Goal: Task Accomplishment & Management: Manage account settings

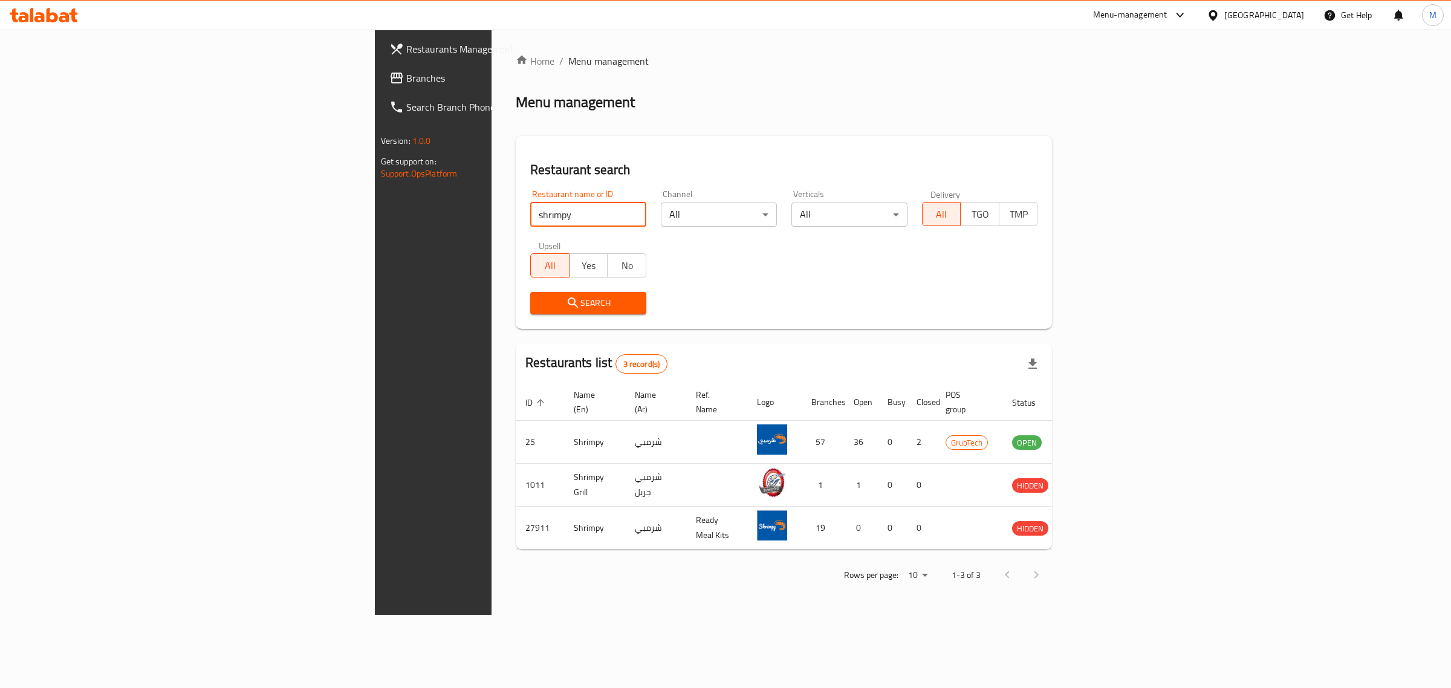
click at [530, 215] on input "shrimpy" at bounding box center [588, 214] width 116 height 24
click button "Search" at bounding box center [588, 303] width 116 height 22
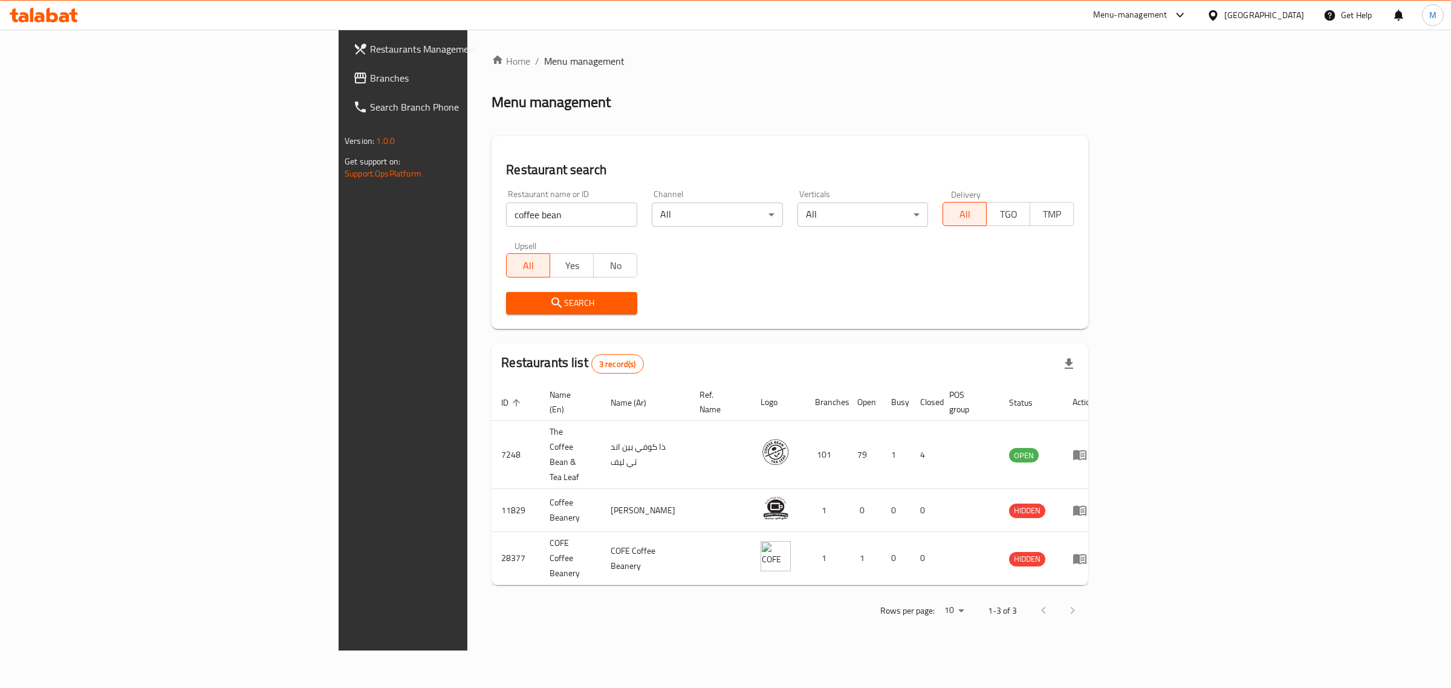
click at [506, 225] on input "coffee bean" at bounding box center [571, 214] width 131 height 24
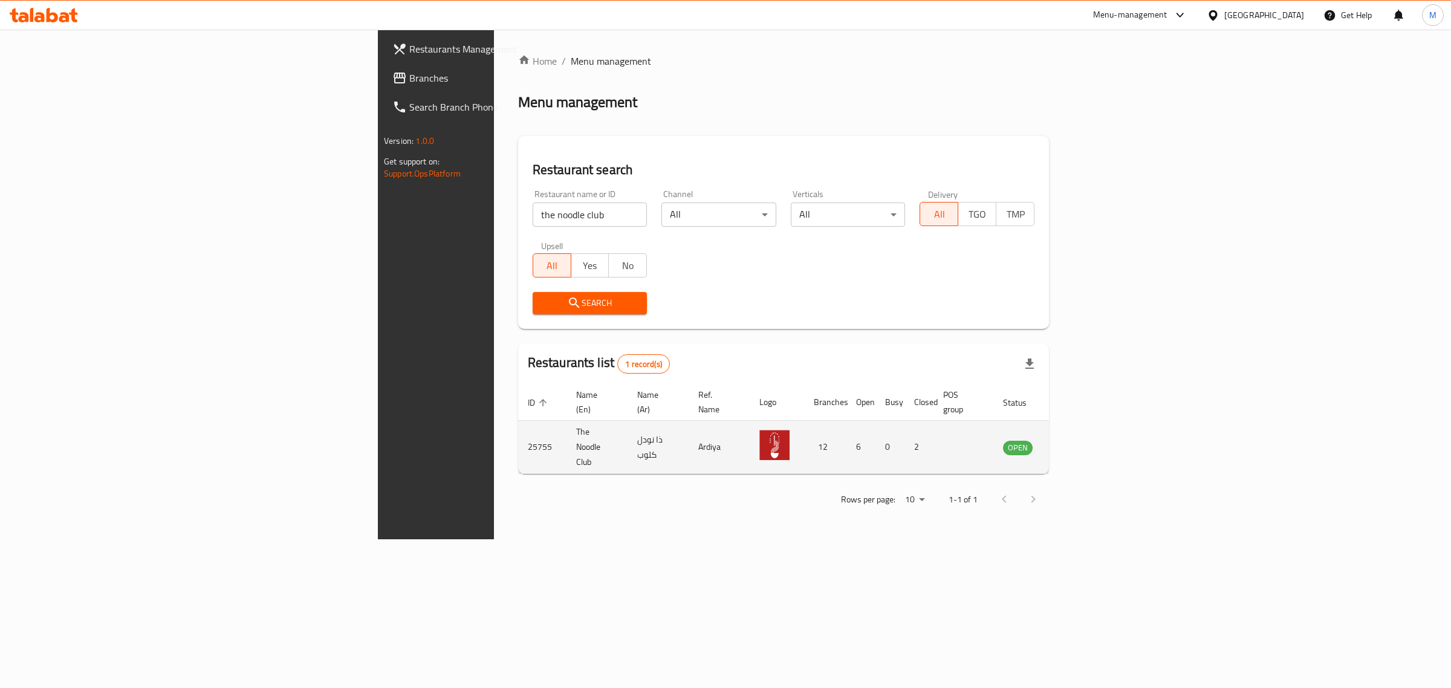
click at [518, 436] on td "25755" at bounding box center [542, 447] width 48 height 53
copy td "25755"
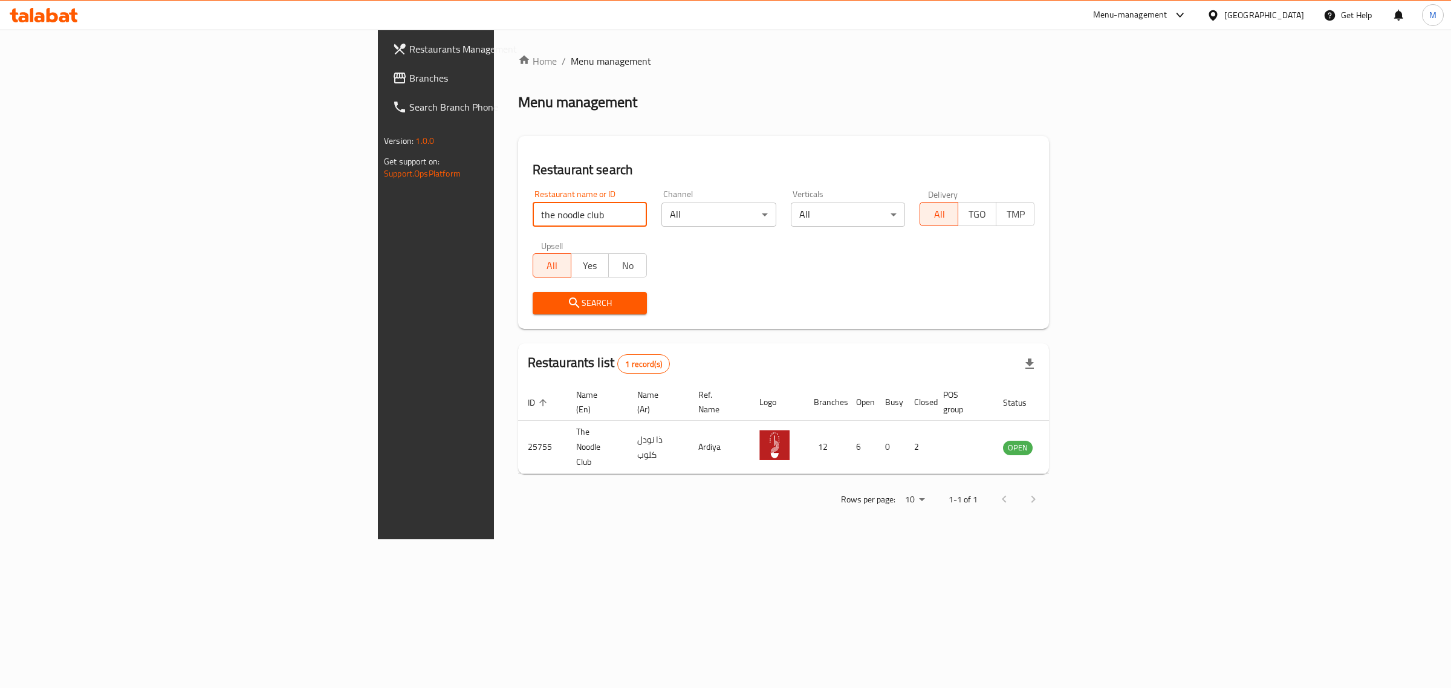
click at [533, 219] on input "the noodle club" at bounding box center [590, 214] width 115 height 24
type input "coffee bean"
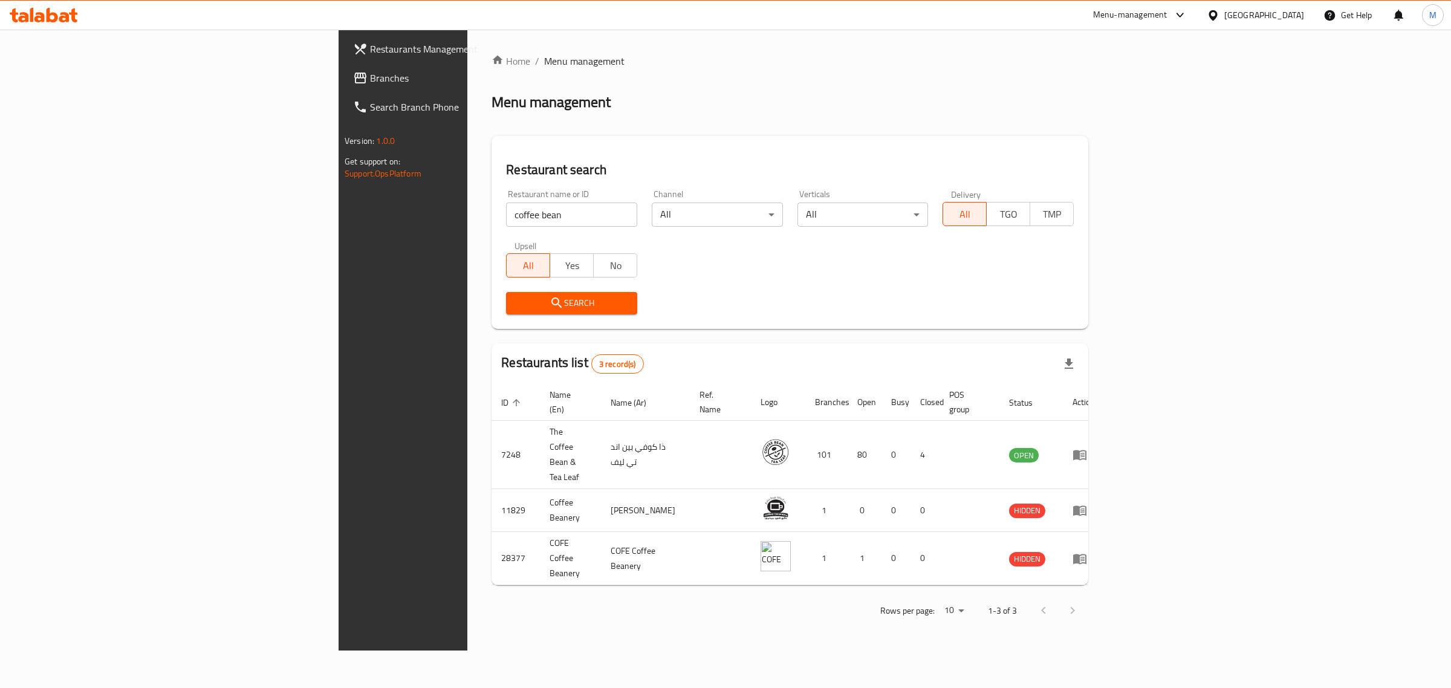
drag, startPoint x: 1376, startPoint y: 426, endPoint x: 1144, endPoint y: 594, distance: 286.2
click at [1112, 598] on div "Home / Menu management Menu management Restaurant search Restaurant name or ID …" at bounding box center [789, 340] width 645 height 621
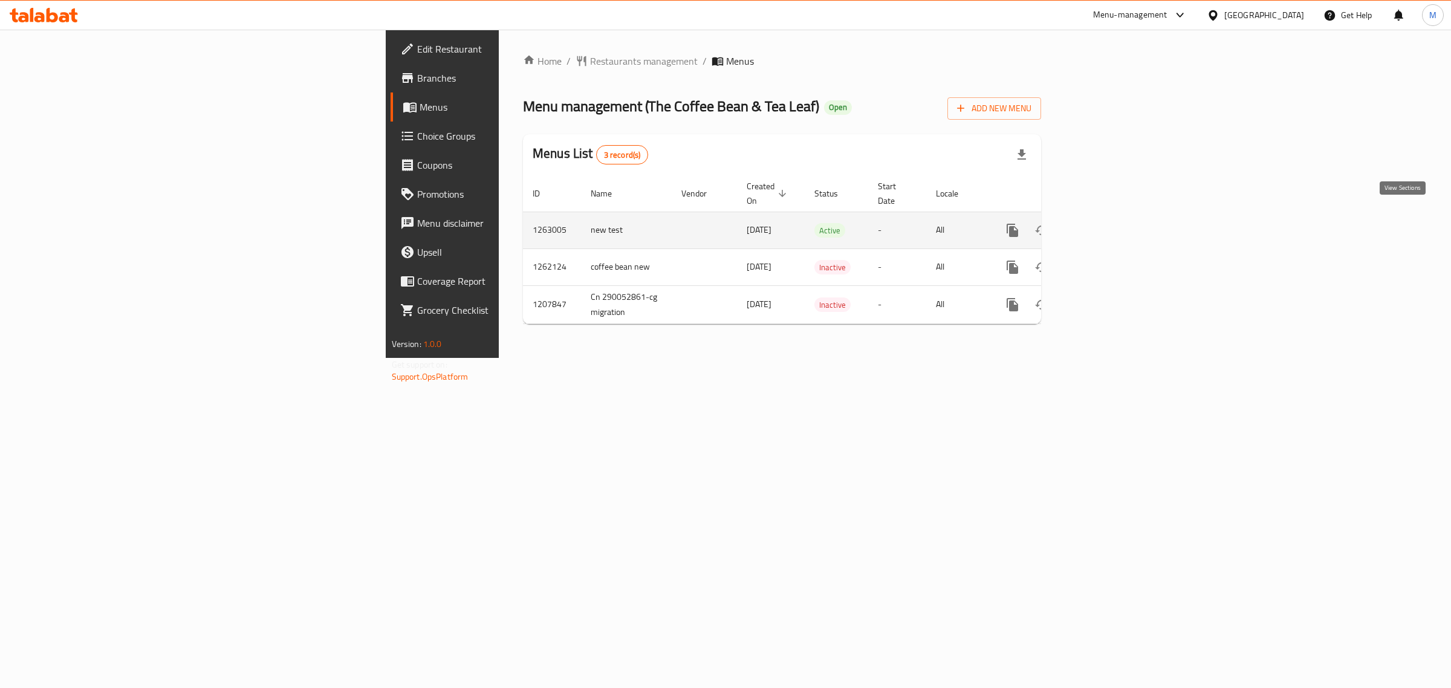
click at [1107, 223] on icon "enhanced table" at bounding box center [1099, 230] width 15 height 15
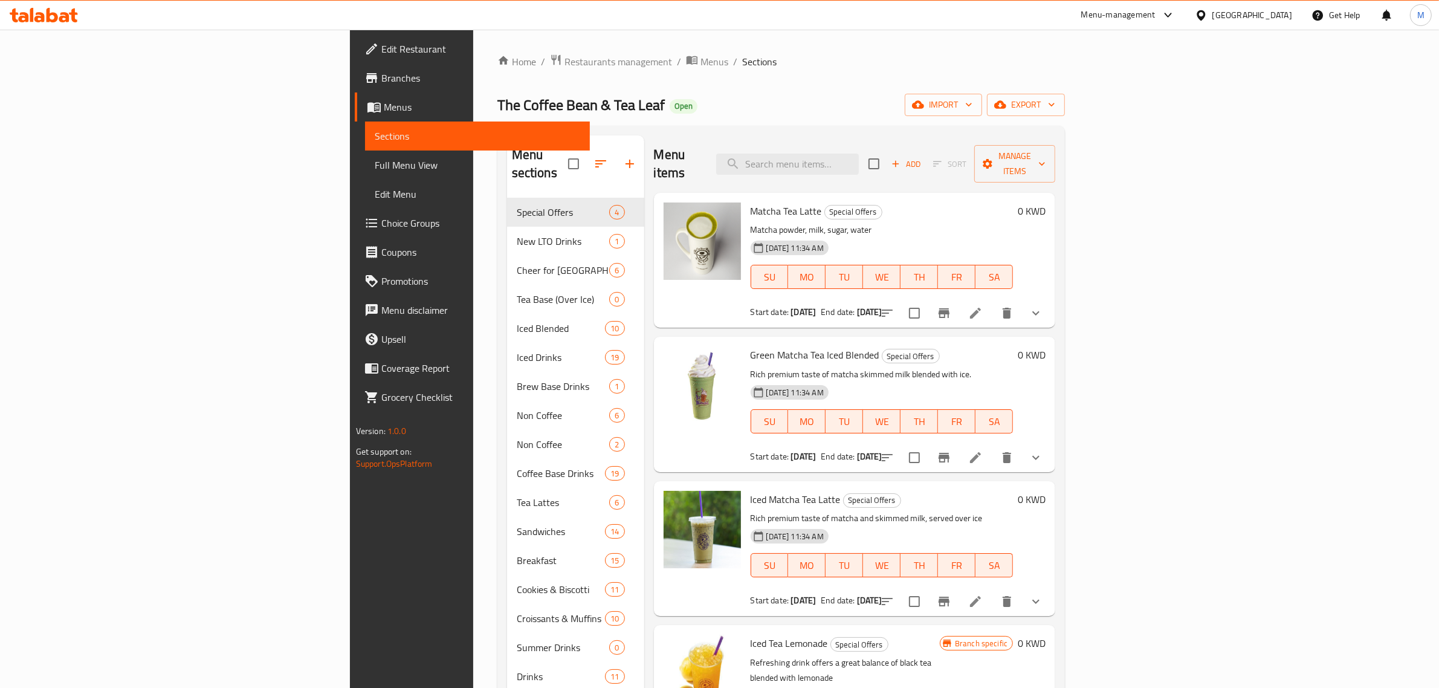
click at [381, 71] on span "Branches" at bounding box center [480, 78] width 199 height 15
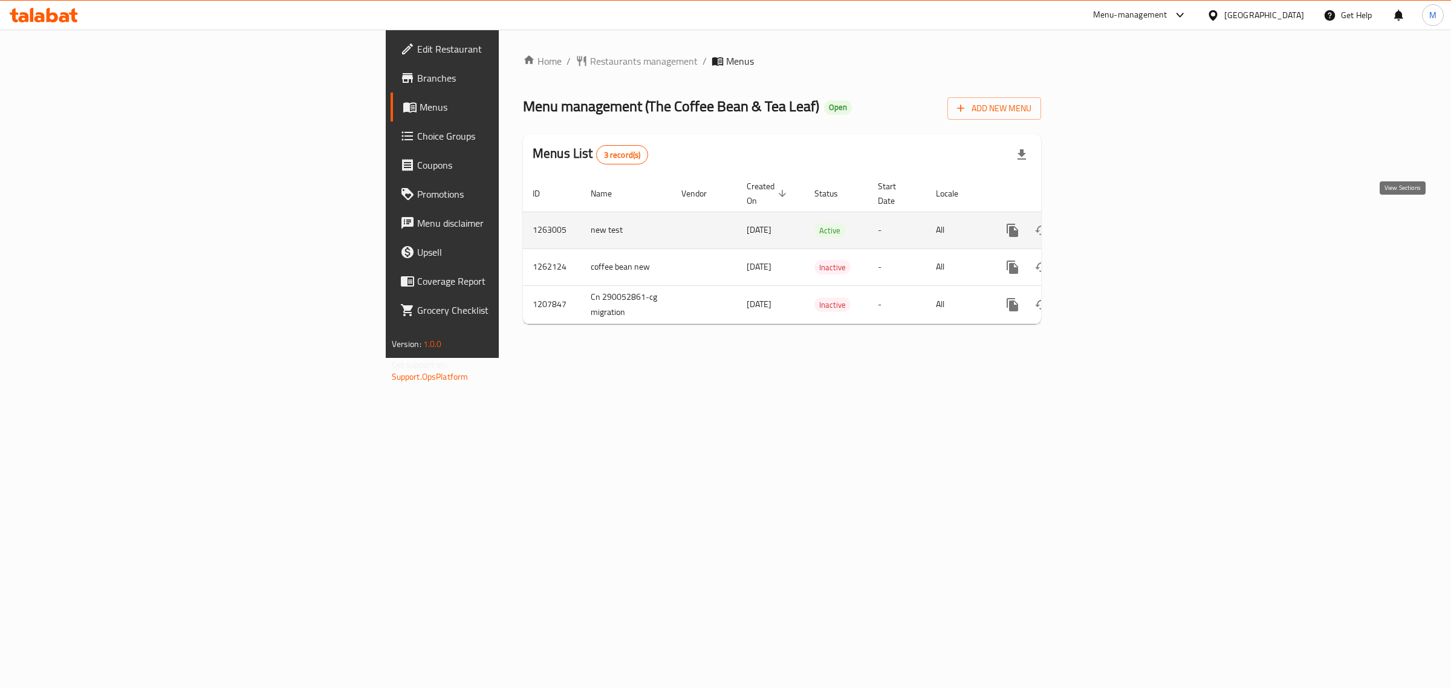
click at [1114, 216] on link "enhanced table" at bounding box center [1099, 230] width 29 height 29
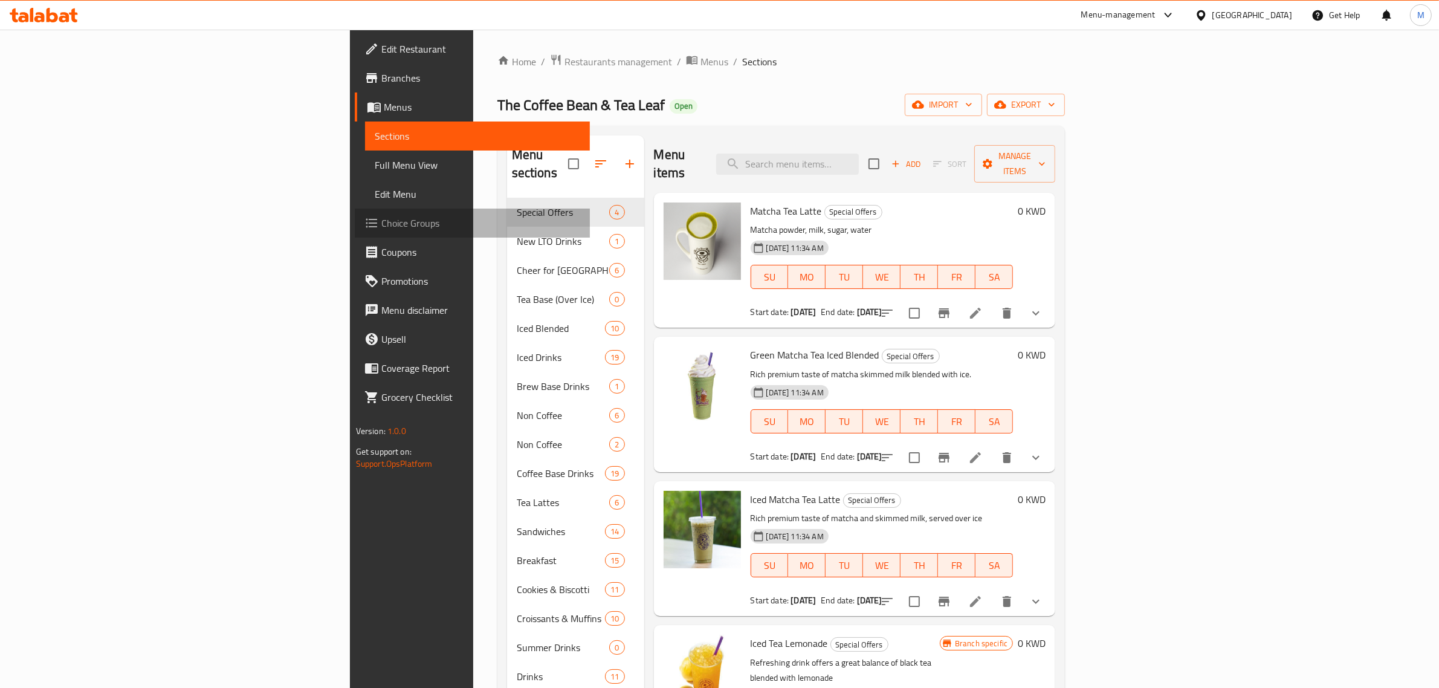
click at [355, 212] on link "Choice Groups" at bounding box center [473, 223] width 236 height 29
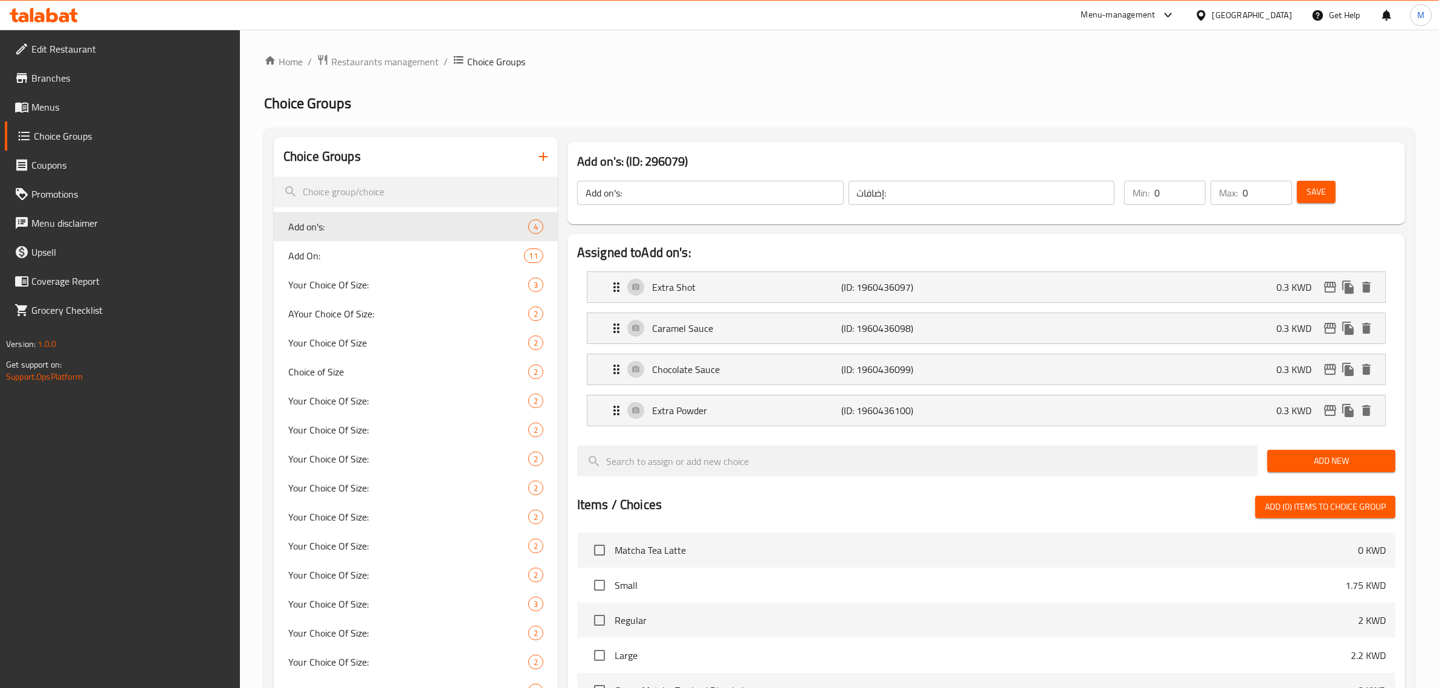
click at [532, 161] on button "button" at bounding box center [543, 156] width 29 height 29
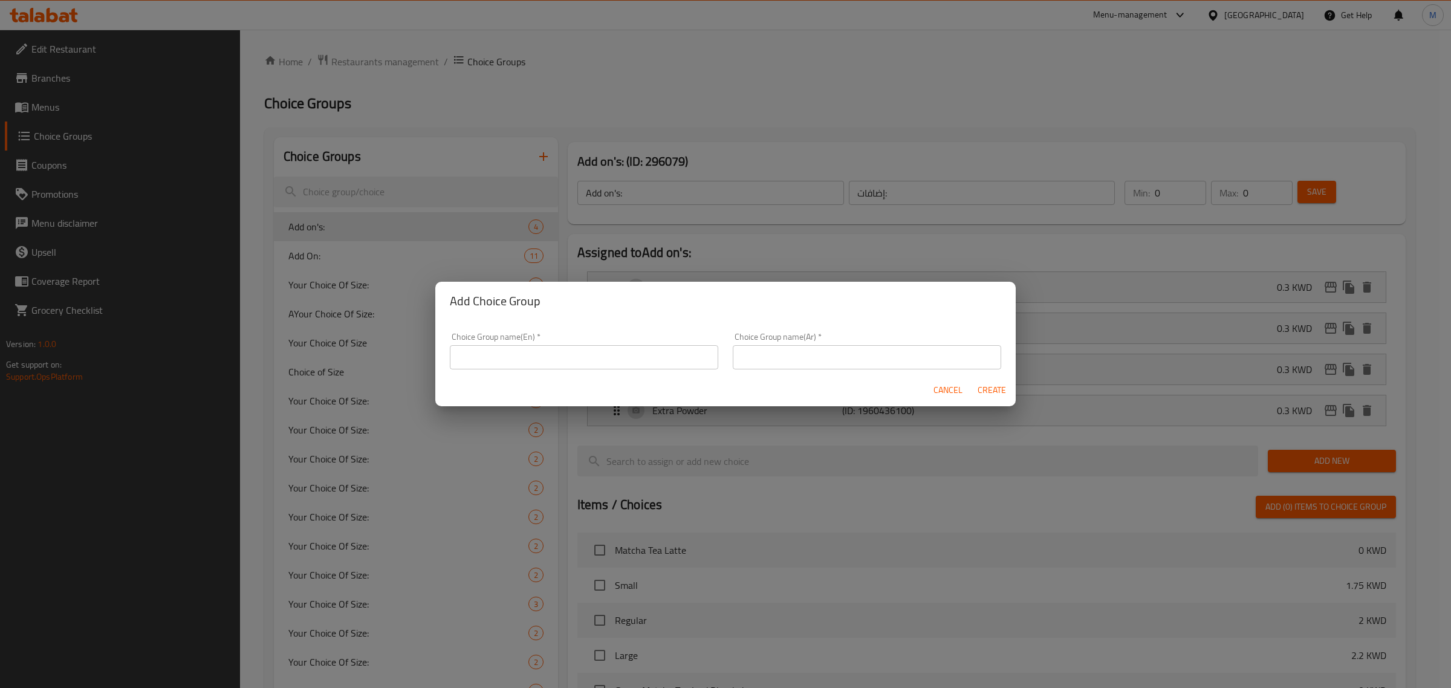
click at [525, 363] on input "text" at bounding box center [584, 357] width 268 height 24
paste input "Ice Drinks"
type input "Ice Drinks options"
click at [800, 346] on input "text" at bounding box center [867, 357] width 268 height 24
type input "اختبارك من"
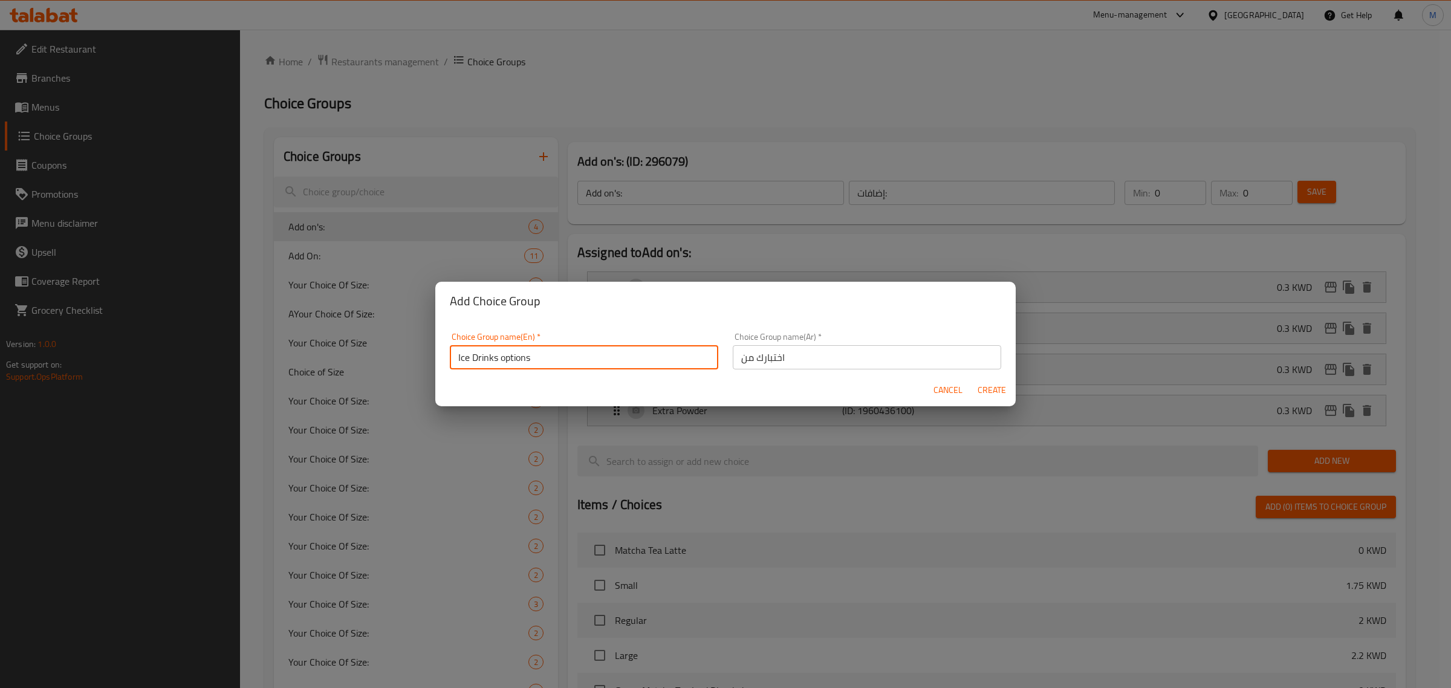
click at [500, 352] on input "Ice Drinks options" at bounding box center [584, 357] width 268 height 24
type input "Ice Drinks Options"
click at [995, 393] on span "Create" at bounding box center [991, 390] width 29 height 15
type input "Ice Drinks Options"
type input "اختبارك من"
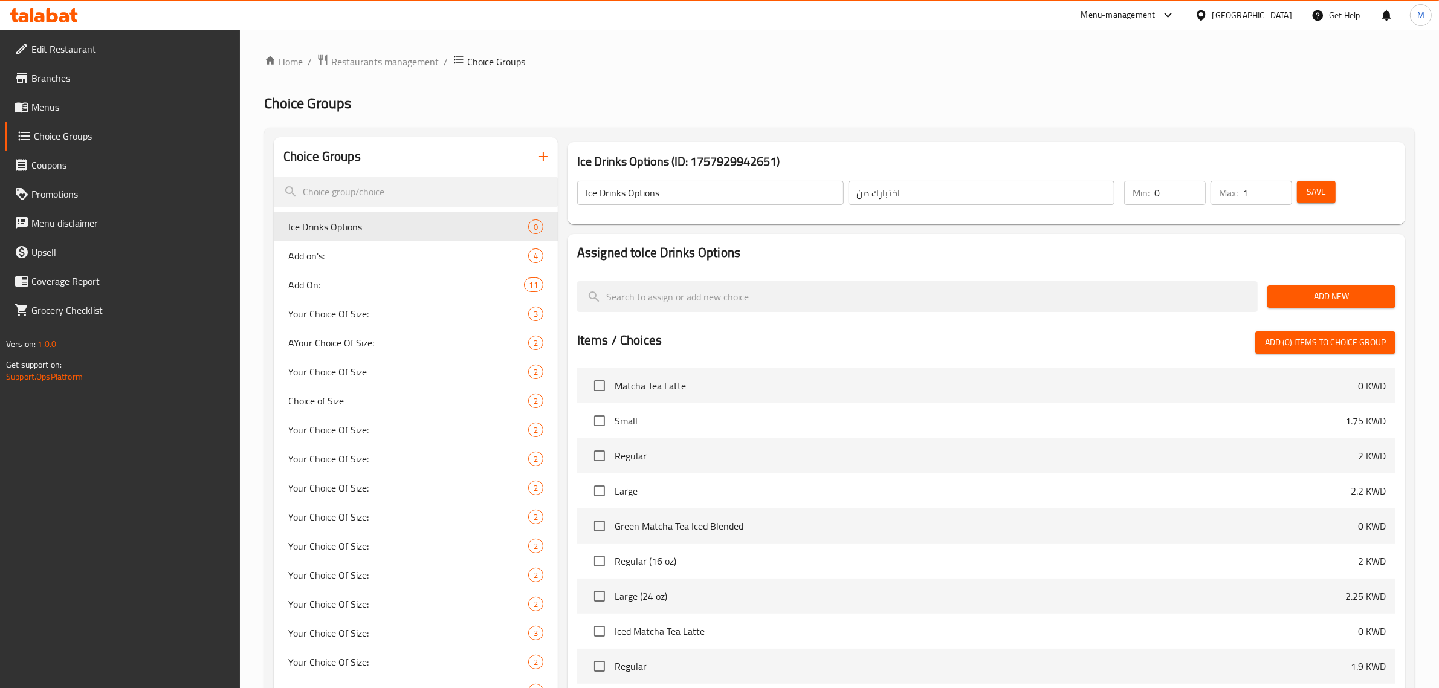
type input "1"
click at [1281, 187] on input "1" at bounding box center [1268, 193] width 50 height 24
click at [1324, 189] on span "Save" at bounding box center [1316, 191] width 19 height 15
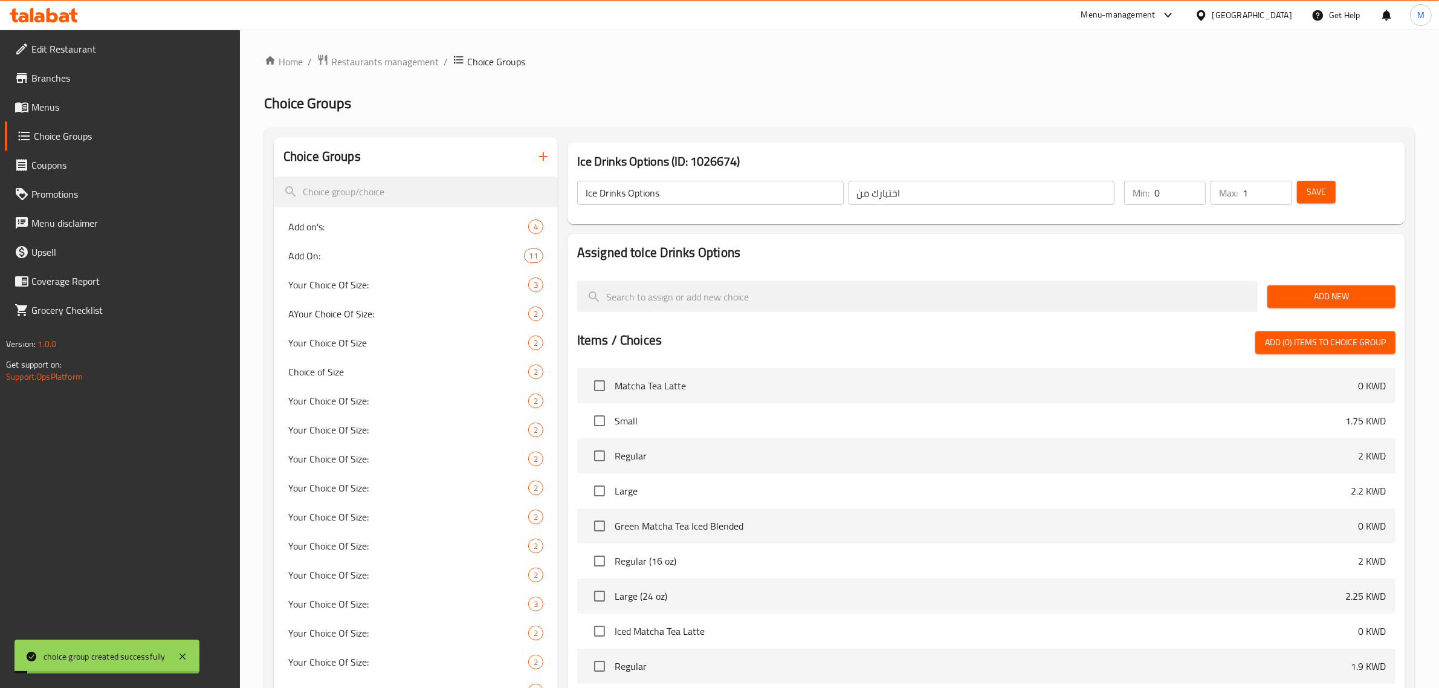
click at [1318, 297] on span "Add New" at bounding box center [1331, 296] width 109 height 15
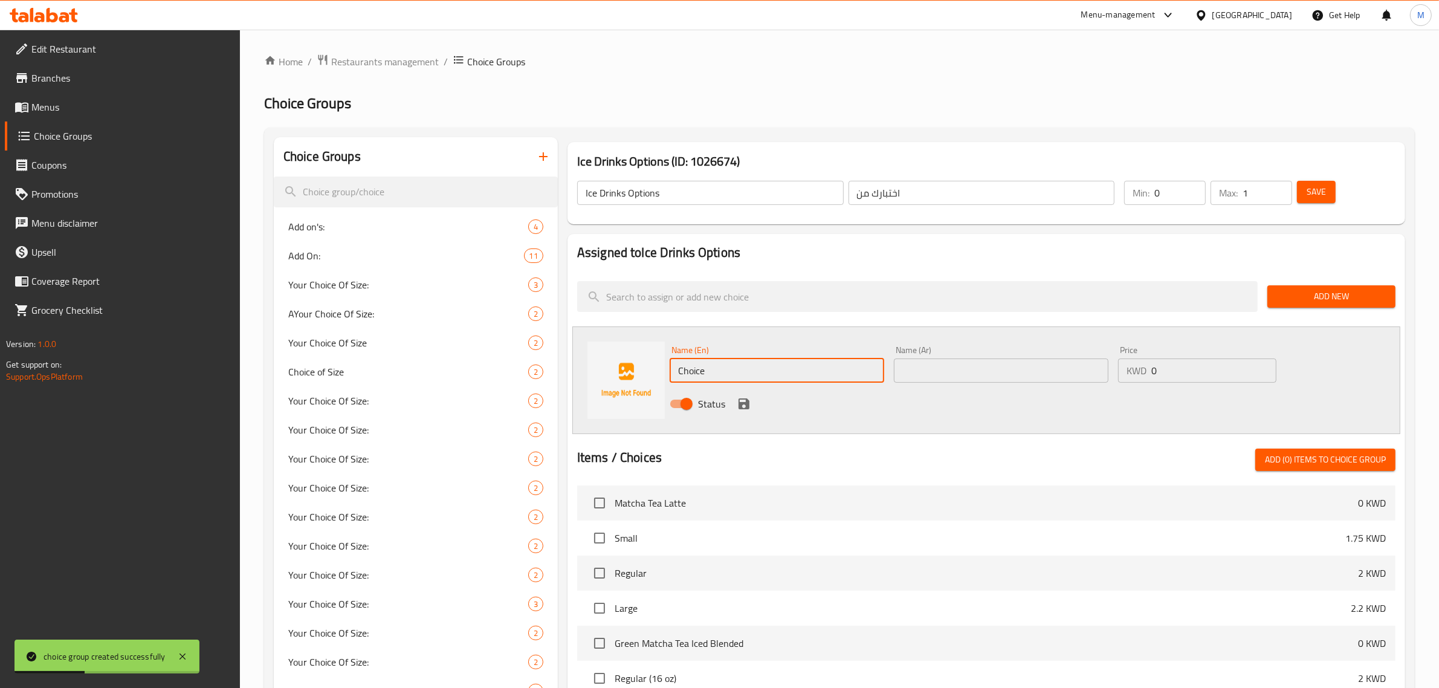
click at [602, 358] on div "Name (En) Choice Name (En) Name (Ar) Name (Ar) Price KWD 0 Price Status" at bounding box center [986, 380] width 828 height 108
paste input "Less I"
type input "Less Ice"
click at [938, 371] on input "text" at bounding box center [1001, 370] width 215 height 24
paste input "ثلج أقل"
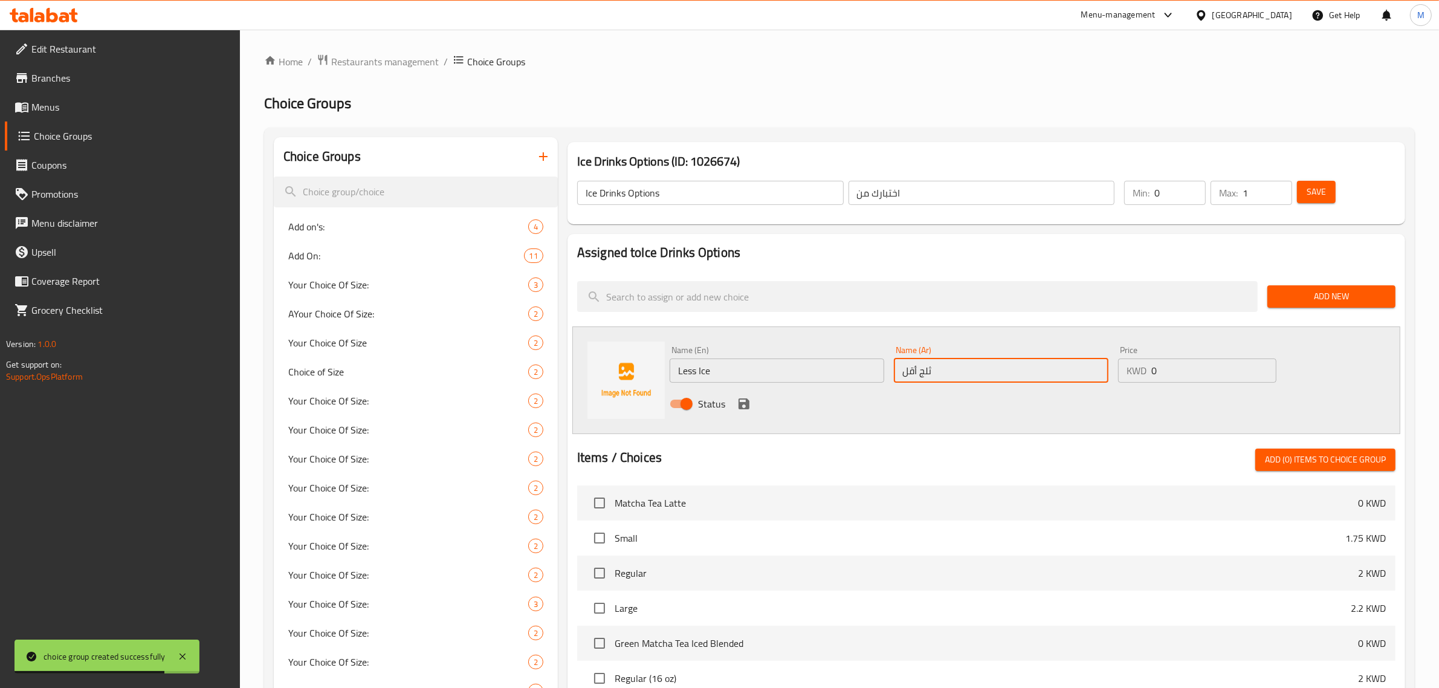
type input "ثلج أقل"
click at [1316, 298] on span "Add New" at bounding box center [1331, 296] width 109 height 15
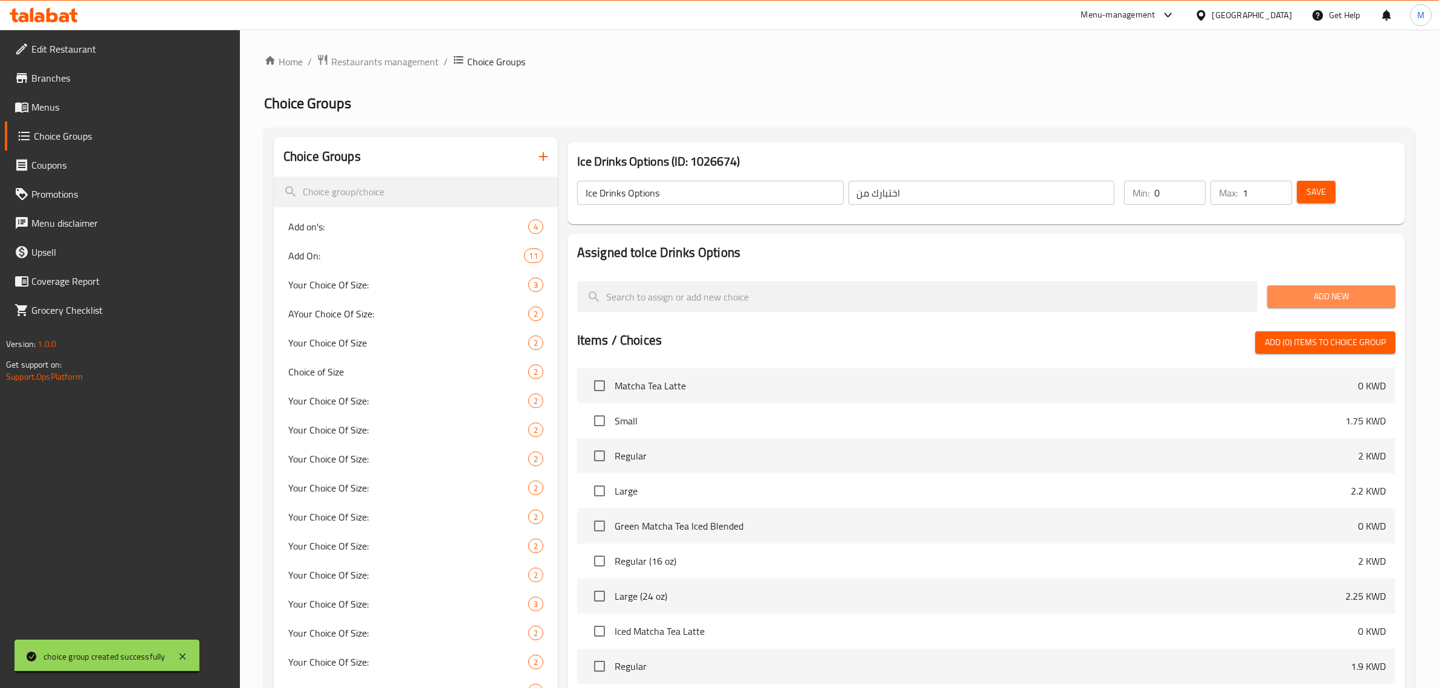
click at [1304, 300] on span "Add New" at bounding box center [1331, 296] width 109 height 15
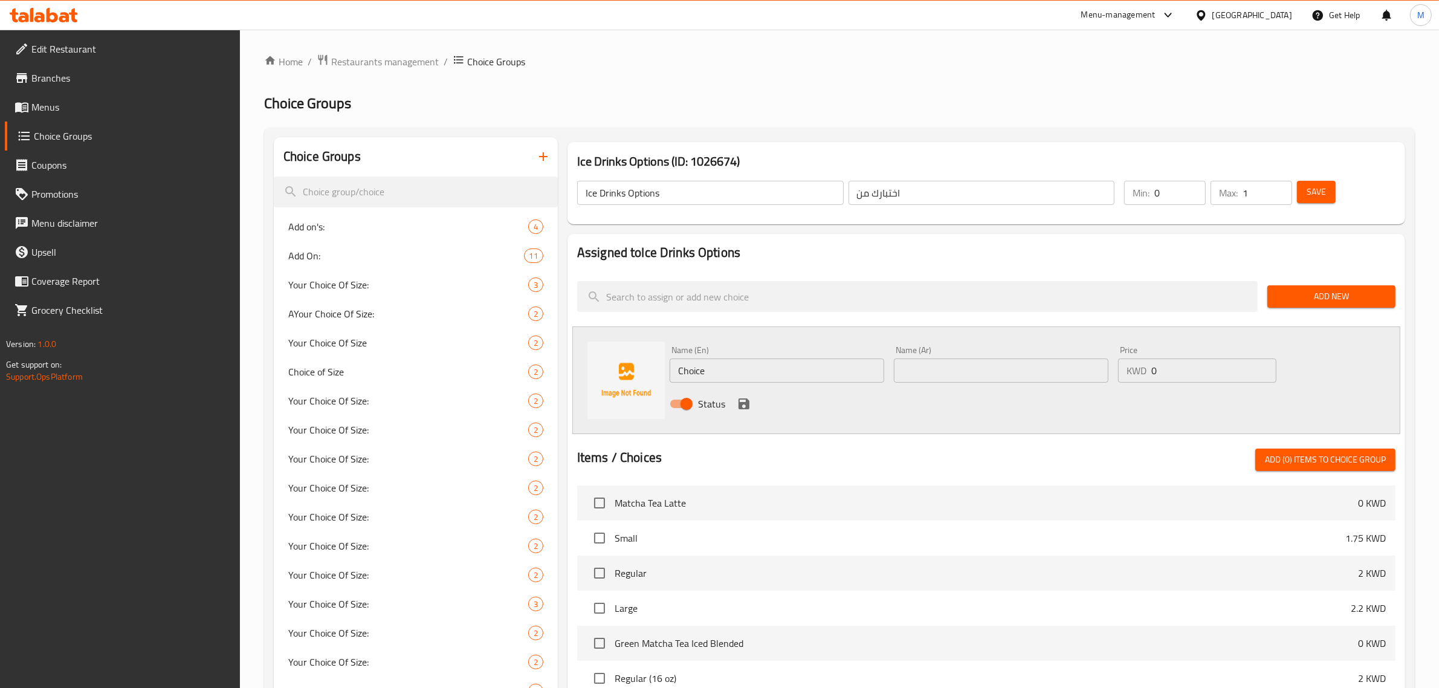
click at [953, 355] on div "Name (Ar) Name (Ar)" at bounding box center [1001, 364] width 215 height 37
click at [954, 366] on input "text" at bounding box center [1001, 370] width 215 height 24
paste input "ثلج أقل"
type input "ثلج أقل"
click at [744, 372] on input "Choice" at bounding box center [777, 370] width 215 height 24
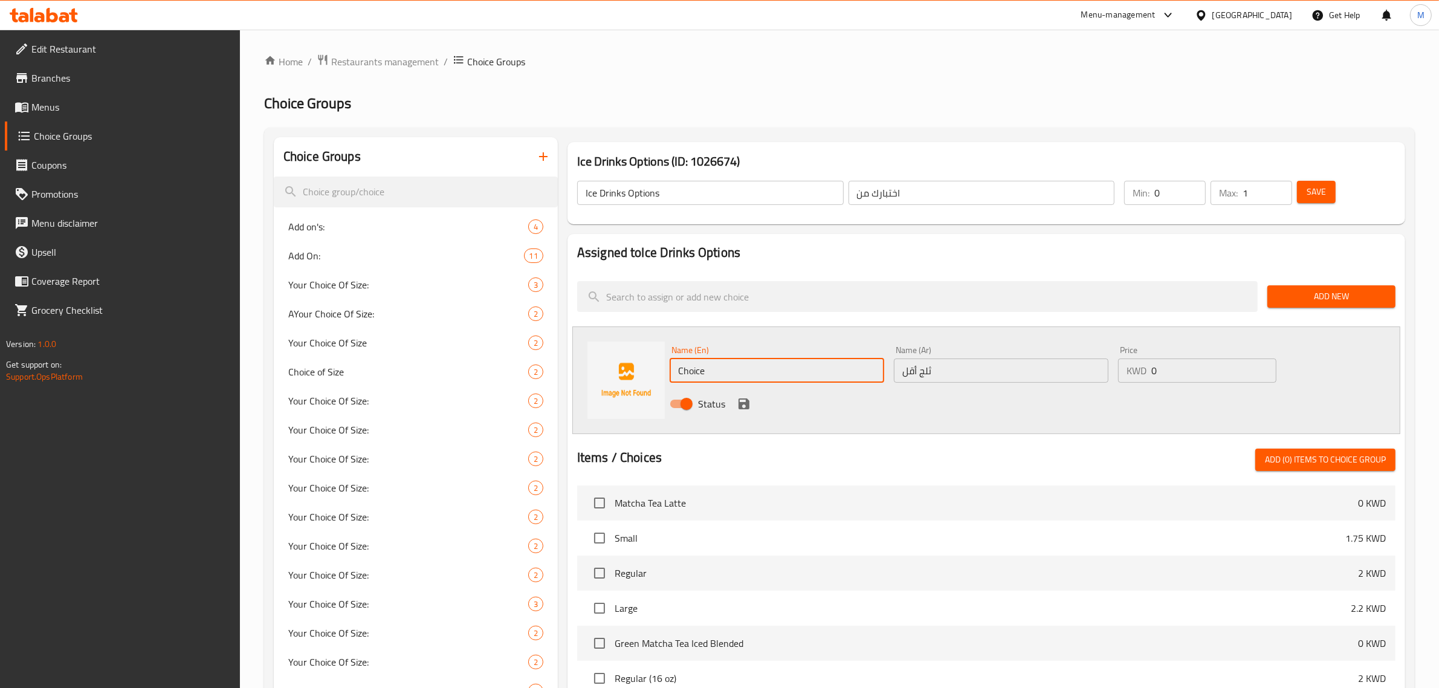
paste input "Less Ice"
drag, startPoint x: 636, startPoint y: 361, endPoint x: 623, endPoint y: 360, distance: 14.0
click at [623, 360] on div "Name (En) ChoiceLess Ice Name (En) Name (Ar) ثلج أقل Name (Ar) Price KWD 0 Pric…" at bounding box center [986, 380] width 828 height 108
paste input "text"
type input "Less Ice"
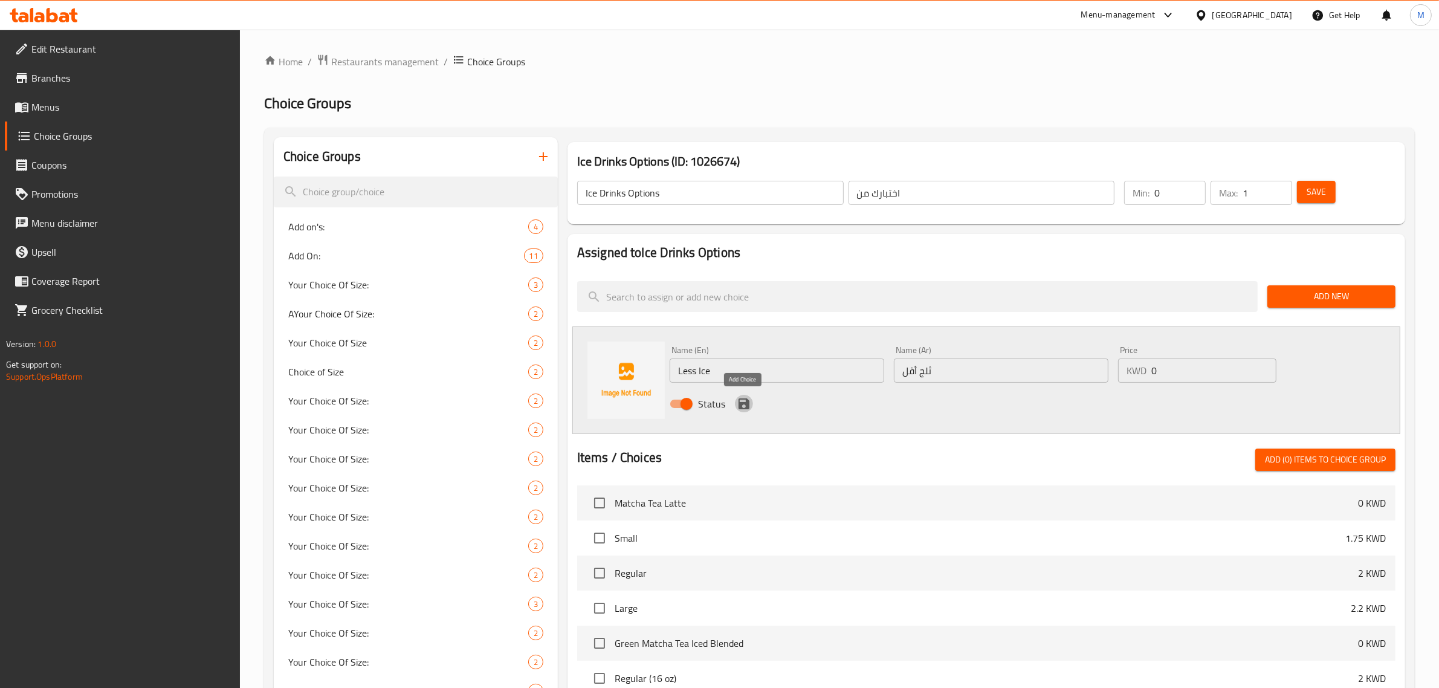
click at [750, 403] on icon "save" at bounding box center [744, 404] width 15 height 15
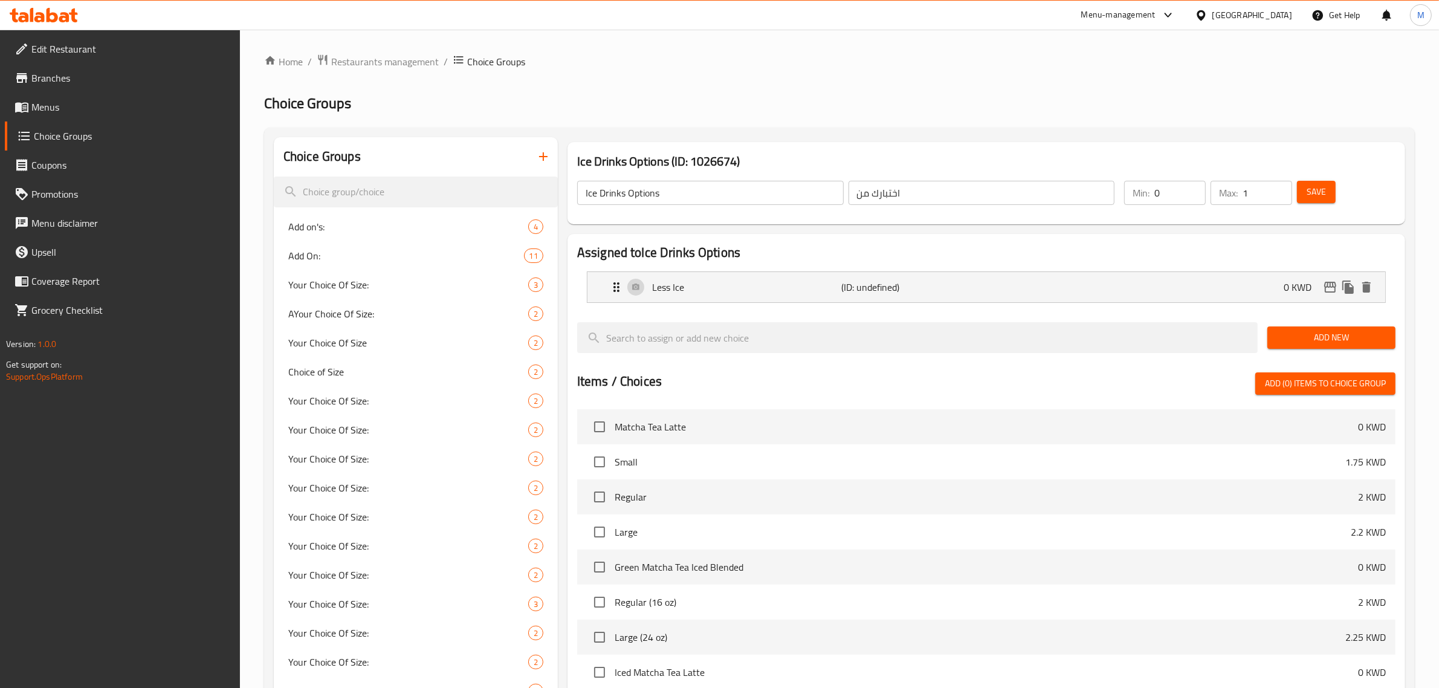
click at [1326, 346] on button "Add New" at bounding box center [1332, 337] width 128 height 22
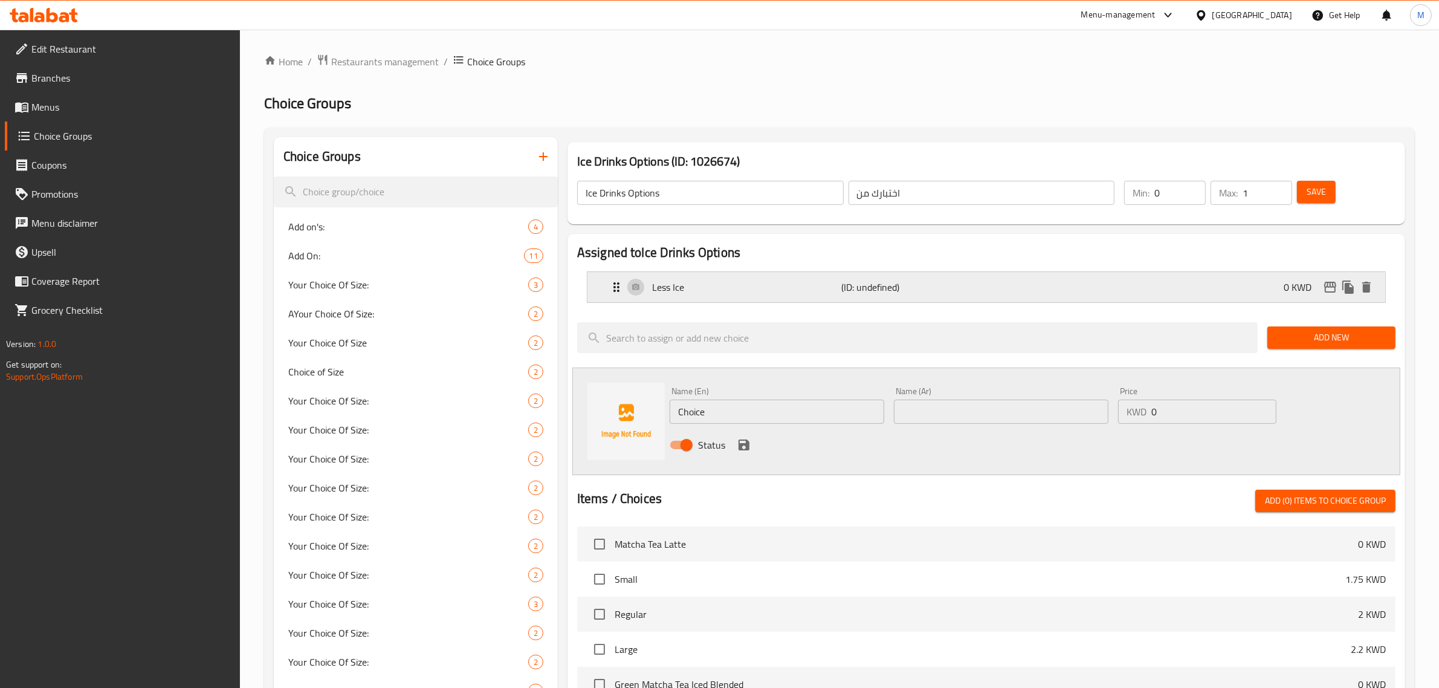
click at [708, 286] on p "Less Ice" at bounding box center [747, 287] width 190 height 15
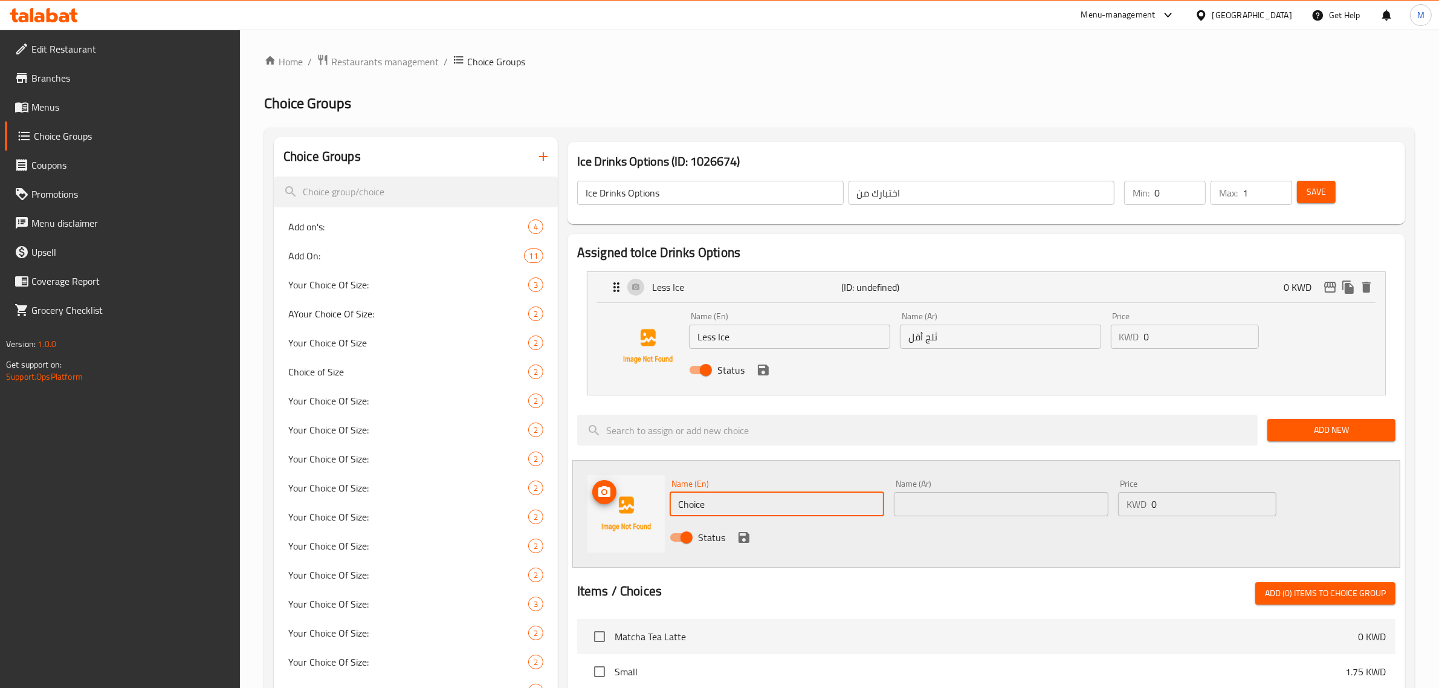
drag, startPoint x: 744, startPoint y: 505, endPoint x: 632, endPoint y: 482, distance: 114.2
click at [615, 491] on div "Name (En) Choice Name (En) Name (Ar) Name (Ar) Price KWD 0 Price Status" at bounding box center [986, 514] width 828 height 108
paste input "No Water"
type input "No Water"
click at [953, 507] on input "text" at bounding box center [1001, 504] width 215 height 24
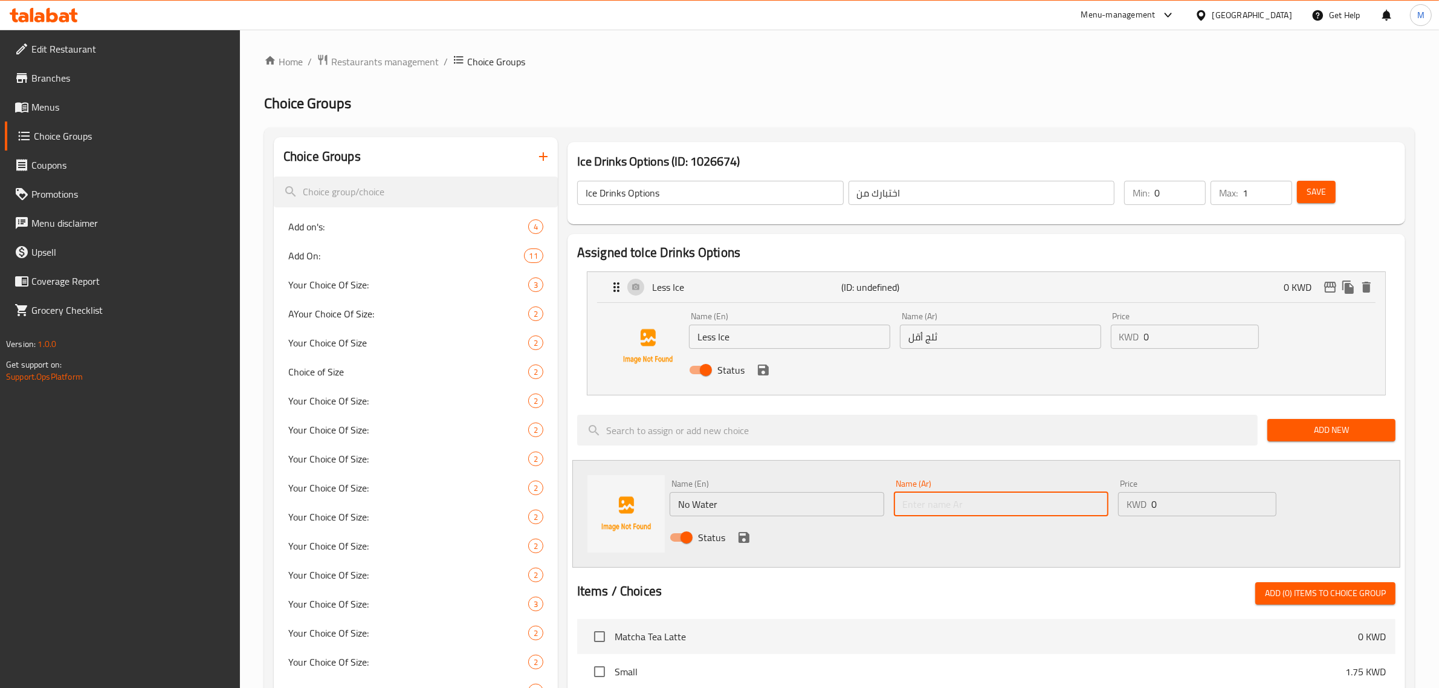
paste input "بدون ماء"
type input "بدون ماء"
click at [743, 532] on icon "save" at bounding box center [744, 537] width 15 height 15
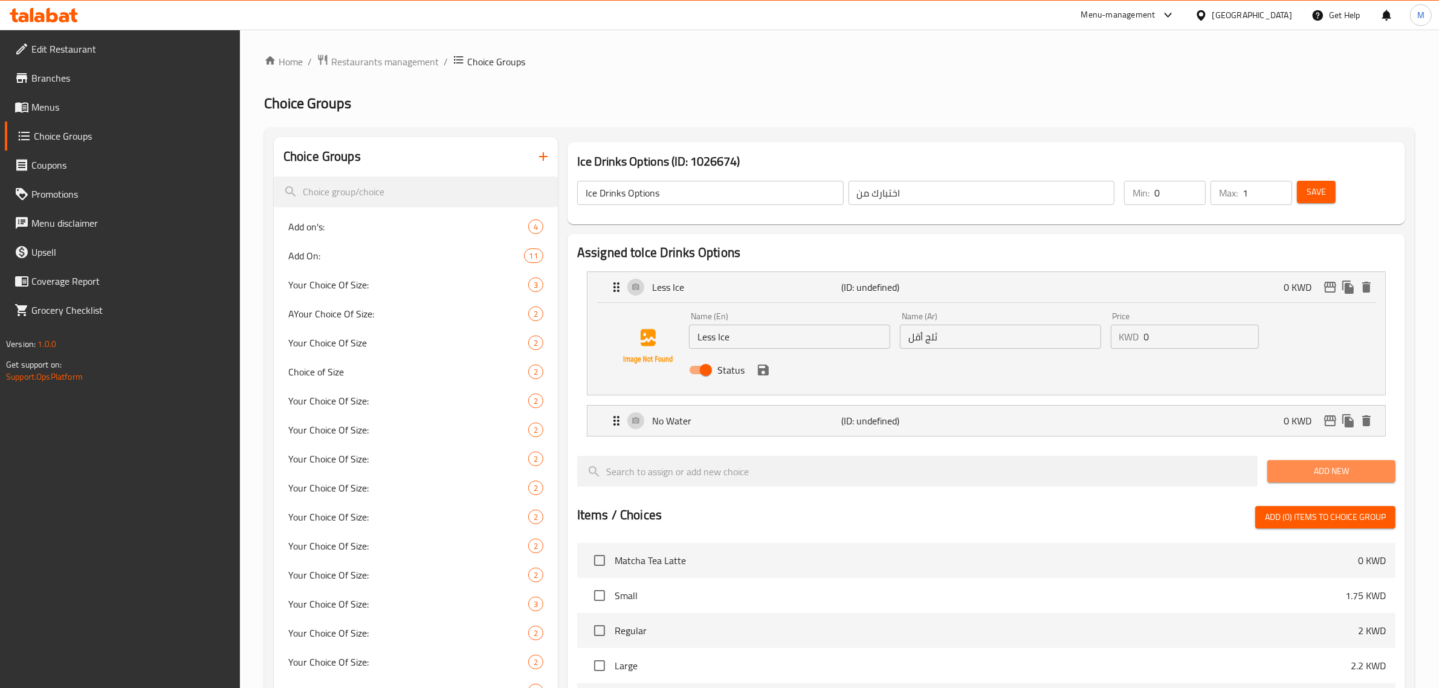
click at [1331, 472] on span "Add New" at bounding box center [1331, 471] width 109 height 15
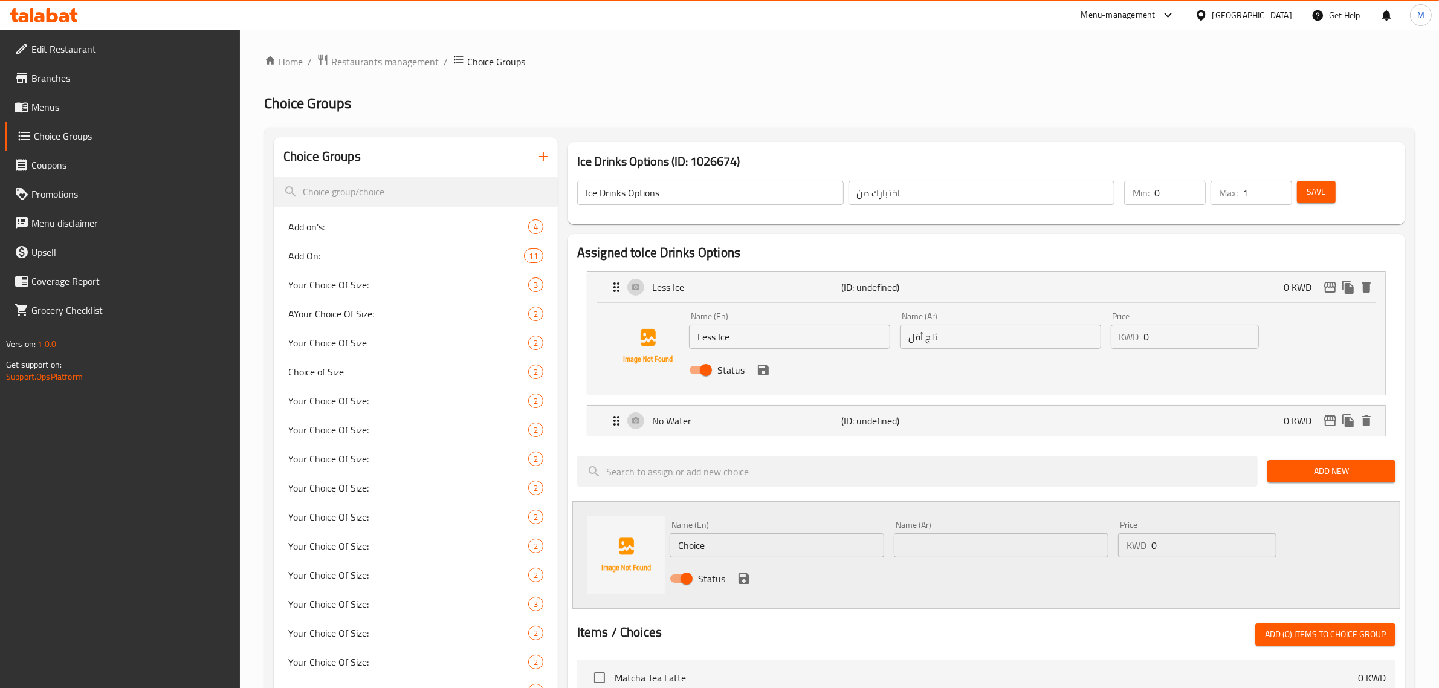
click at [1107, 304] on div "Name (En) Less Ice Name (En) Name (Ar) ثلج أقل Name (Ar) Price KWD 0 Price Stat…" at bounding box center [987, 349] width 798 height 92
click at [1107, 291] on div "Less Ice (ID: undefined) 0 KWD" at bounding box center [990, 287] width 762 height 30
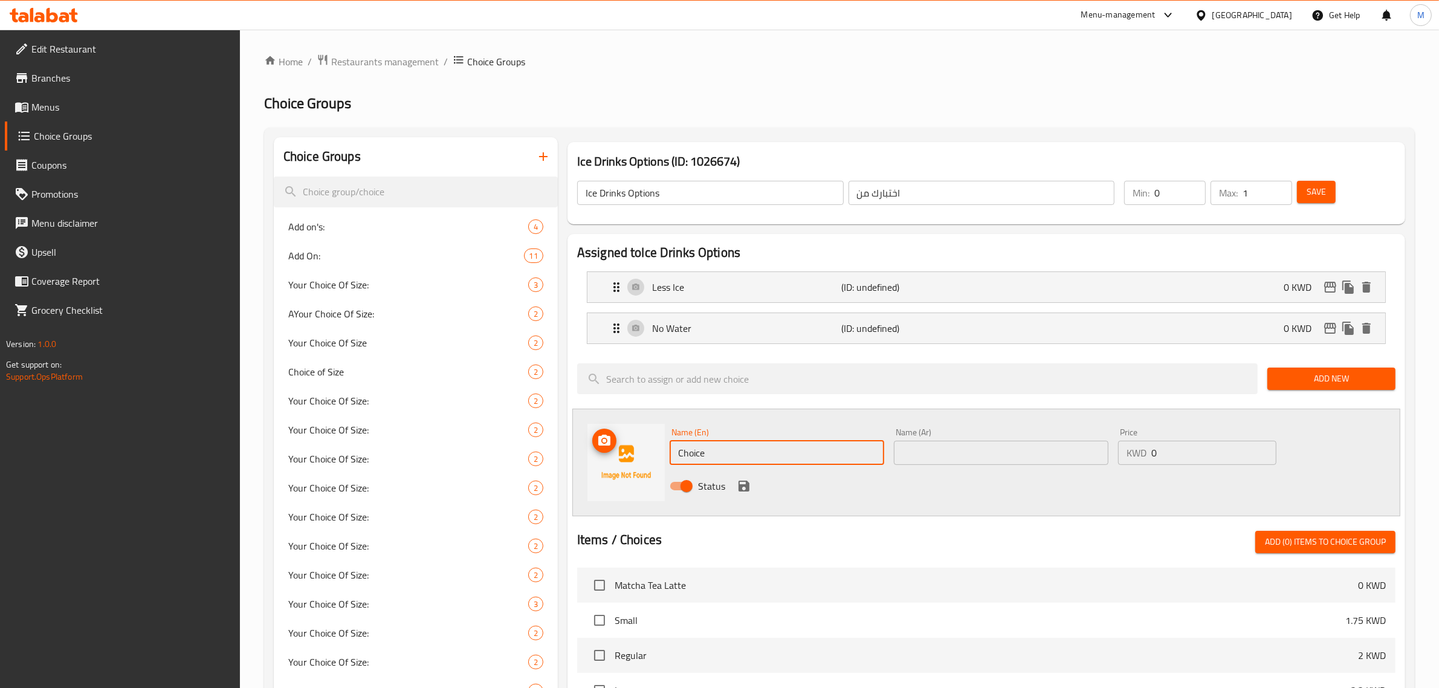
drag, startPoint x: 693, startPoint y: 447, endPoint x: 615, endPoint y: 445, distance: 78.0
click at [615, 445] on div "Name (En) Choice Name (En) Name (Ar) Name (Ar) Price KWD 0 Price Status" at bounding box center [986, 463] width 828 height 108
paste input "⁠No I"
type input "⁠No Ice"
click at [932, 459] on input "text" at bounding box center [1001, 453] width 215 height 24
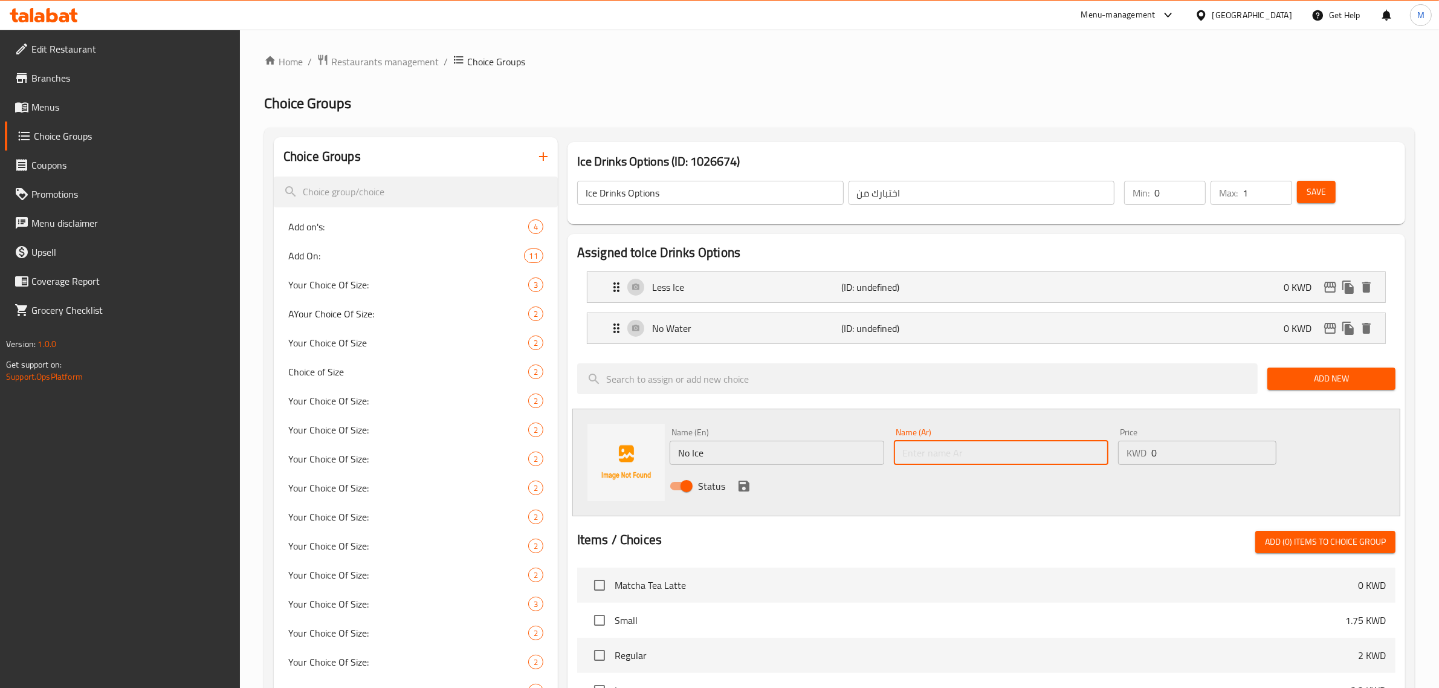
paste input "بدون ثلج"
type input "بدون ثلج"
click at [742, 488] on icon "save" at bounding box center [744, 486] width 15 height 15
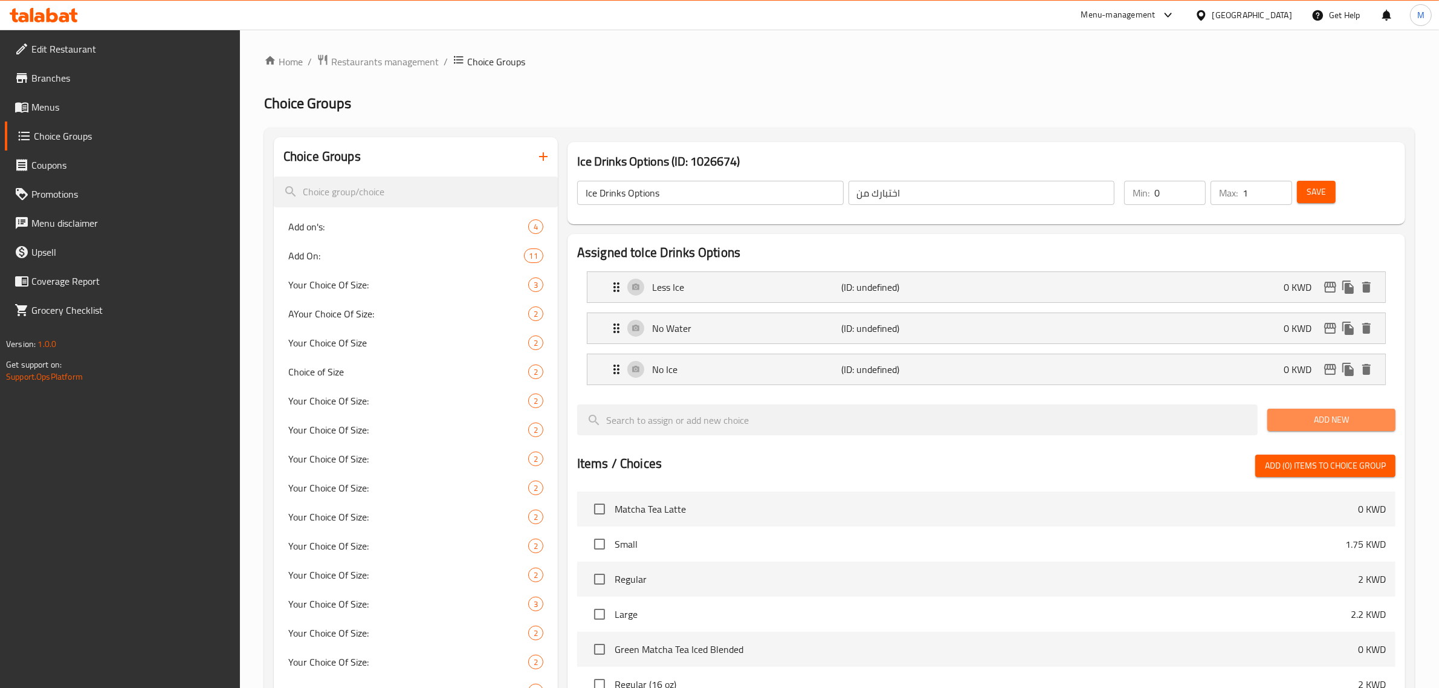
click at [1312, 426] on span "Add New" at bounding box center [1331, 419] width 109 height 15
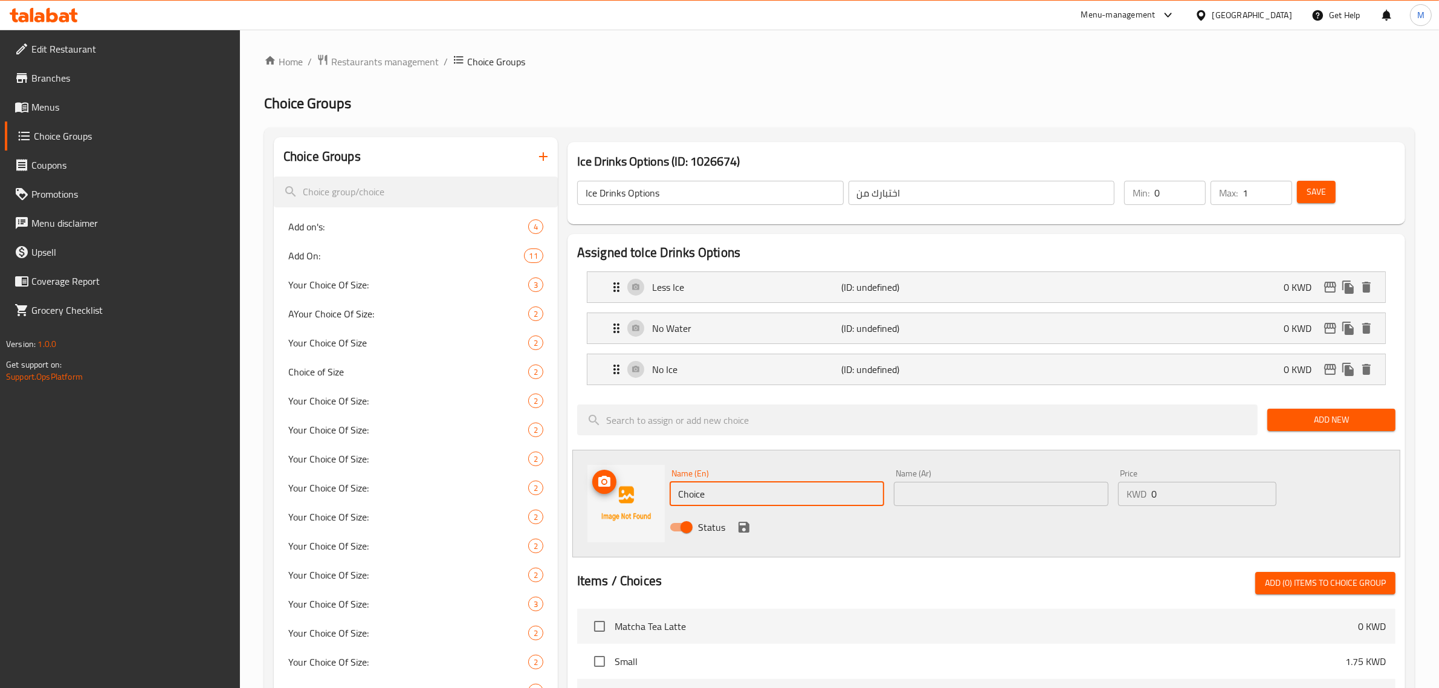
drag, startPoint x: 746, startPoint y: 491, endPoint x: 614, endPoint y: 481, distance: 132.8
click at [614, 481] on div "Name (En) Choice Name (En) Name (Ar) Name (Ar) Price KWD 0 Price Status" at bounding box center [986, 504] width 828 height 108
paste input "⁠Less Milk"
type input "⁠Less Milk"
click at [931, 485] on input "text" at bounding box center [1001, 494] width 215 height 24
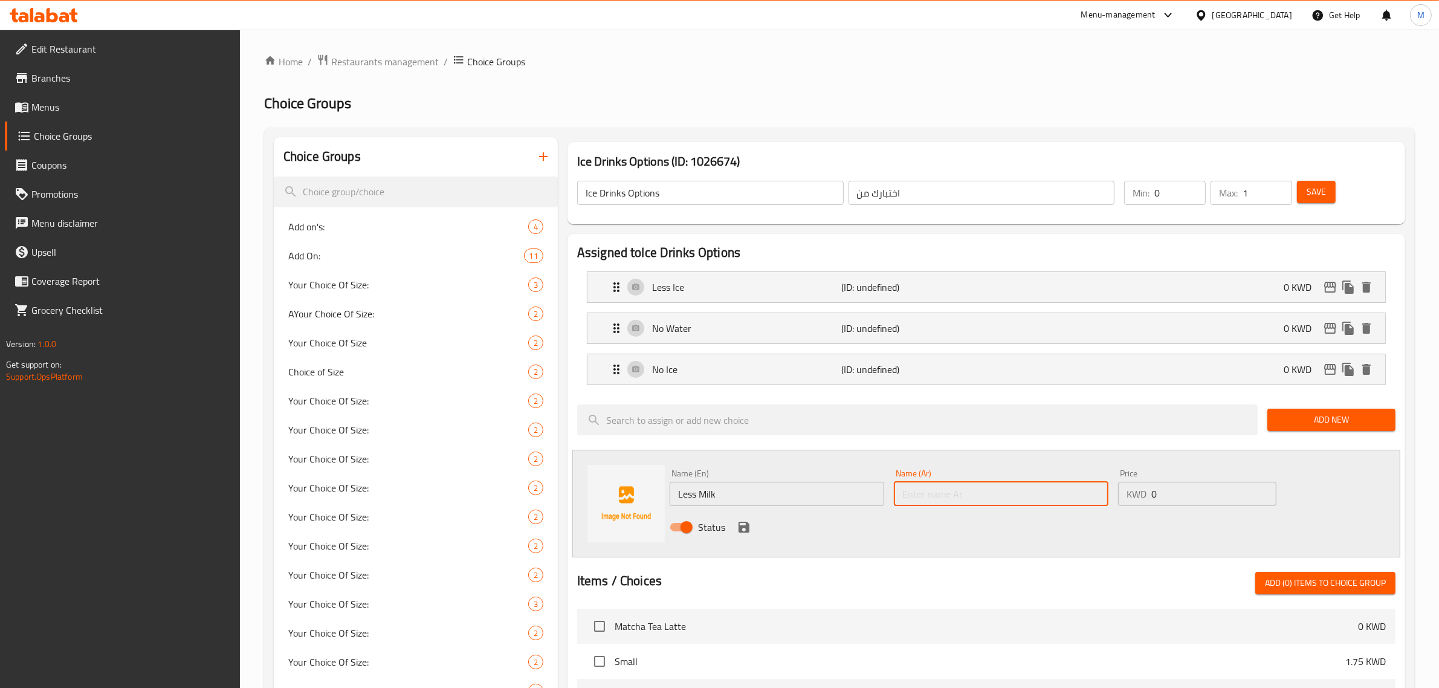
paste input "حليب أقل"
type input "حليب أقل"
click at [748, 526] on icon "save" at bounding box center [744, 527] width 11 height 11
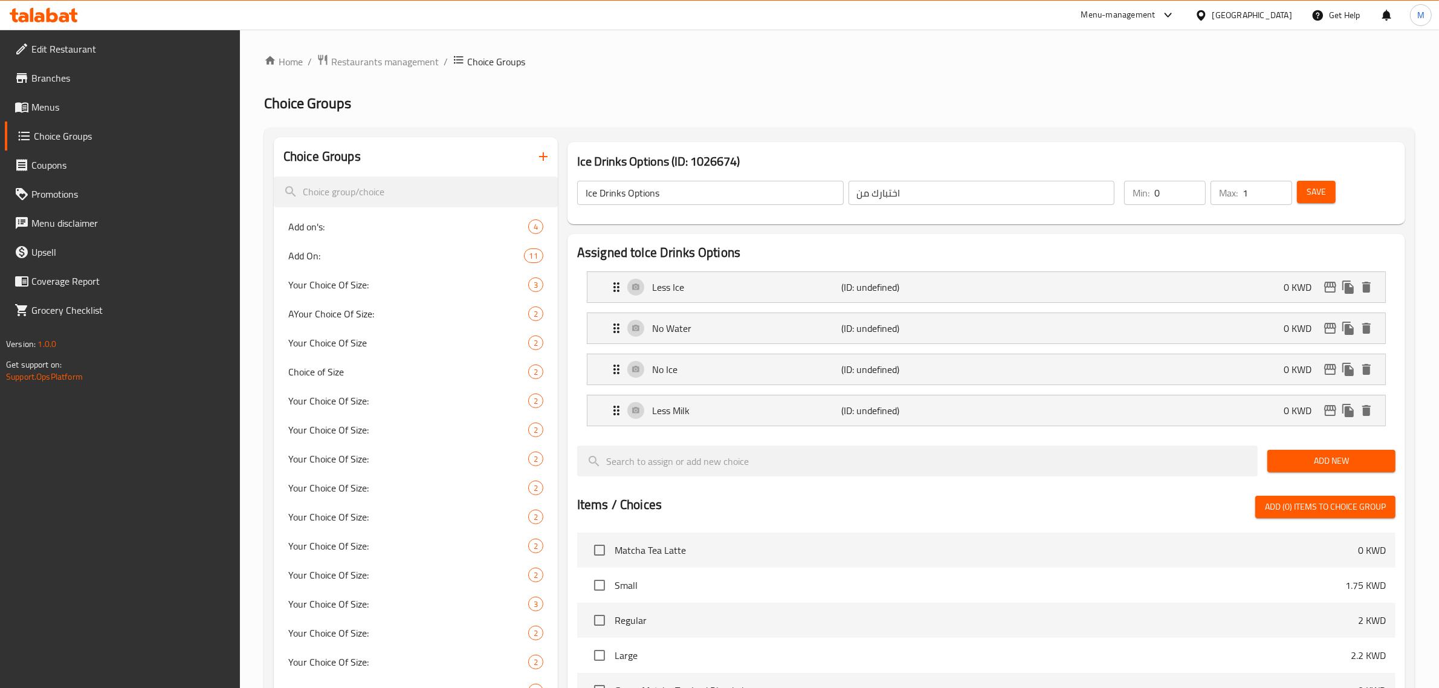
click at [1348, 462] on span "Add New" at bounding box center [1331, 460] width 109 height 15
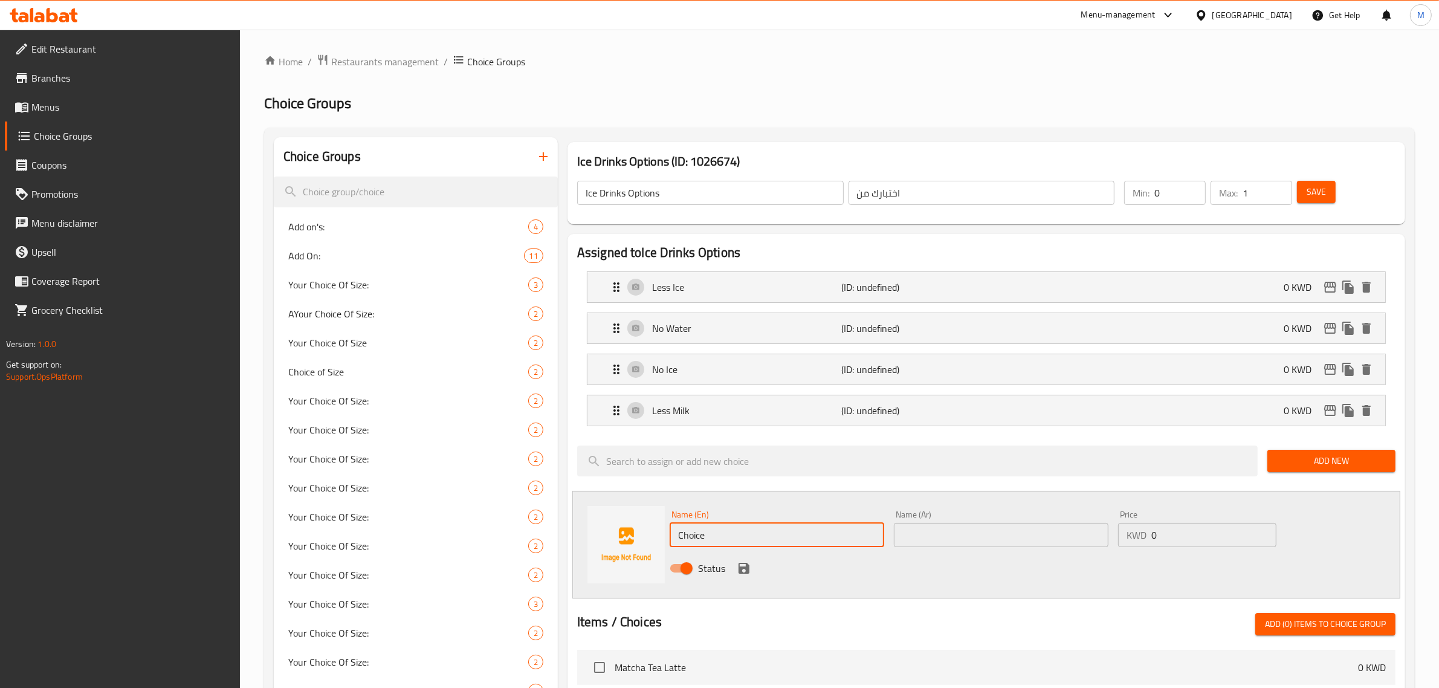
drag, startPoint x: 741, startPoint y: 531, endPoint x: 523, endPoint y: 506, distance: 219.6
paste input "Less Sweet"
type input "Less Sweet"
click at [977, 538] on input "text" at bounding box center [1001, 535] width 215 height 24
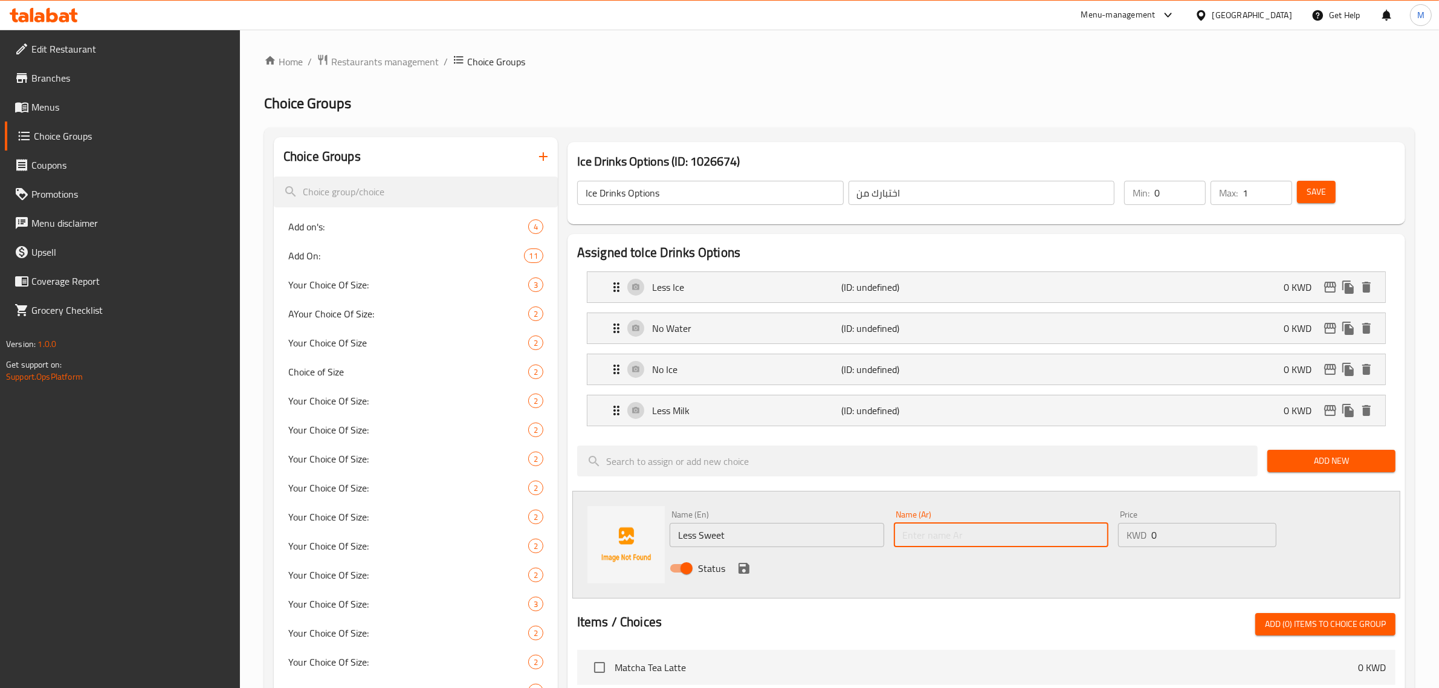
paste input "سكر أقل"
type input "سكر أقل"
click at [737, 569] on icon "save" at bounding box center [744, 568] width 15 height 15
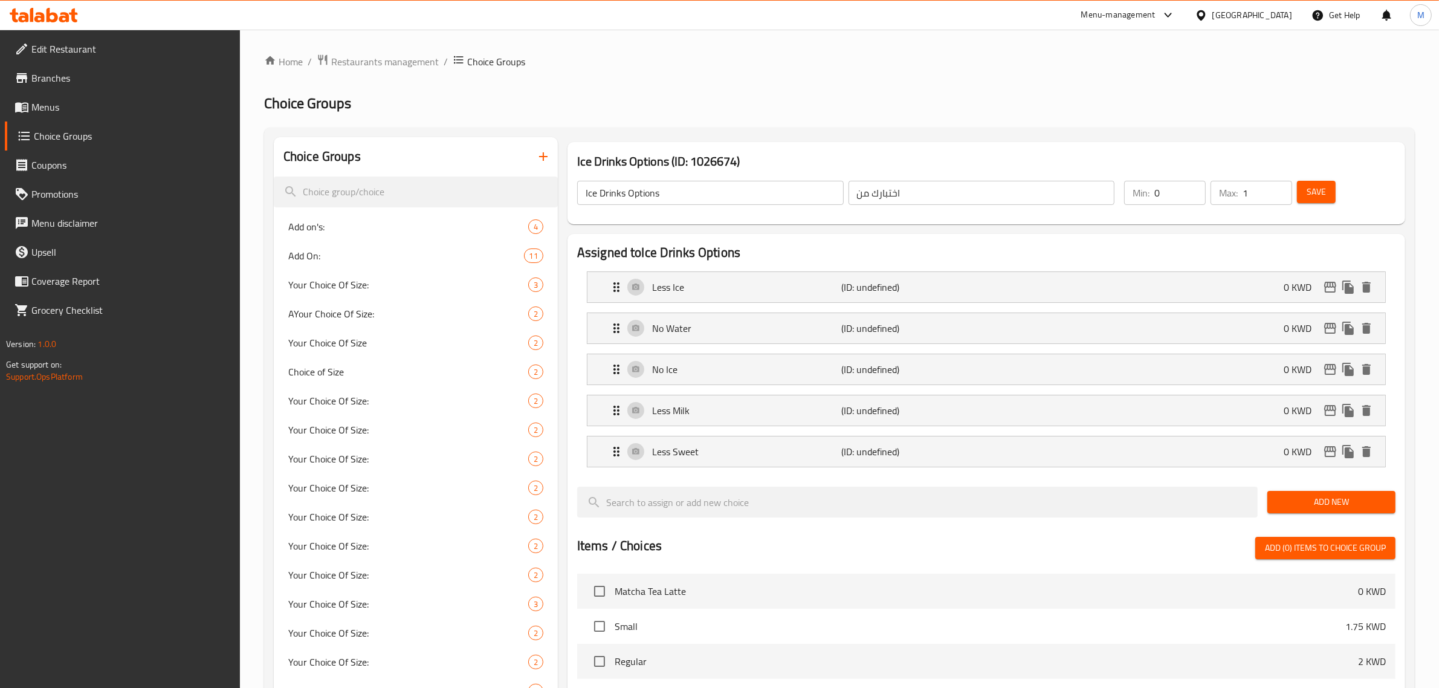
click at [1321, 195] on span "Save" at bounding box center [1316, 191] width 19 height 15
click at [537, 161] on icon "button" at bounding box center [543, 156] width 15 height 15
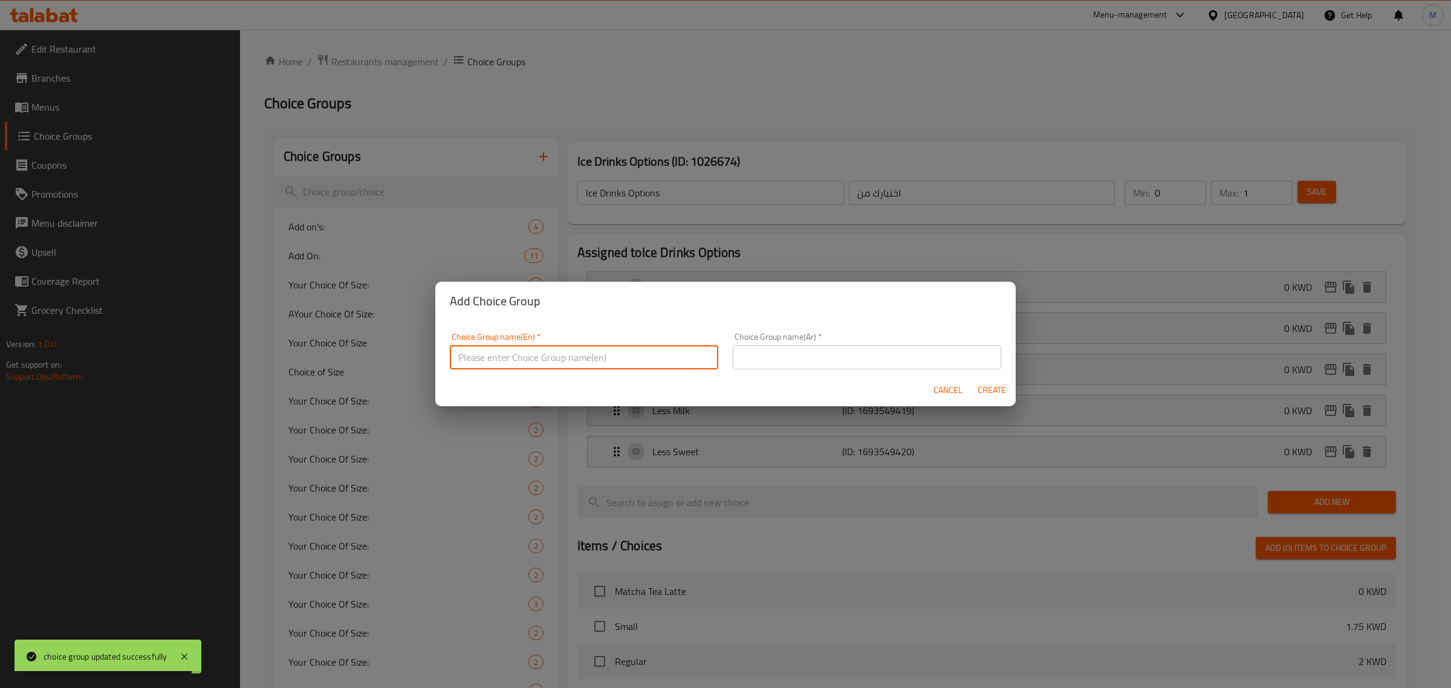
click at [584, 348] on input "text" at bounding box center [584, 357] width 268 height 24
paste input "Hot Drinks"
type input "Hot Drinks Options"
click at [837, 358] on input "text" at bounding box center [867, 357] width 268 height 24
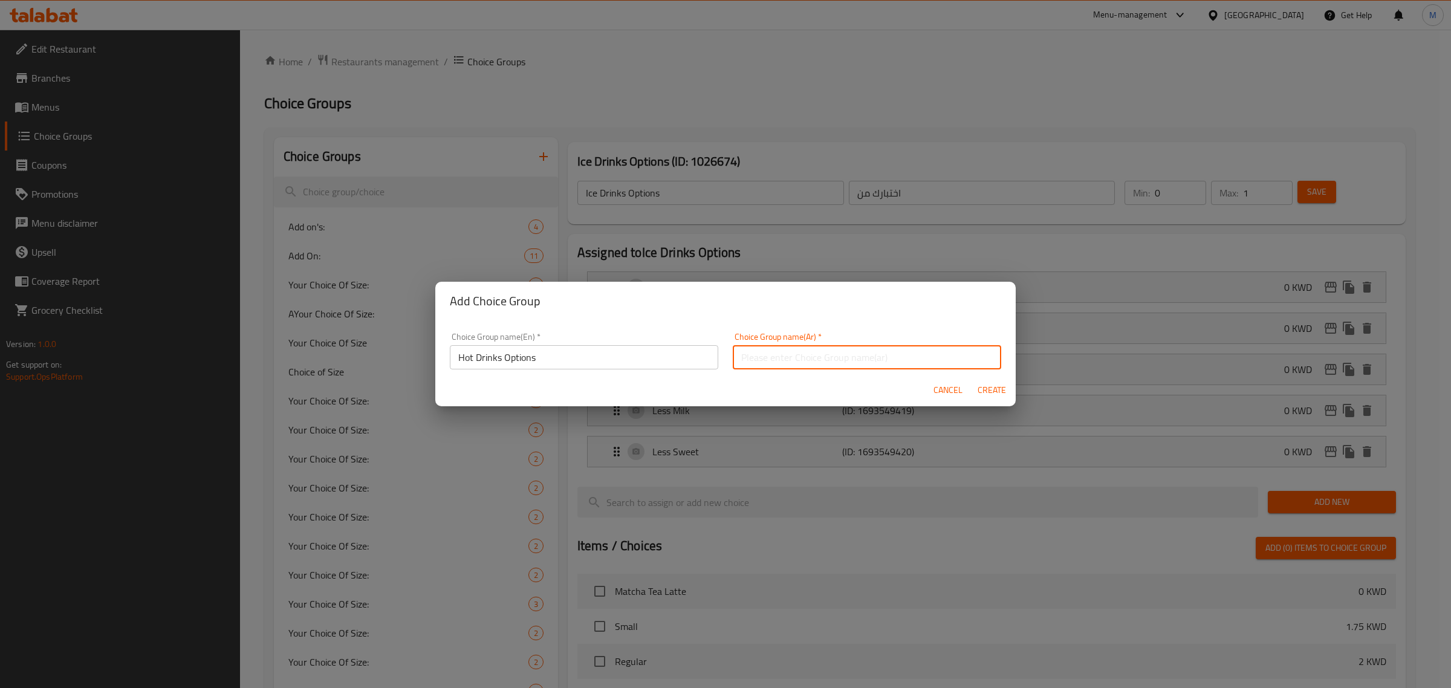
type input "اختبارك من"
click at [989, 381] on button "Create" at bounding box center [991, 390] width 39 height 22
type input "Hot Drinks Options"
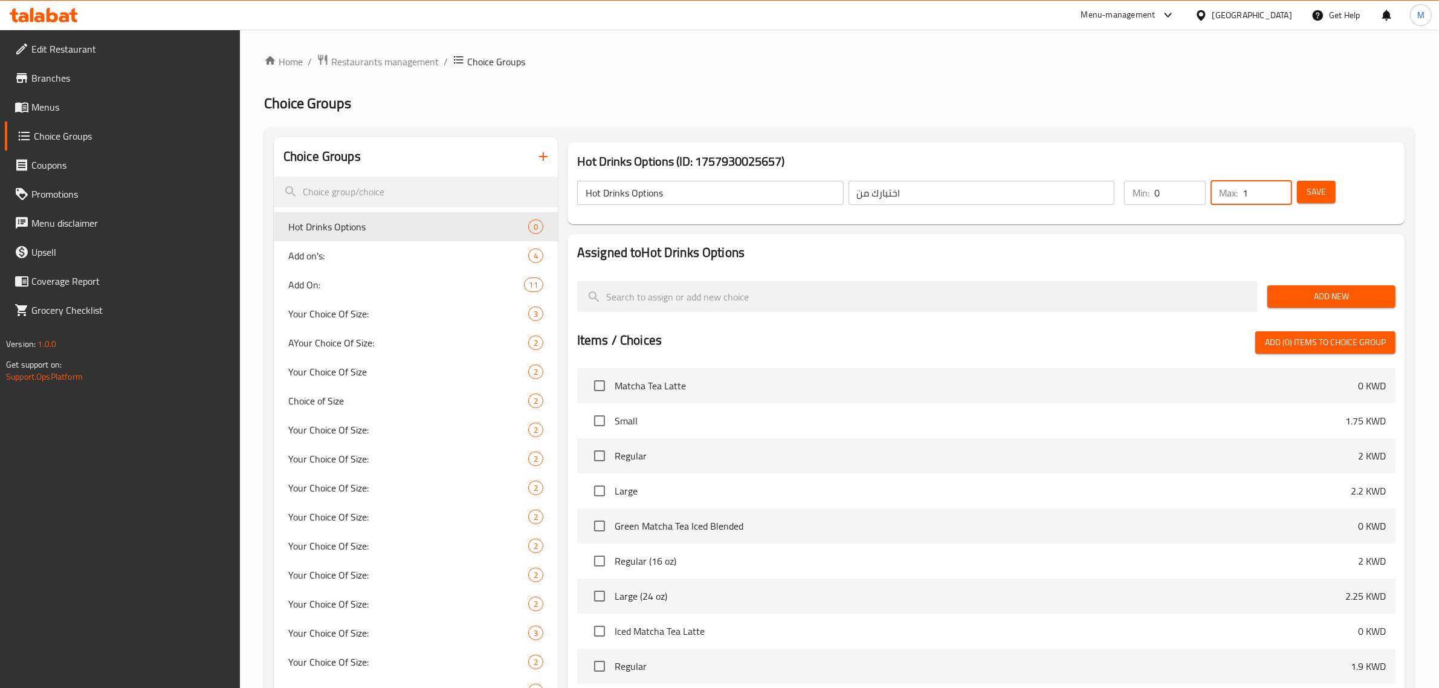
type input "1"
click at [1280, 191] on input "1" at bounding box center [1268, 193] width 50 height 24
click at [1307, 190] on span "Save" at bounding box center [1316, 191] width 19 height 15
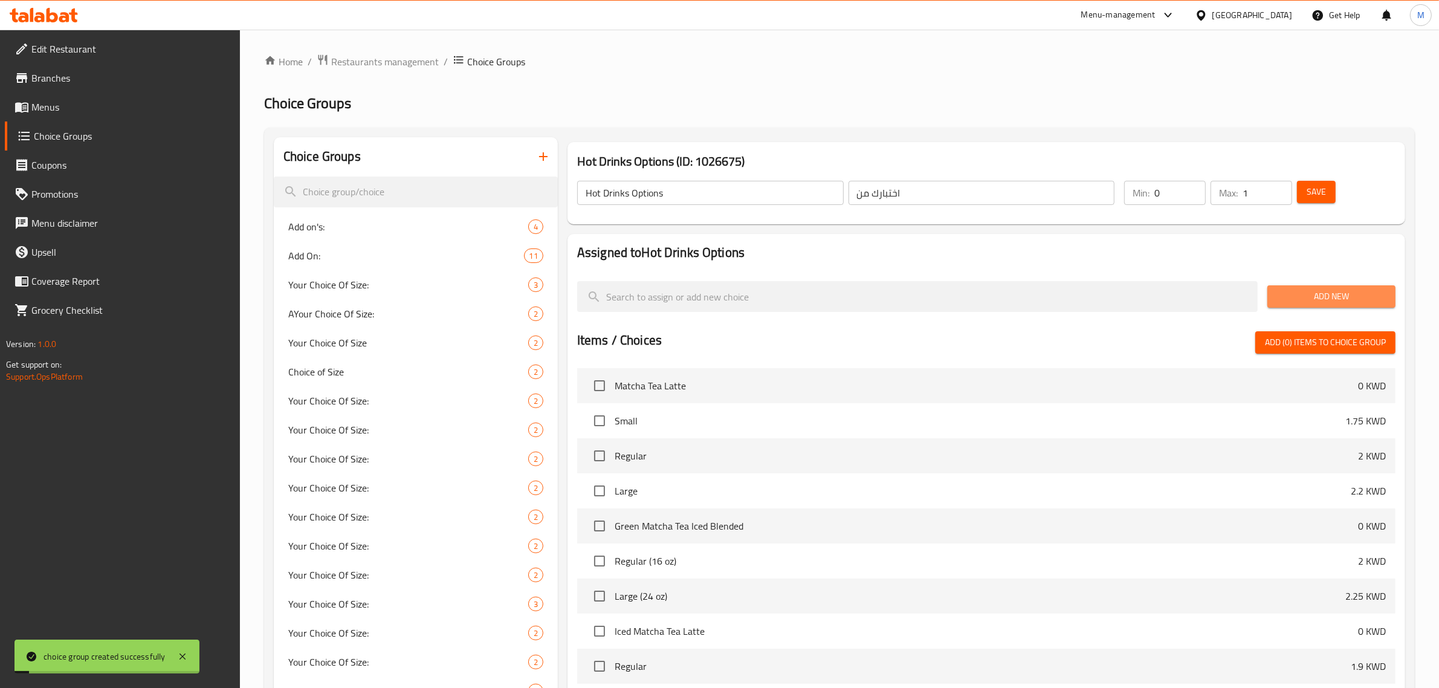
click at [1304, 291] on span "Add New" at bounding box center [1331, 296] width 109 height 15
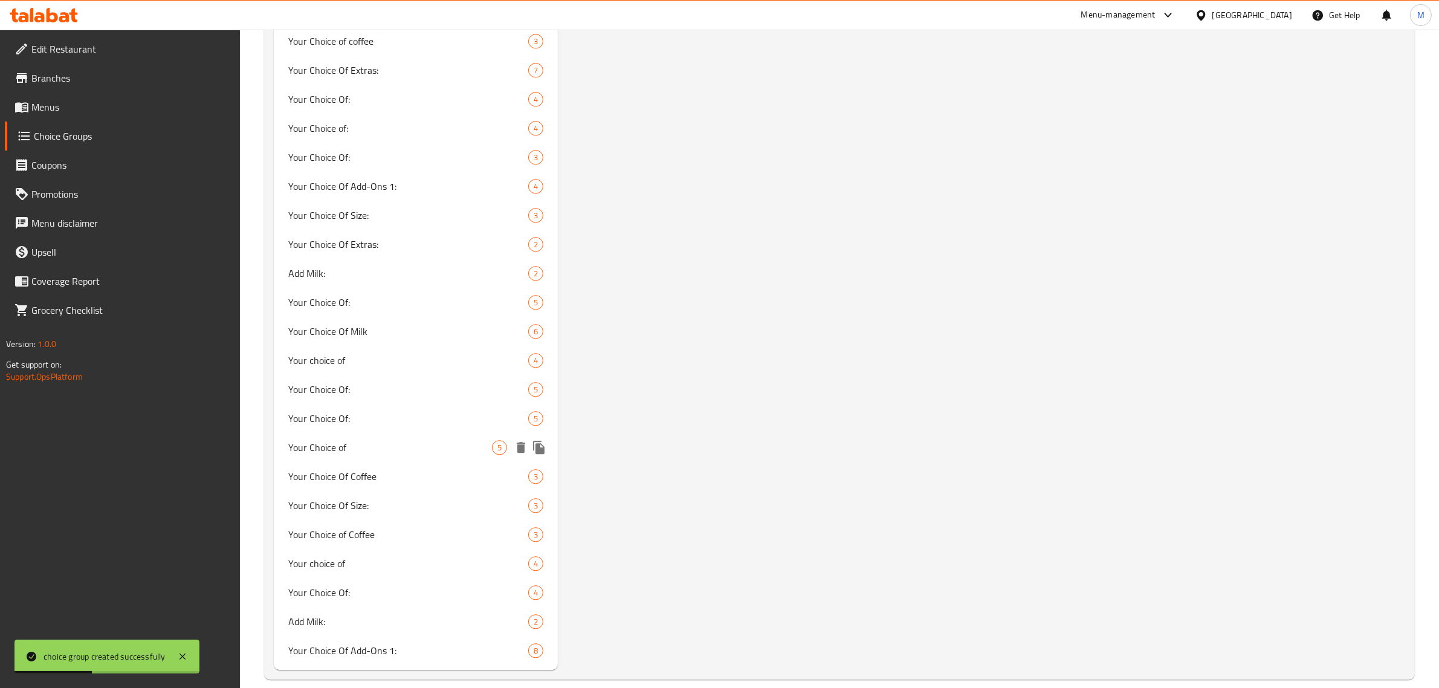
scroll to position [3589, 0]
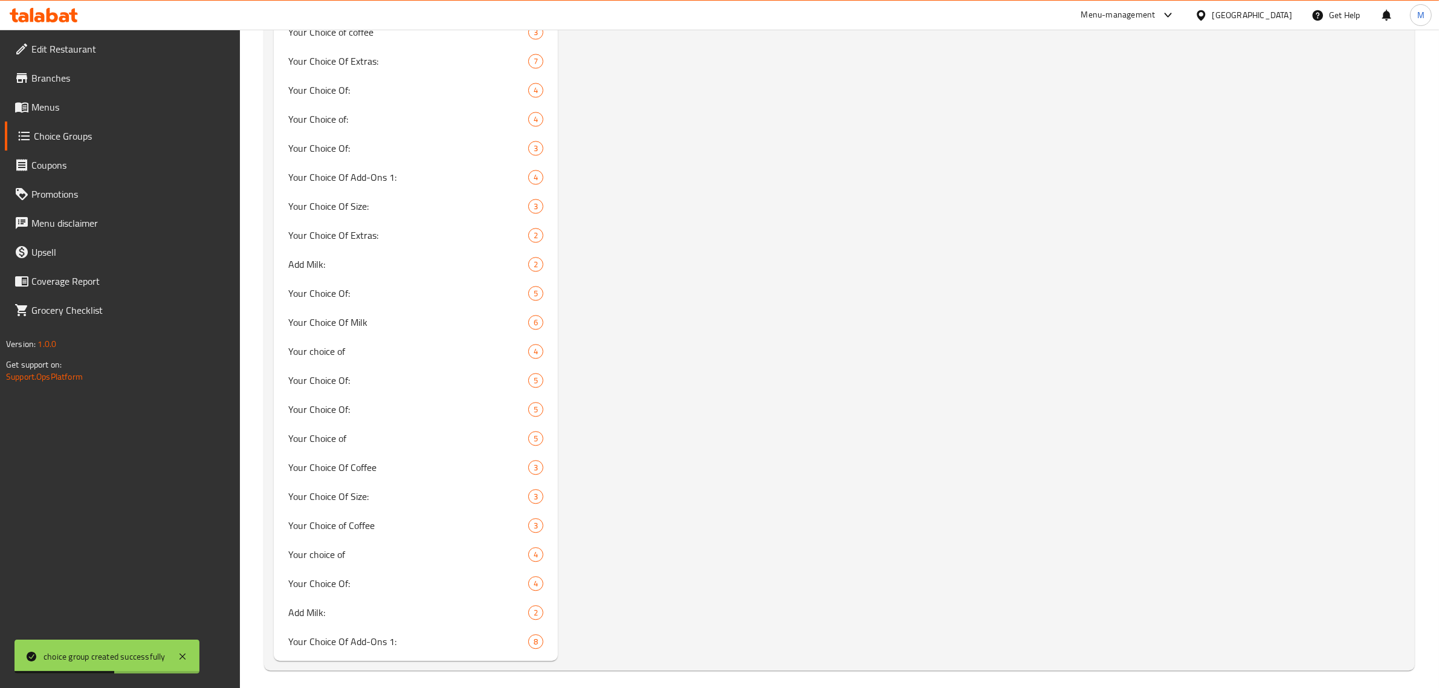
drag, startPoint x: 602, startPoint y: 594, endPoint x: 603, endPoint y: 581, distance: 12.1
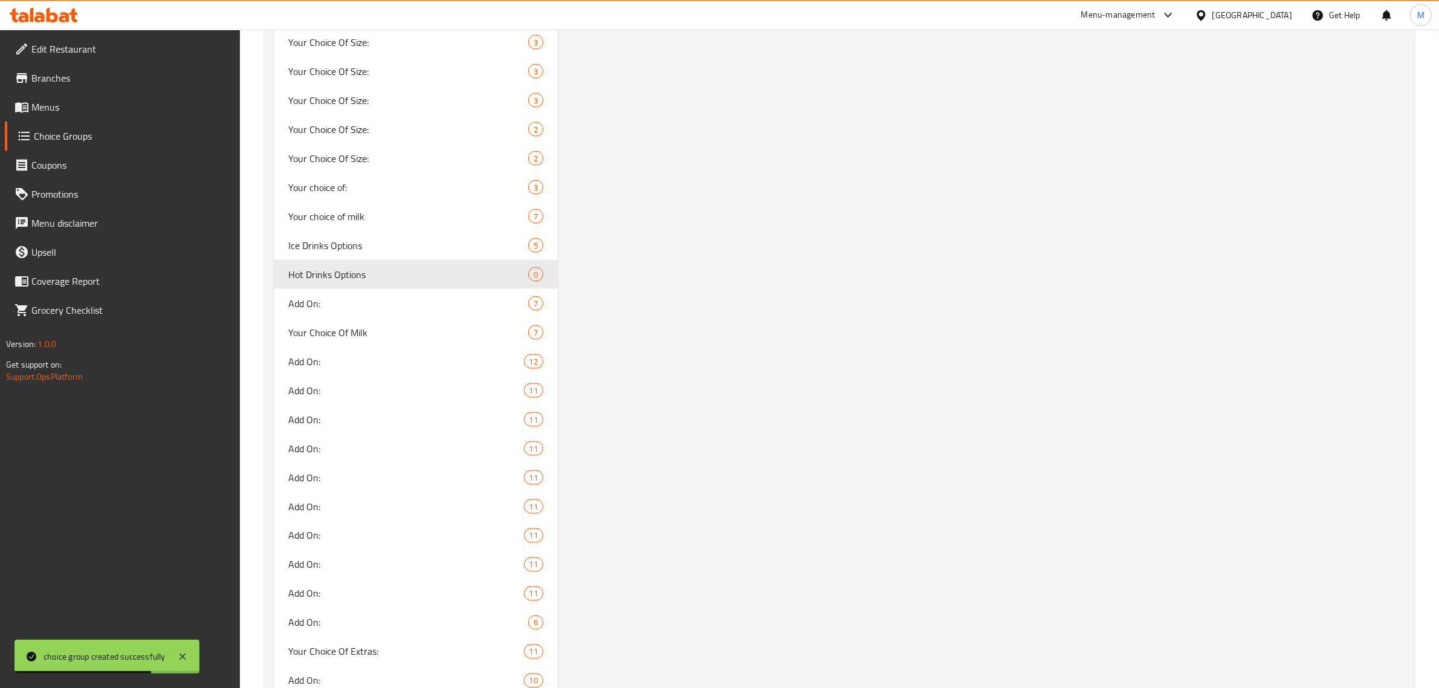
scroll to position [0, 0]
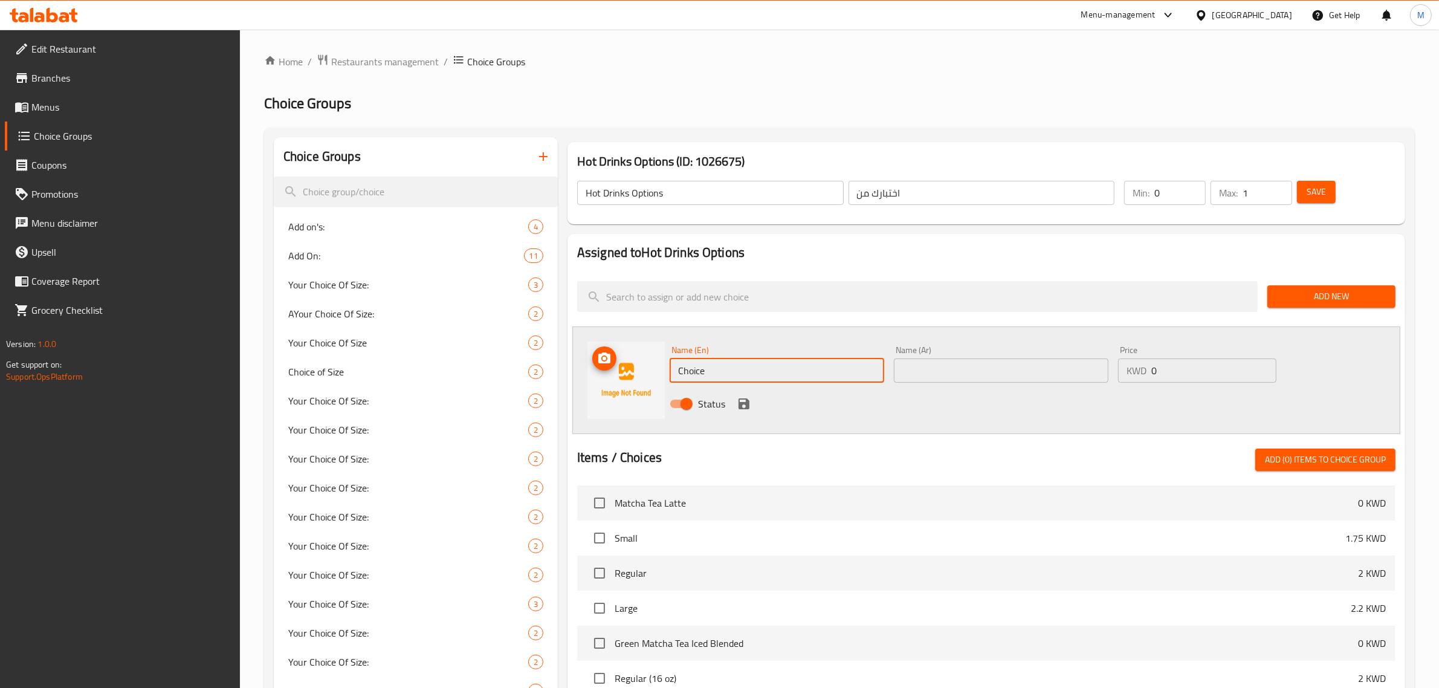
paste input "1. Less Sweet 2. ⁠Less Milk"
drag, startPoint x: 739, startPoint y: 376, endPoint x: 642, endPoint y: 377, distance: 97.3
click at [642, 377] on div "Name (En) 1. Less Sweet 2. ⁠Less Milk Name (En) Name (Ar) Name (Ar) Price KWD 0…" at bounding box center [986, 380] width 828 height 108
drag, startPoint x: 795, startPoint y: 375, endPoint x: 673, endPoint y: 378, distance: 122.1
click at [673, 378] on input "1. Less Sweet 2. ⁠Less Milk" at bounding box center [777, 370] width 215 height 24
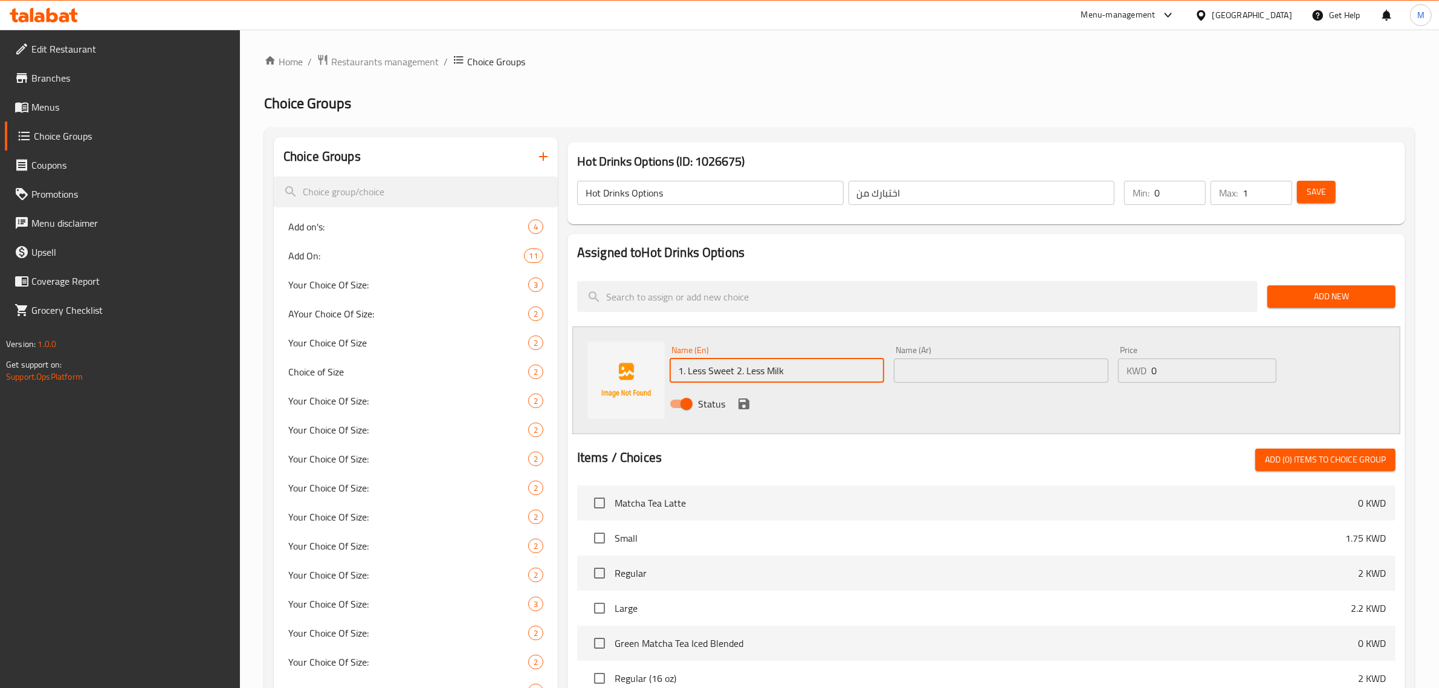
paste input "text"
drag, startPoint x: 685, startPoint y: 369, endPoint x: 615, endPoint y: 369, distance: 70.1
click at [615, 369] on div "Name (En) 1. Less Sweet Name (En) Name (Ar) Name (Ar) Price KWD 0 Price Status" at bounding box center [986, 380] width 828 height 108
type input "Less Sweet"
click at [956, 375] on input "text" at bounding box center [1001, 370] width 215 height 24
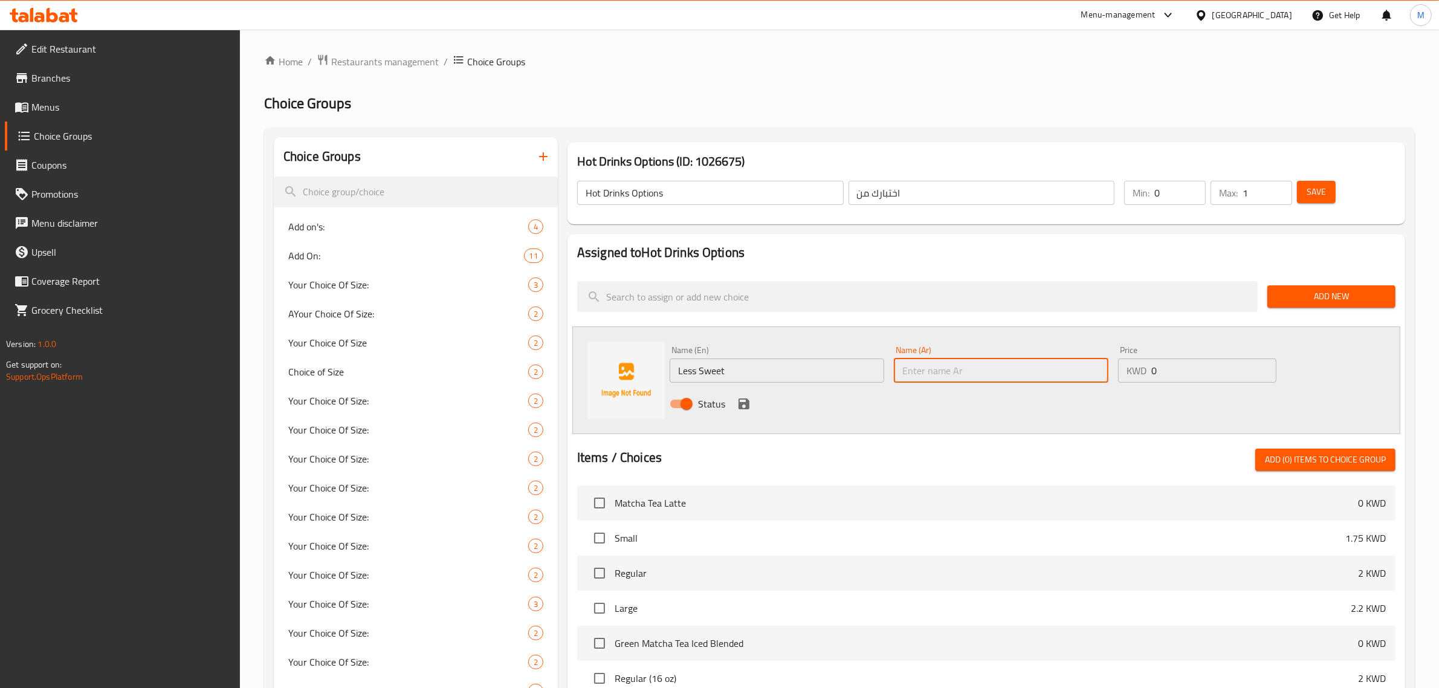
paste input "سكر أقل"
type input "سكر أقل"
click at [739, 405] on icon "save" at bounding box center [744, 403] width 11 height 11
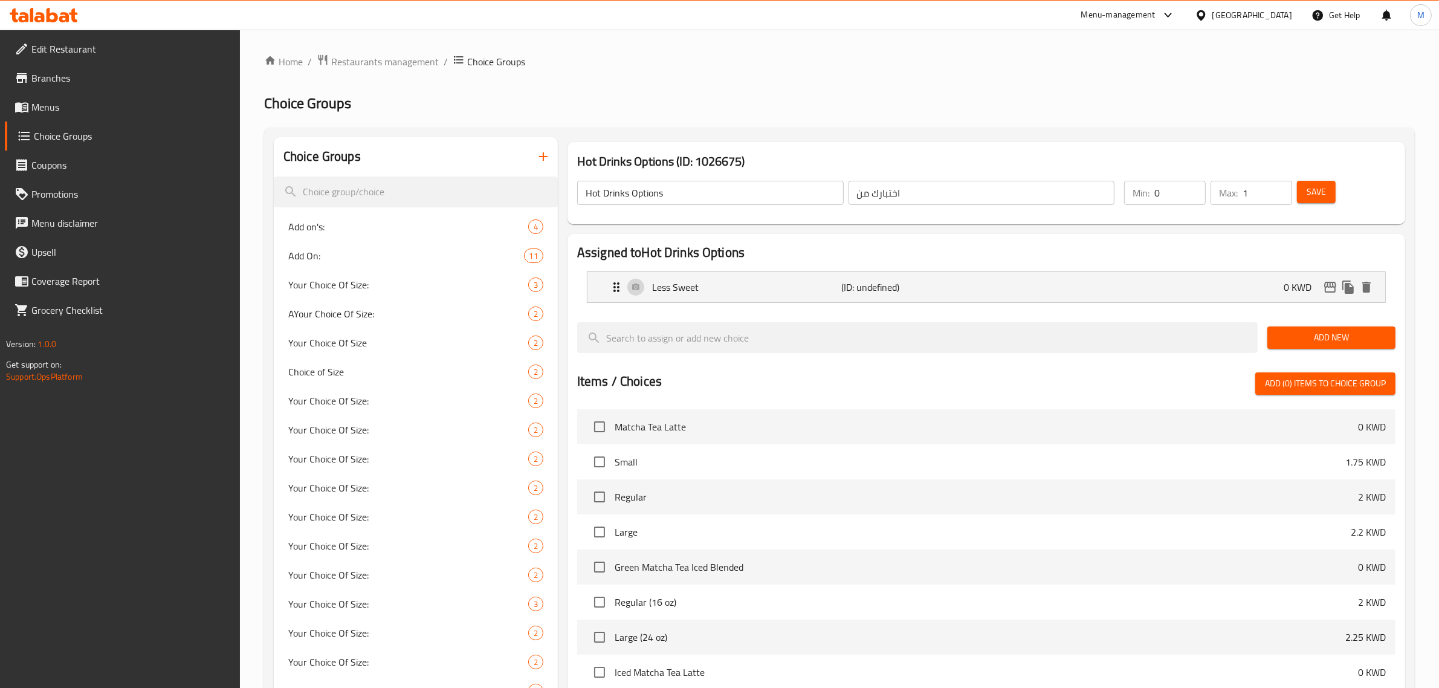
click at [1332, 339] on span "Add New" at bounding box center [1331, 337] width 109 height 15
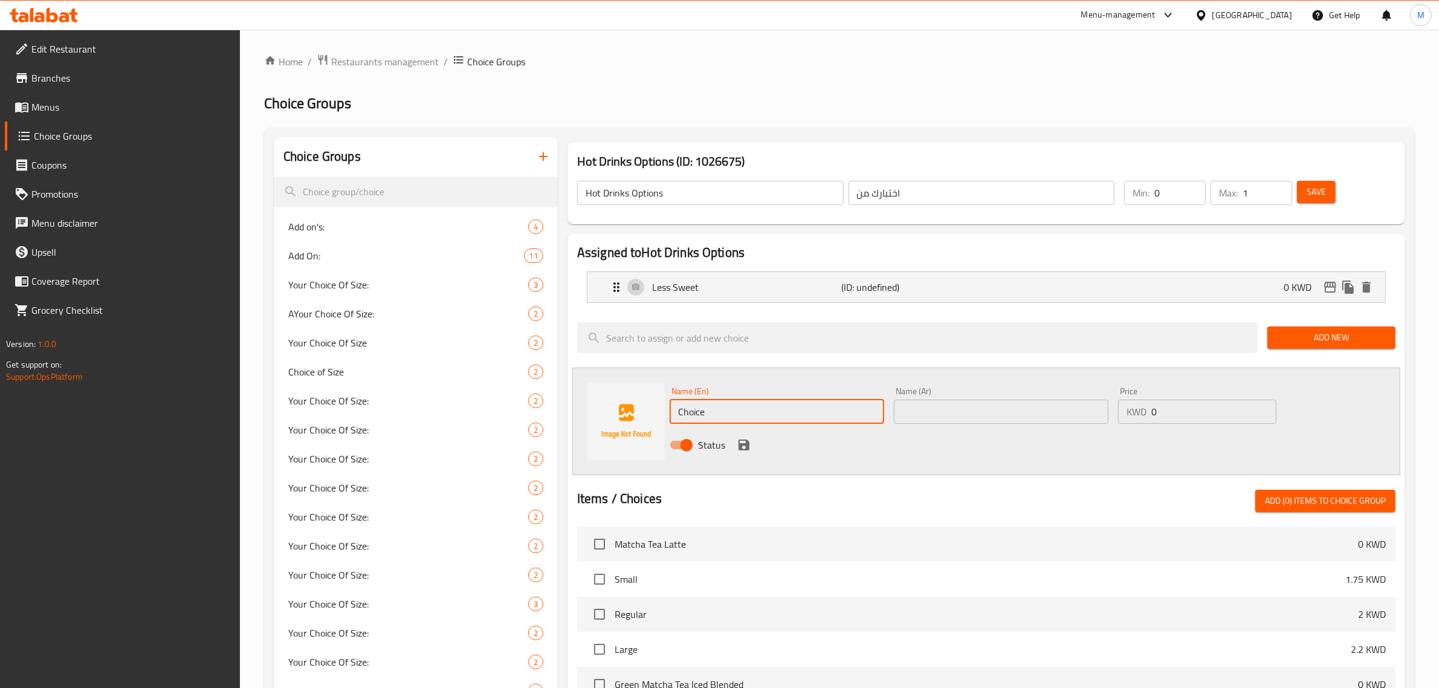
drag, startPoint x: 804, startPoint y: 415, endPoint x: 652, endPoint y: 415, distance: 152.3
click at [652, 415] on div "Name (En) Choice Name (En) Name (Ar) Name (Ar) Price KWD 0 Price Status" at bounding box center [986, 422] width 828 height 108
paste input "2. ⁠Less Milk"
drag, startPoint x: 689, startPoint y: 413, endPoint x: 620, endPoint y: 412, distance: 68.9
click at [620, 412] on div "Name (En) 2. ⁠Less Milk Name (En) Name (Ar) Name (Ar) Price KWD 0 Price Status" at bounding box center [986, 422] width 828 height 108
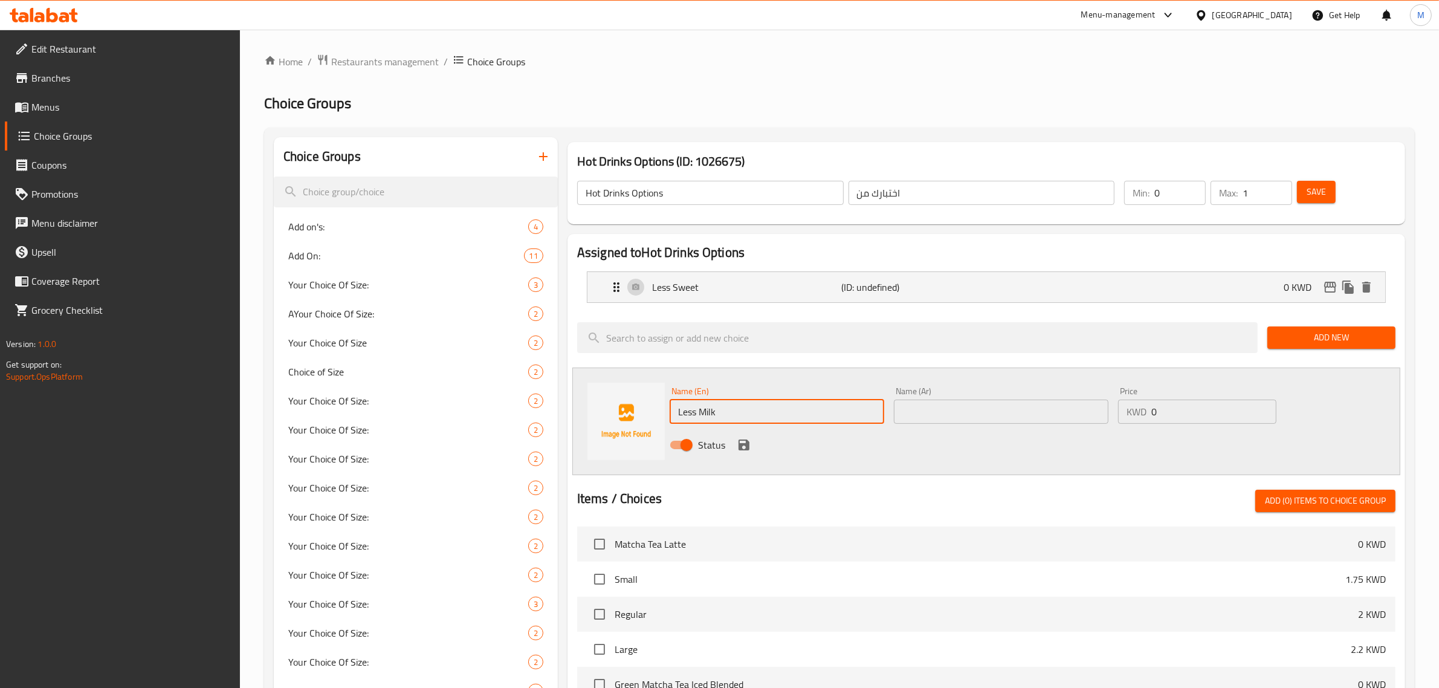
type input "Less Milk"
click at [1014, 414] on input "text" at bounding box center [1001, 412] width 215 height 24
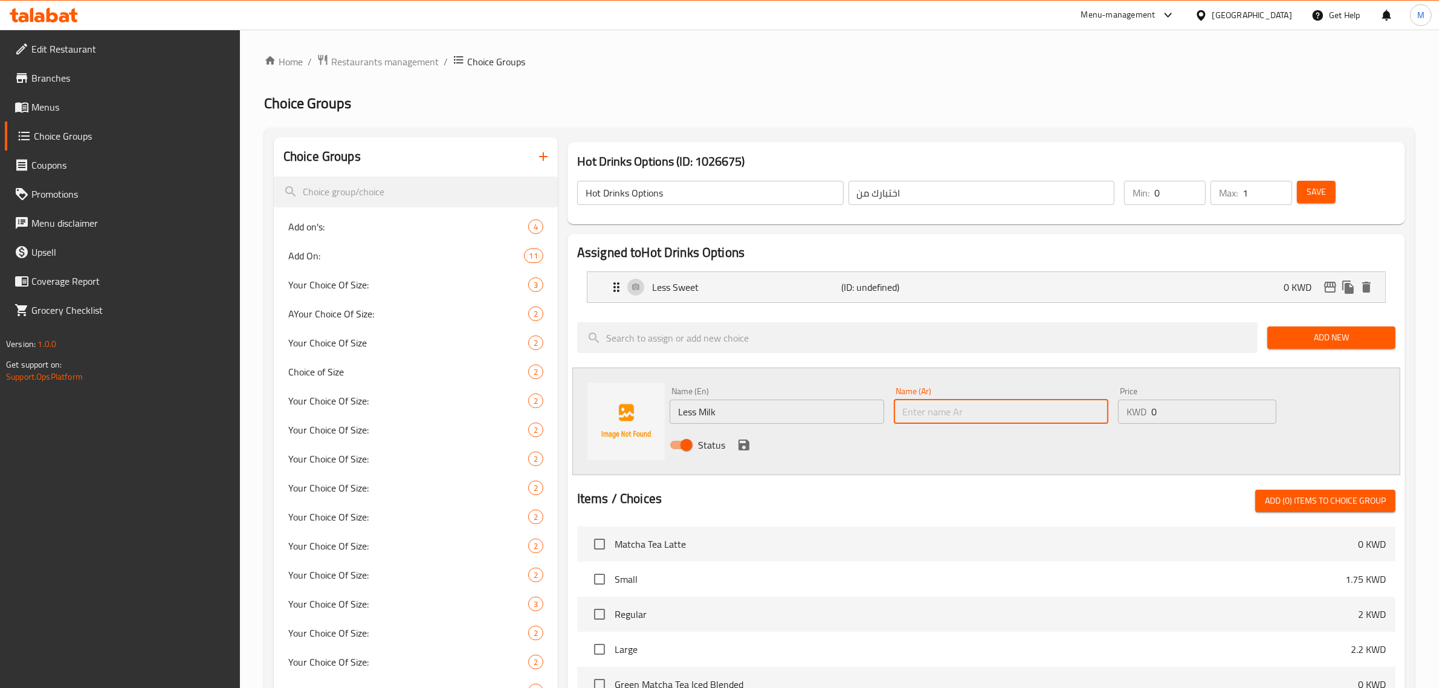
paste input "حليب أقل"
type input "حليب أقل"
click at [735, 441] on button "save" at bounding box center [744, 445] width 18 height 18
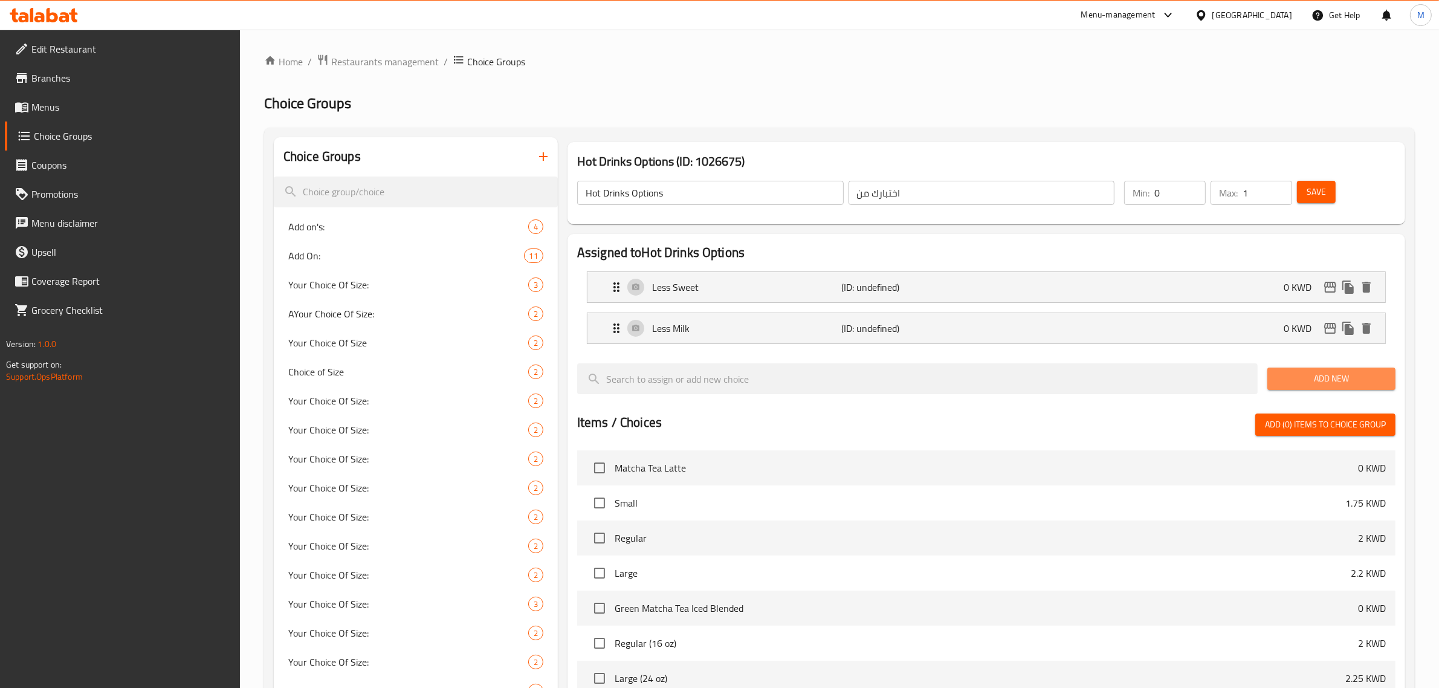
click at [1327, 377] on span "Add New" at bounding box center [1331, 378] width 109 height 15
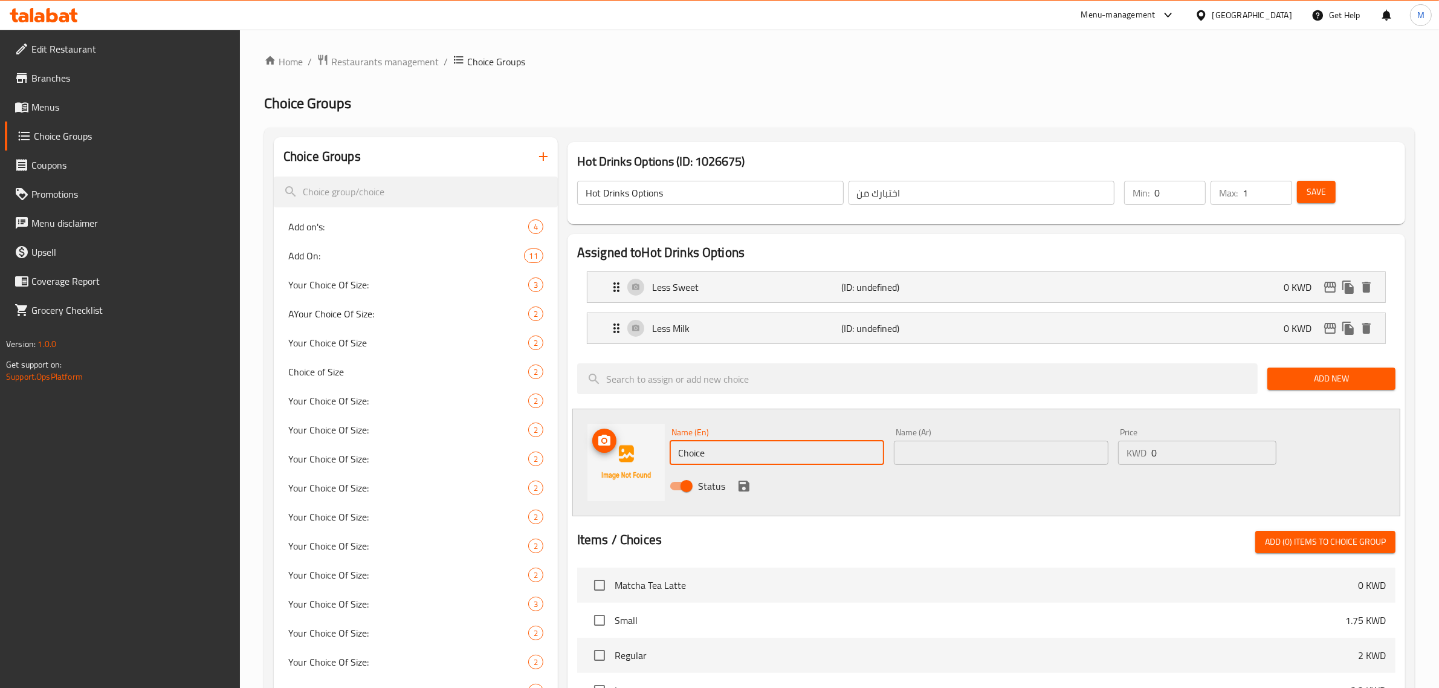
drag, startPoint x: 738, startPoint y: 455, endPoint x: 591, endPoint y: 465, distance: 147.2
click at [591, 465] on div "Name (En) Choice Name (En) Name (Ar) Name (Ar) Price KWD 0 Price Status" at bounding box center [986, 463] width 828 height 108
paste input "3. ⁠Extra Hot"
drag, startPoint x: 692, startPoint y: 452, endPoint x: 652, endPoint y: 452, distance: 40.5
click at [652, 452] on div "Name (En) 3. ⁠Extra Hot Name (En) Name (Ar) Name (Ar) Price KWD 0 Price Status" at bounding box center [986, 463] width 828 height 108
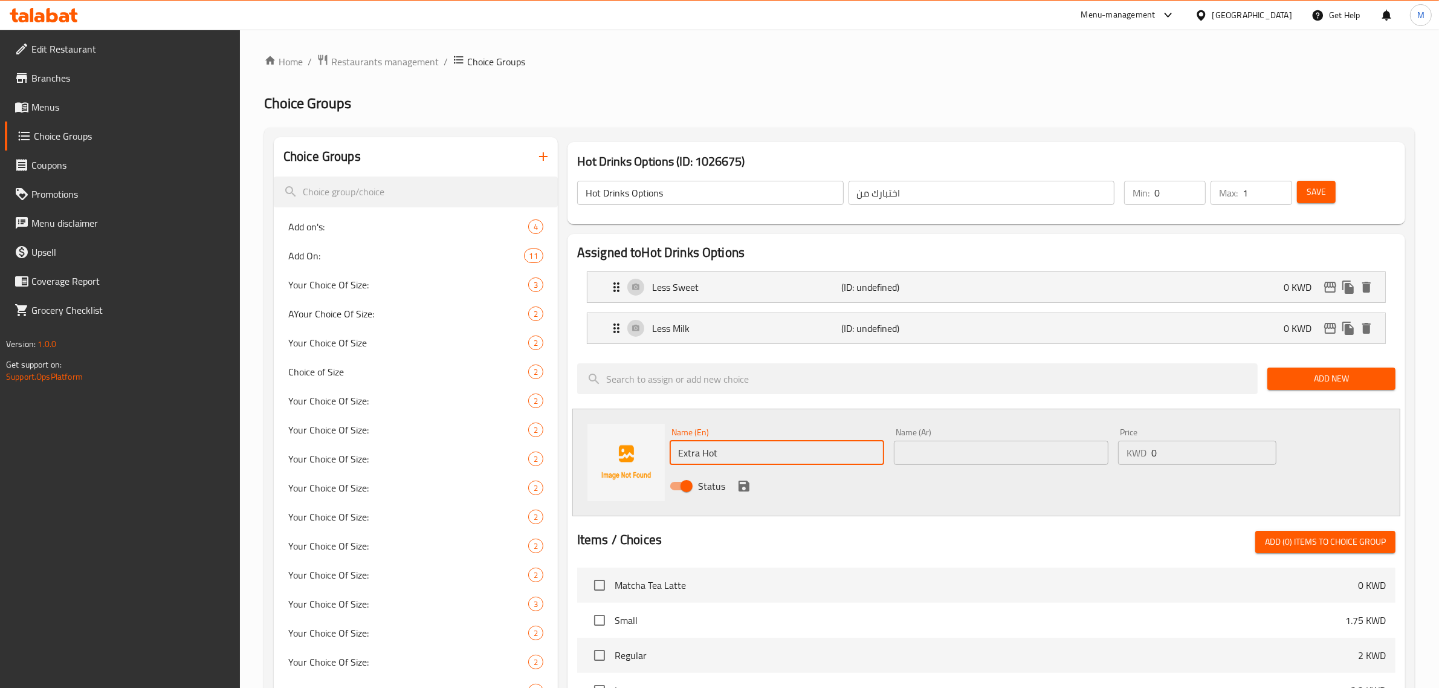
type input "Extra Hot"
click at [946, 464] on input "text" at bounding box center [1001, 453] width 215 height 24
click at [952, 461] on input "text" at bounding box center [1001, 453] width 215 height 24
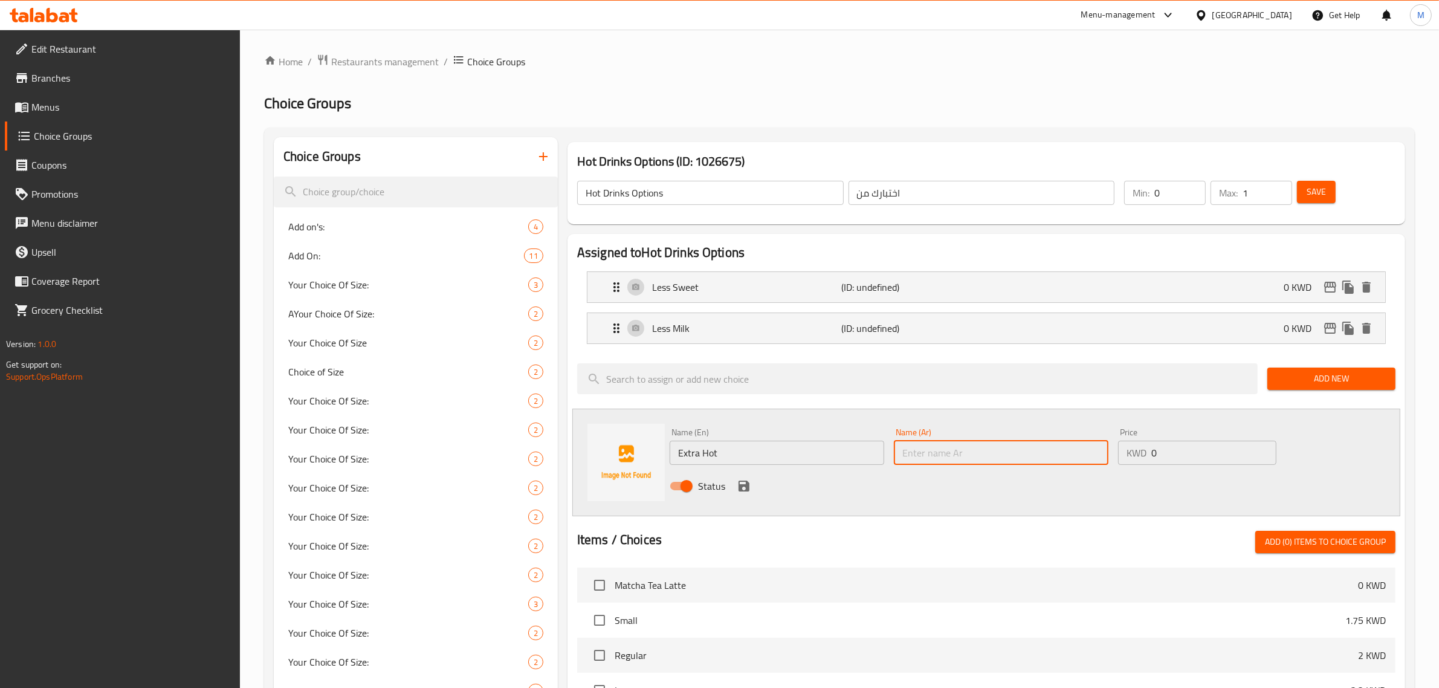
paste input "ساخن جدًا"
type input "ساخن جدًا"
click at [744, 488] on icon "save" at bounding box center [744, 486] width 15 height 15
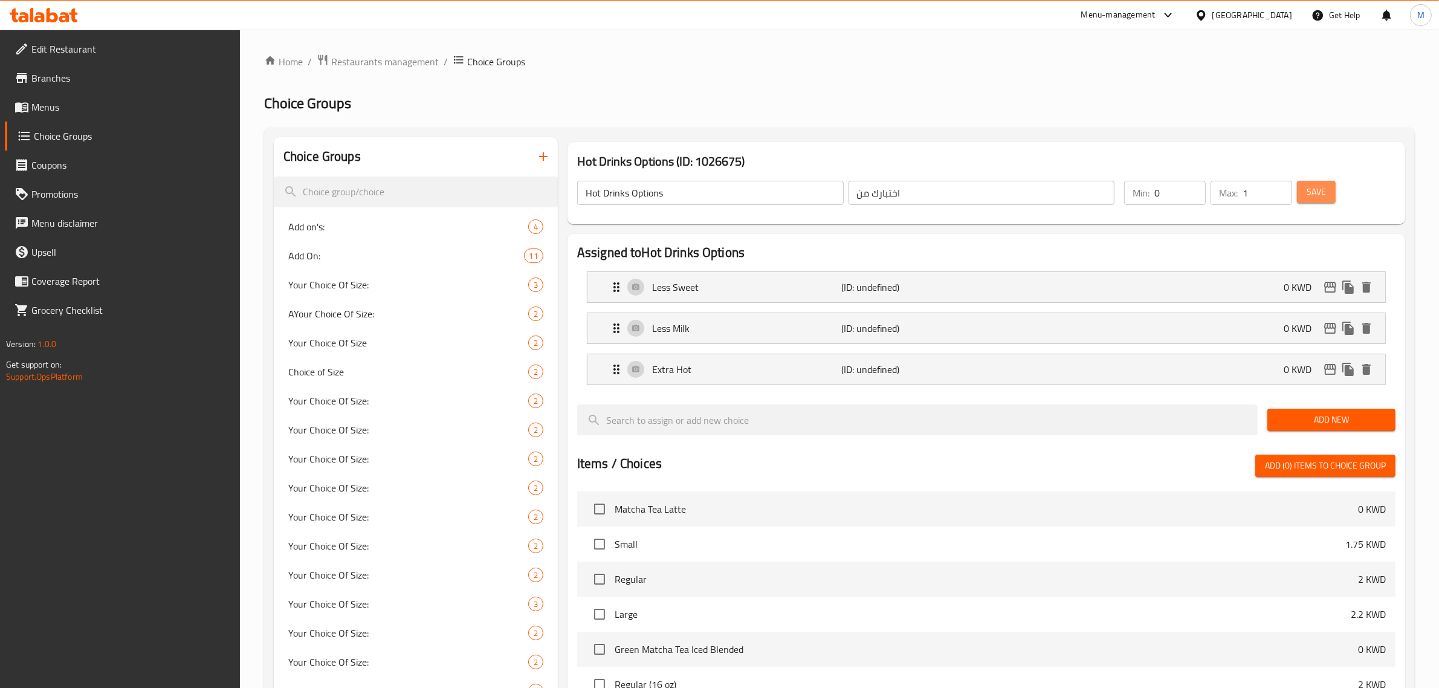
click at [1318, 198] on span "Save" at bounding box center [1316, 191] width 19 height 15
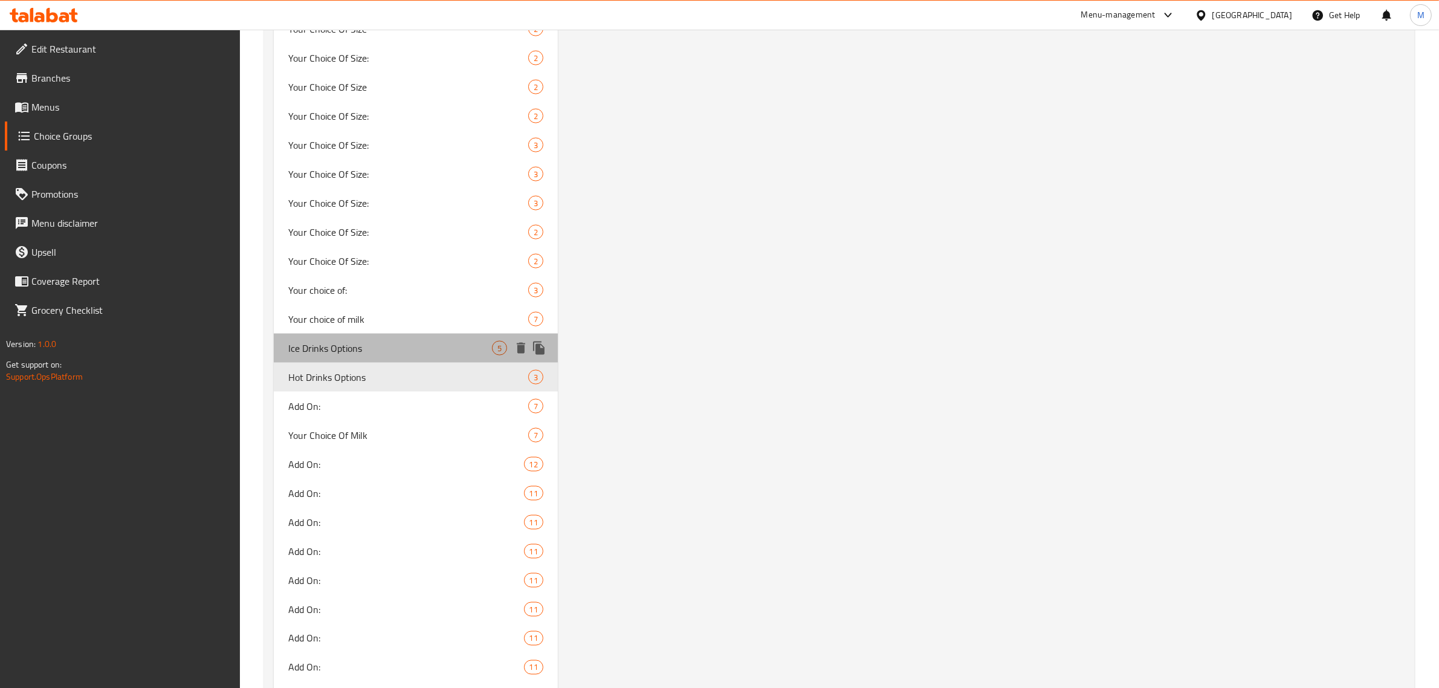
click at [387, 345] on span "Ice Drinks Options" at bounding box center [390, 348] width 204 height 15
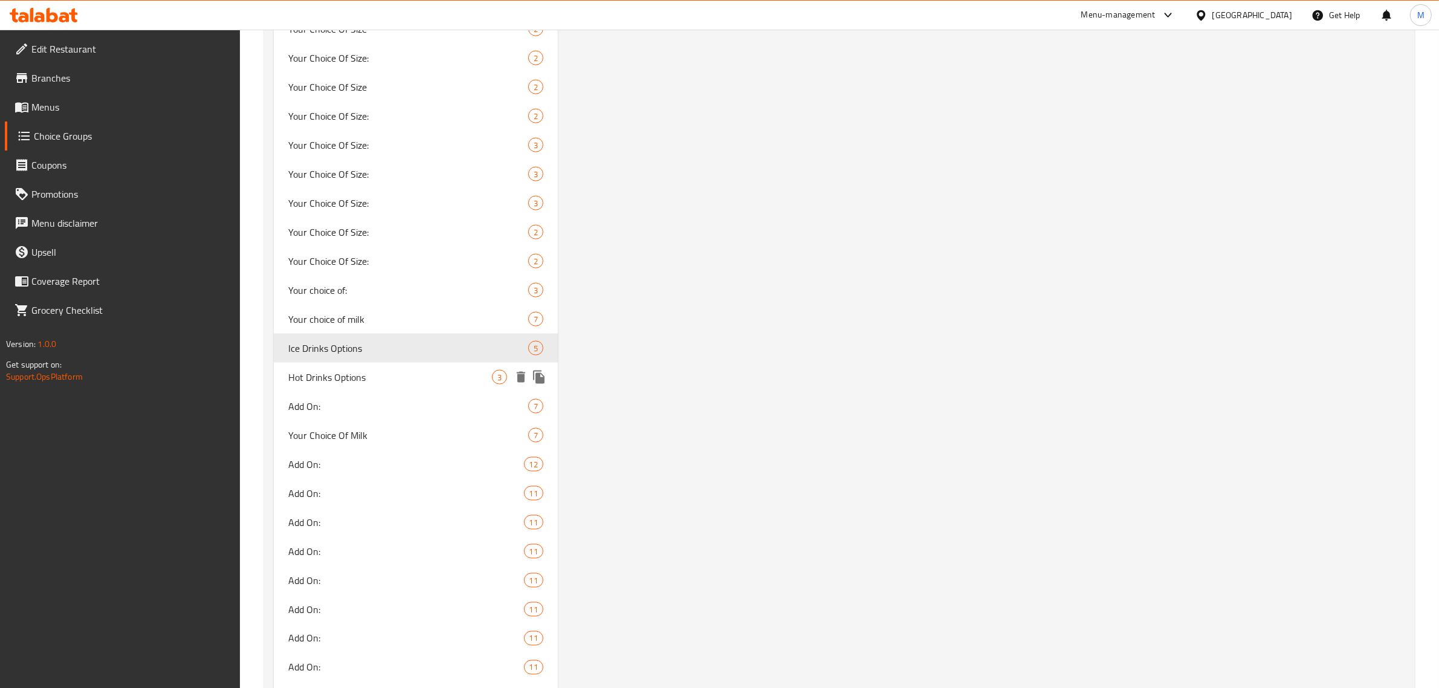
click at [396, 376] on span "Hot Drinks Options" at bounding box center [390, 377] width 204 height 15
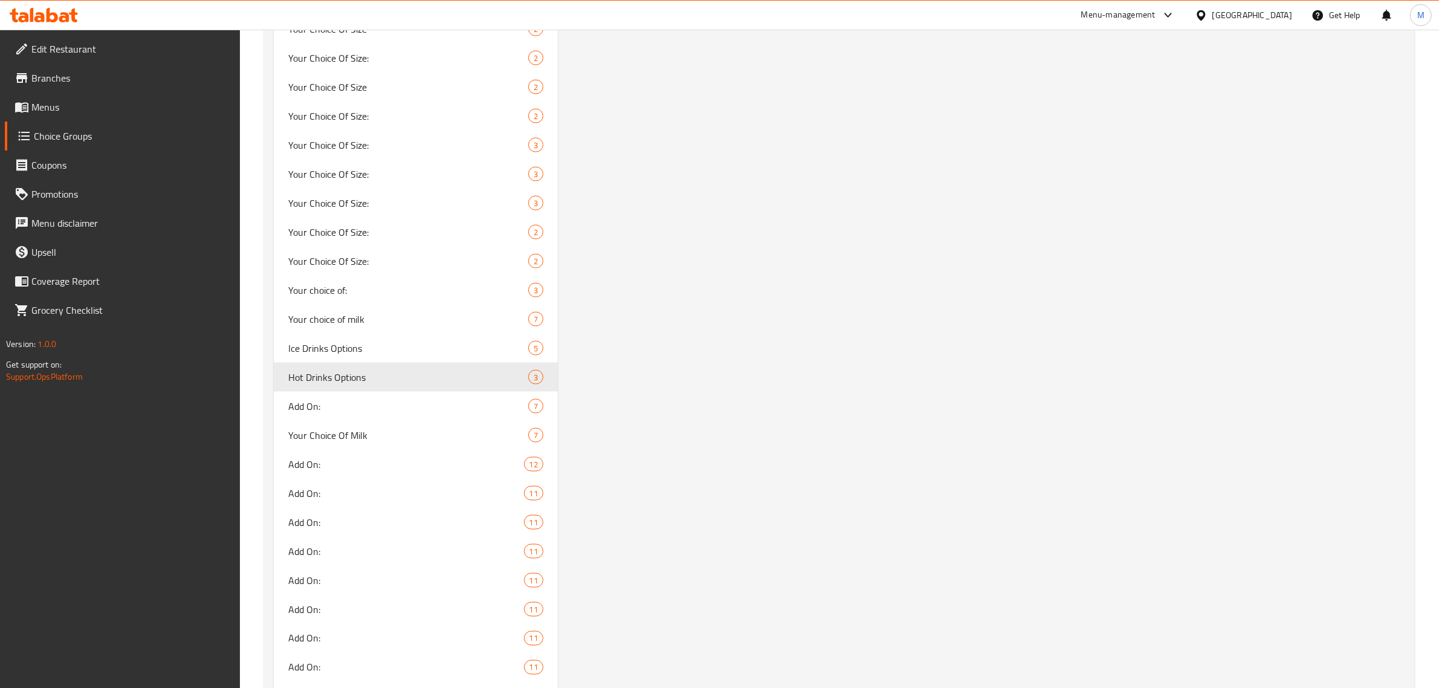
type input "Hot Drinks Options"
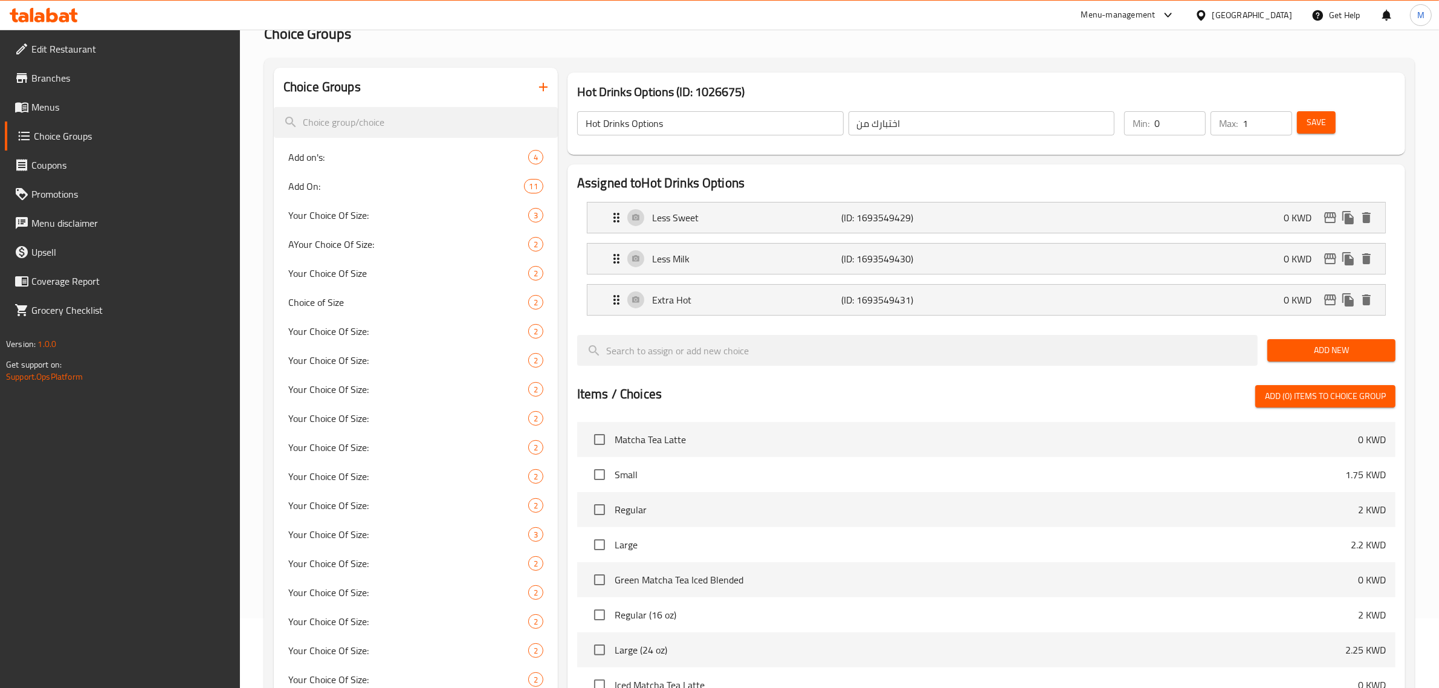
scroll to position [0, 0]
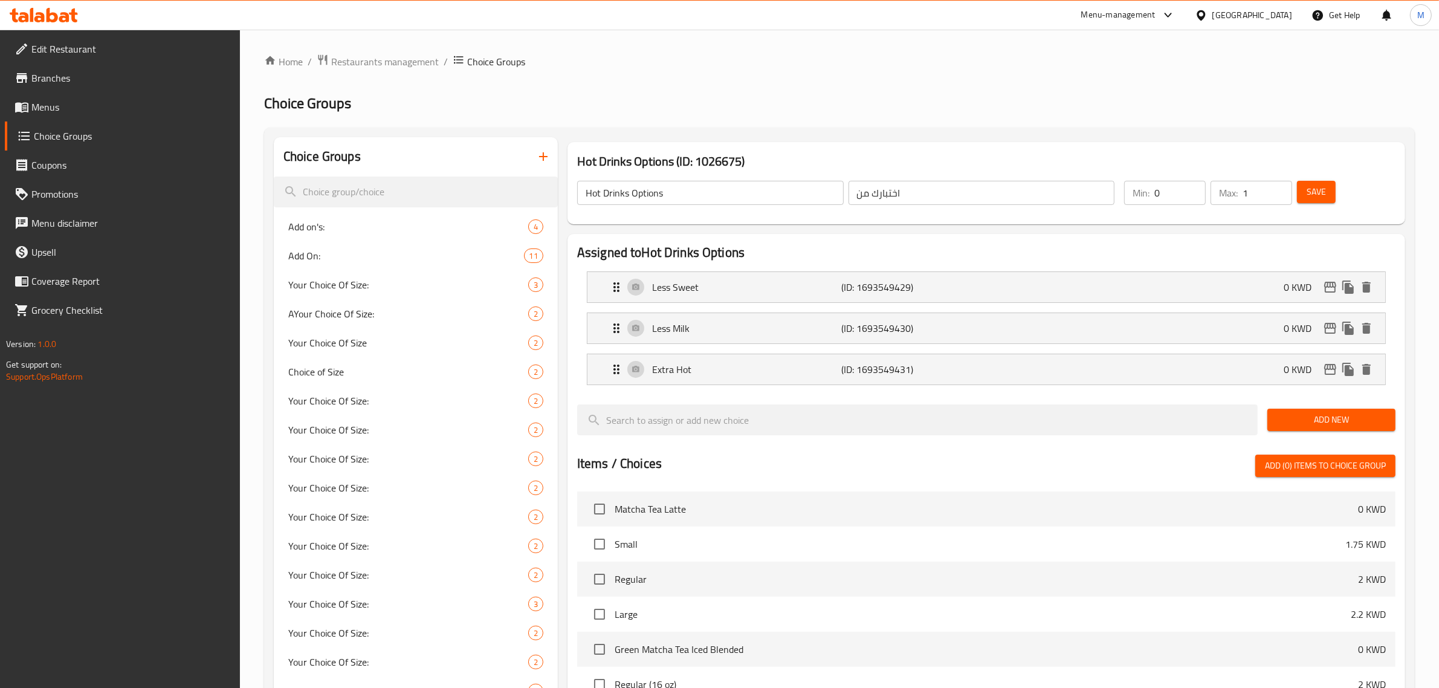
click at [540, 155] on icon "button" at bounding box center [543, 156] width 15 height 15
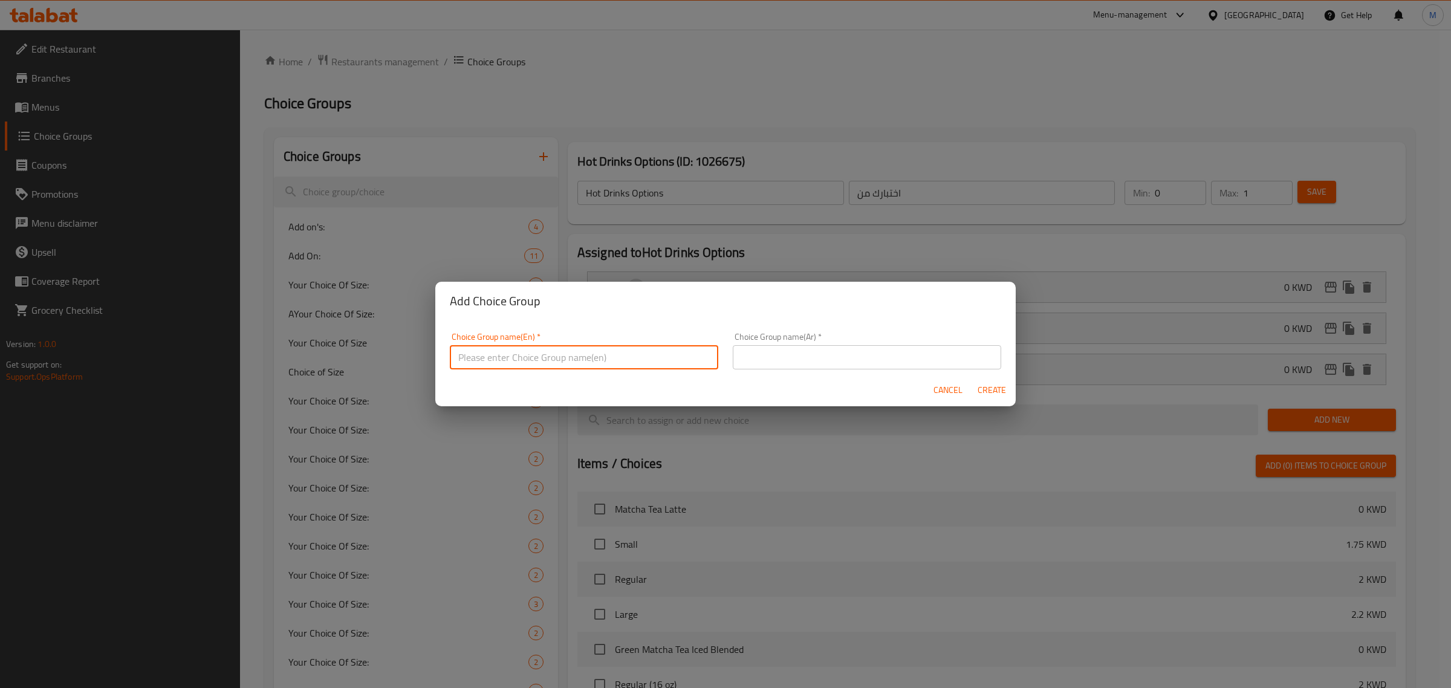
click at [558, 366] on input "text" at bounding box center [584, 357] width 268 height 24
paste input "Ice blended"
type input "Ice blended Options"
click at [893, 361] on input "text" at bounding box center [867, 357] width 268 height 24
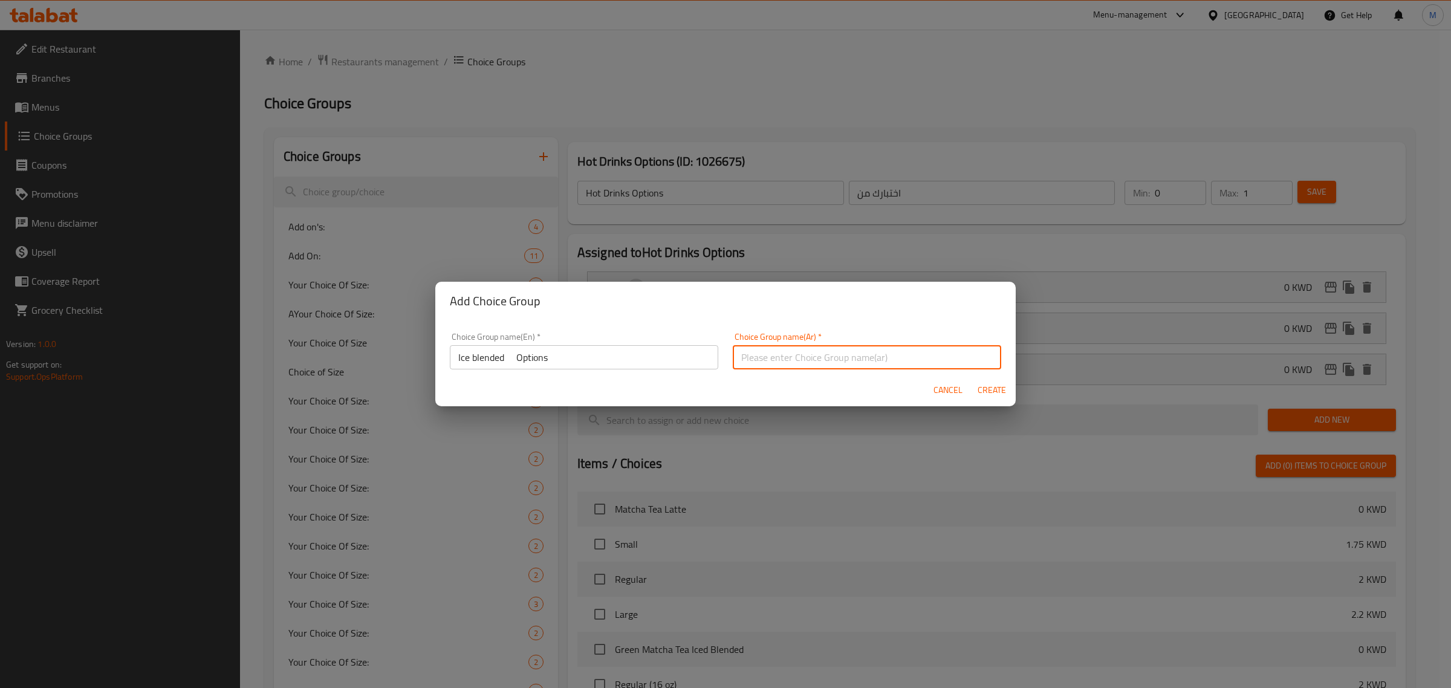
type input "اختبارك من"
click at [999, 388] on span "Create" at bounding box center [991, 390] width 29 height 15
type input "Ice blended Options"
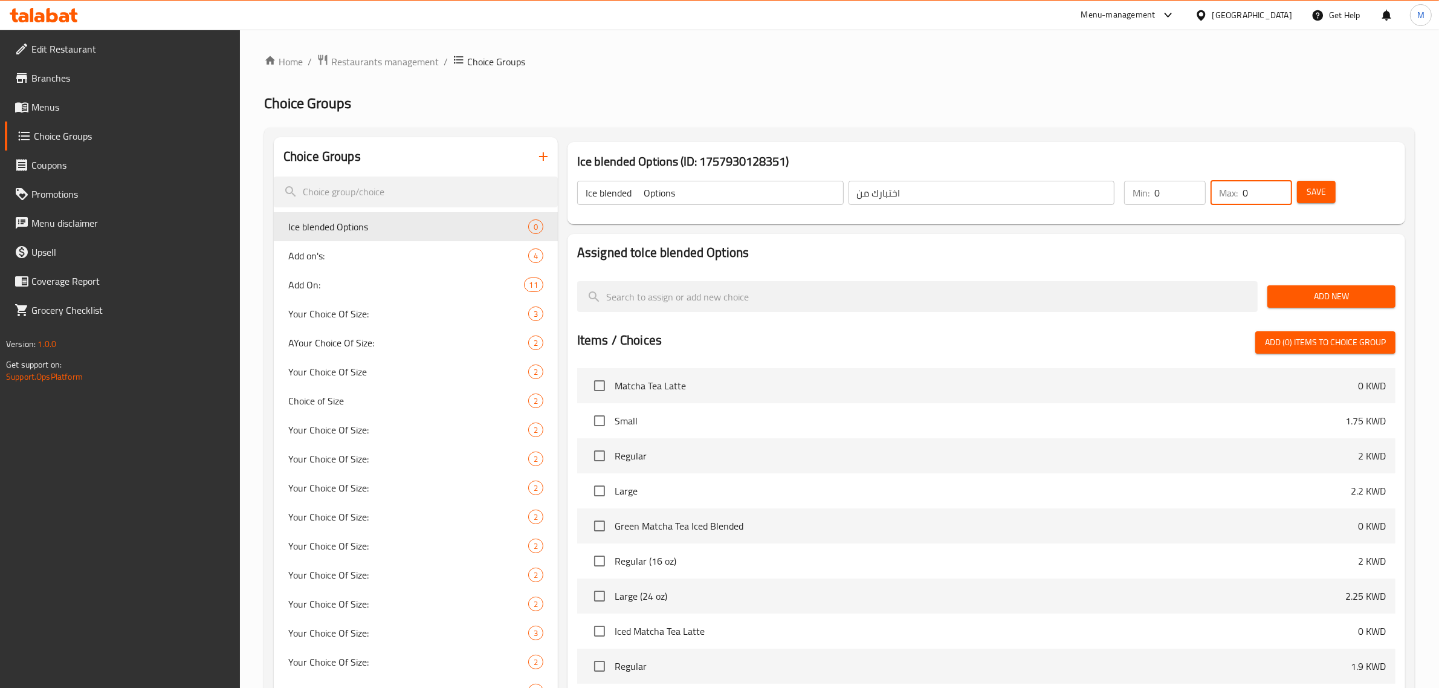
click at [1265, 189] on input "0" at bounding box center [1268, 193] width 50 height 24
click at [1284, 189] on input "0" at bounding box center [1268, 193] width 50 height 24
type input "1"
click at [1277, 188] on input "1" at bounding box center [1268, 193] width 50 height 24
click at [1306, 189] on button "Save" at bounding box center [1316, 192] width 39 height 22
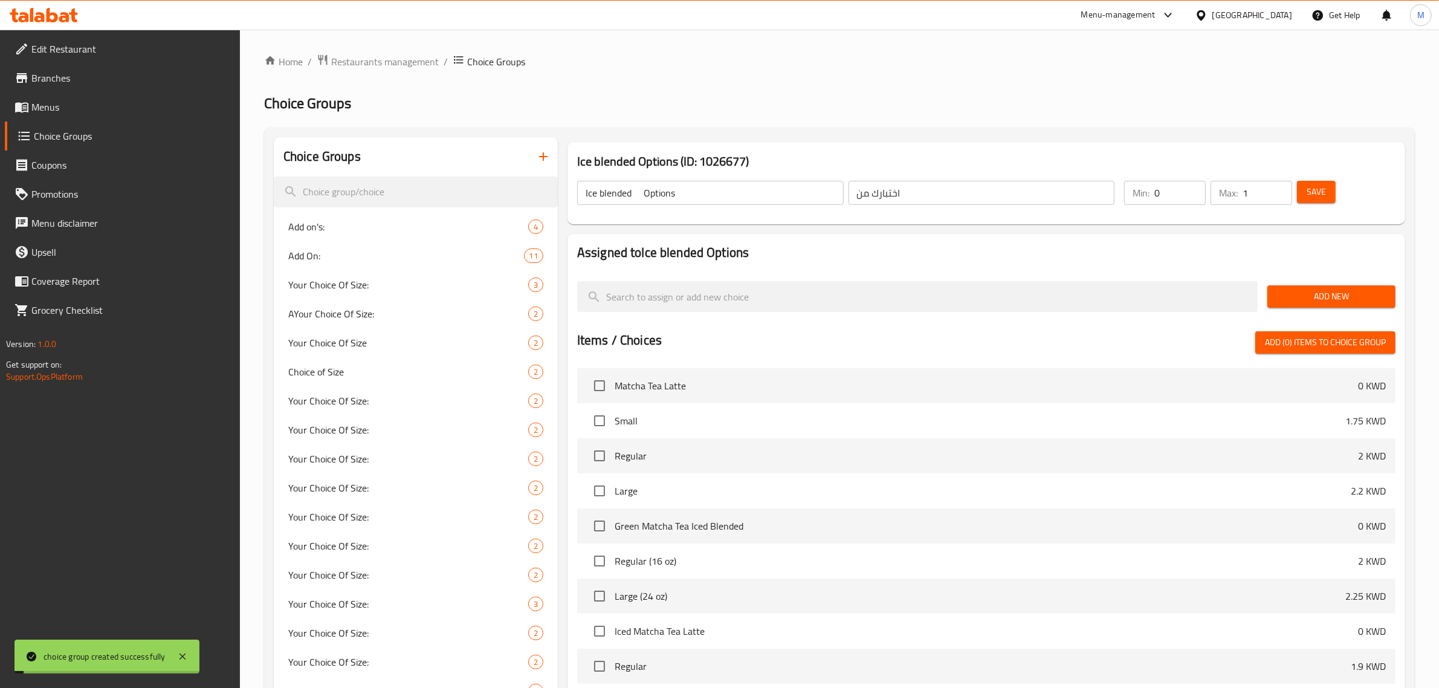
click at [1315, 297] on span "Add New" at bounding box center [1331, 296] width 109 height 15
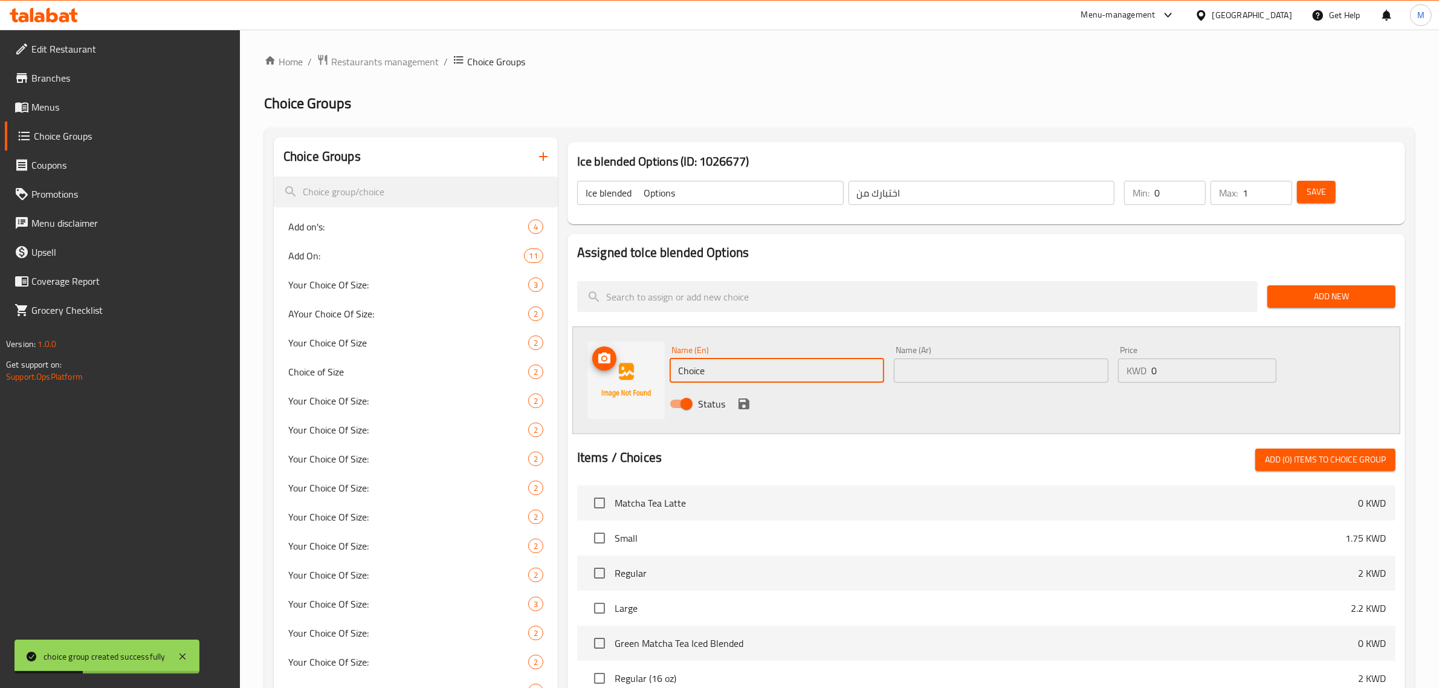
paste input "No whipped Cream"
drag, startPoint x: 727, startPoint y: 364, endPoint x: 591, endPoint y: 358, distance: 136.1
click at [591, 358] on div "Name (En) Choice Name (En) Name (Ar) Name (Ar) Price KWD 0 Price Status" at bounding box center [986, 380] width 828 height 108
type input "No whipped Cream"
click at [948, 373] on input "text" at bounding box center [1001, 370] width 215 height 24
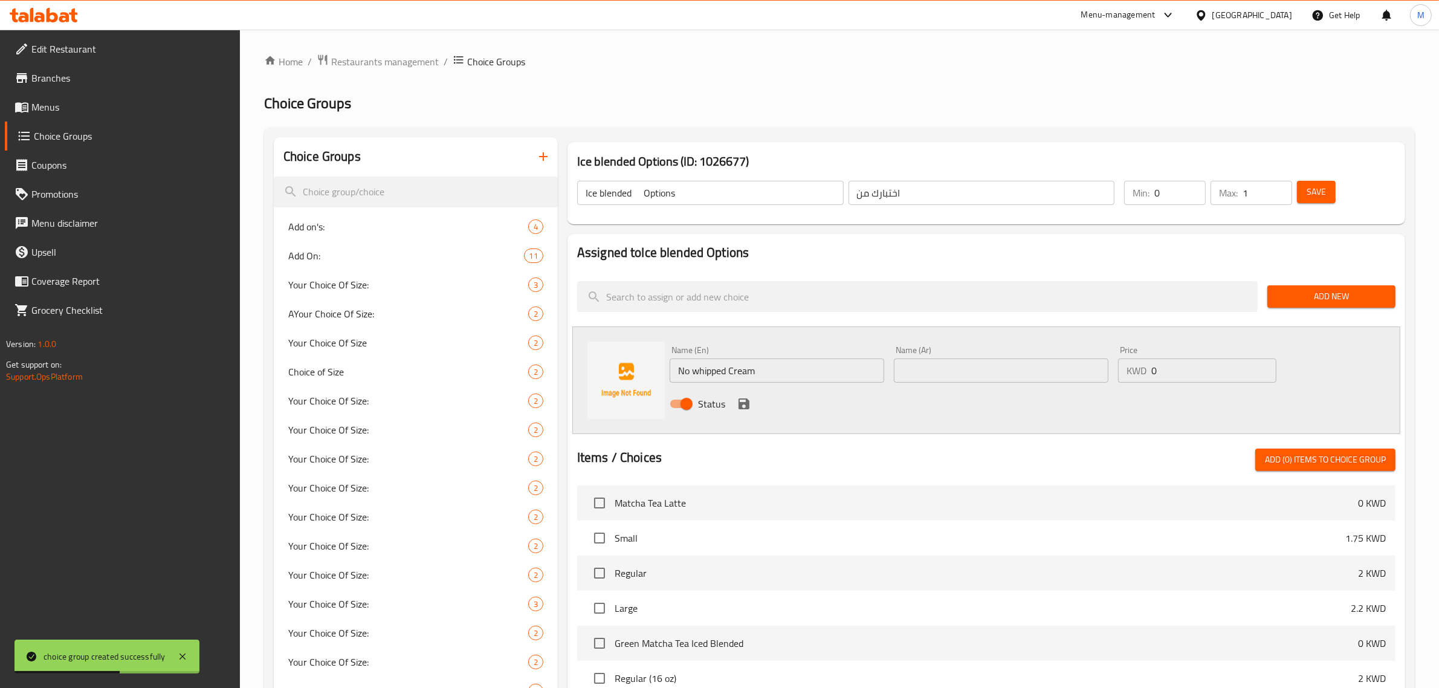
paste input "بدون كريمه خفق"
type input "بدون كريمه خفق"
click at [748, 403] on icon "save" at bounding box center [744, 403] width 11 height 11
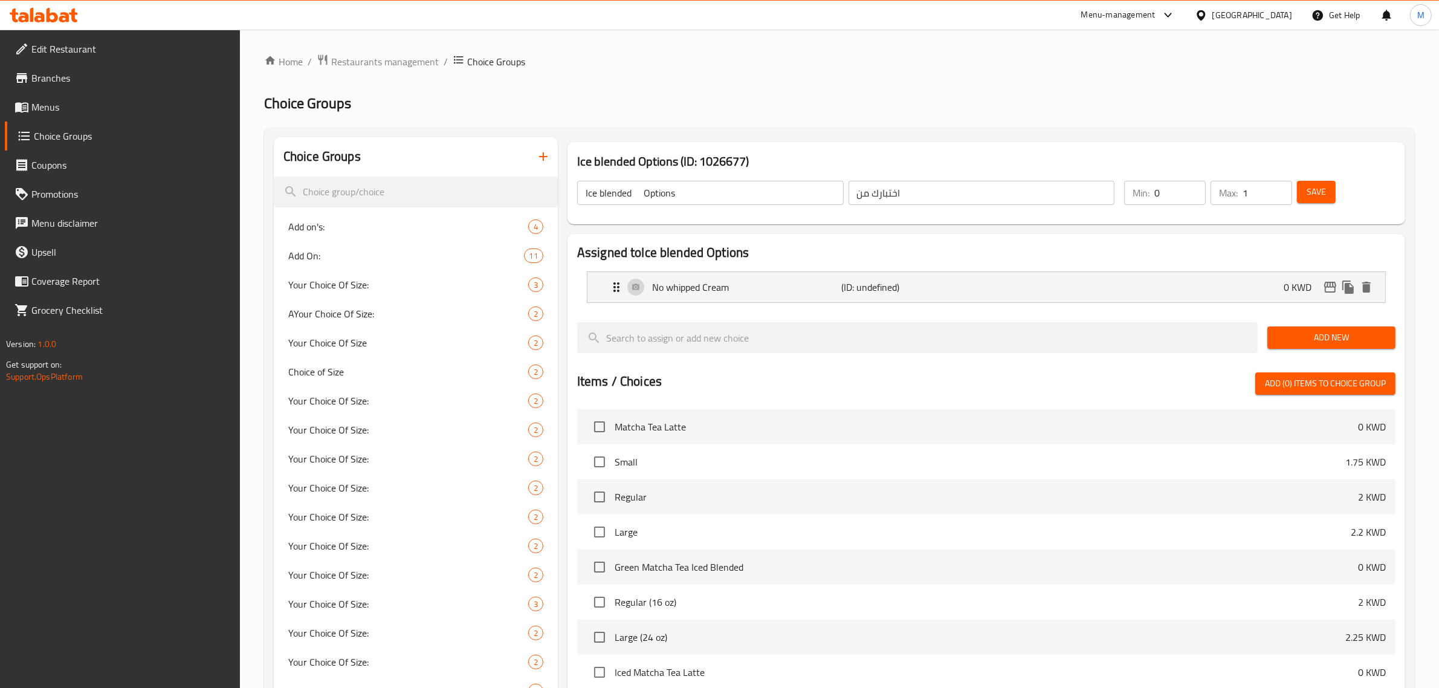
click at [1336, 354] on div "Add New" at bounding box center [1332, 337] width 138 height 40
click at [1330, 340] on span "Add New" at bounding box center [1331, 337] width 109 height 15
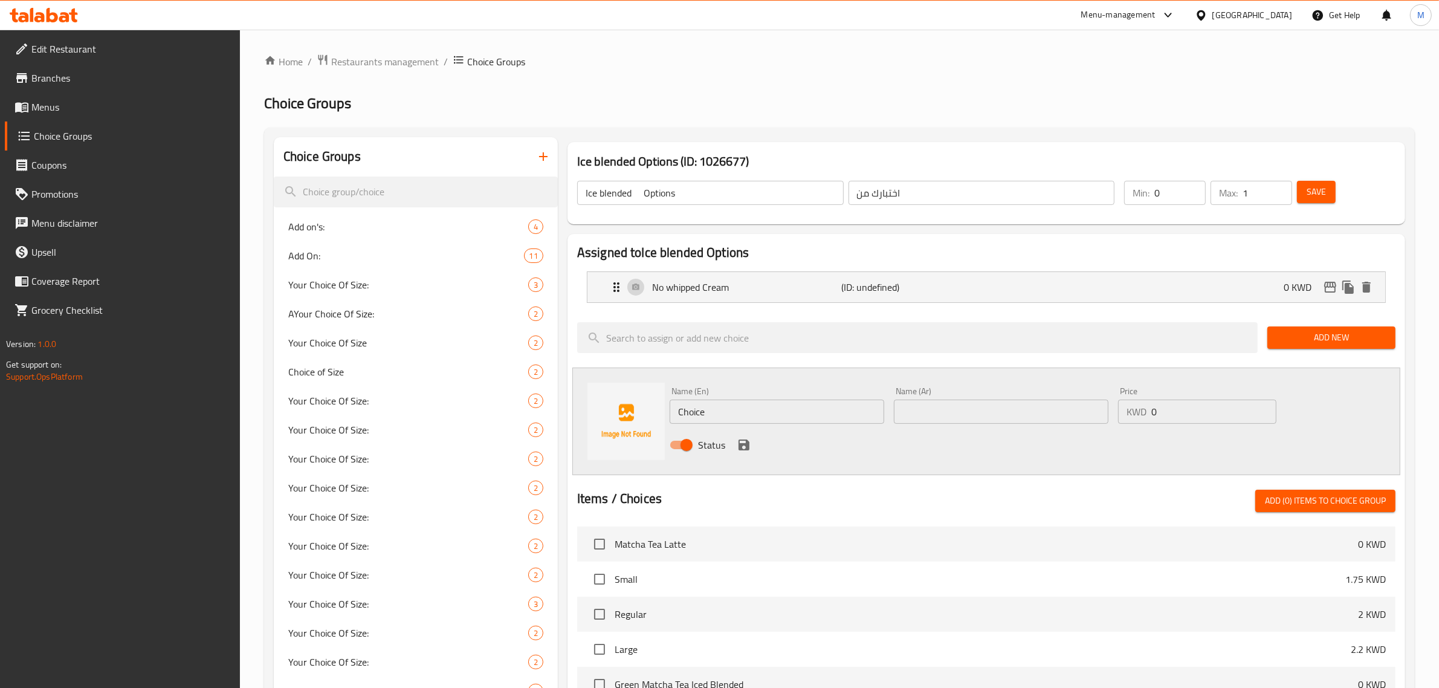
drag, startPoint x: 731, startPoint y: 407, endPoint x: 645, endPoint y: 406, distance: 86.4
click at [645, 406] on div "Name (En) Choice Name (En) Name (Ar) Name (Ar) Price KWD 0 Price Status" at bounding box center [986, 422] width 828 height 108
paste input "Whipped Cream"
type input "Whipped Cream"
click at [941, 421] on input "text" at bounding box center [1001, 412] width 215 height 24
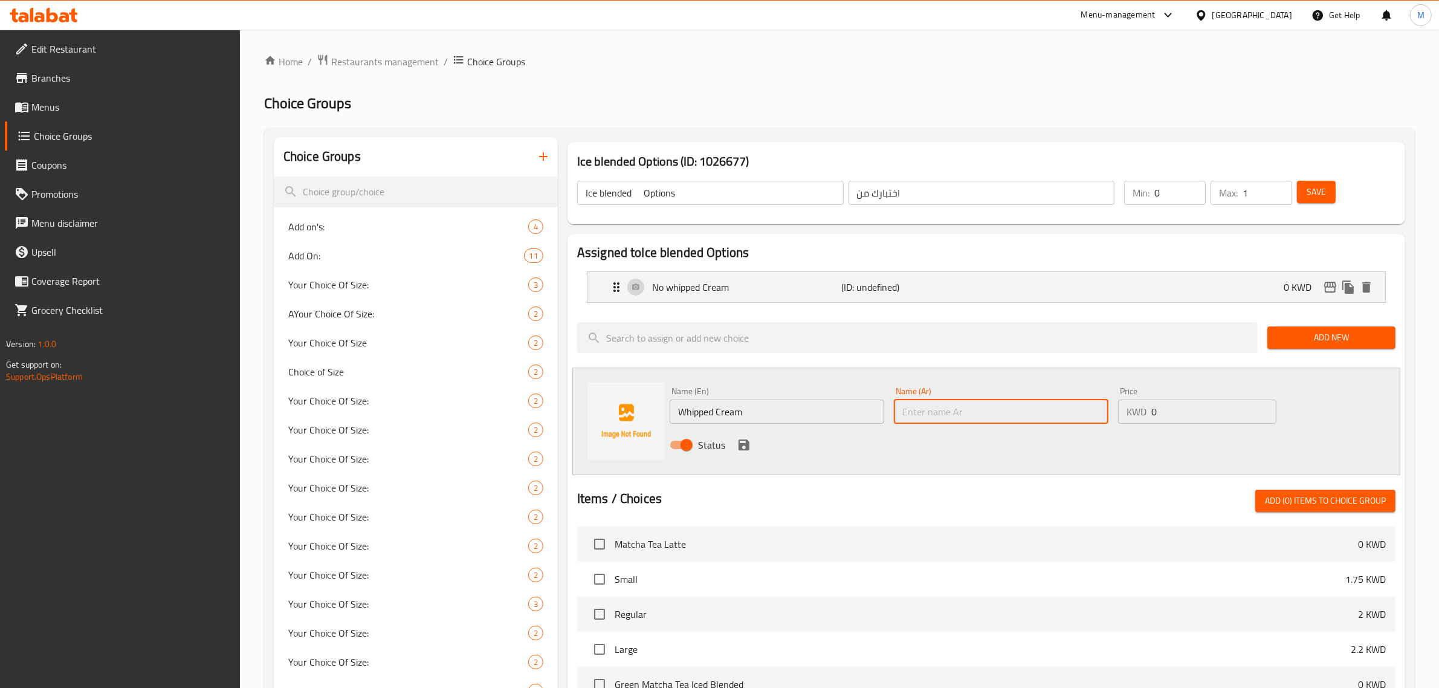
paste input "كريمه خفق"
type input "كريمه خفق"
click at [737, 439] on icon "save" at bounding box center [744, 445] width 15 height 15
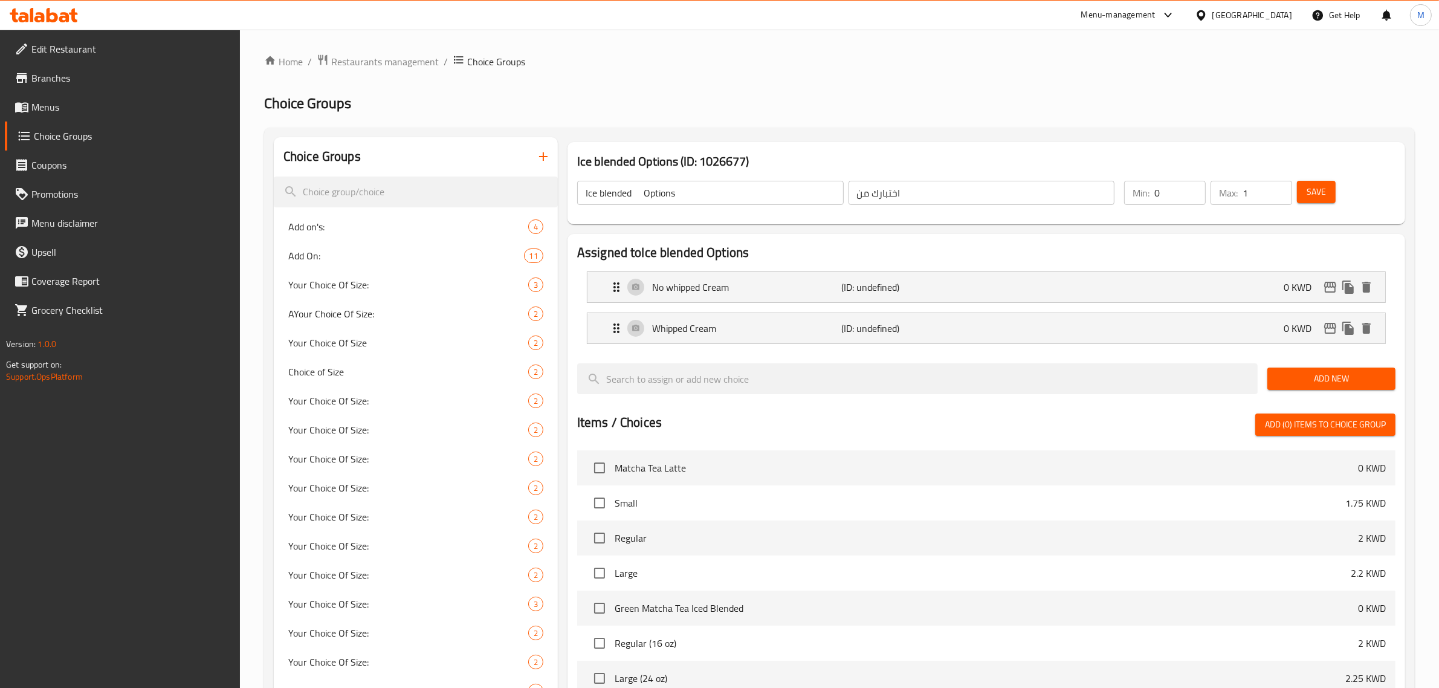
click at [1321, 197] on span "Save" at bounding box center [1316, 191] width 19 height 15
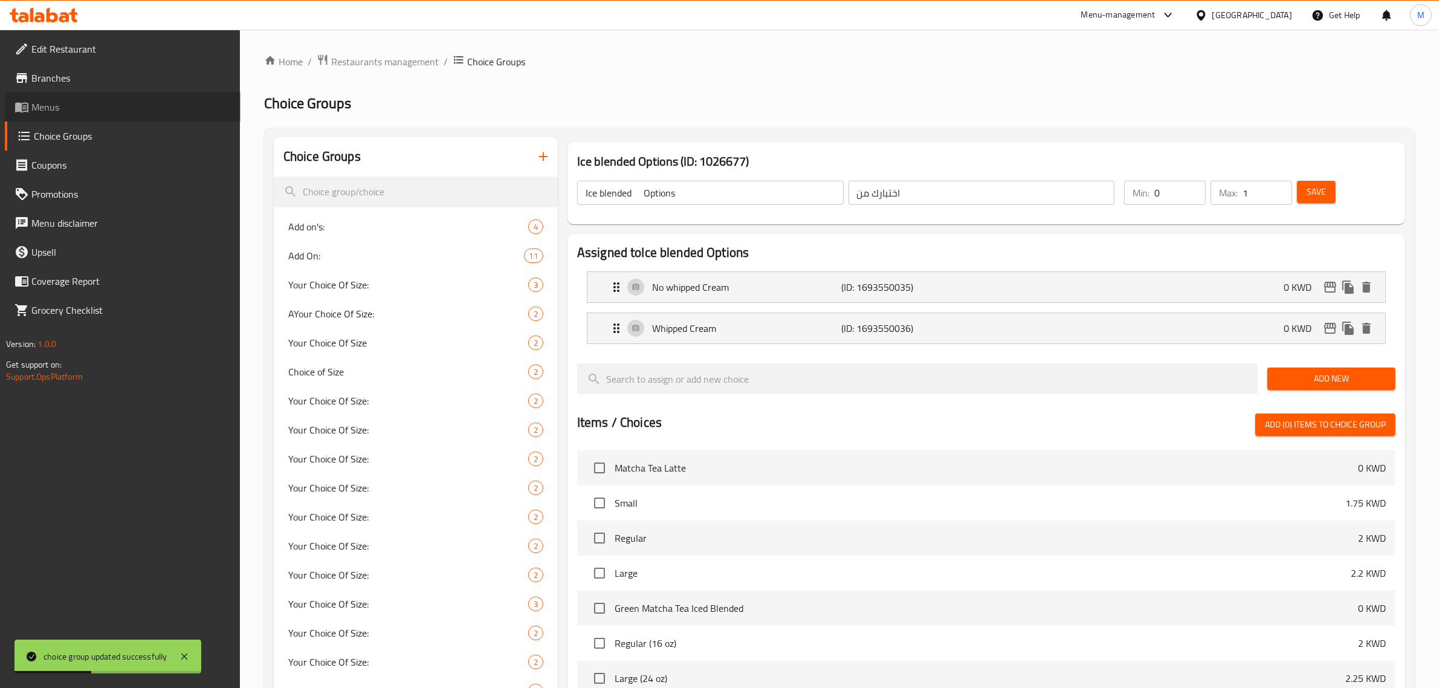
click at [70, 97] on link "Menus" at bounding box center [123, 106] width 236 height 29
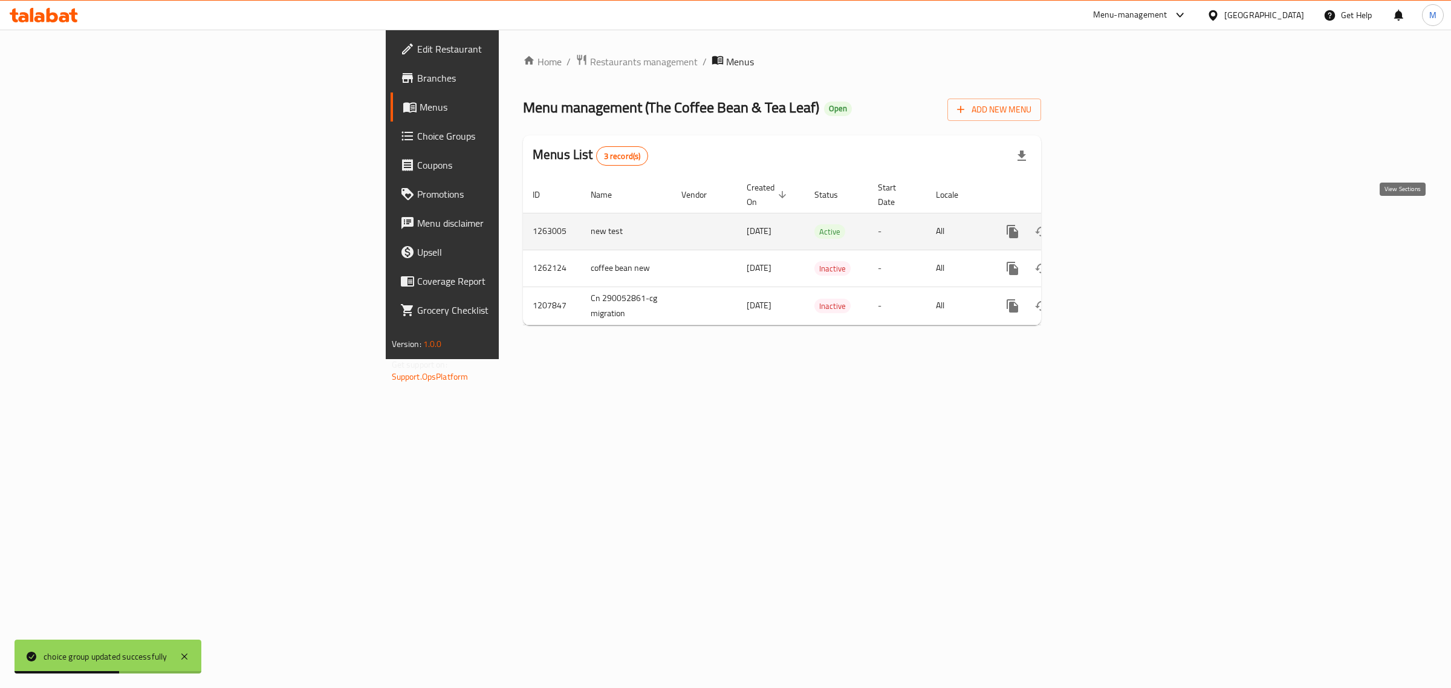
click at [1107, 224] on icon "enhanced table" at bounding box center [1099, 231] width 15 height 15
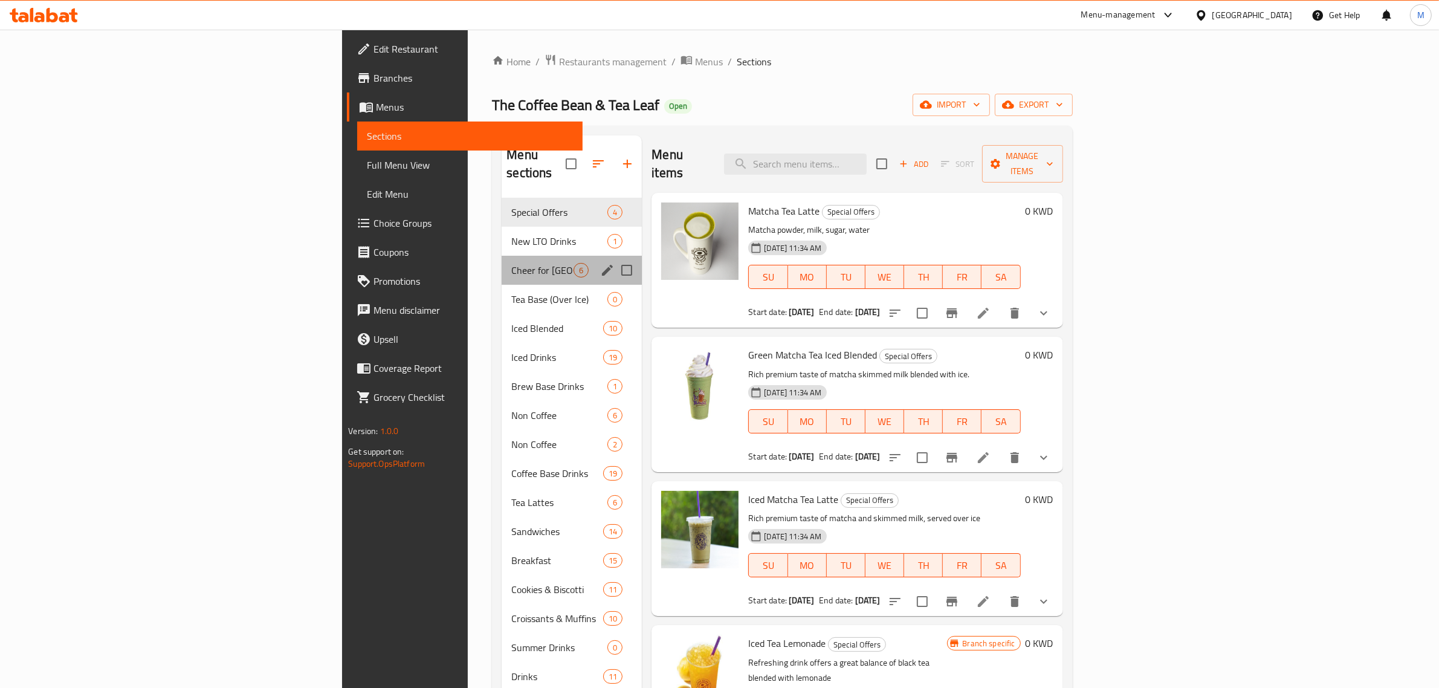
click at [502, 256] on div "Cheer for Kuwait 6" at bounding box center [572, 270] width 140 height 29
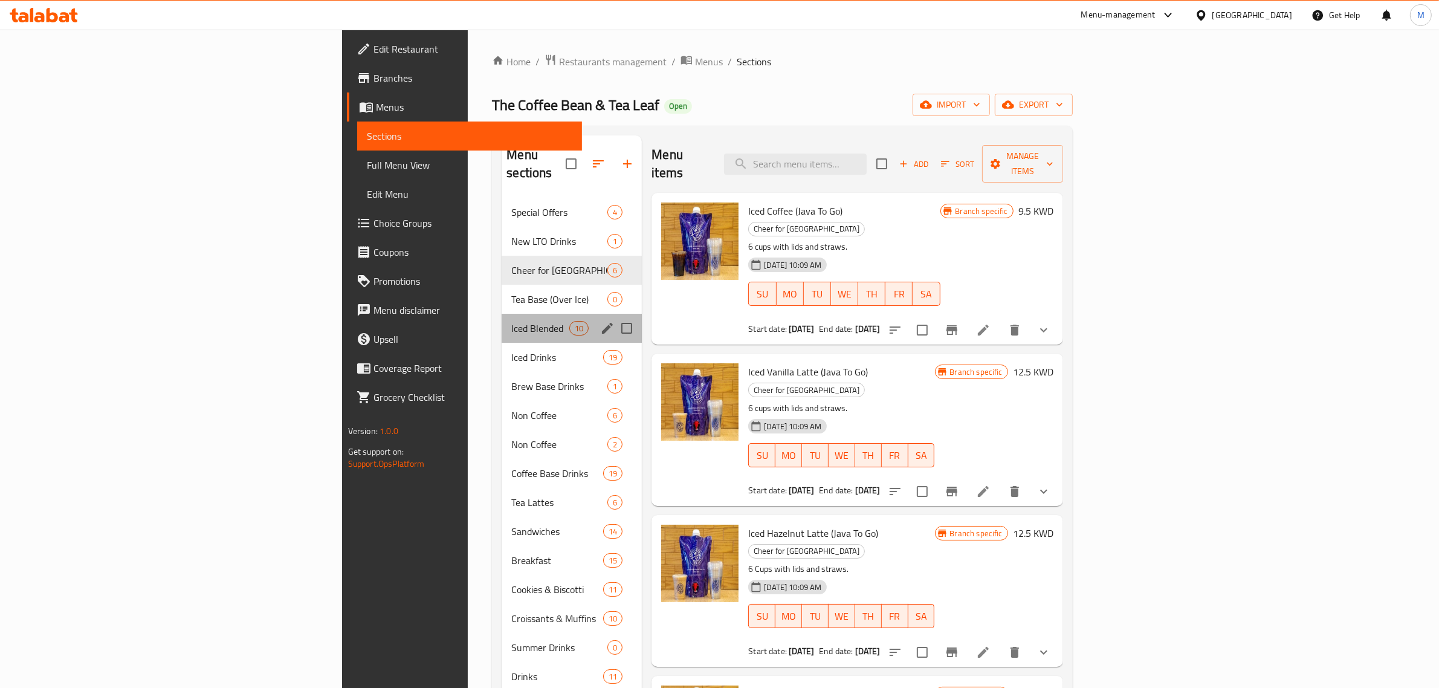
click at [502, 314] on div "Iced Blended 10" at bounding box center [572, 328] width 140 height 29
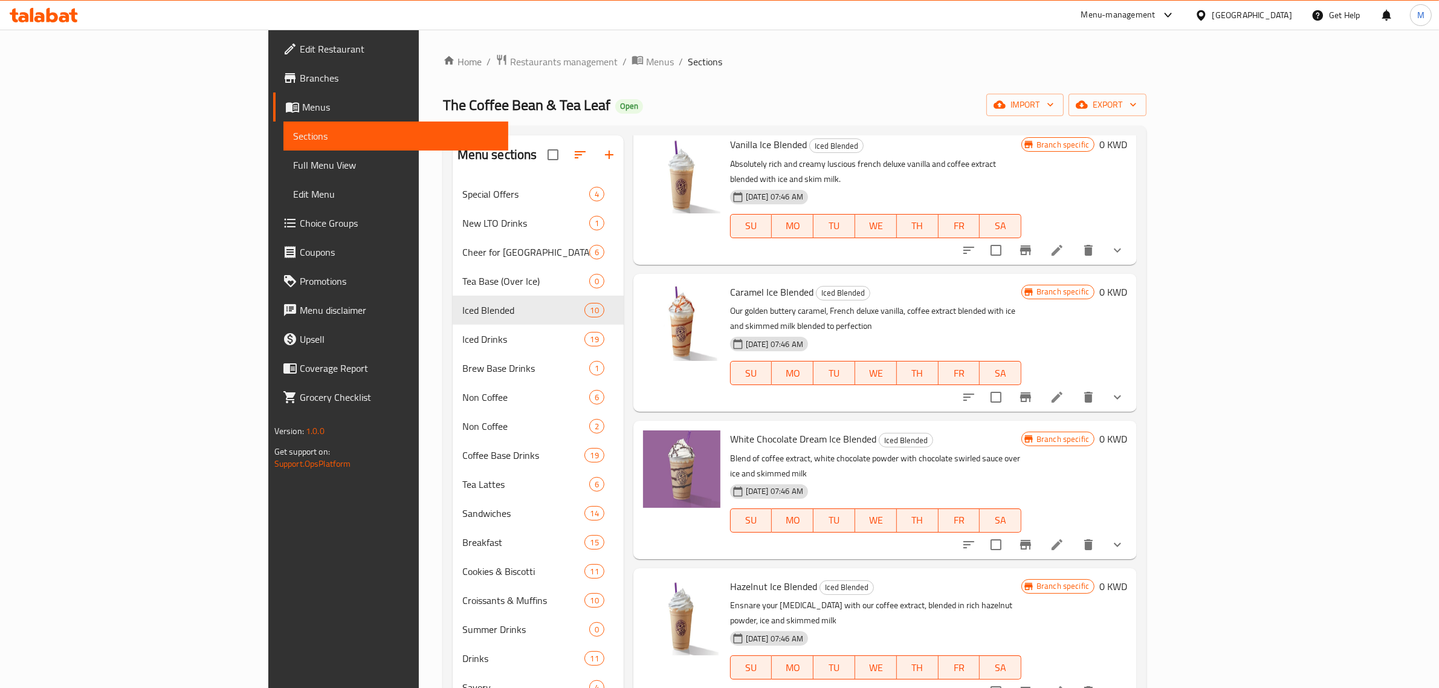
scroll to position [227, 0]
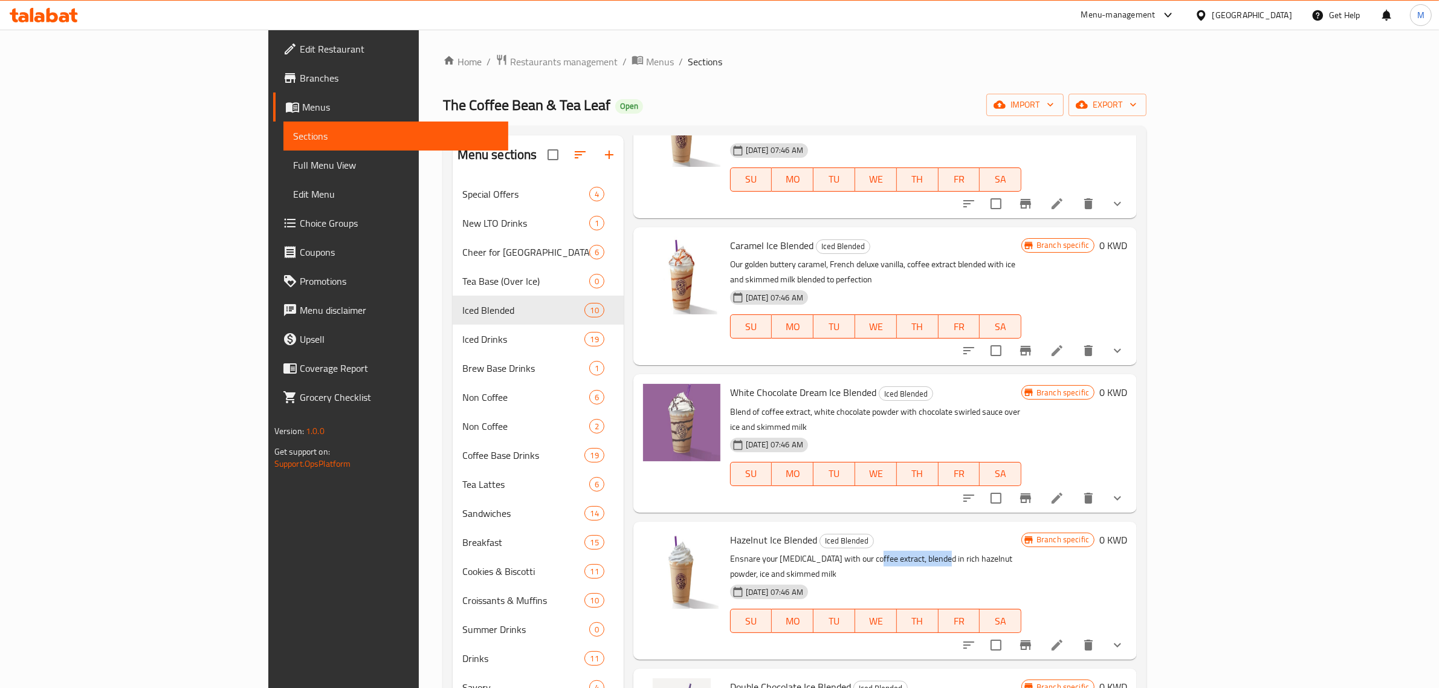
click at [803, 551] on p "Ensnare your taste buds with our coffee extract, blended in rich hazelnut powde…" at bounding box center [875, 566] width 291 height 30
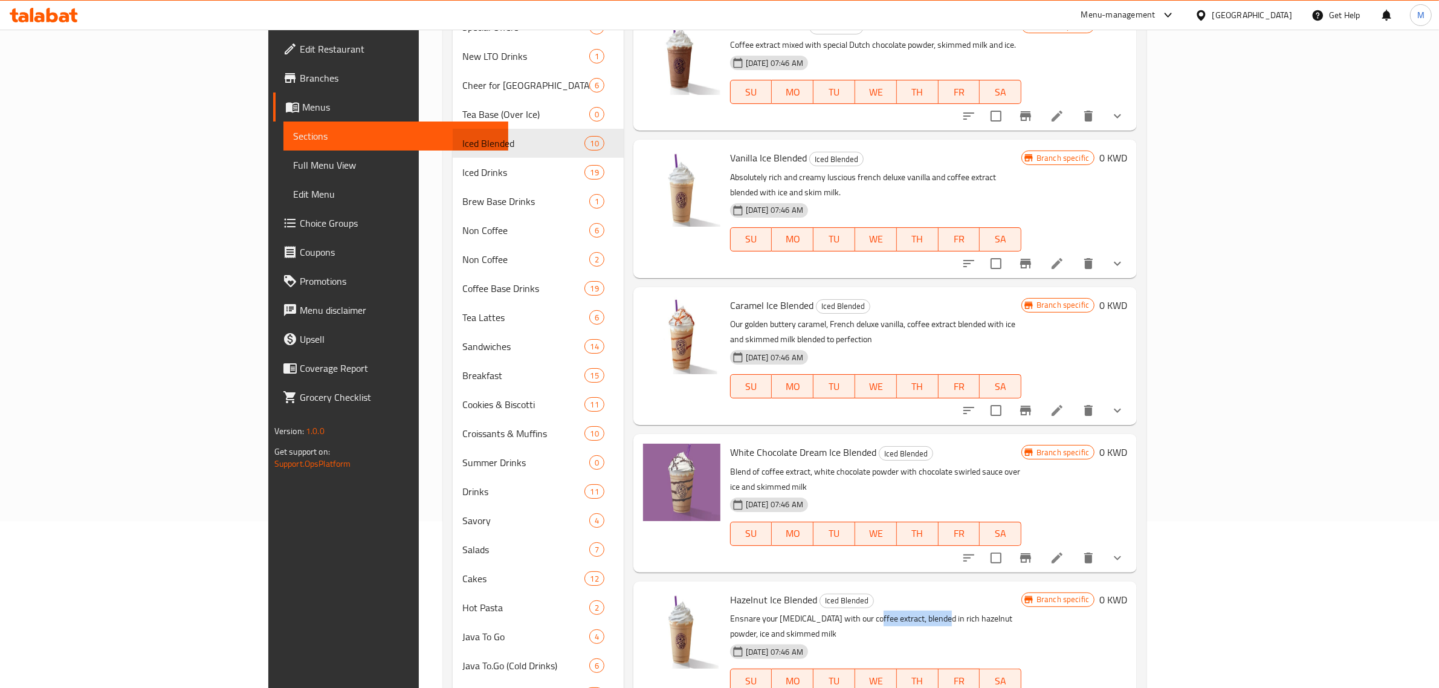
scroll to position [0, 0]
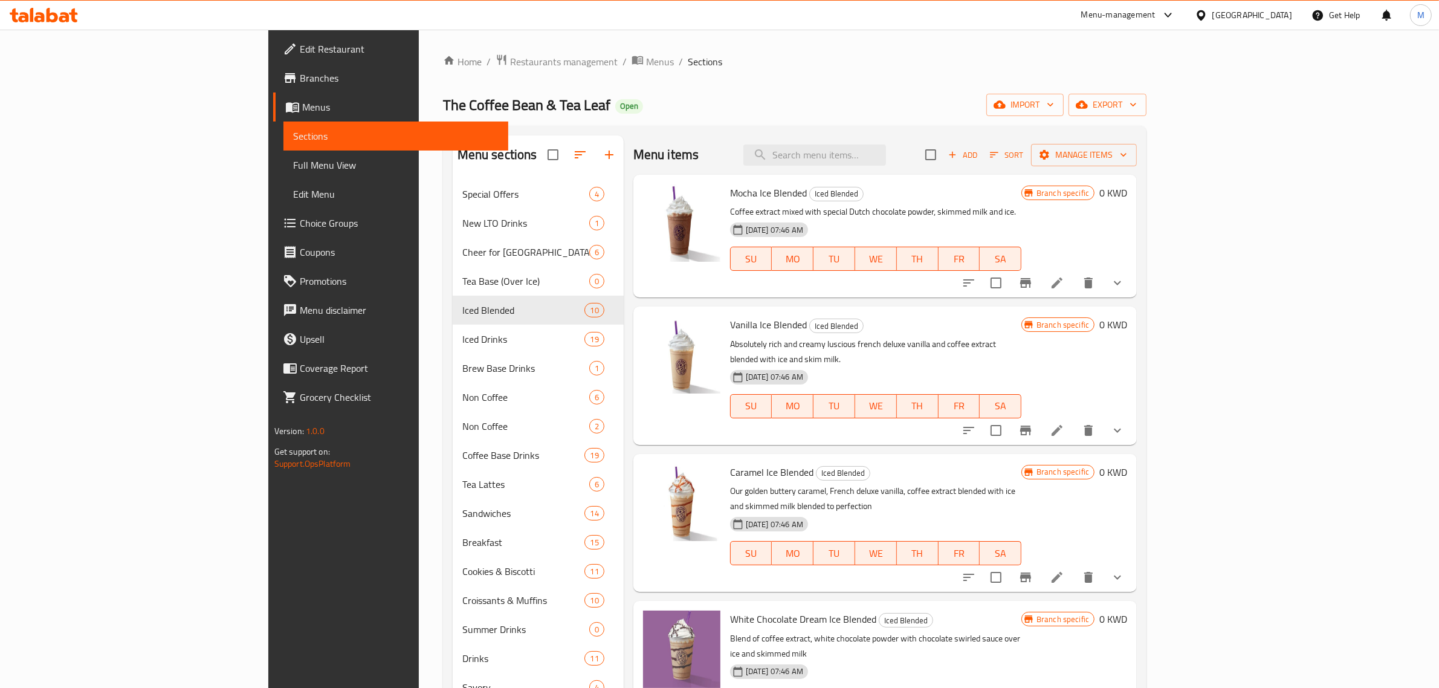
click at [300, 80] on span "Branches" at bounding box center [399, 78] width 199 height 15
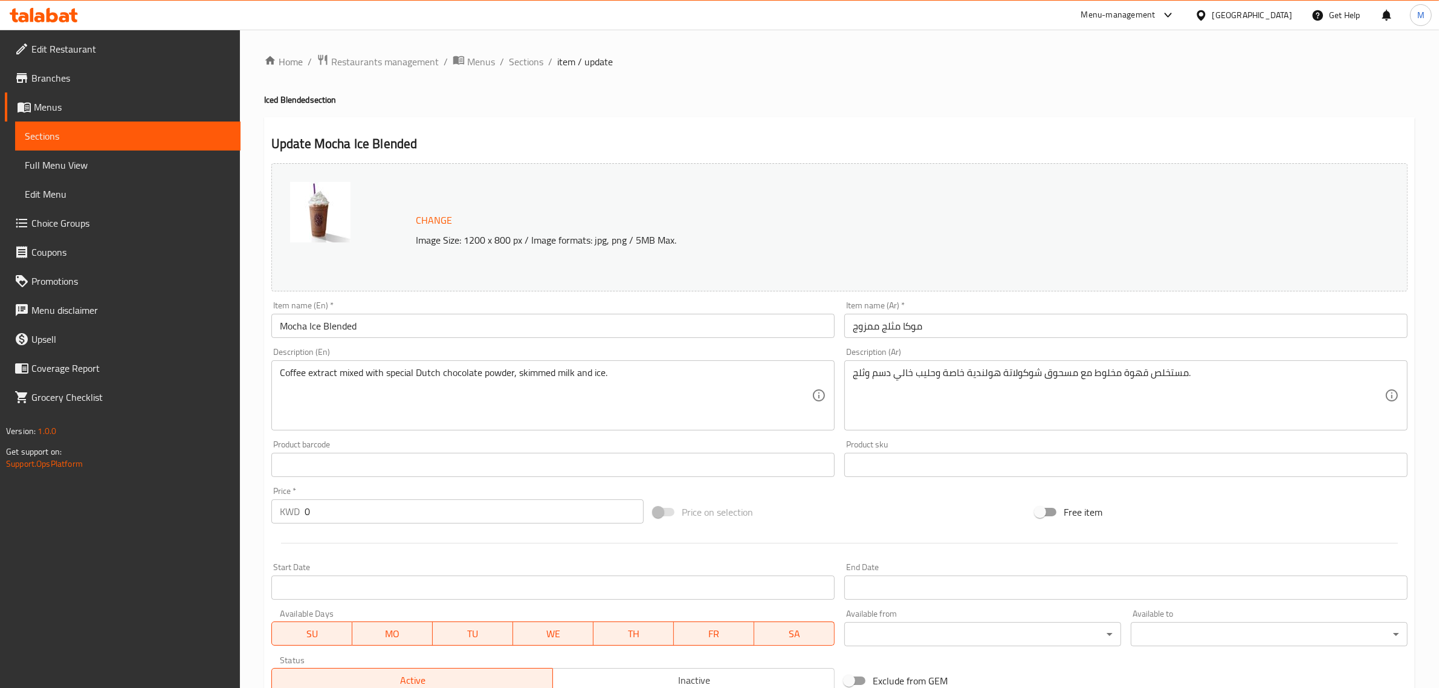
type input "اختيارك من الحليب:"
type input "1"
type input "اختيارك لـ:"
type input "0"
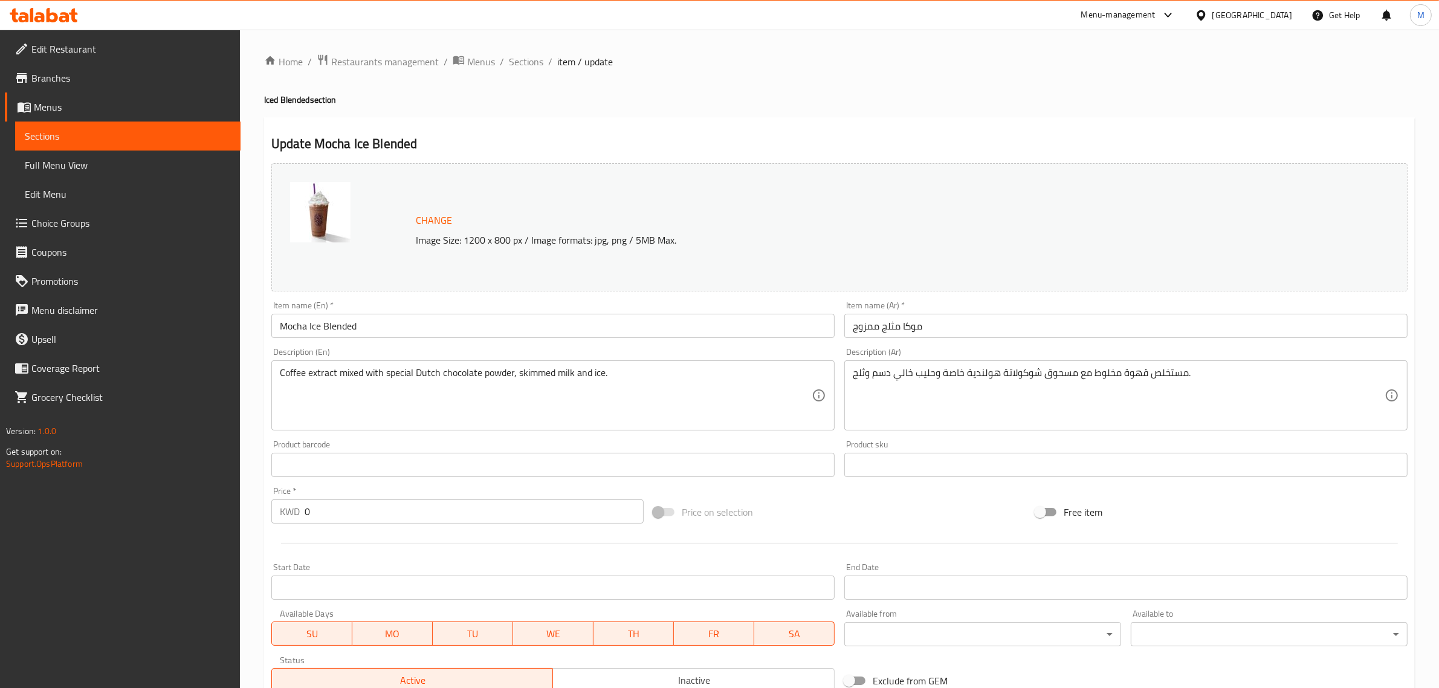
type input "5"
type input "إضافات:"
type input "0"
type input "6"
type input "اختيارك من الحليب:"
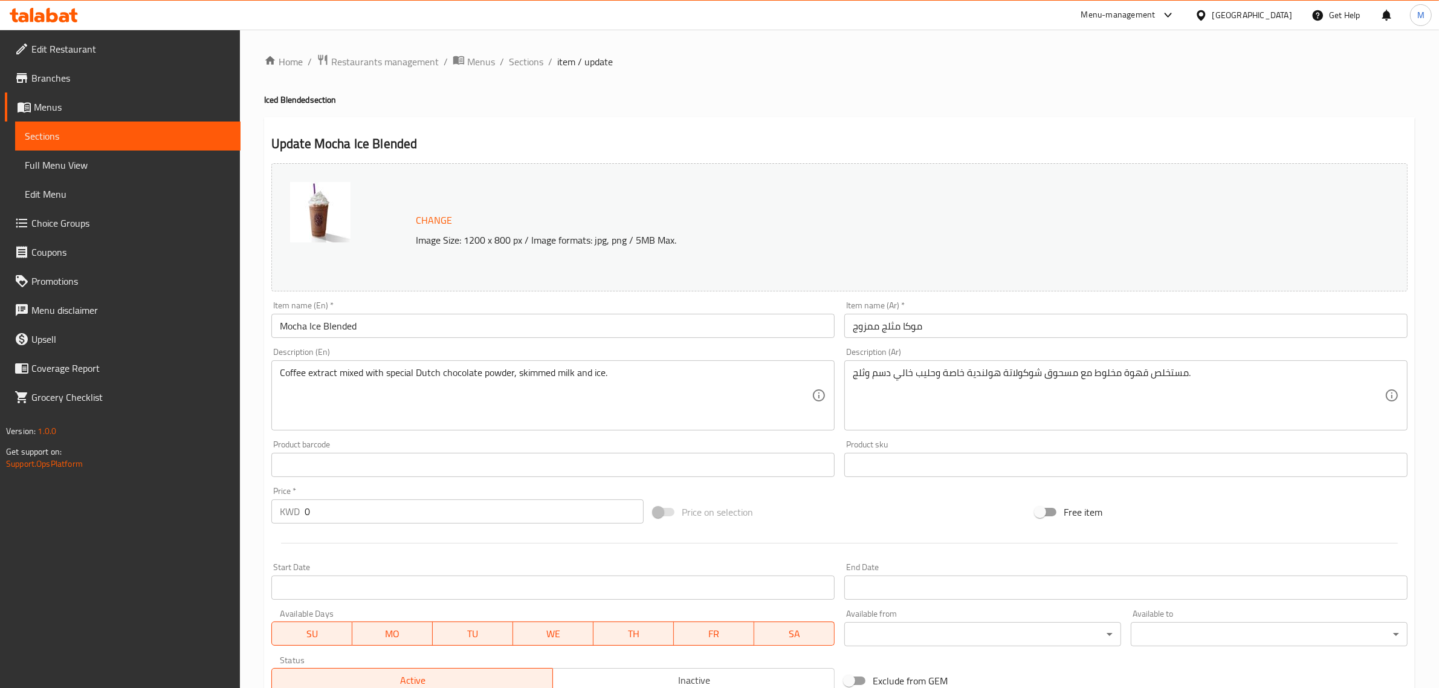
type input "1"
type input "اختيارك لـ:"
type input "0"
type input "5"
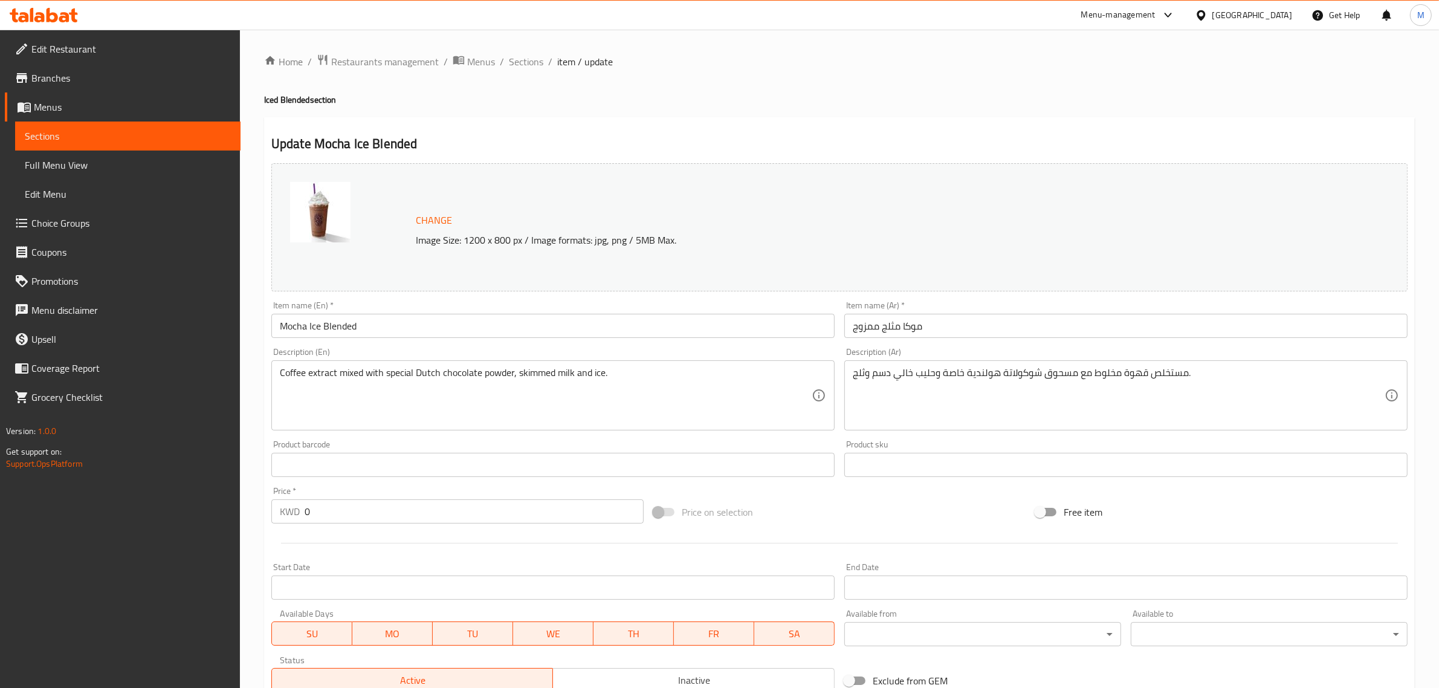
type input "إضافات:"
type input "0"
type input "6"
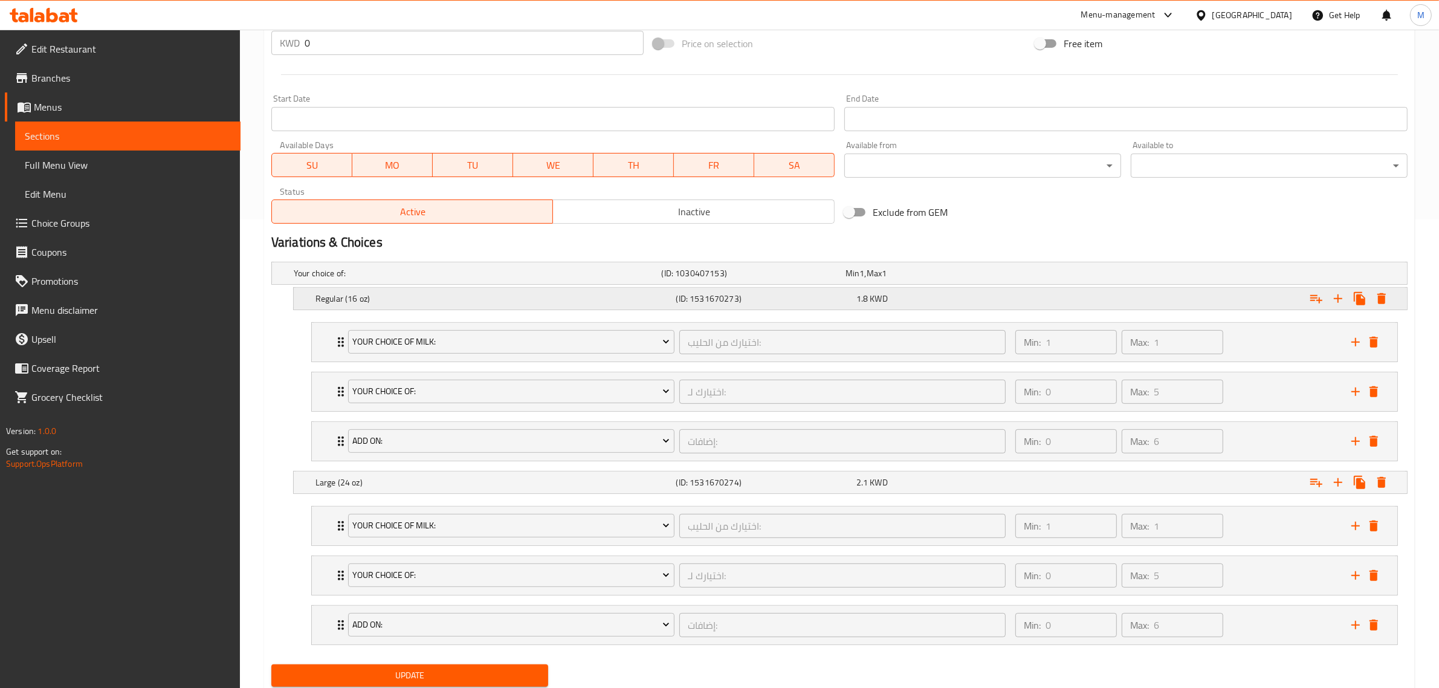
scroll to position [511, 0]
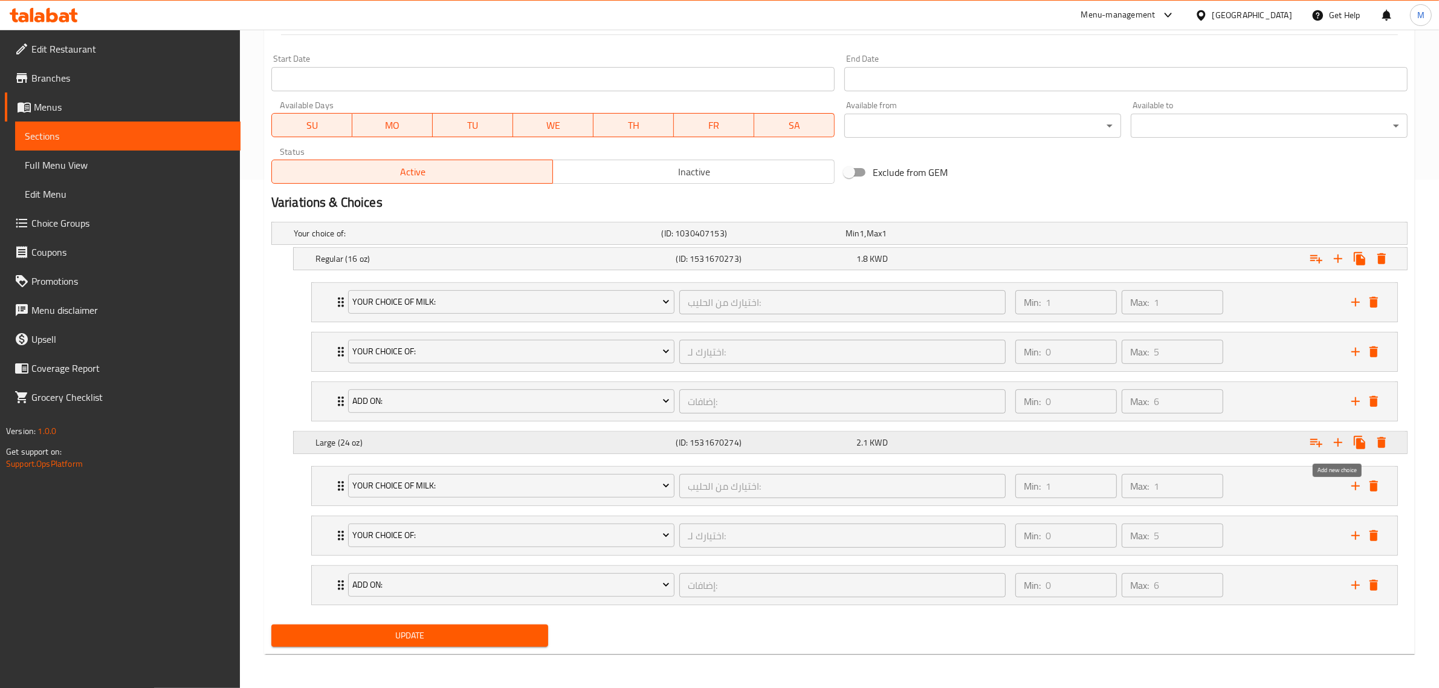
click at [1342, 440] on icon "Expand" at bounding box center [1338, 442] width 15 height 15
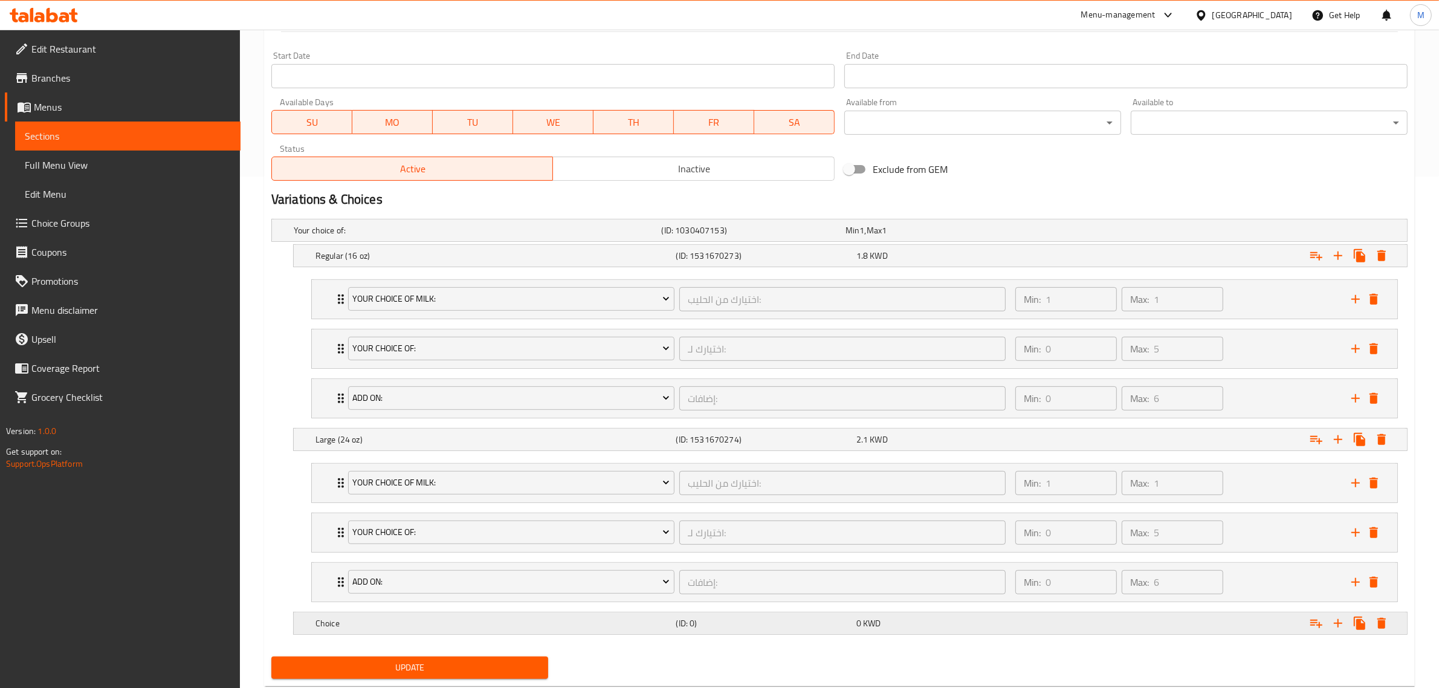
click at [538, 629] on h5 "Choice" at bounding box center [494, 623] width 356 height 12
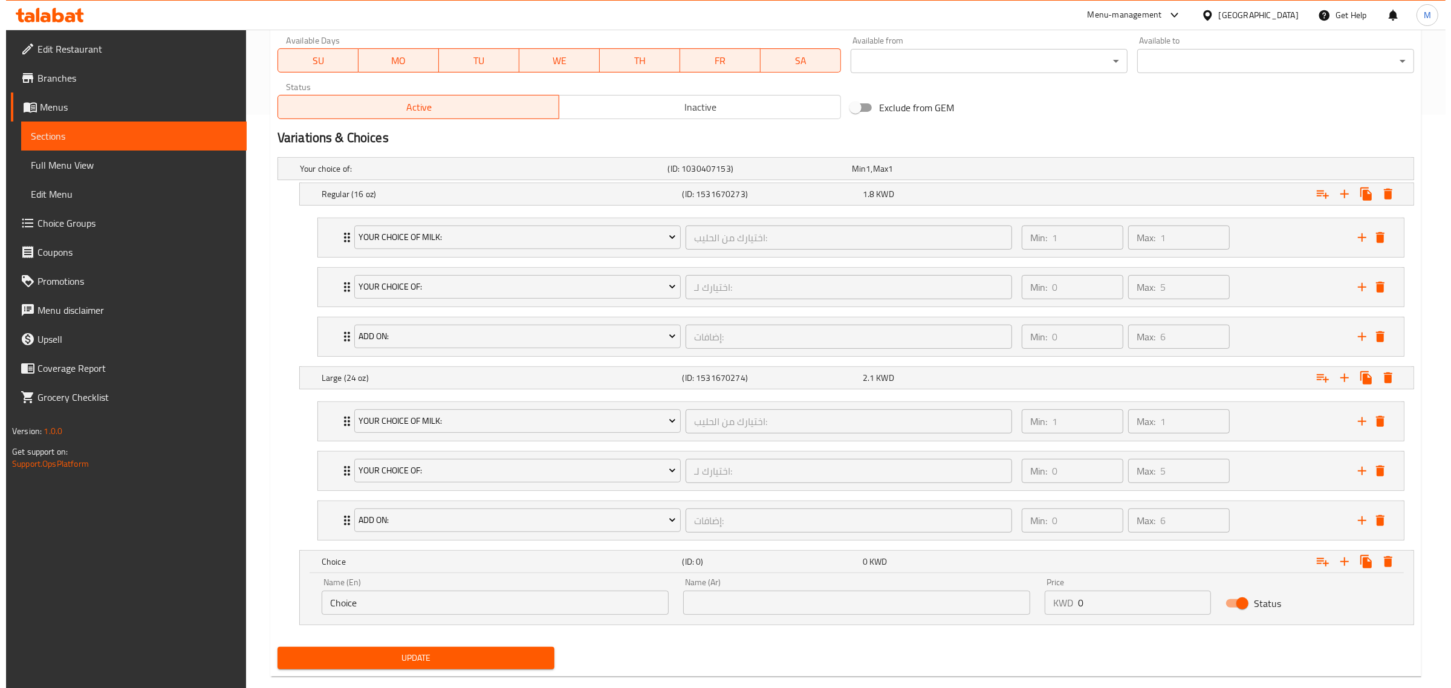
scroll to position [598, 0]
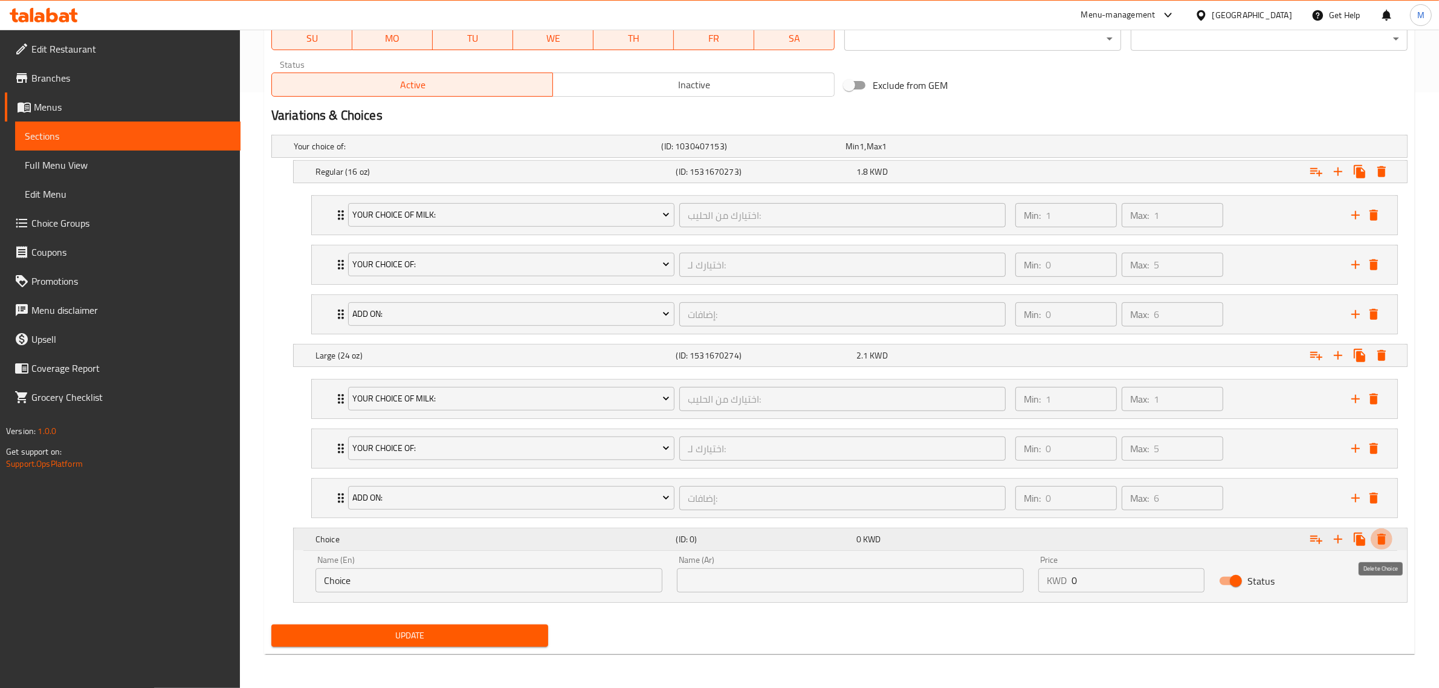
click at [1387, 542] on icon "Expand" at bounding box center [1382, 539] width 15 height 15
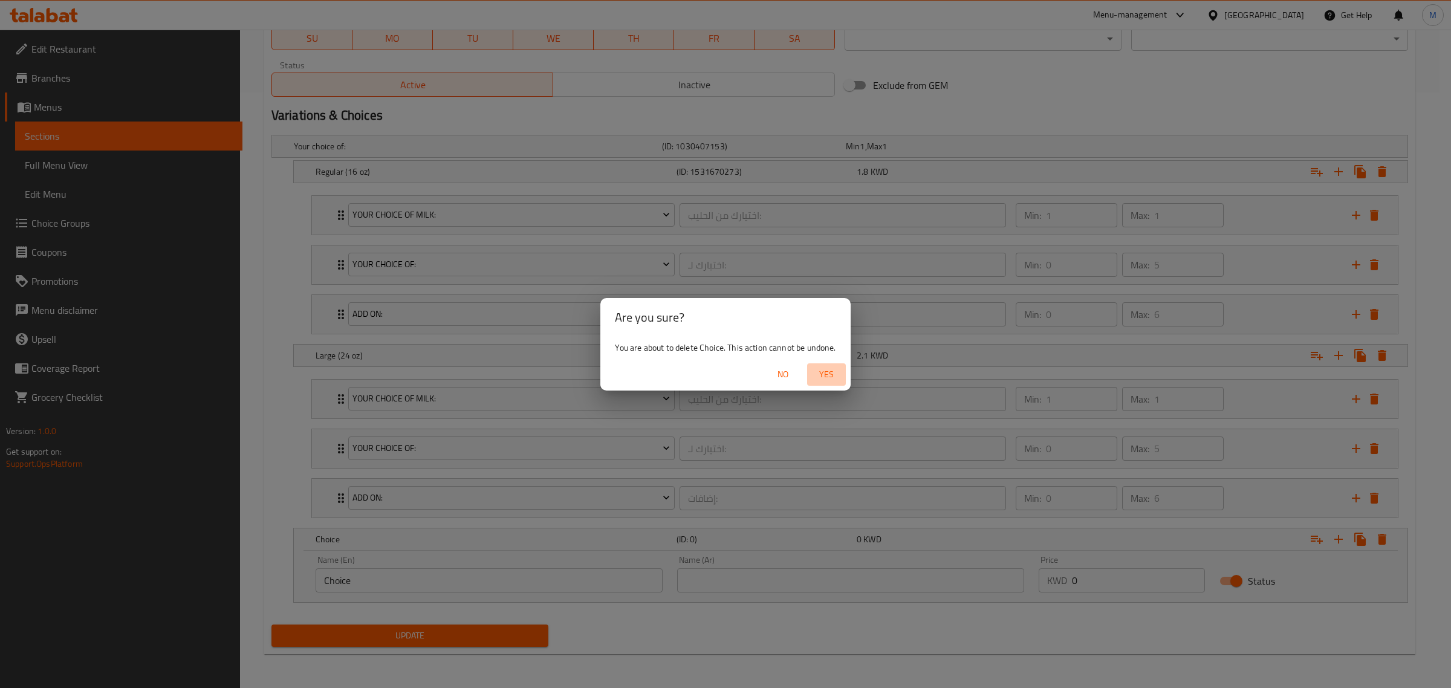
click at [829, 379] on span "Yes" at bounding box center [826, 374] width 29 height 15
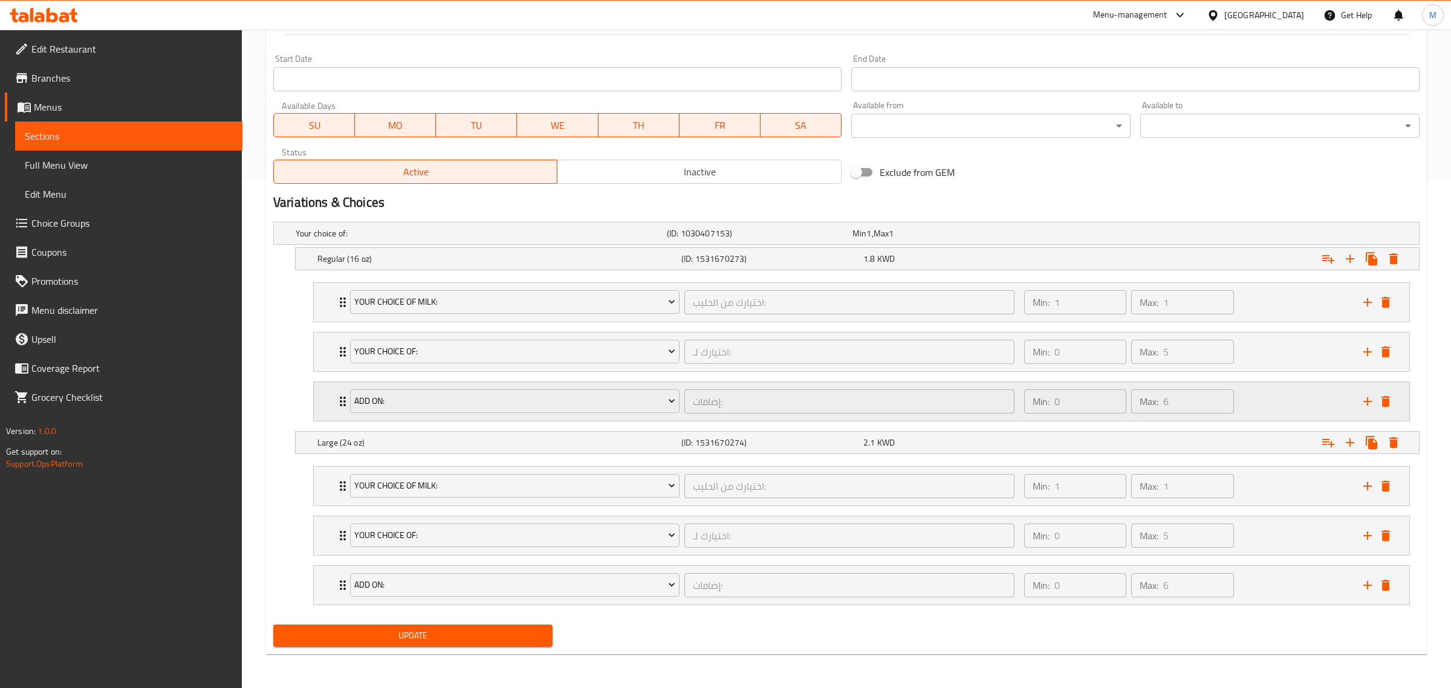
scroll to position [511, 0]
click at [1315, 440] on icon "Expand" at bounding box center [1316, 443] width 12 height 8
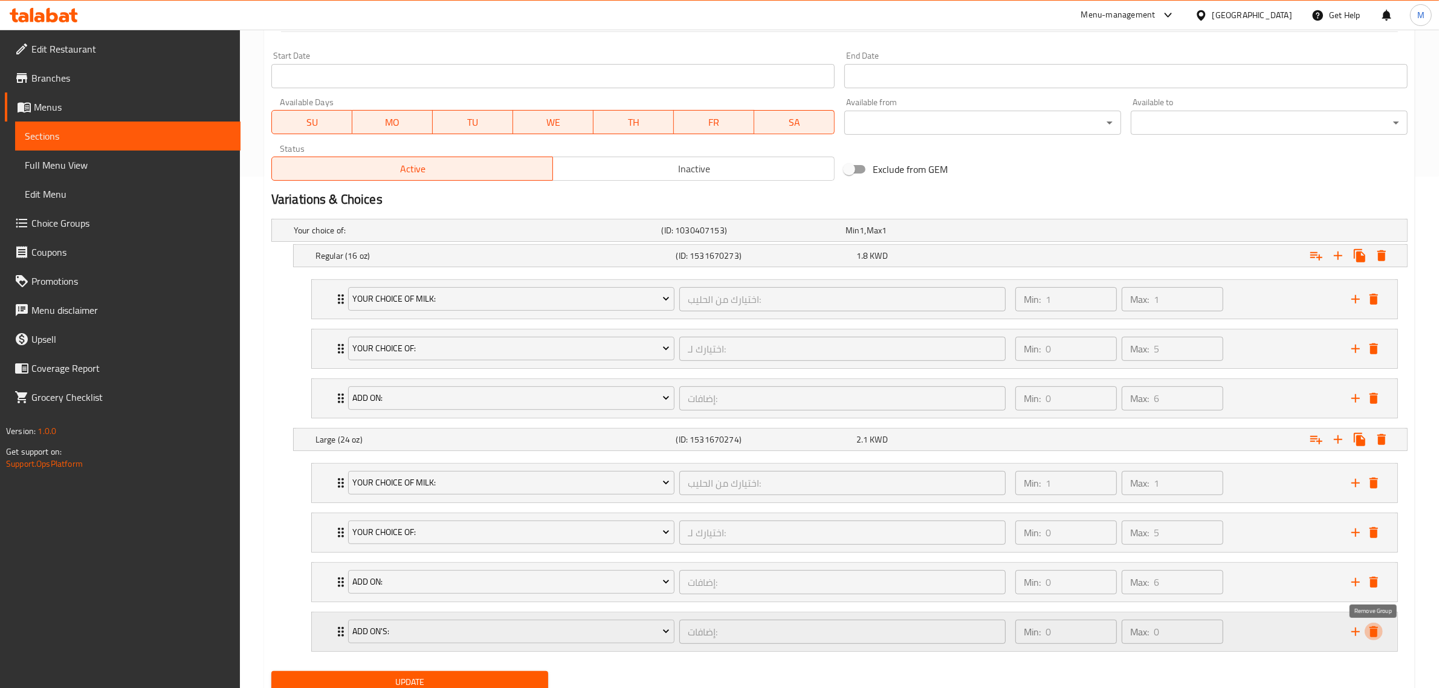
click at [1376, 632] on icon "delete" at bounding box center [1374, 631] width 8 height 11
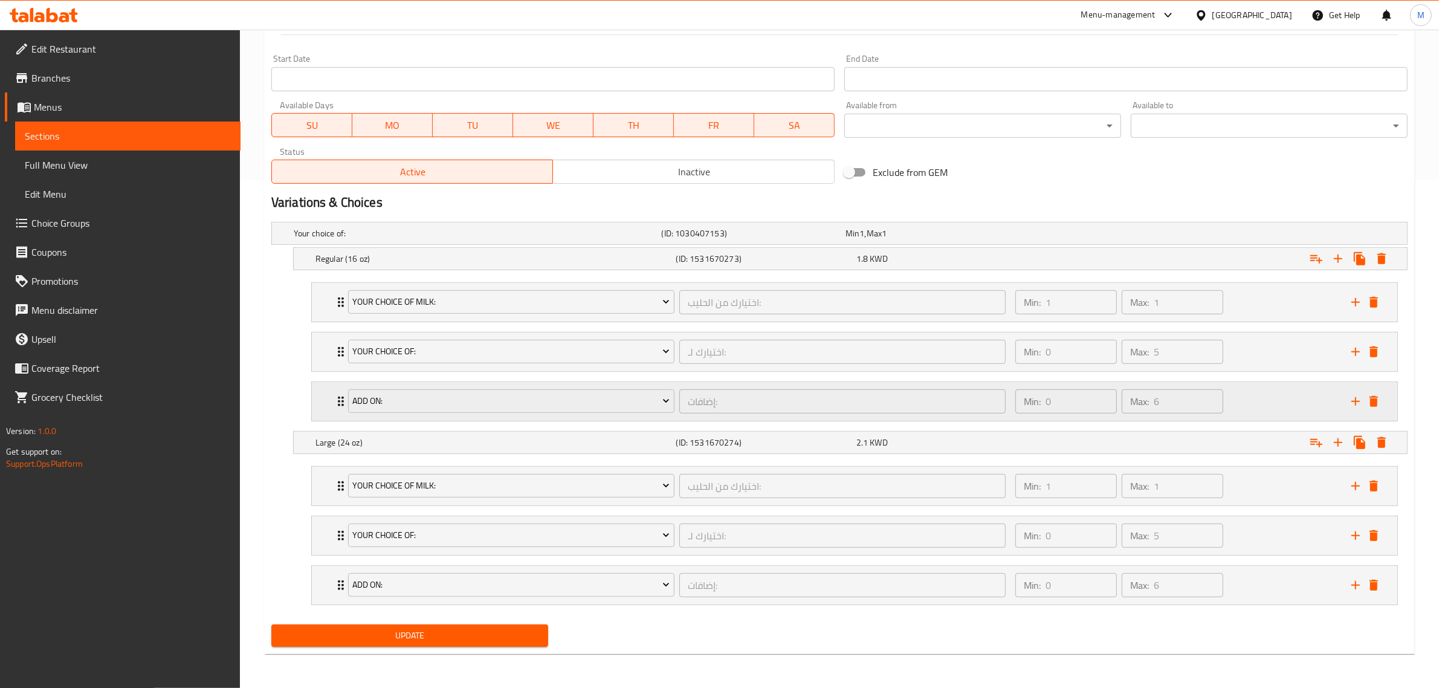
click at [1266, 403] on div "Min: 0 ​ Max: 6 ​" at bounding box center [1176, 401] width 336 height 39
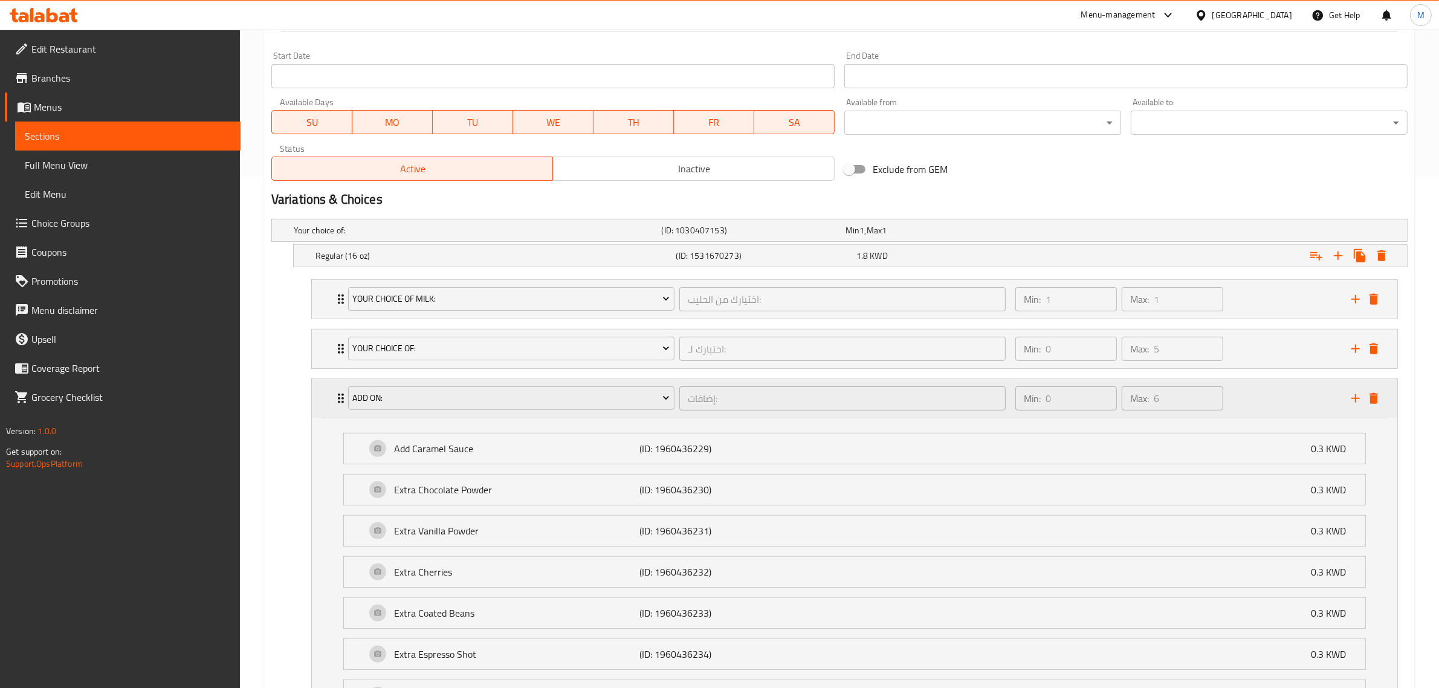
click at [1266, 403] on div "Min: 0 ​ Max: 6 ​" at bounding box center [1176, 398] width 336 height 39
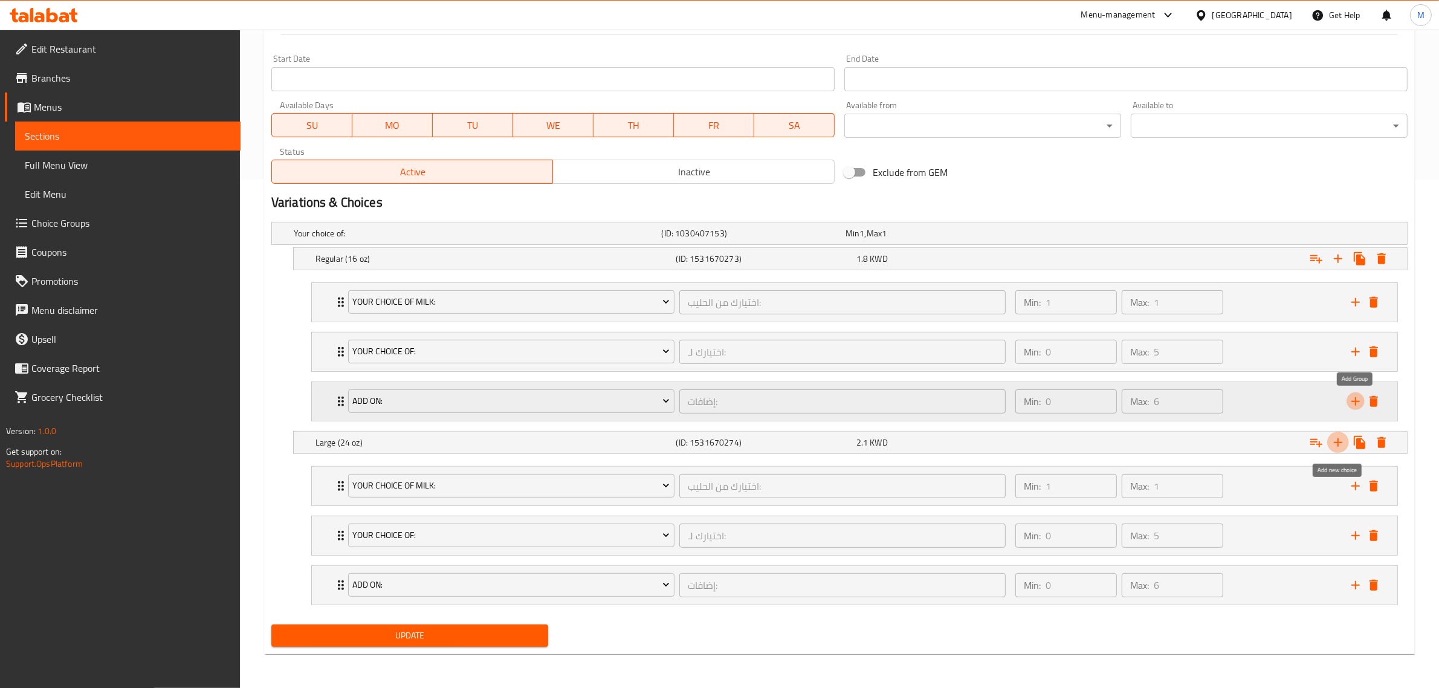
click at [1358, 403] on icon "add" at bounding box center [1356, 401] width 15 height 15
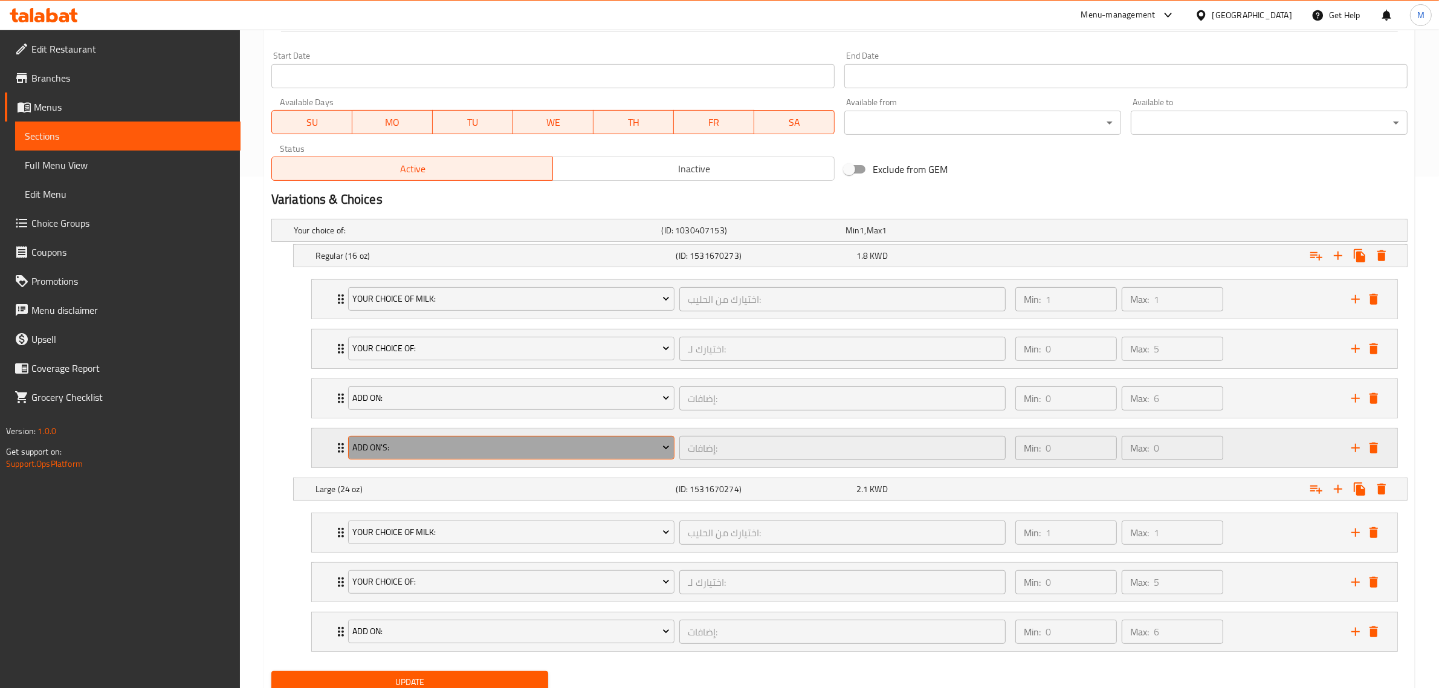
click at [549, 445] on span "Add on's:" at bounding box center [510, 447] width 317 height 15
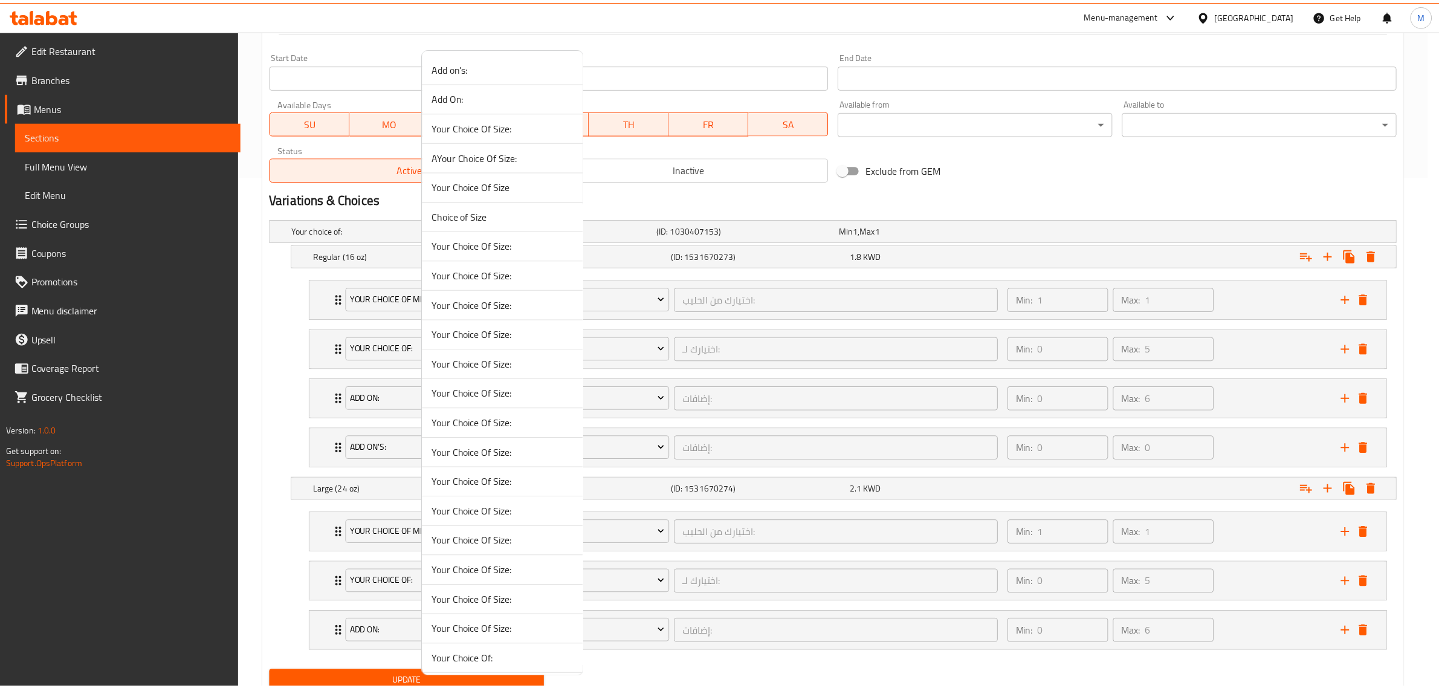
scroll to position [2201, 0]
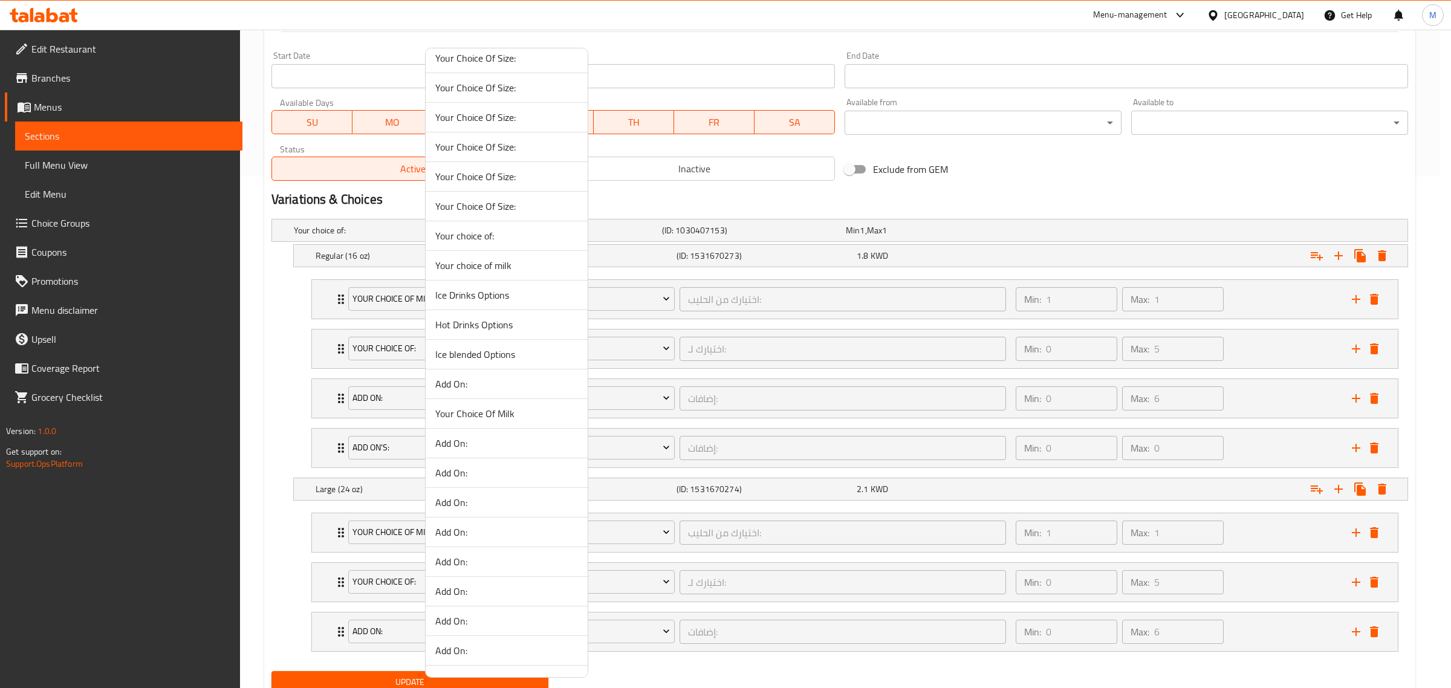
click at [490, 361] on span "Ice blended Options" at bounding box center [506, 354] width 143 height 15
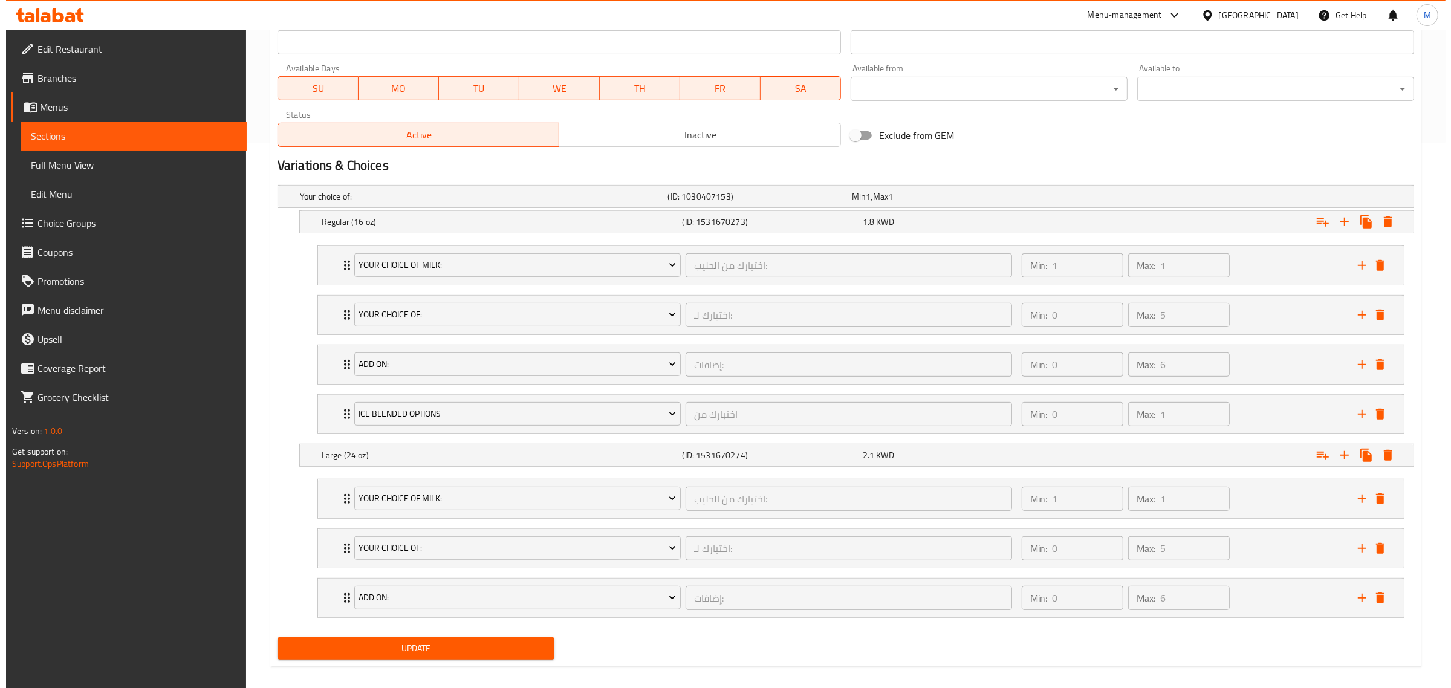
scroll to position [561, 0]
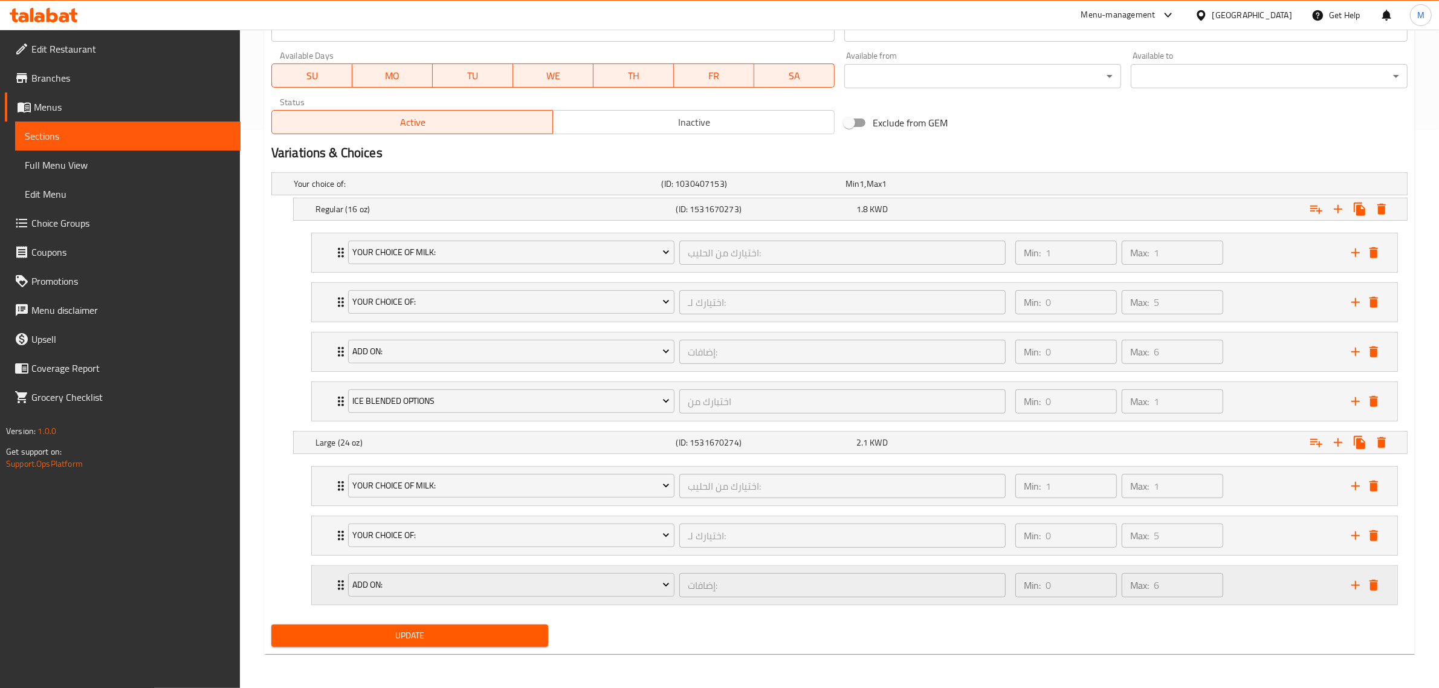
click at [1355, 583] on icon "add" at bounding box center [1356, 585] width 15 height 15
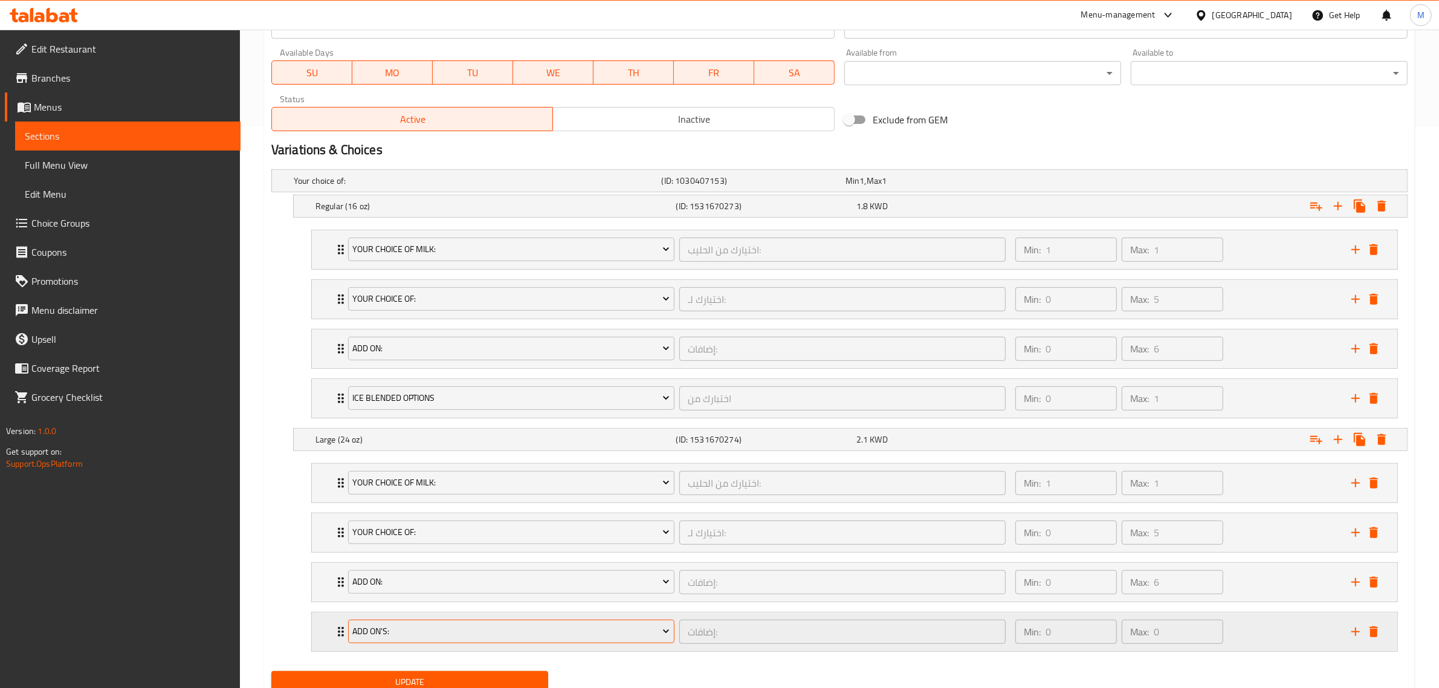
click at [417, 635] on span "Add on's:" at bounding box center [510, 631] width 317 height 15
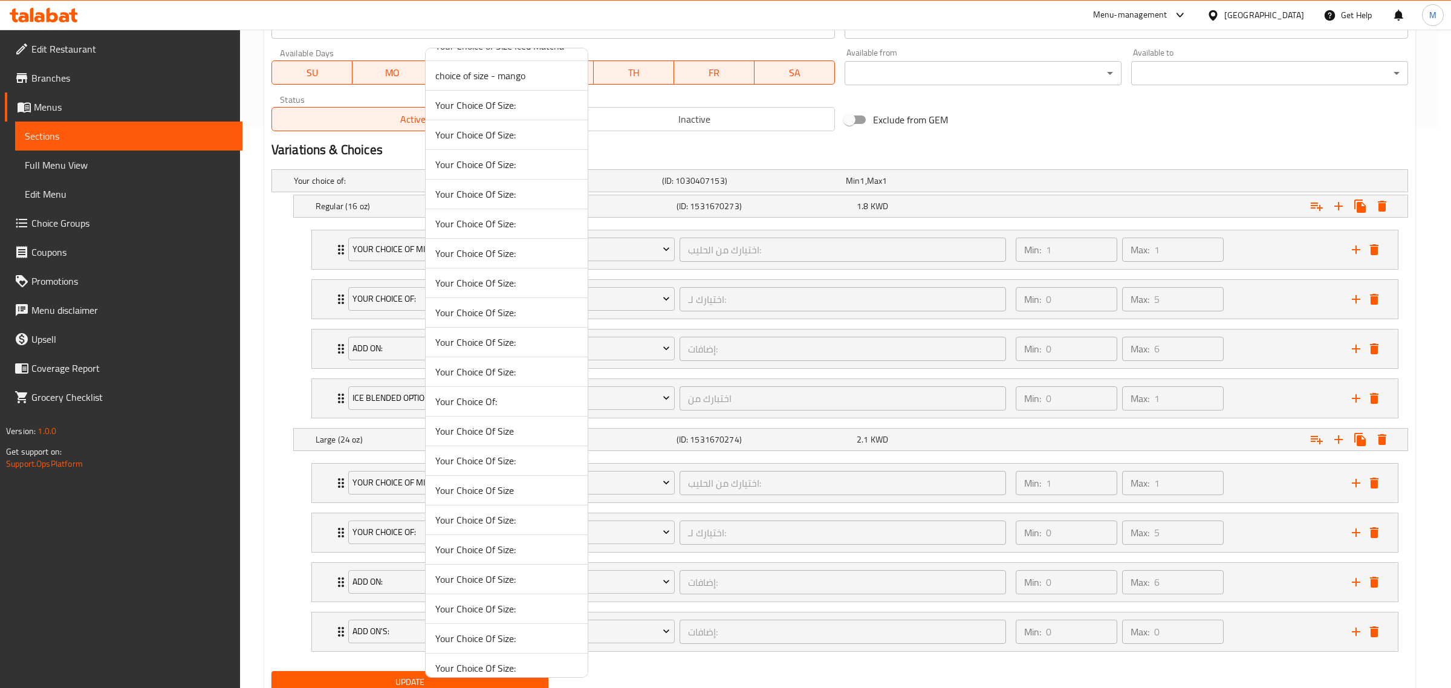
scroll to position [1729, 0]
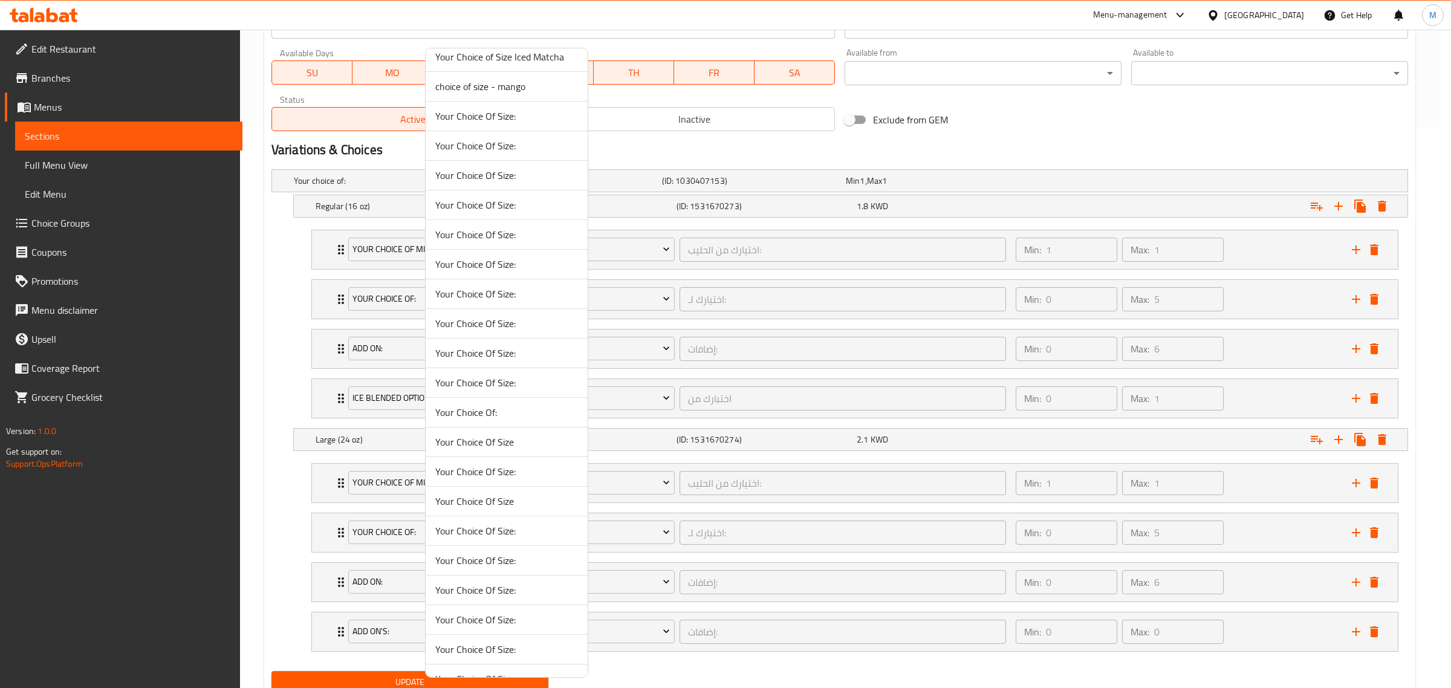
click at [400, 632] on div at bounding box center [725, 344] width 1451 height 688
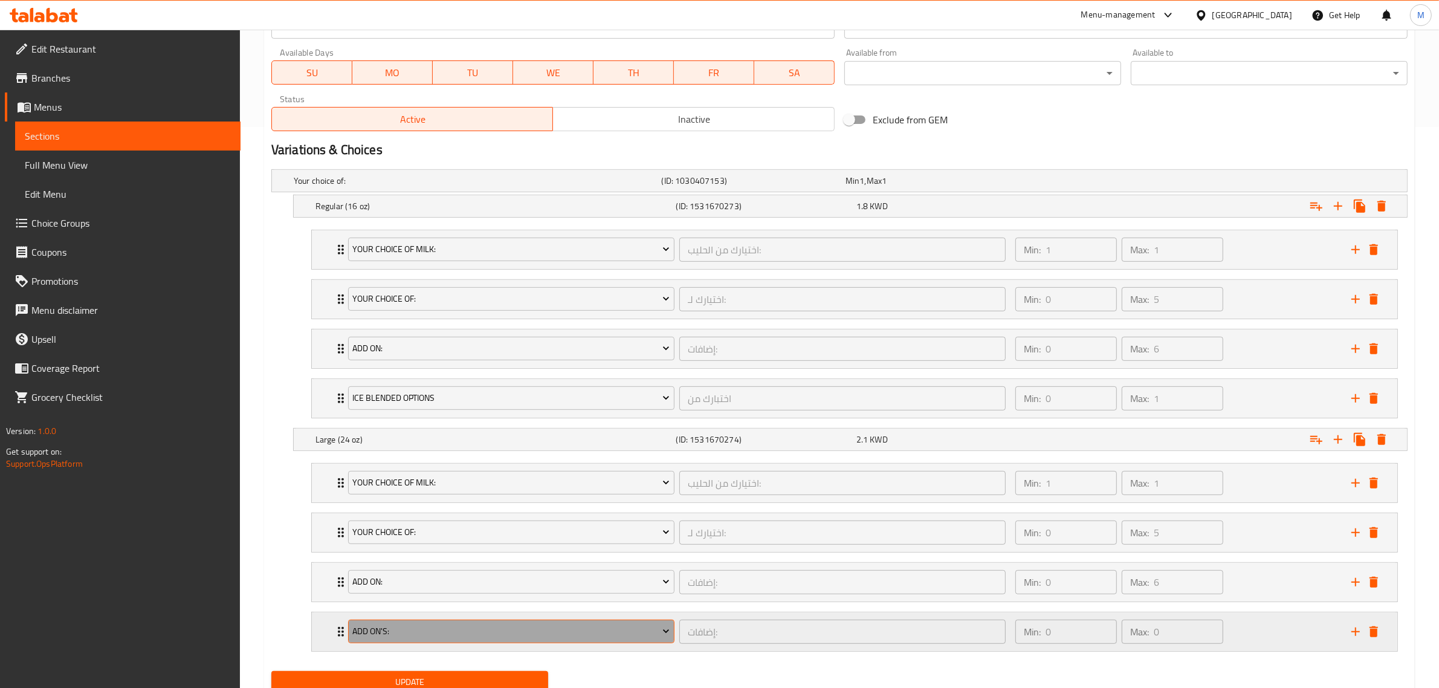
click at [400, 636] on span "Add on's:" at bounding box center [510, 631] width 317 height 15
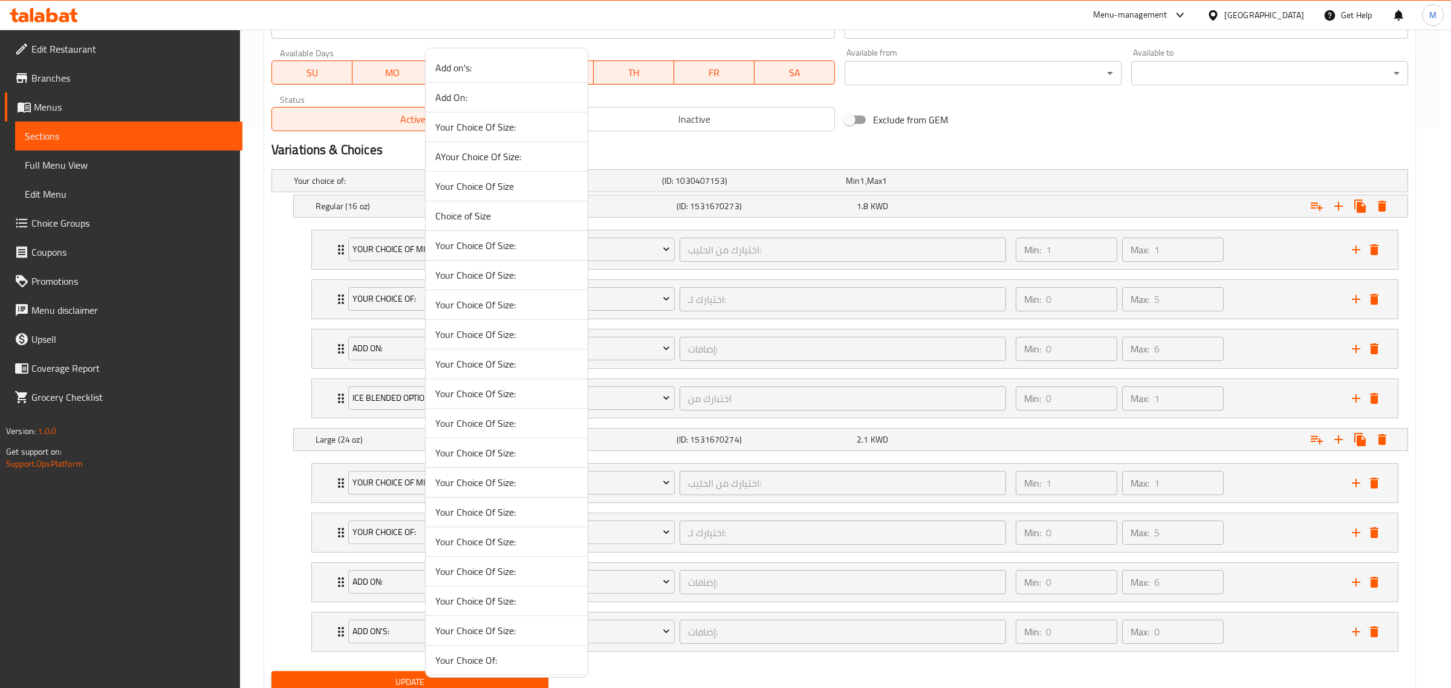
click at [687, 157] on div at bounding box center [725, 344] width 1451 height 688
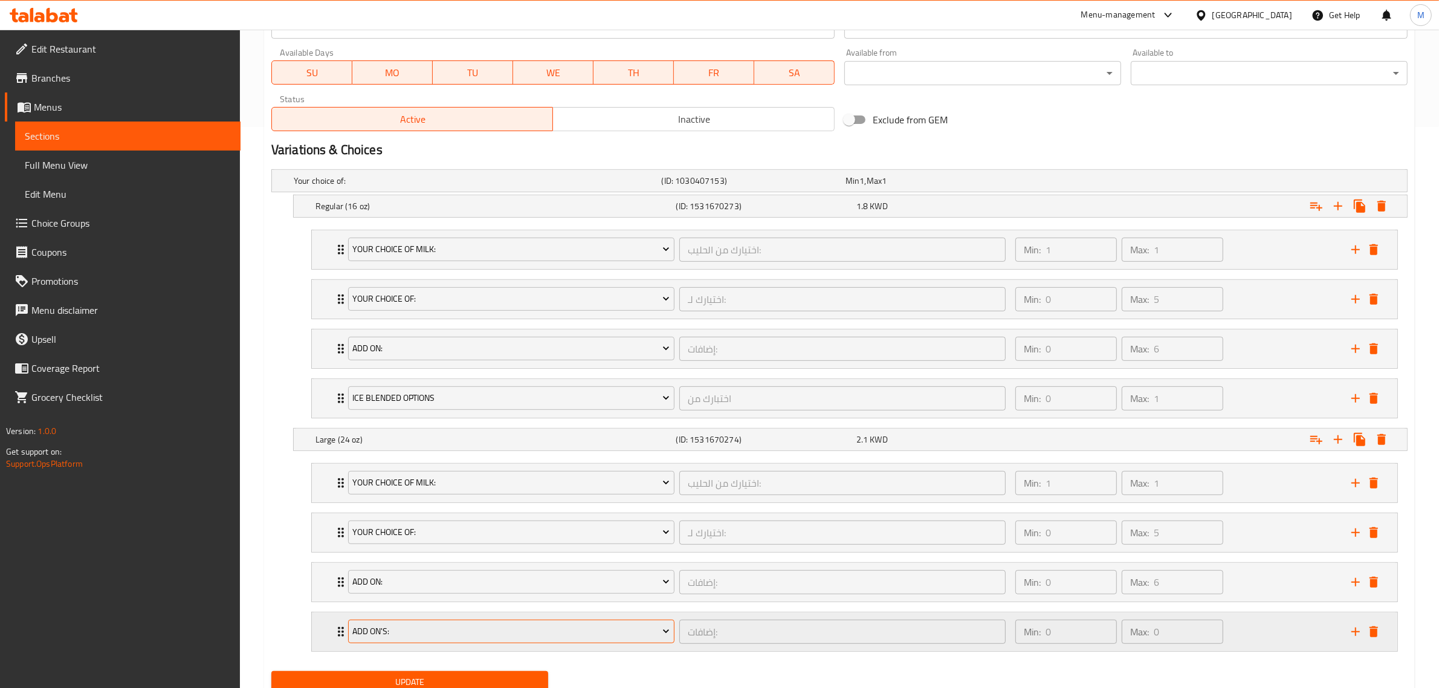
click at [415, 629] on span "Add on's:" at bounding box center [510, 631] width 317 height 15
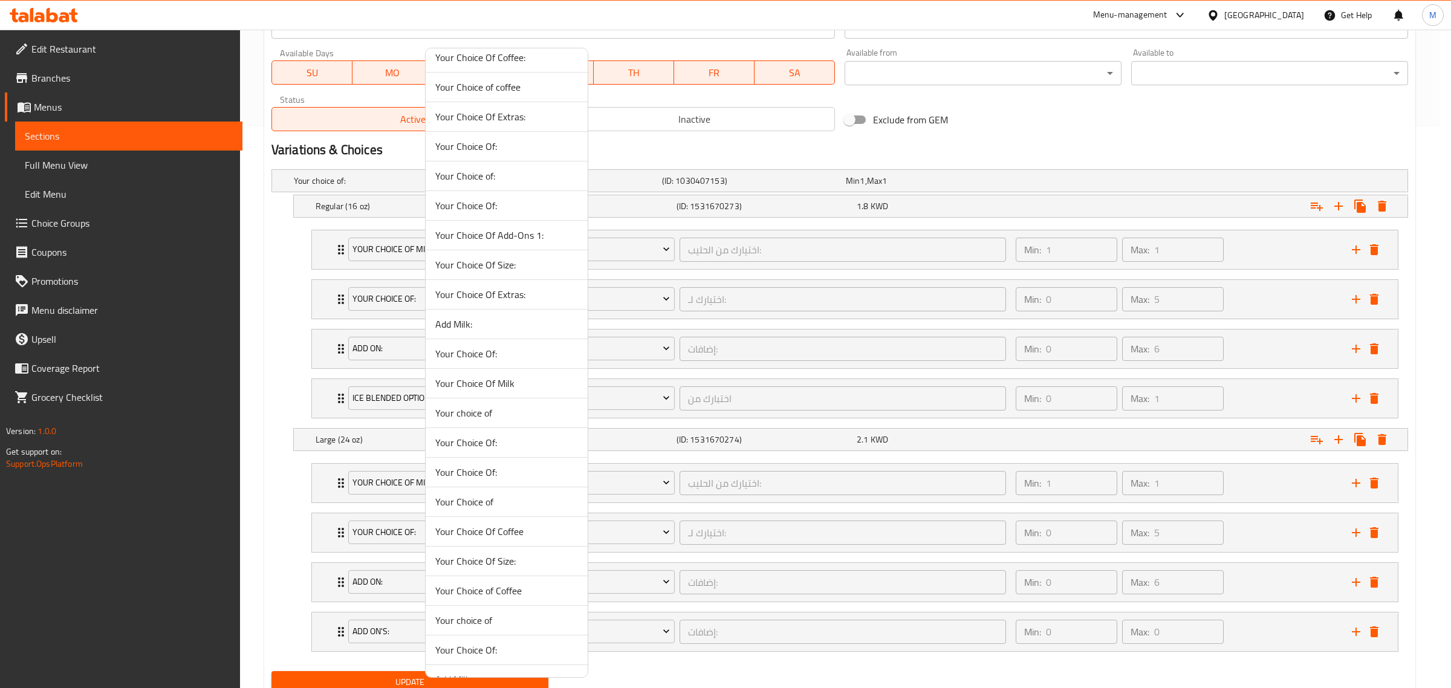
scroll to position [3542, 0]
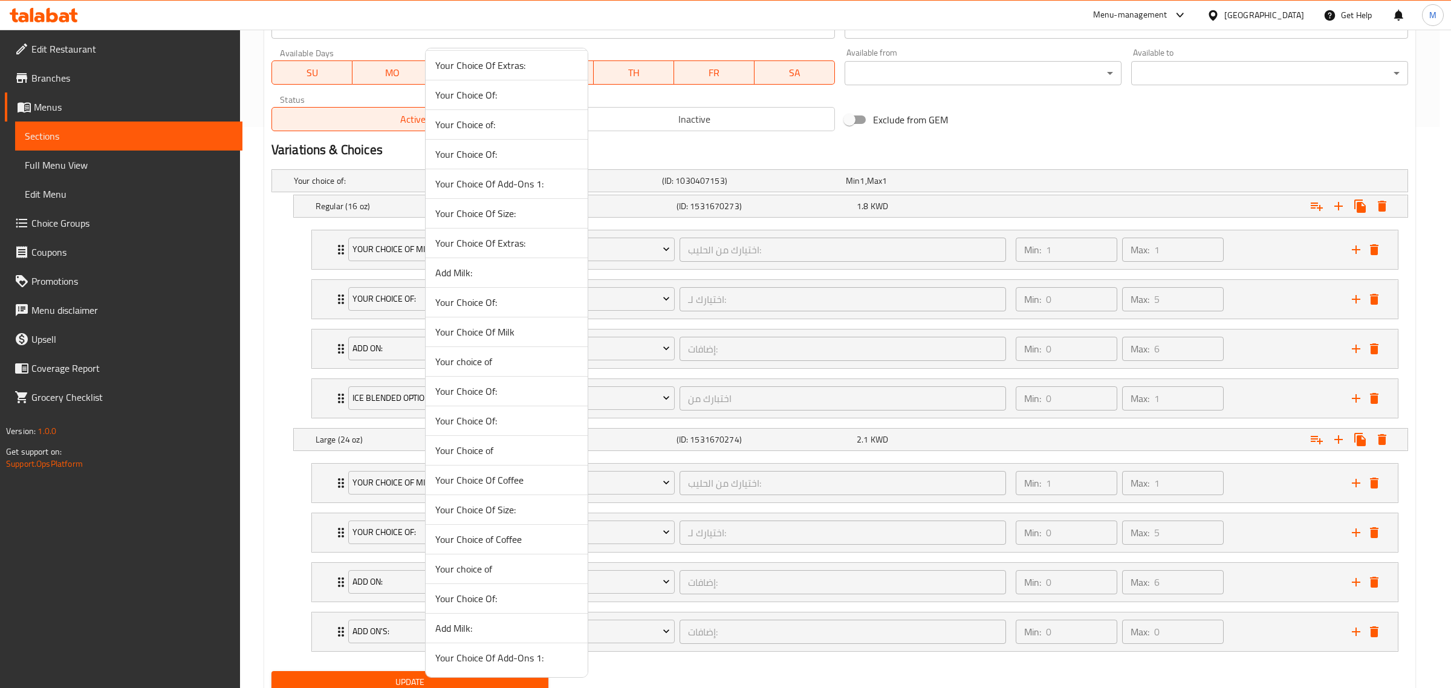
click at [433, 404] on li "Your Choice Of:" at bounding box center [507, 392] width 162 height 30
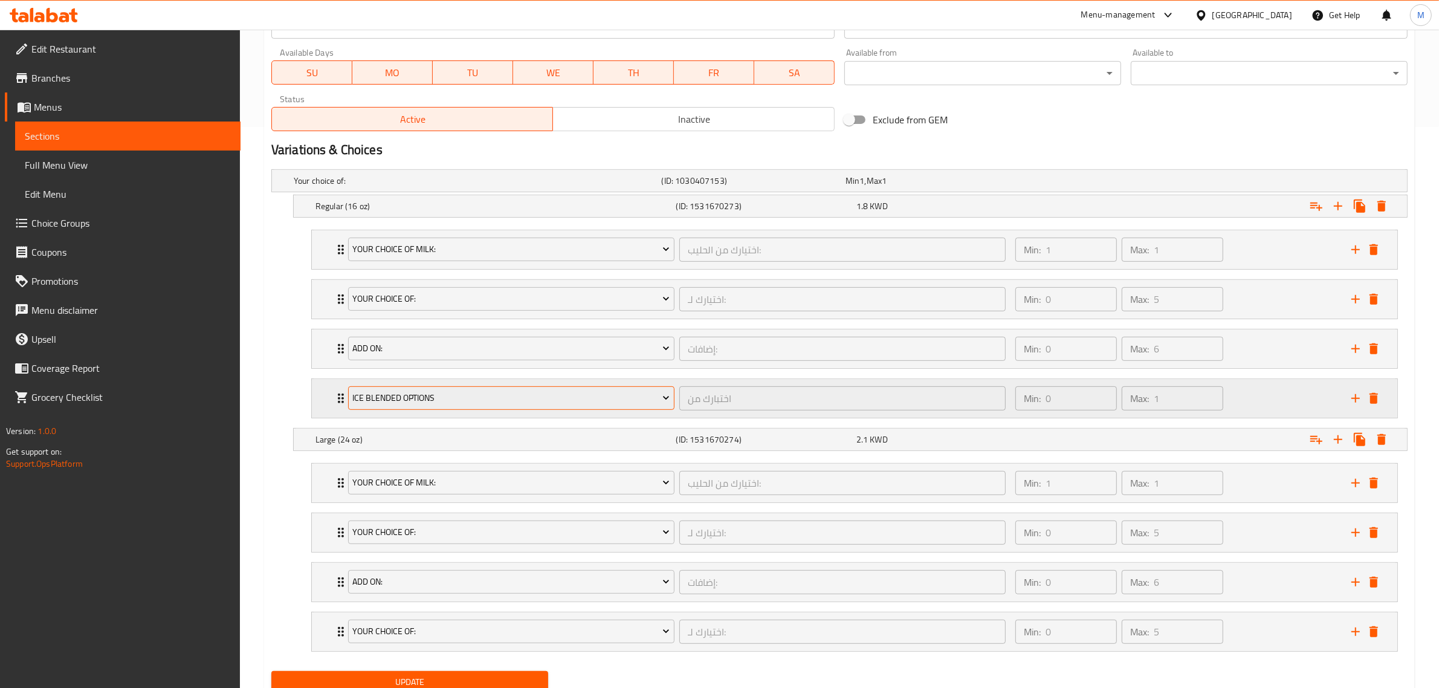
click at [518, 405] on span "Ice blended Options" at bounding box center [510, 397] width 317 height 15
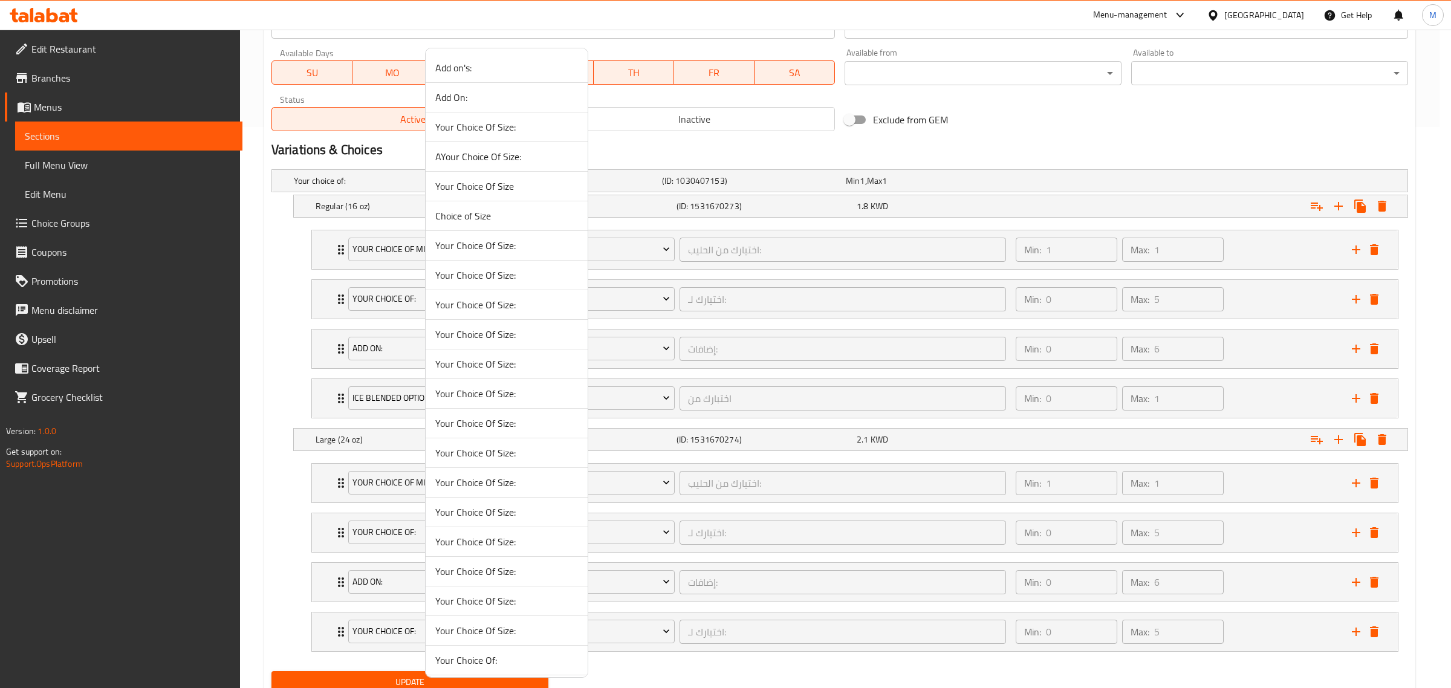
click at [497, 268] on span "Your Choice Of Size:" at bounding box center [506, 275] width 143 height 15
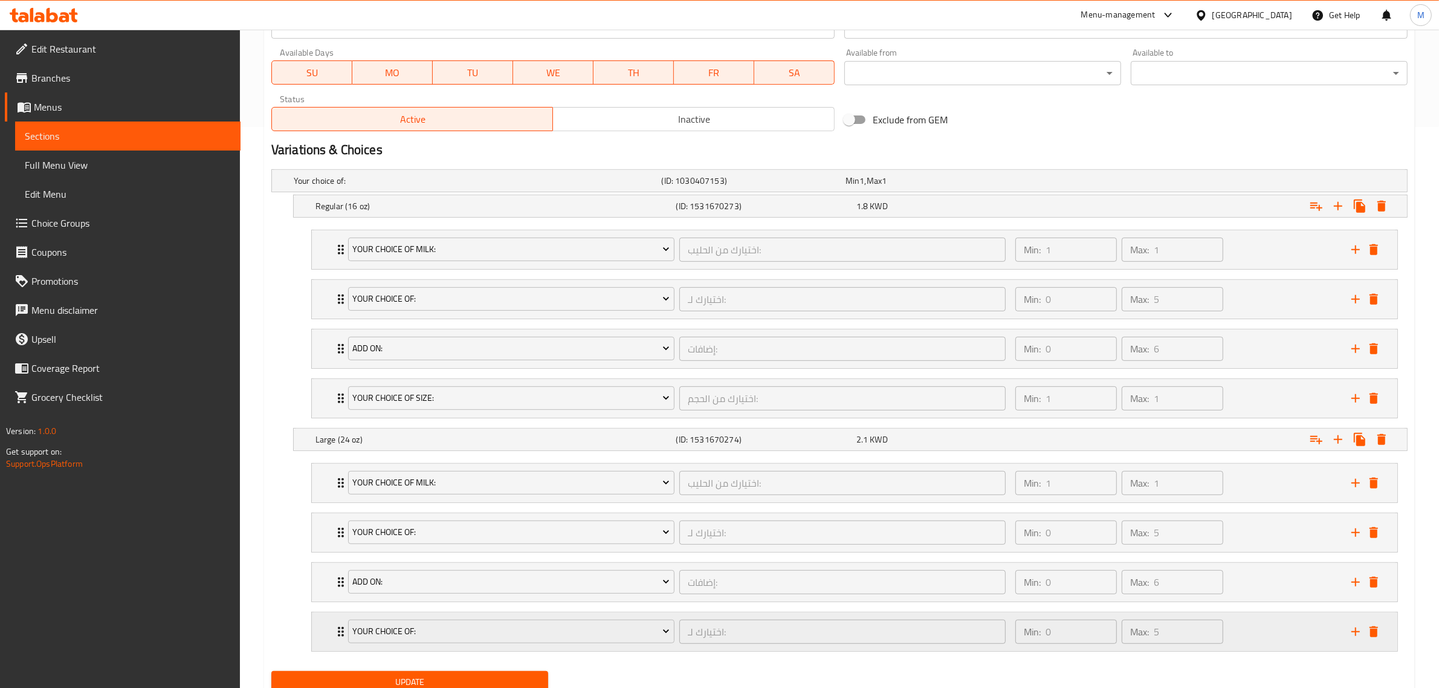
click at [454, 651] on div "Your Choice Of: اختيارك لـ: ​" at bounding box center [677, 631] width 672 height 39
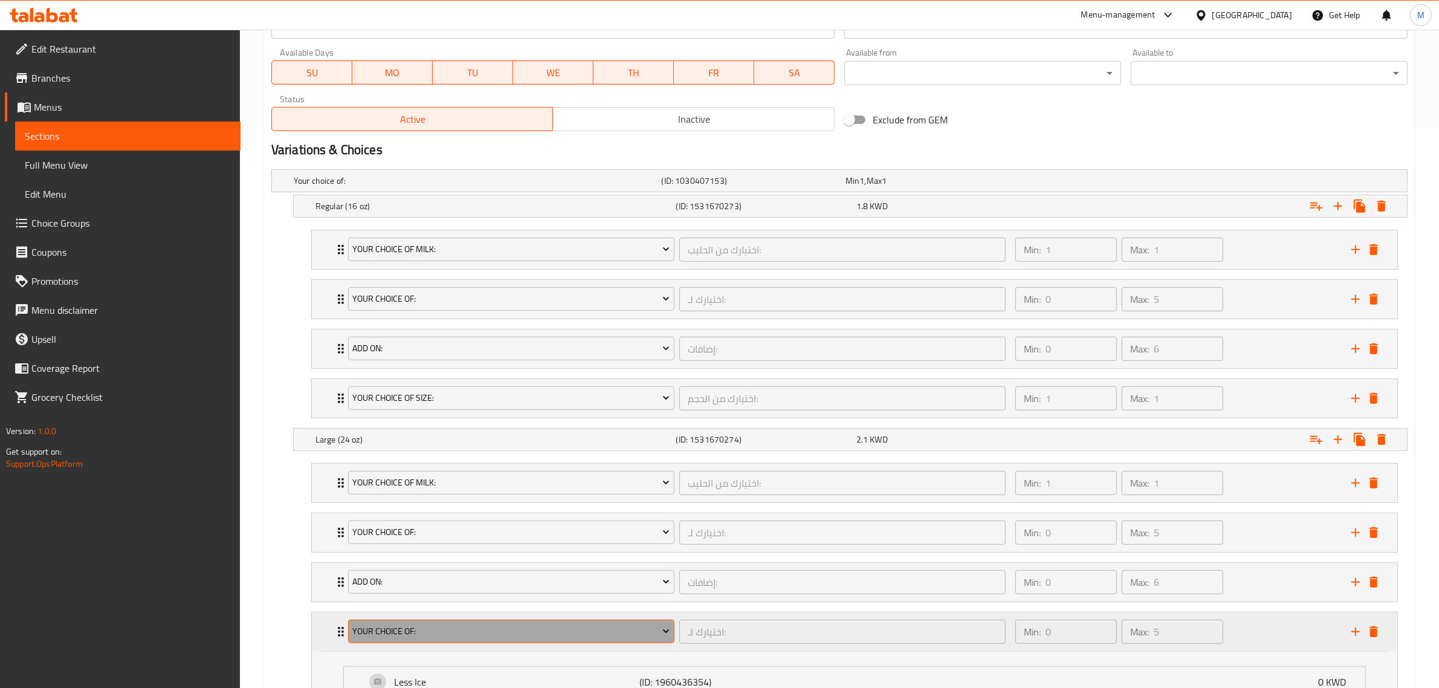
click at [453, 636] on span "Your Choice Of:" at bounding box center [510, 631] width 317 height 15
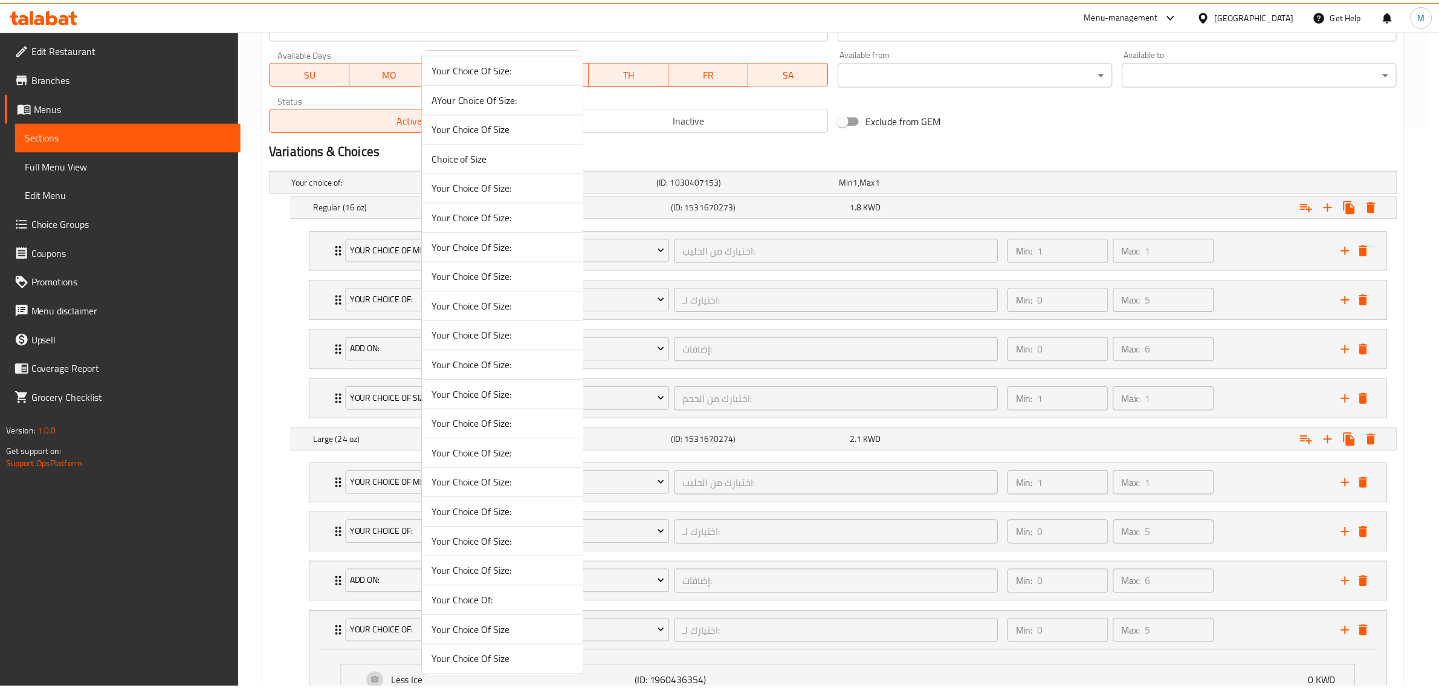
scroll to position [151, 0]
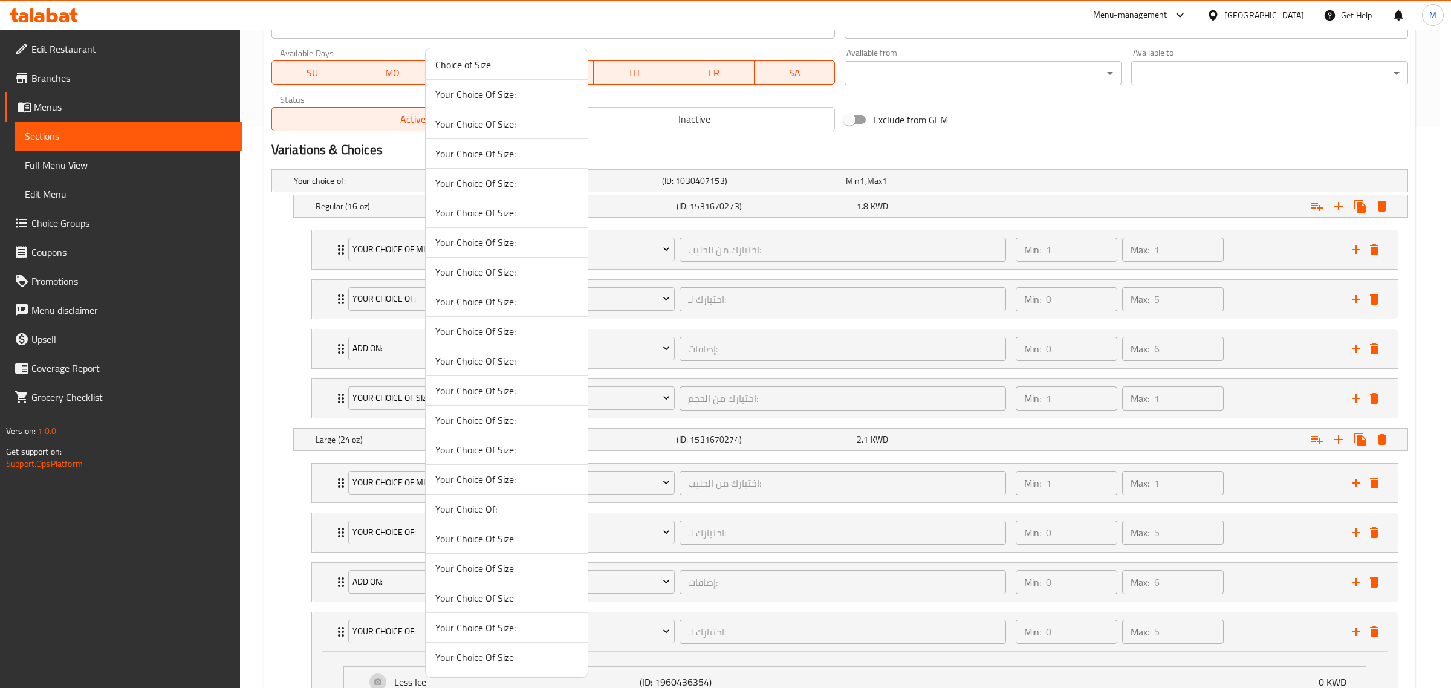
click at [300, 606] on div at bounding box center [725, 344] width 1451 height 688
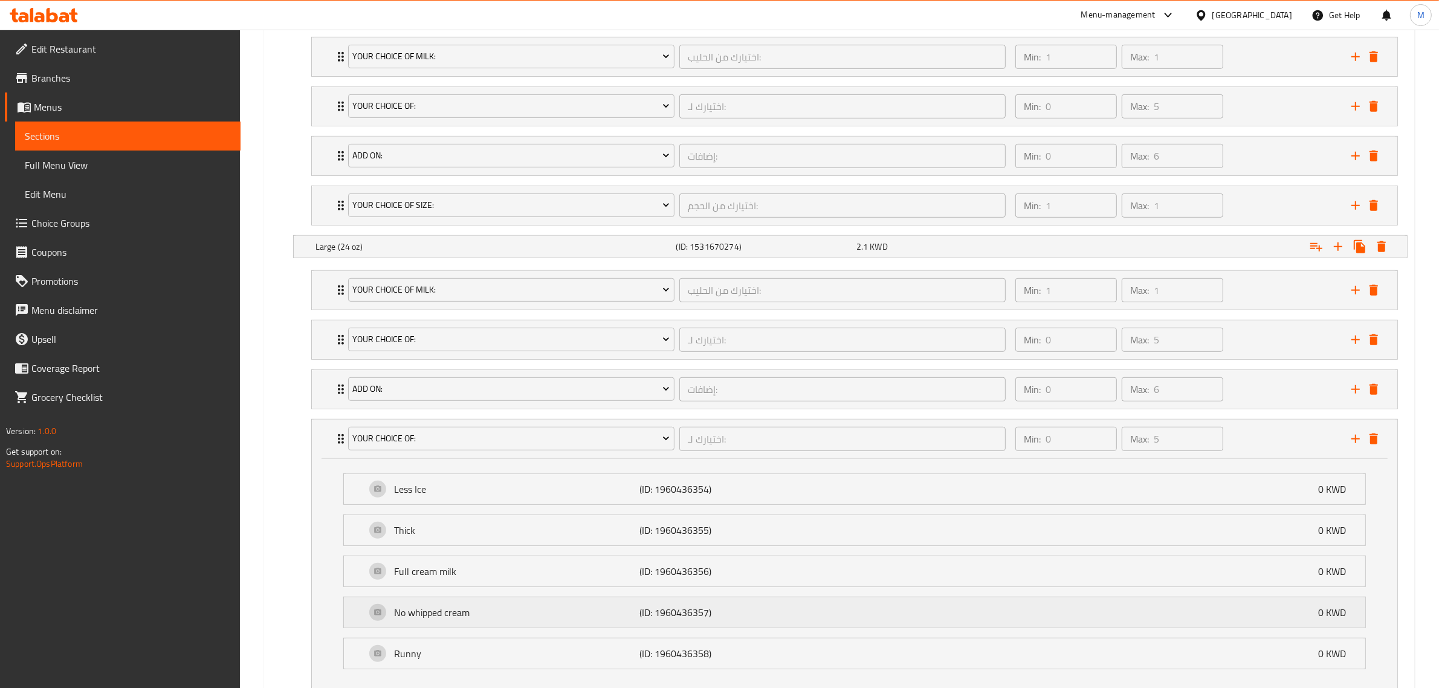
scroll to position [788, 0]
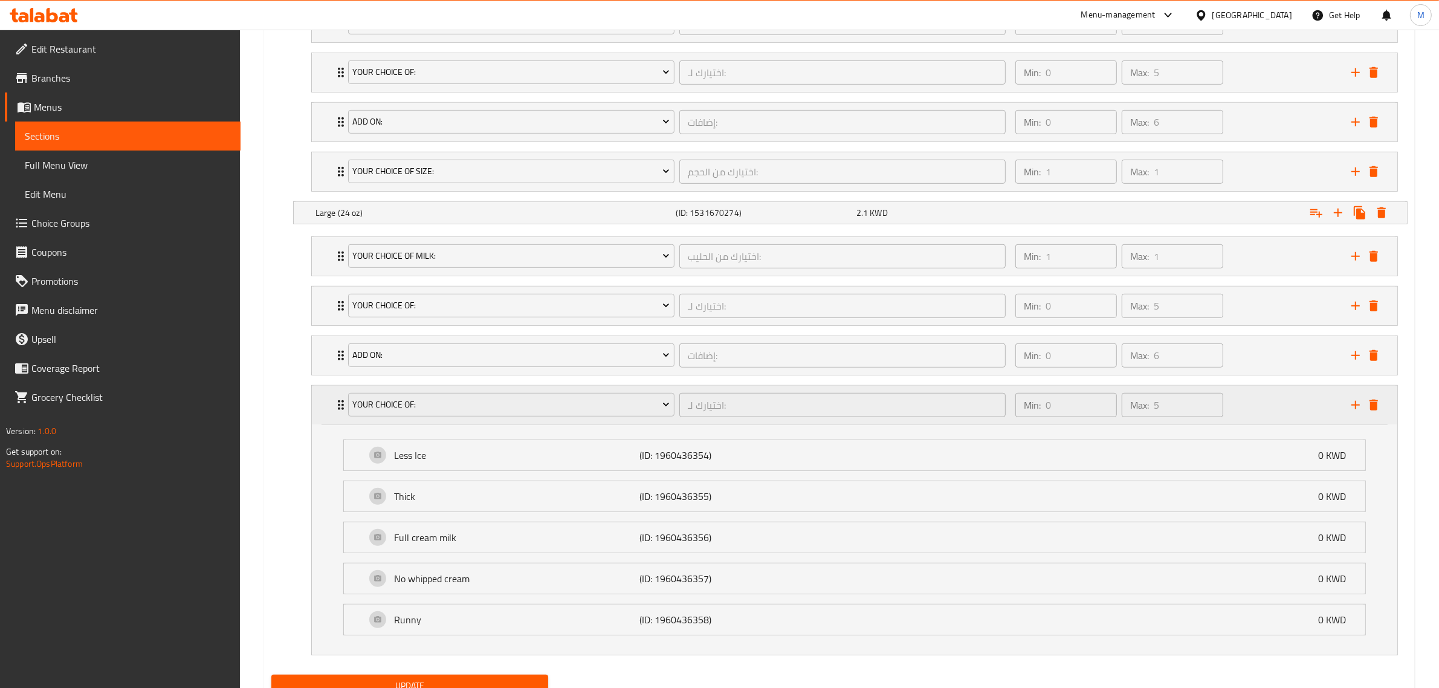
click at [325, 416] on div "Your Choice Of: اختيارك لـ: ​ Min: 0 ​ Max: 5 ​" at bounding box center [855, 405] width 1086 height 39
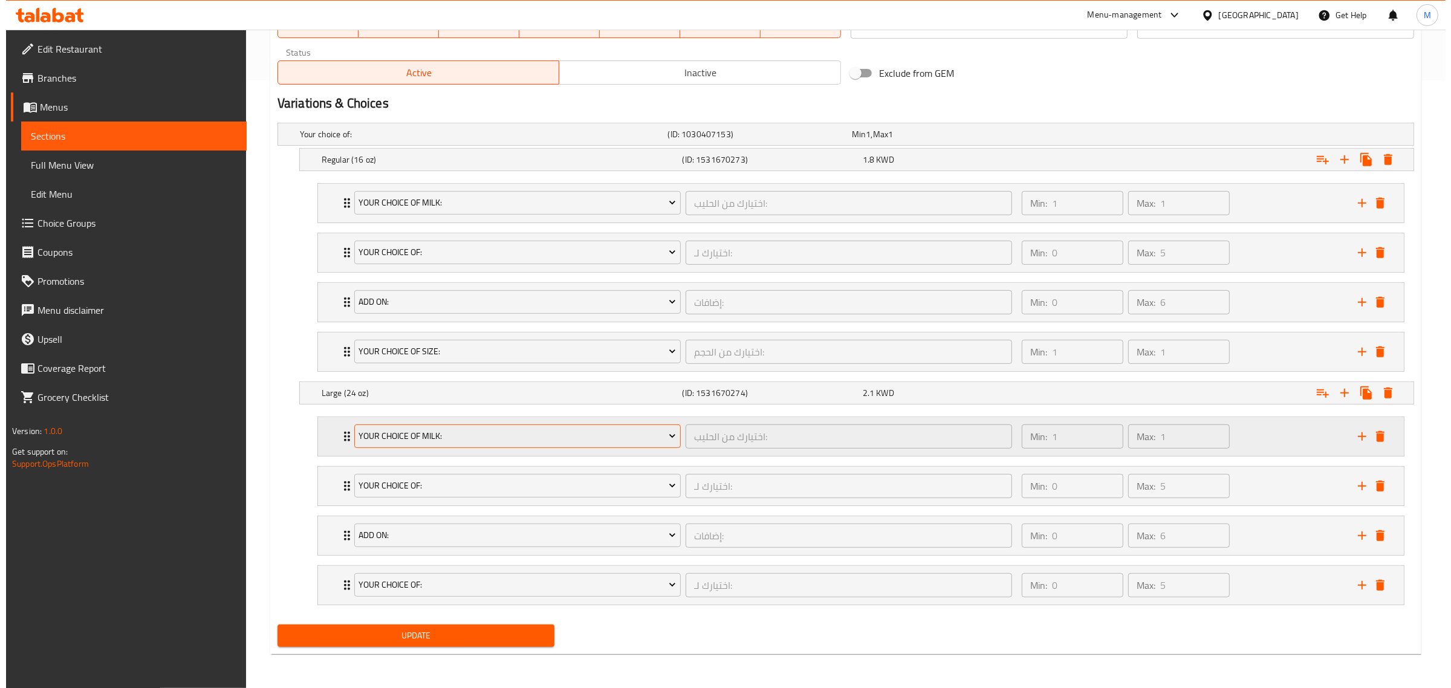
scroll to position [611, 0]
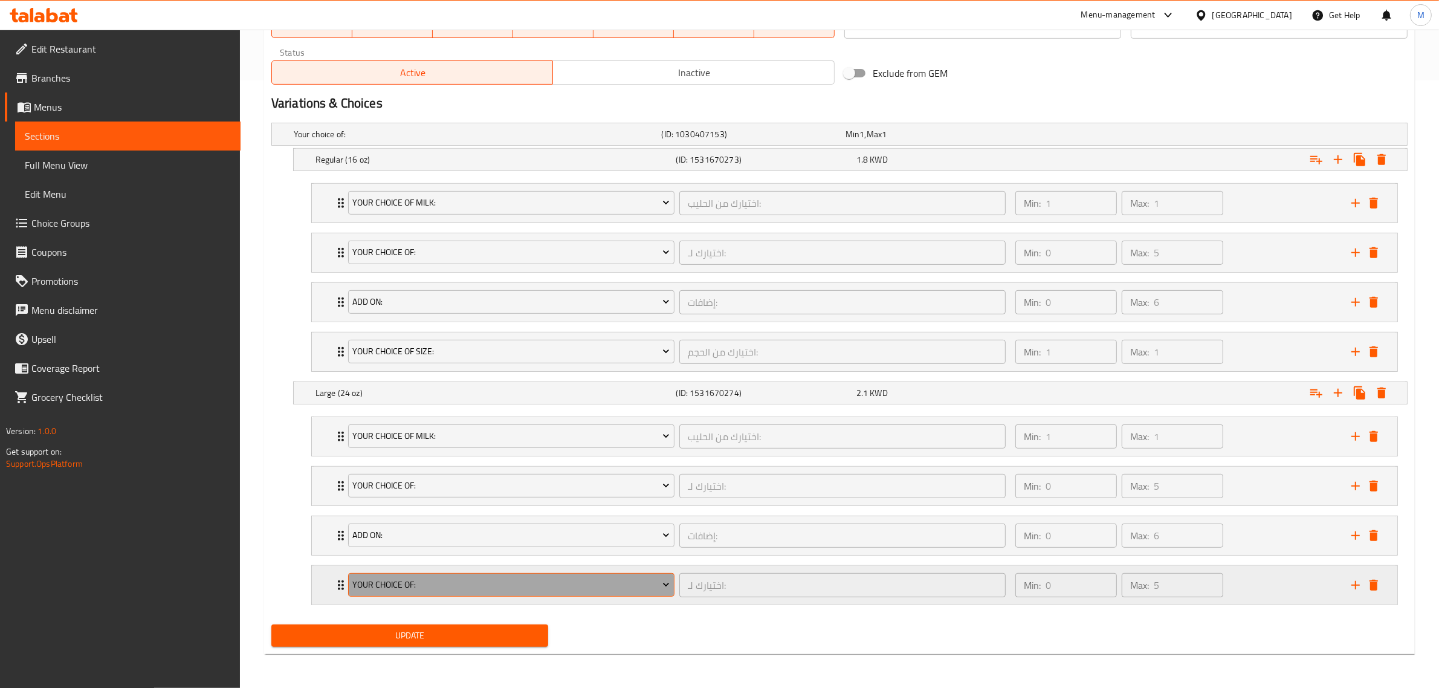
click at [426, 594] on button "Your Choice Of:" at bounding box center [511, 585] width 326 height 24
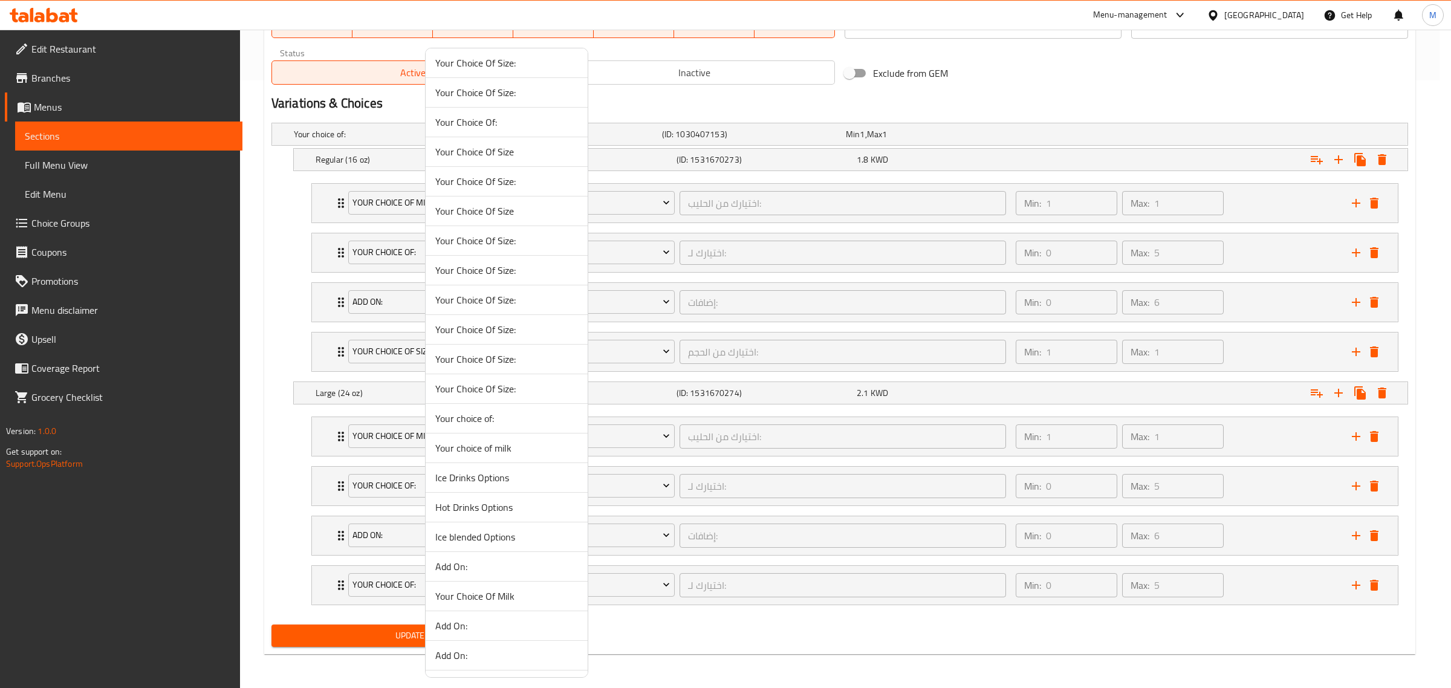
scroll to position [2267, 0]
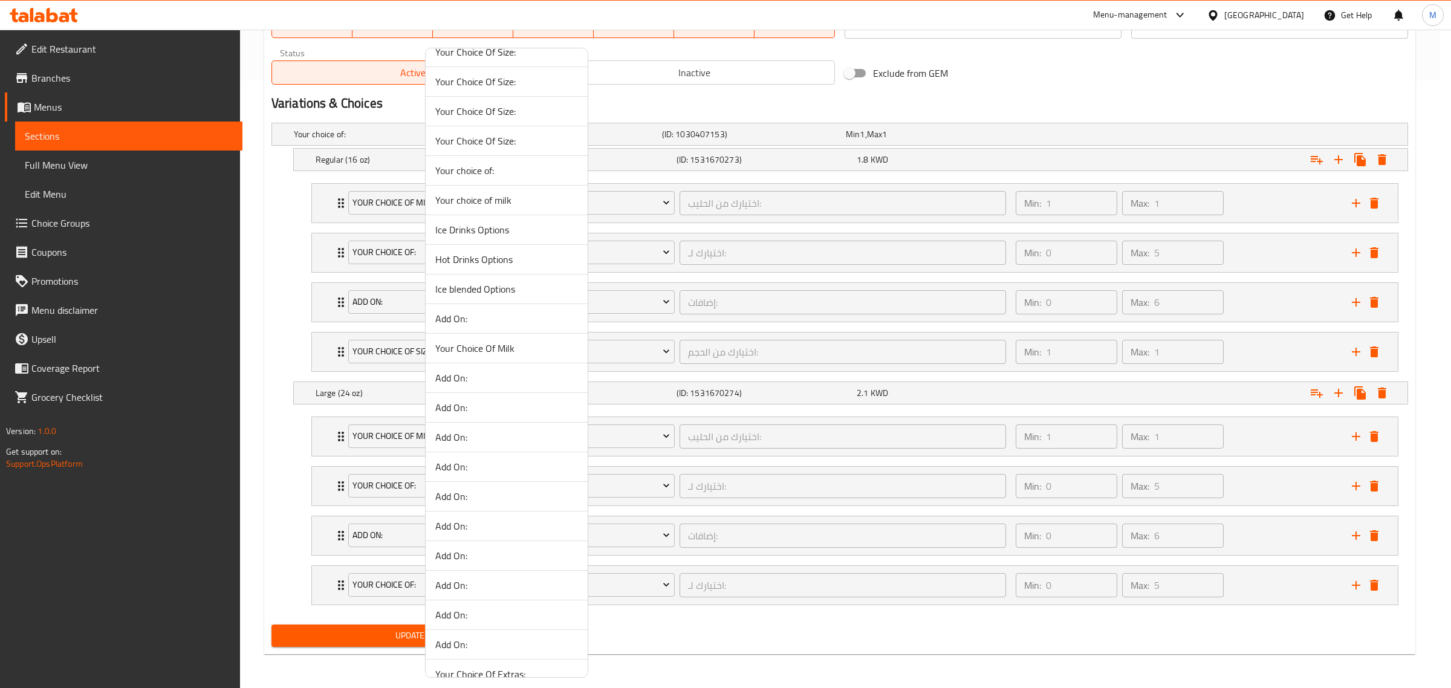
click at [497, 296] on span "Ice blended Options" at bounding box center [506, 289] width 143 height 15
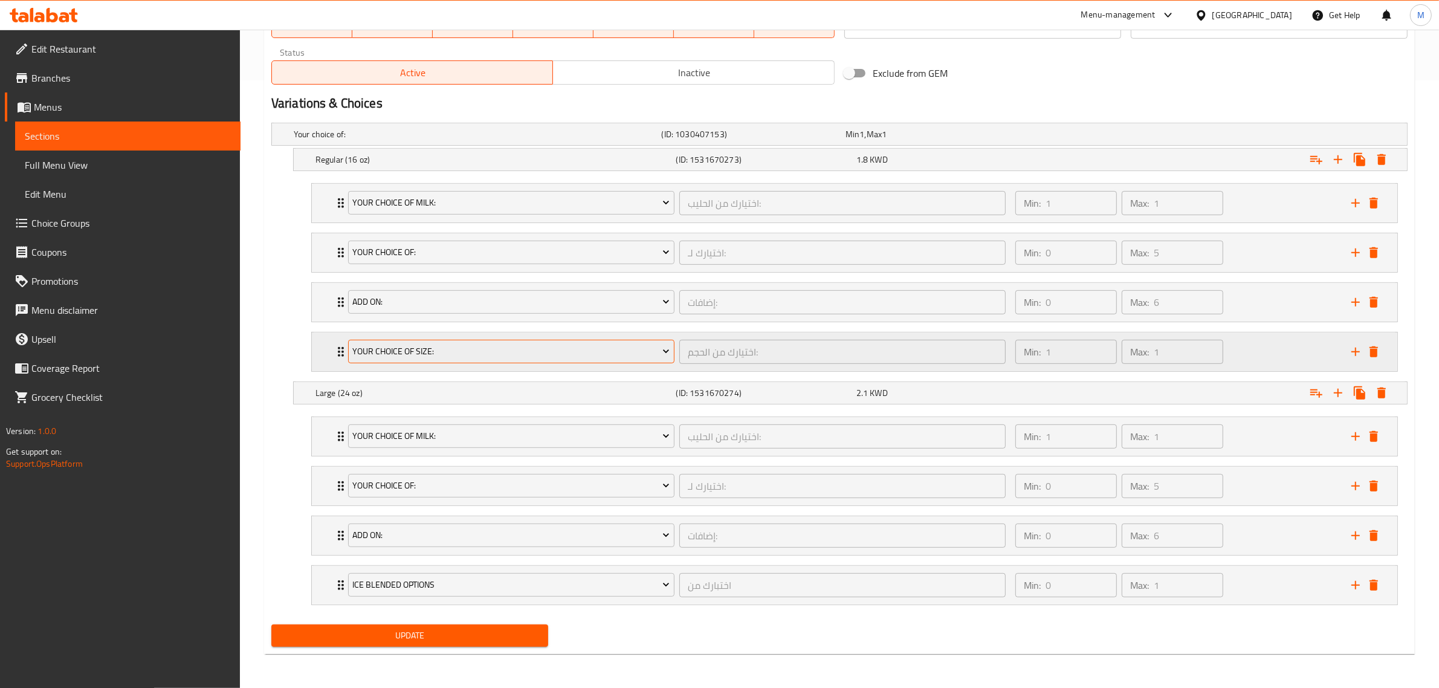
click at [488, 345] on span "Your Choice Of Size:" at bounding box center [510, 351] width 317 height 15
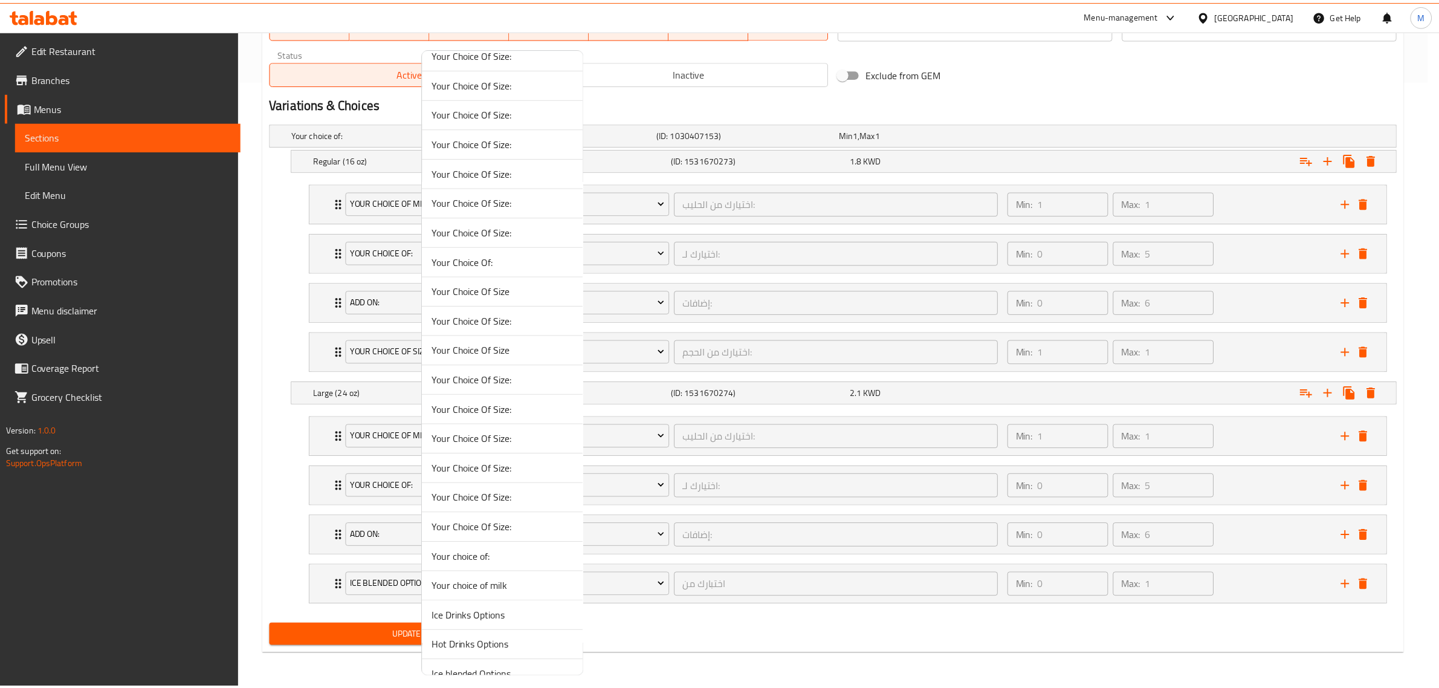
scroll to position [1889, 0]
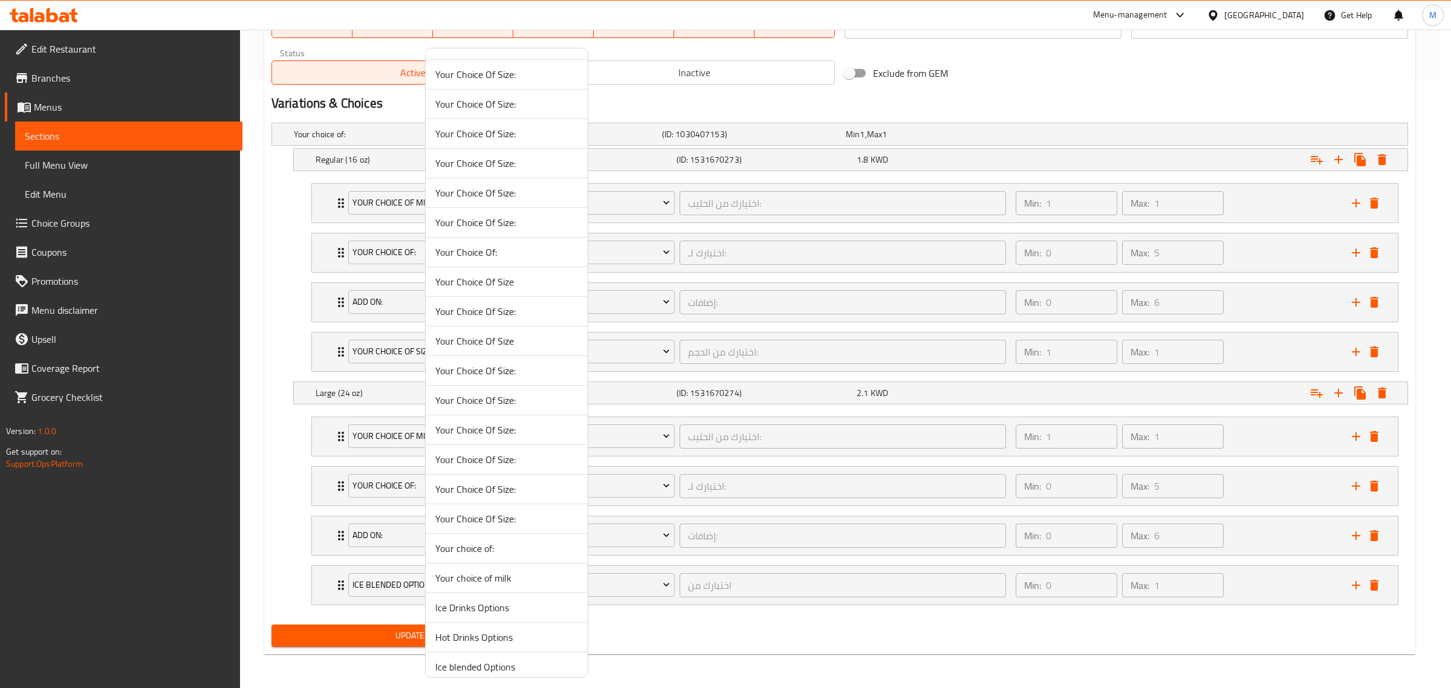
click at [281, 260] on div at bounding box center [725, 344] width 1451 height 688
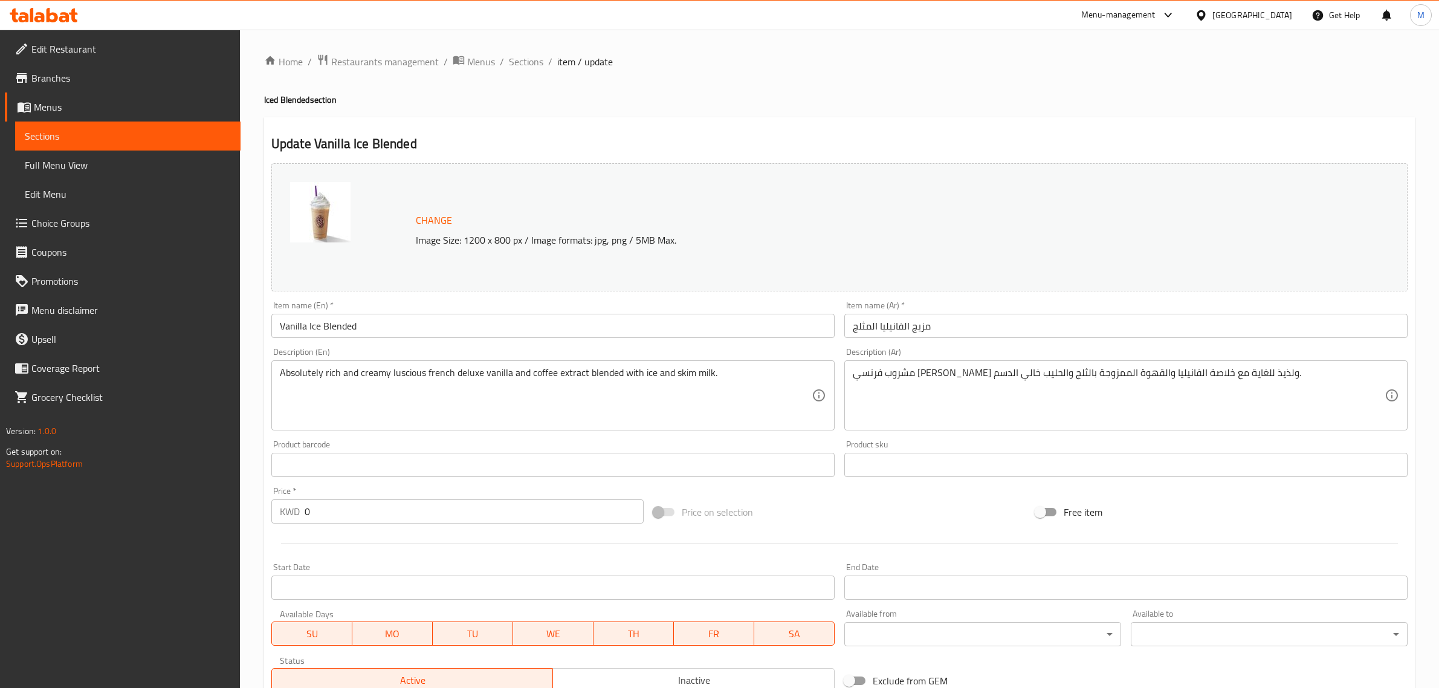
type input "إضافات:"
type input "0"
type input "7"
type input "اختيارك من الحليب:"
type input "1"
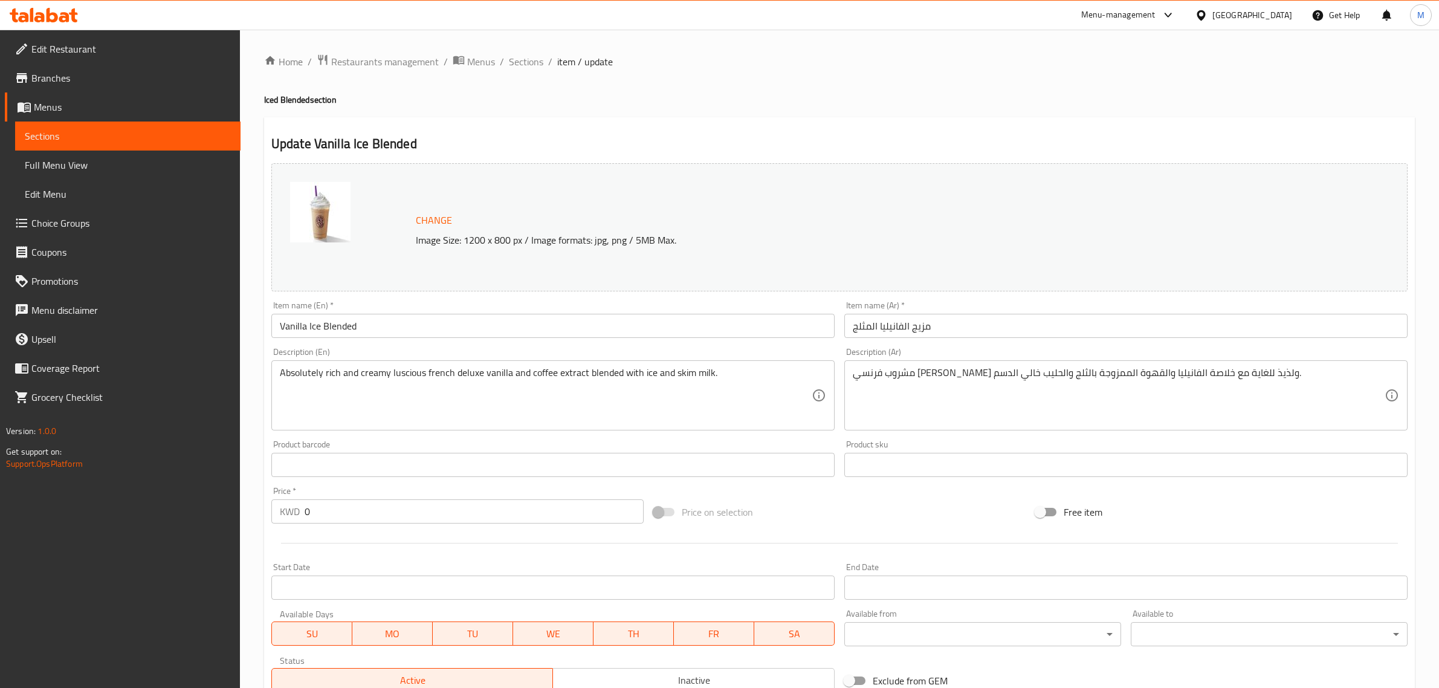
type input "1"
type input "إختيارك من:"
type input "0"
type input "5"
type input "إضافات:"
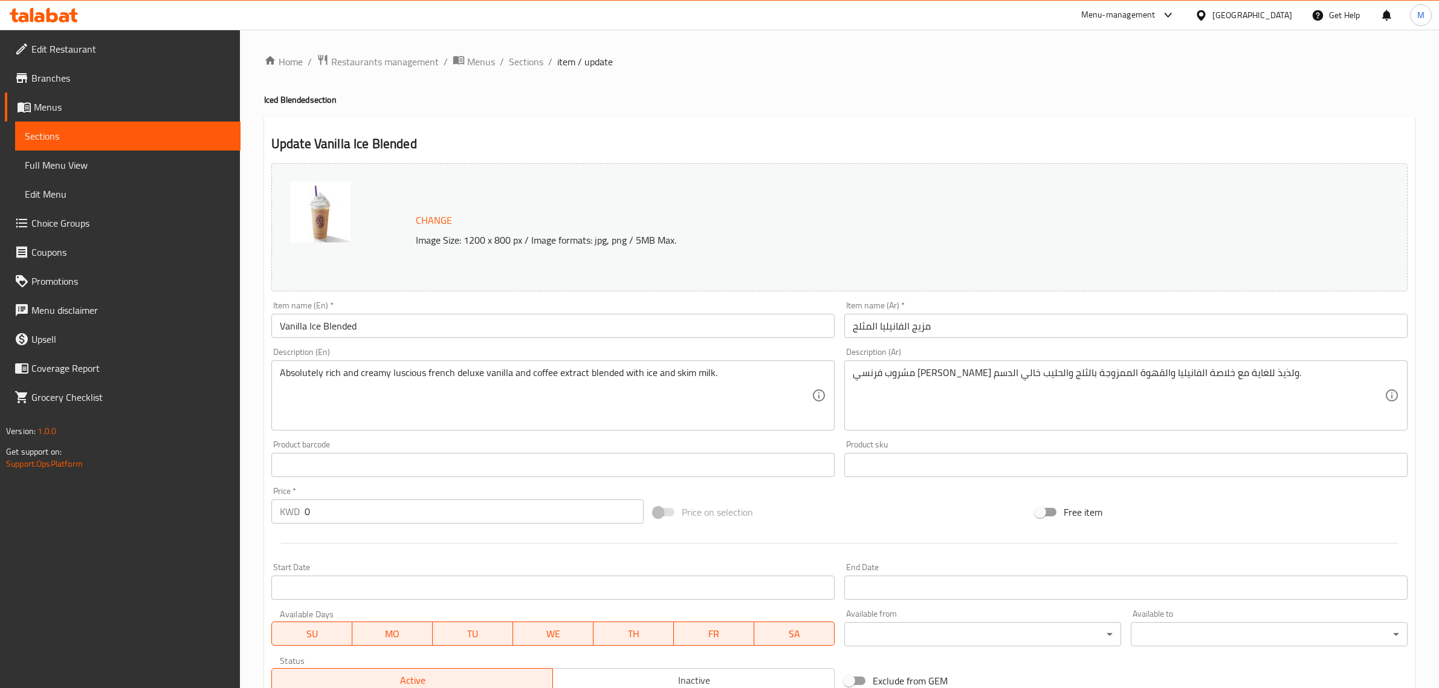
type input "0"
type input "7"
type input "اختيارك من الحليب:"
type input "1"
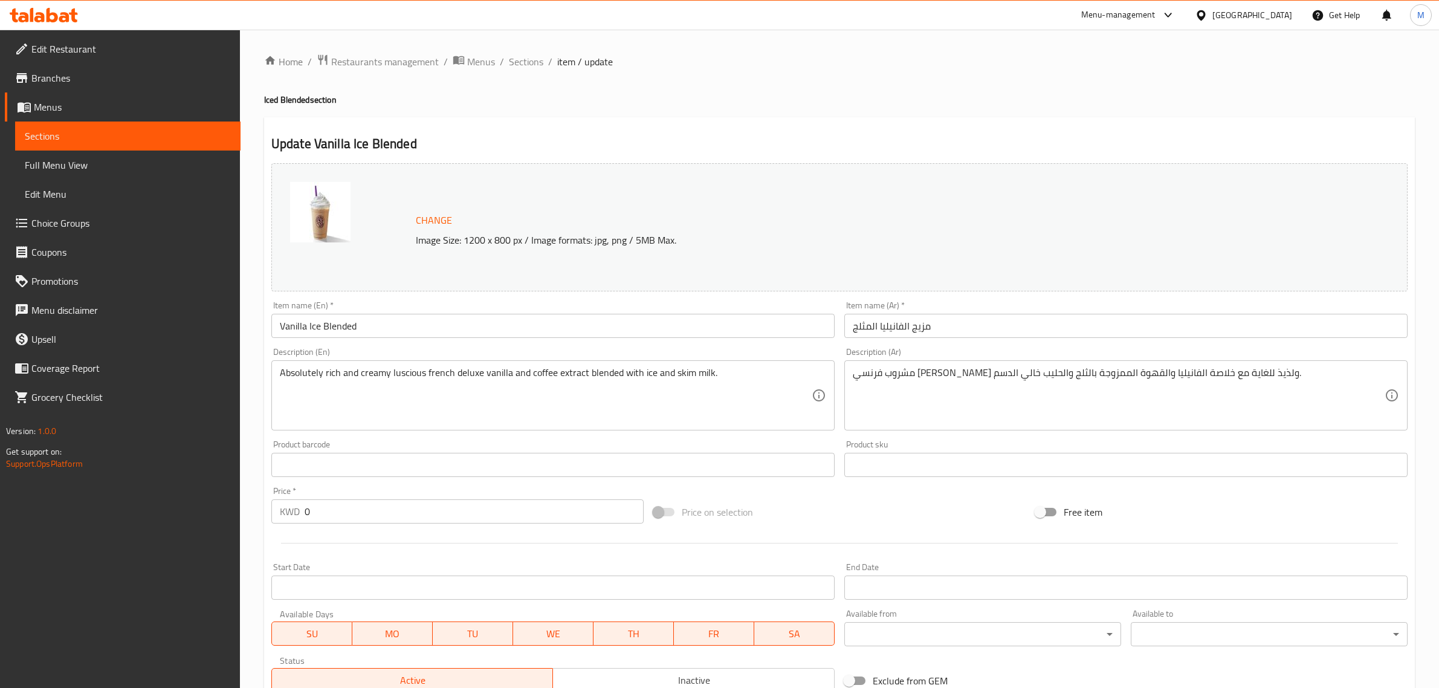
type input "إختيارك من:"
type input "0"
type input "5"
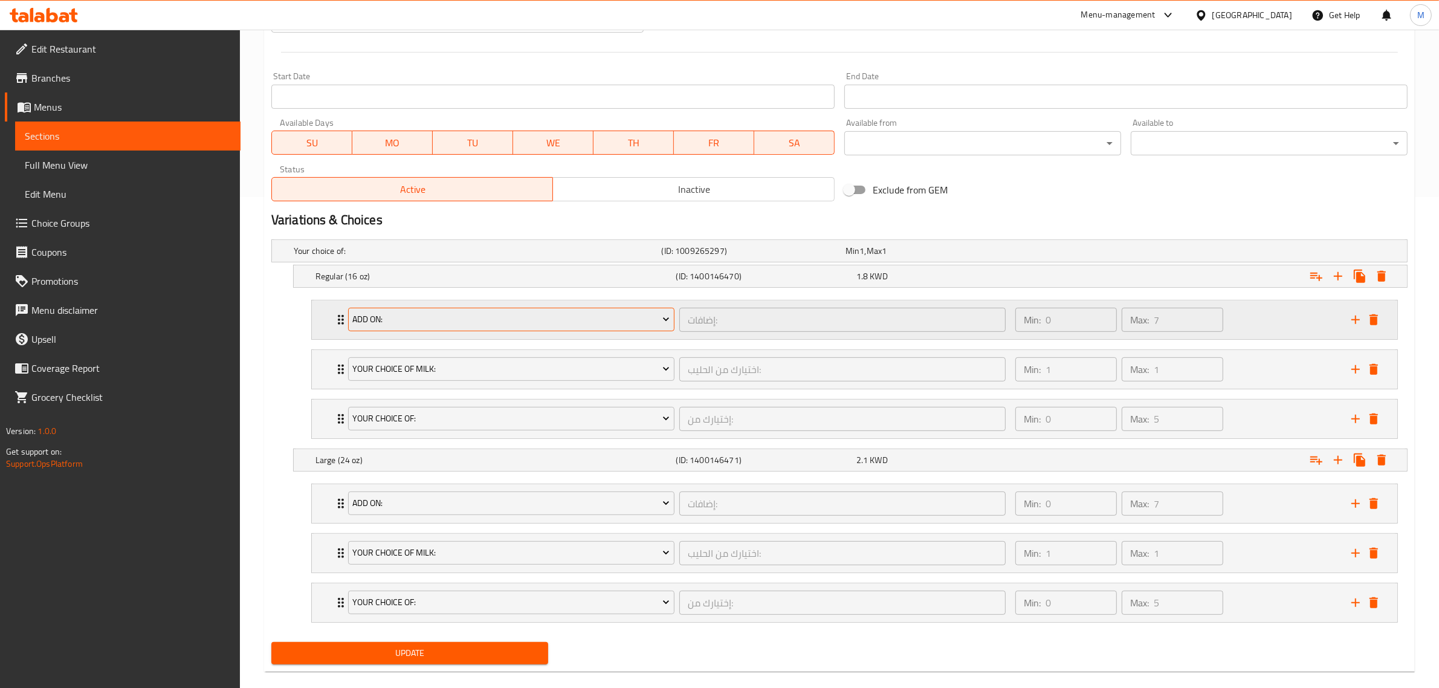
scroll to position [511, 0]
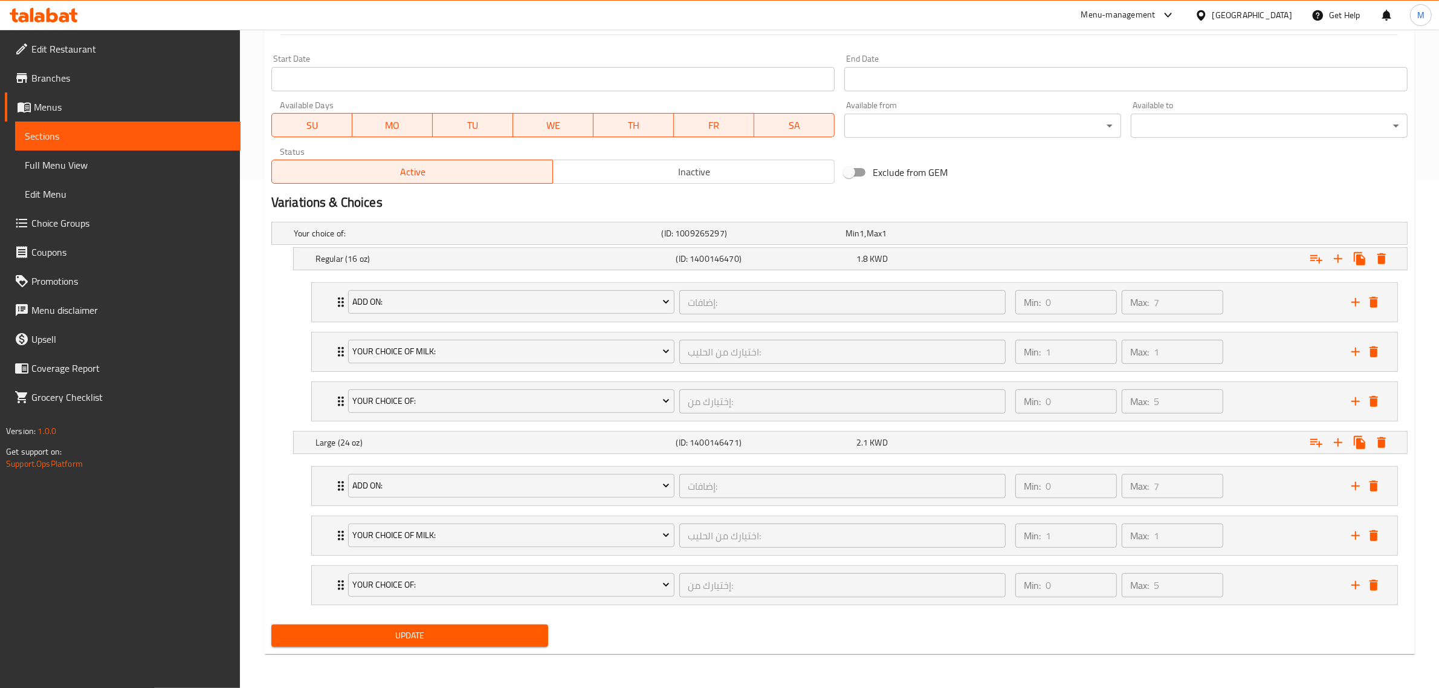
click at [82, 80] on span "Branches" at bounding box center [130, 78] width 199 height 15
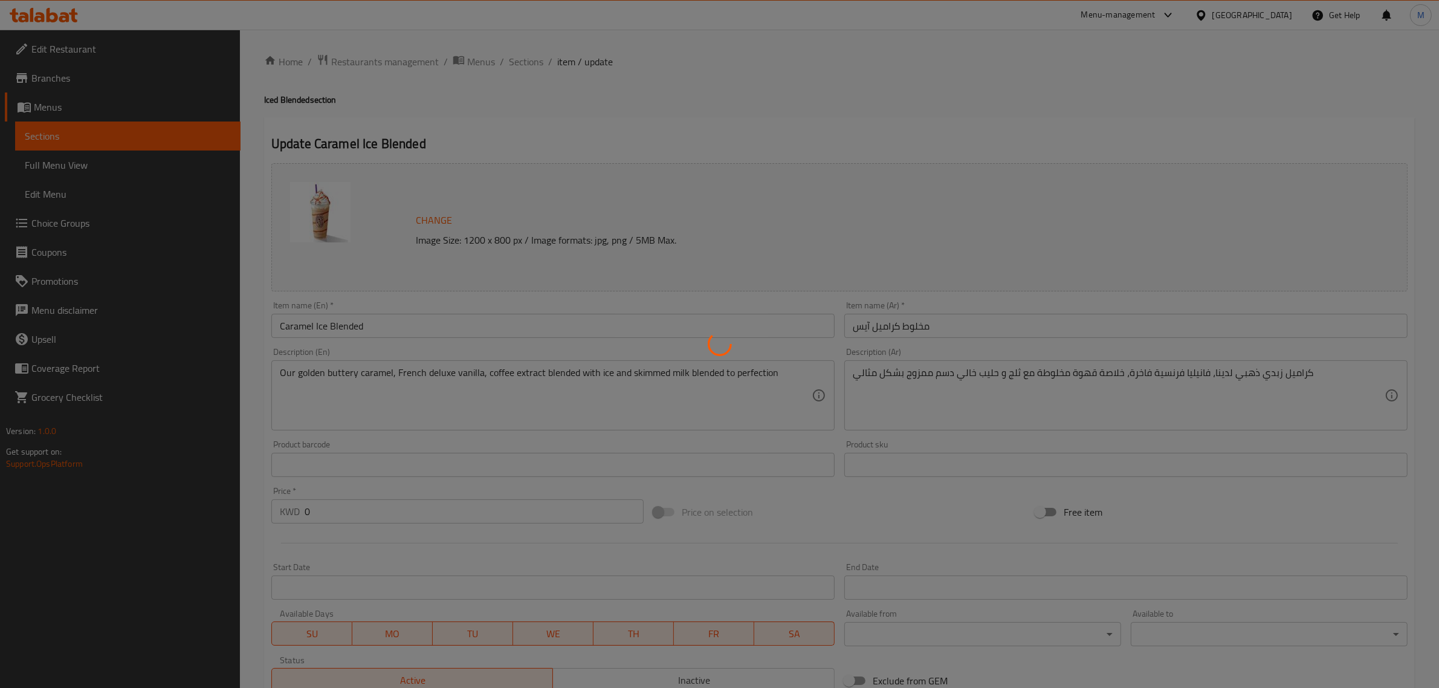
type input "اختيارك من الحليب:"
type input "1"
type input "اختيارك لـ"
type input "0"
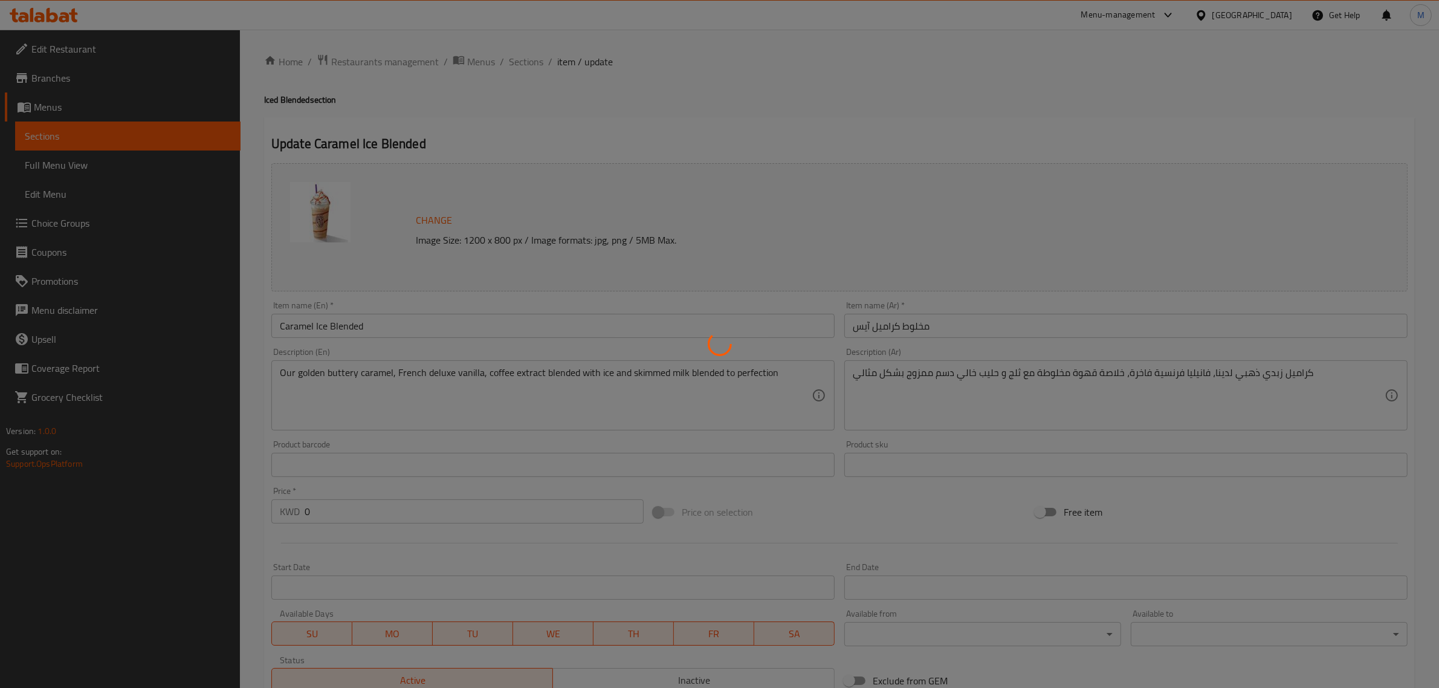
type input "1"
type input "إضافات:"
type input "0"
type input "2"
type input "اختيارك من الحليب:"
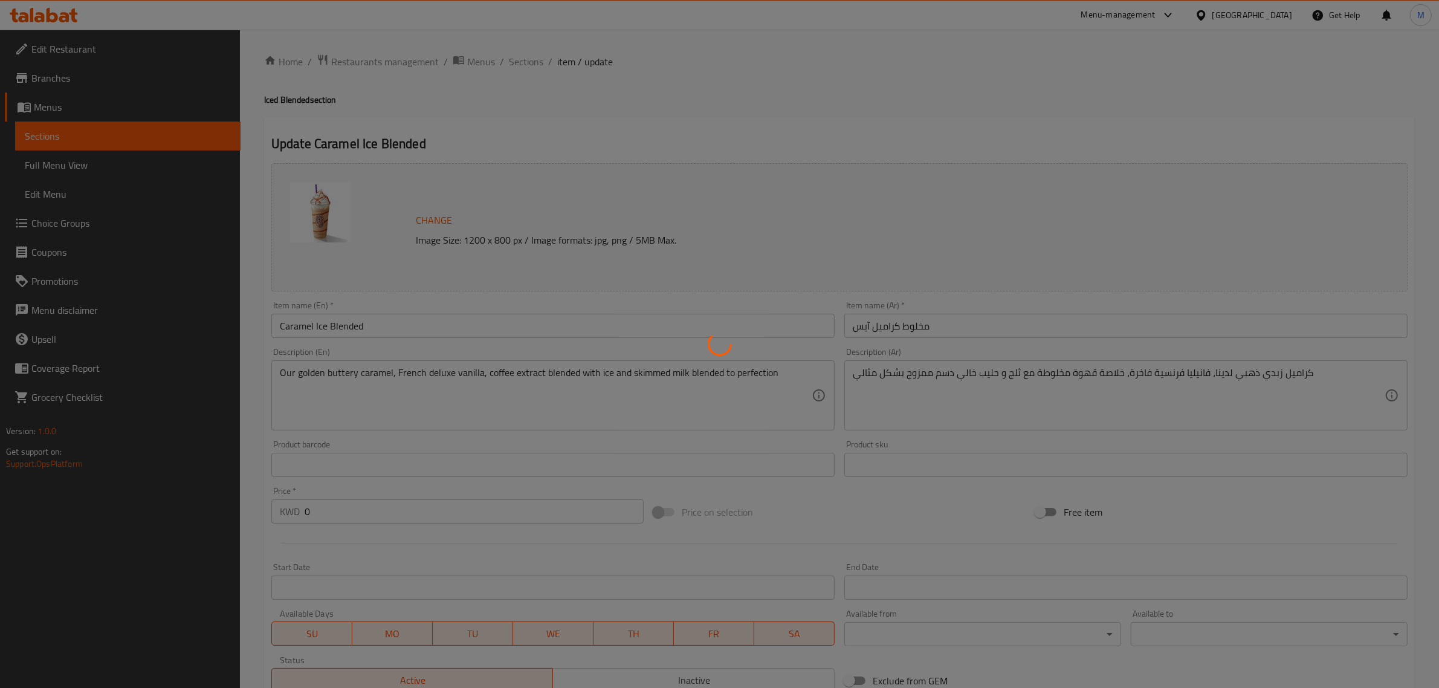
type input "1"
type input "اختيارك لـ"
type input "0"
type input "1"
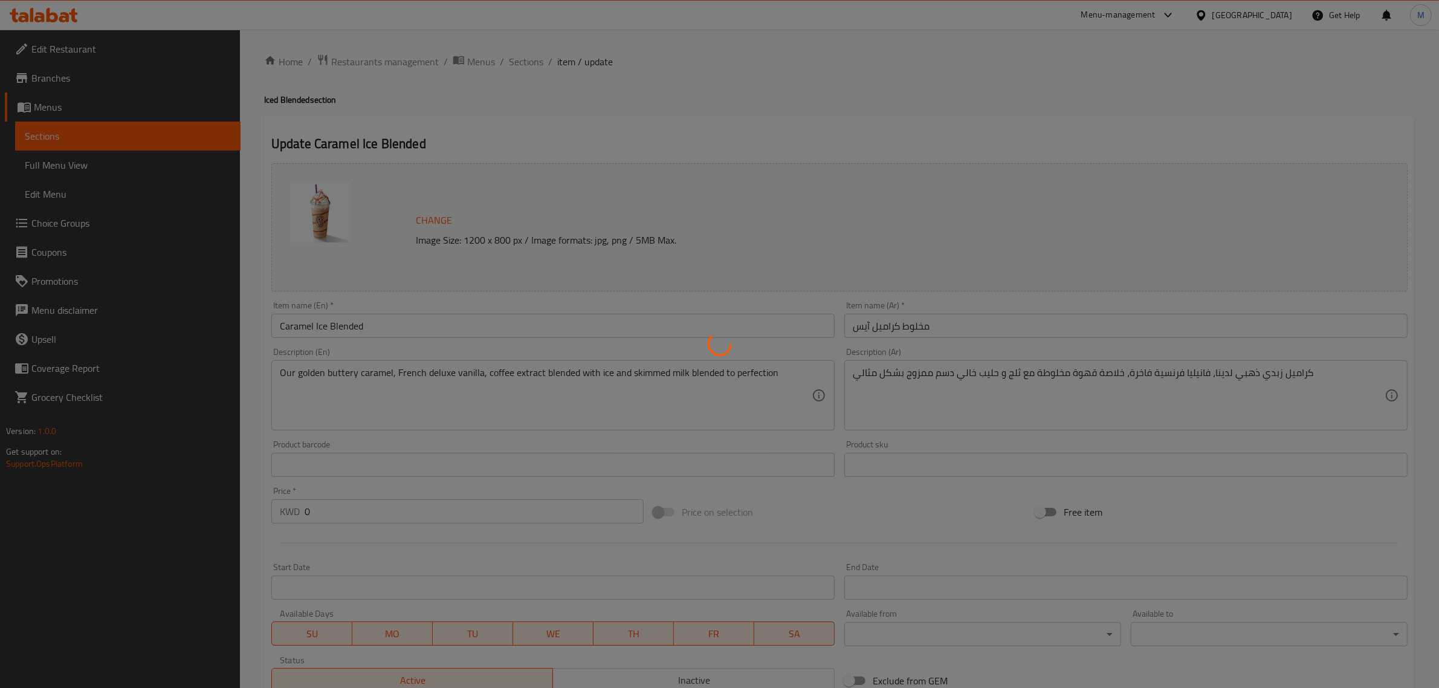
type input "إضافات:"
type input "0"
type input "2"
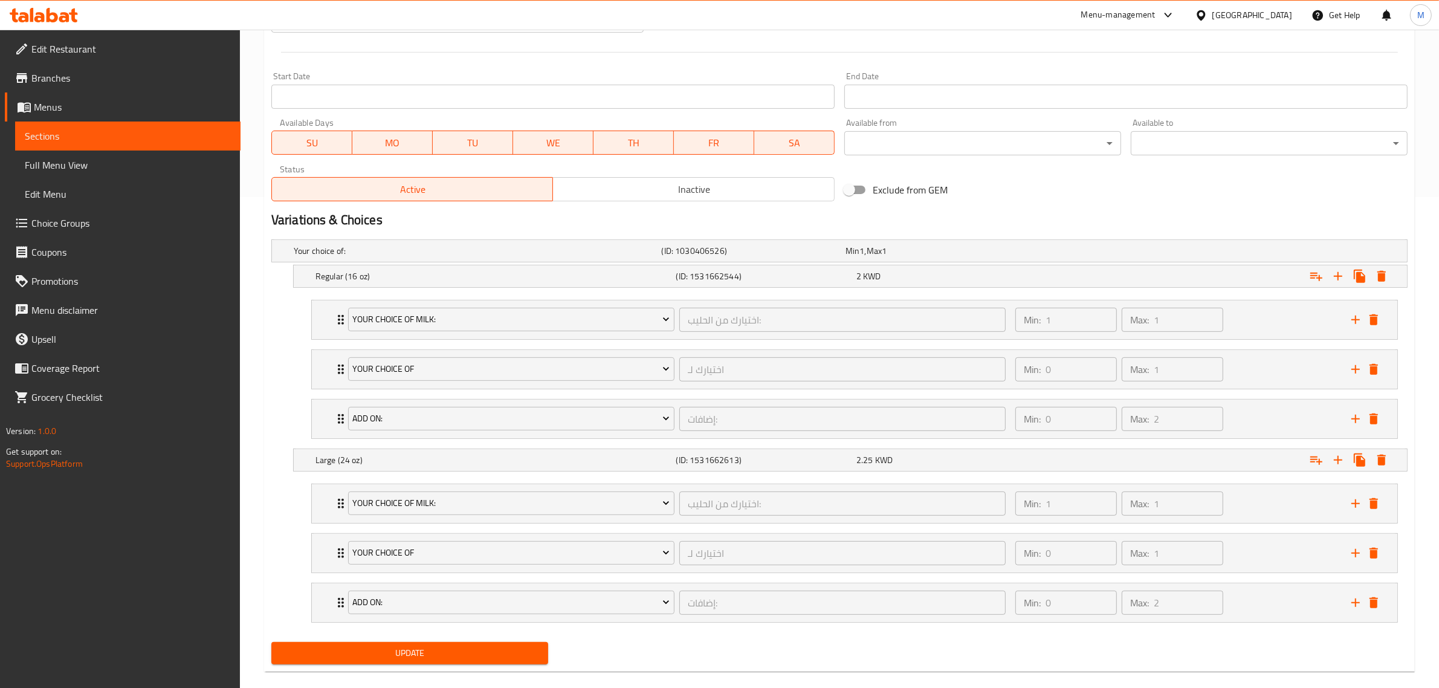
scroll to position [511, 0]
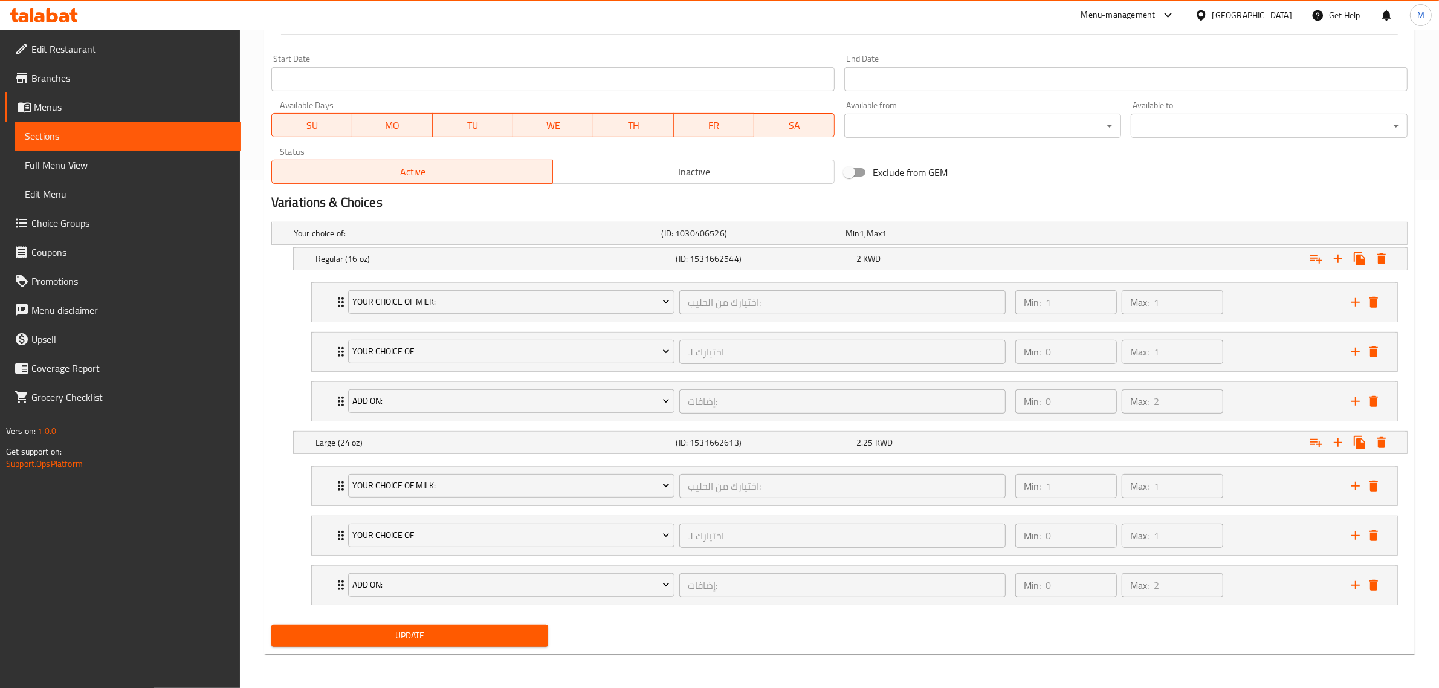
click at [82, 80] on span "Branches" at bounding box center [130, 78] width 199 height 15
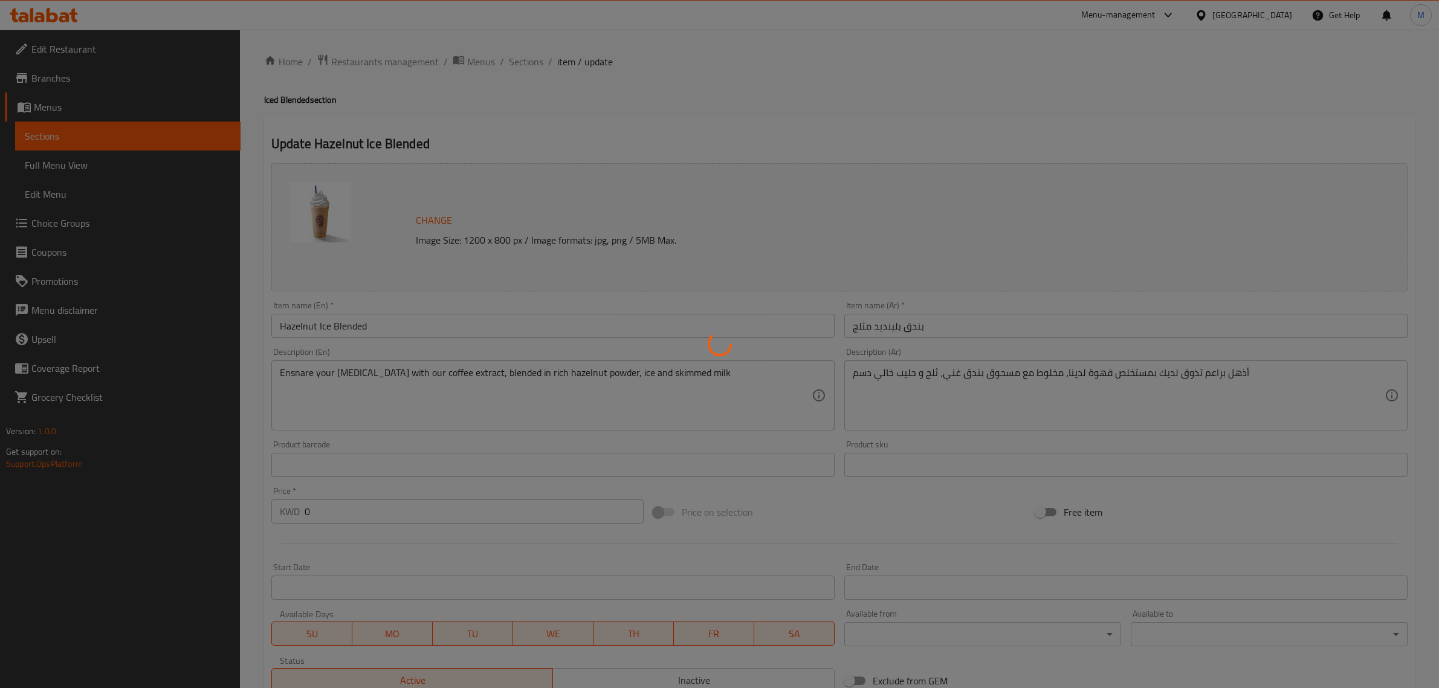
type input "اختيارك من:"
type input "0"
type input "5"
type input "اختيارك من الحليب:"
type input "1"
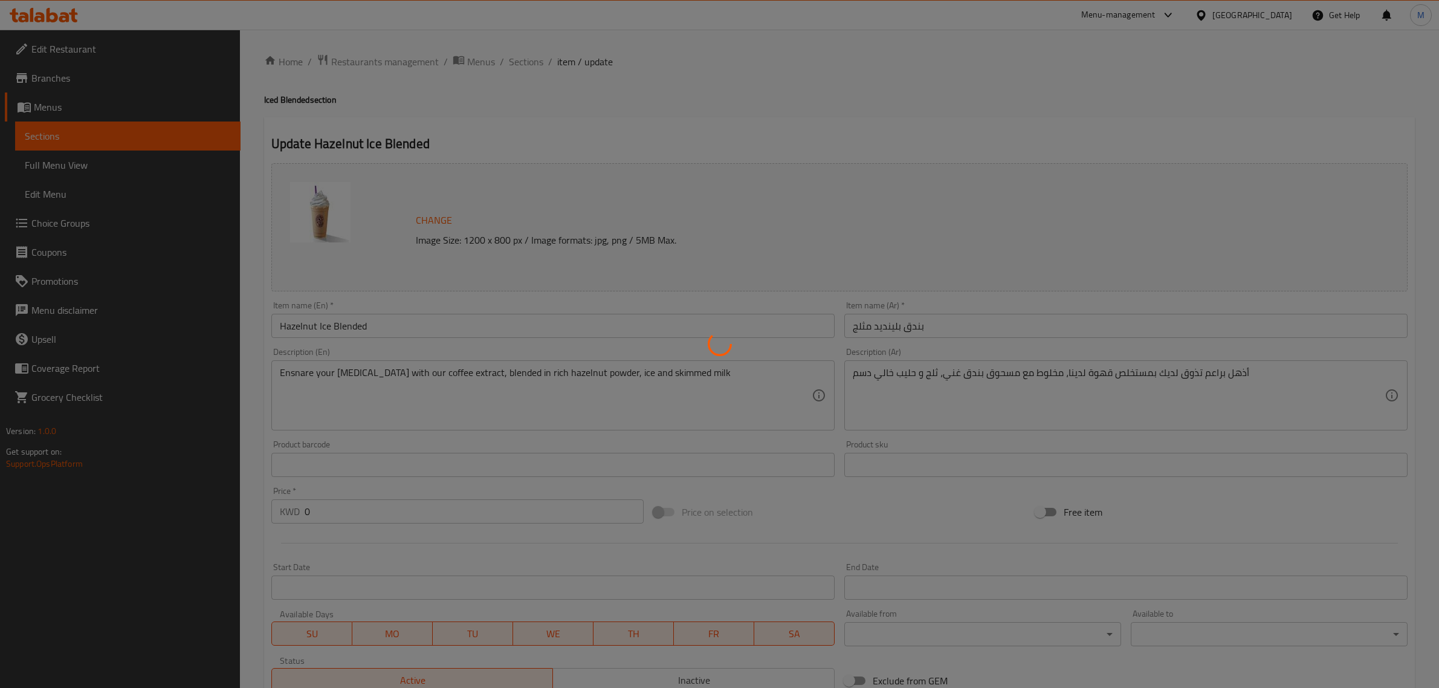
type input "1"
type input "إضافات:"
type input "0"
type input "7"
type input "اختيارك من:"
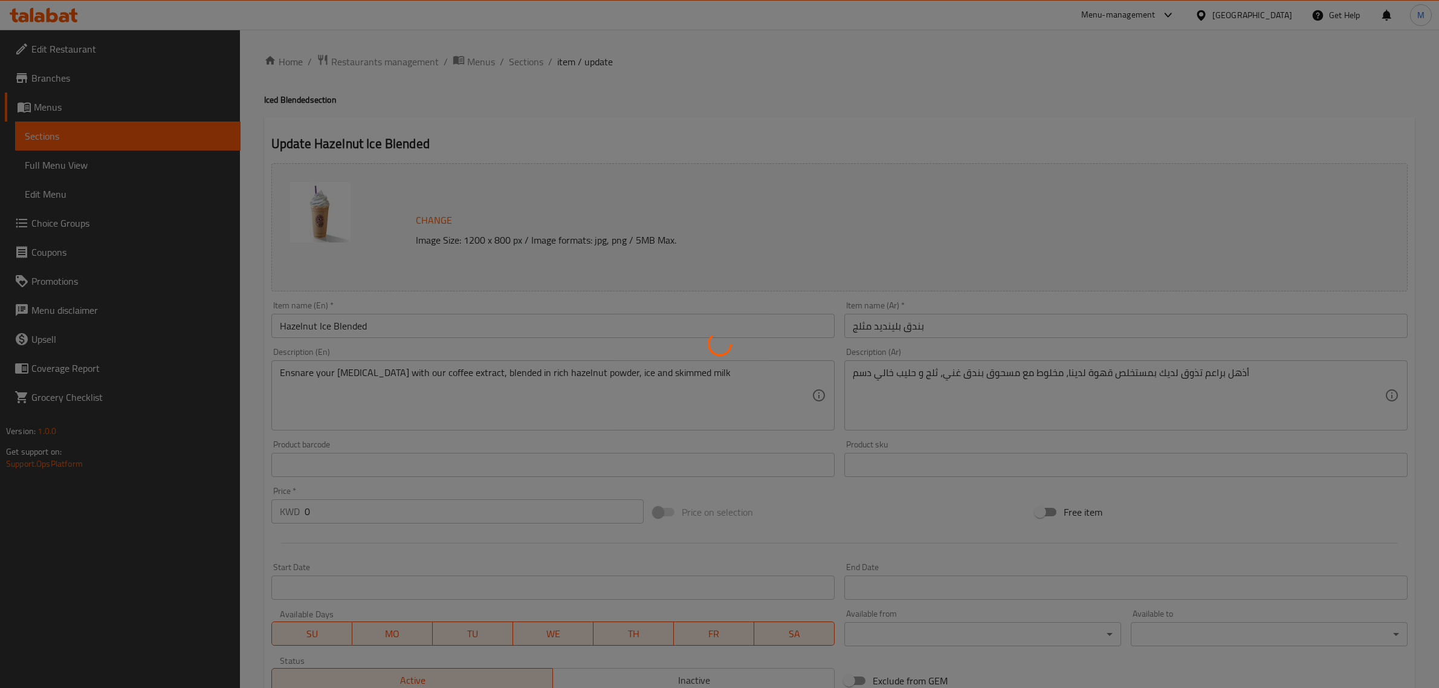
type input "0"
type input "5"
type input "اختيارك من الحليب:"
type input "1"
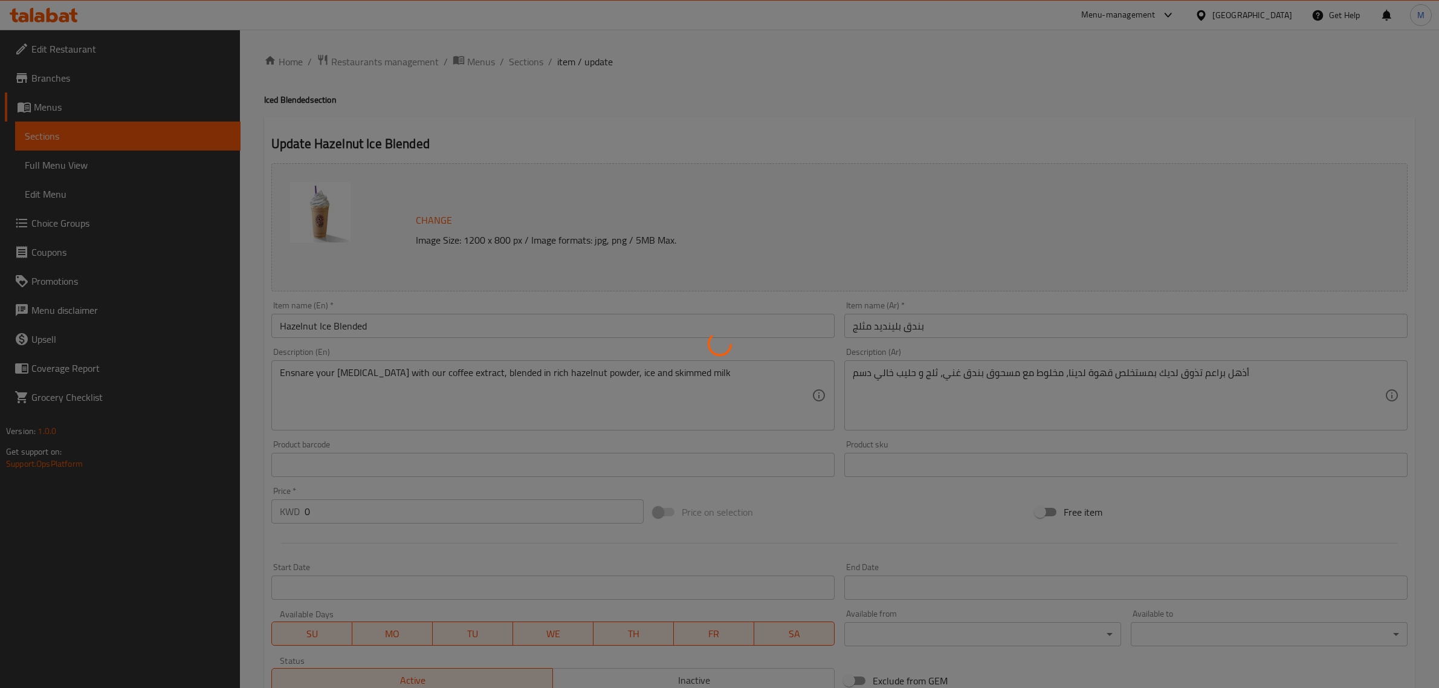
type input "إضافات:"
type input "0"
type input "7"
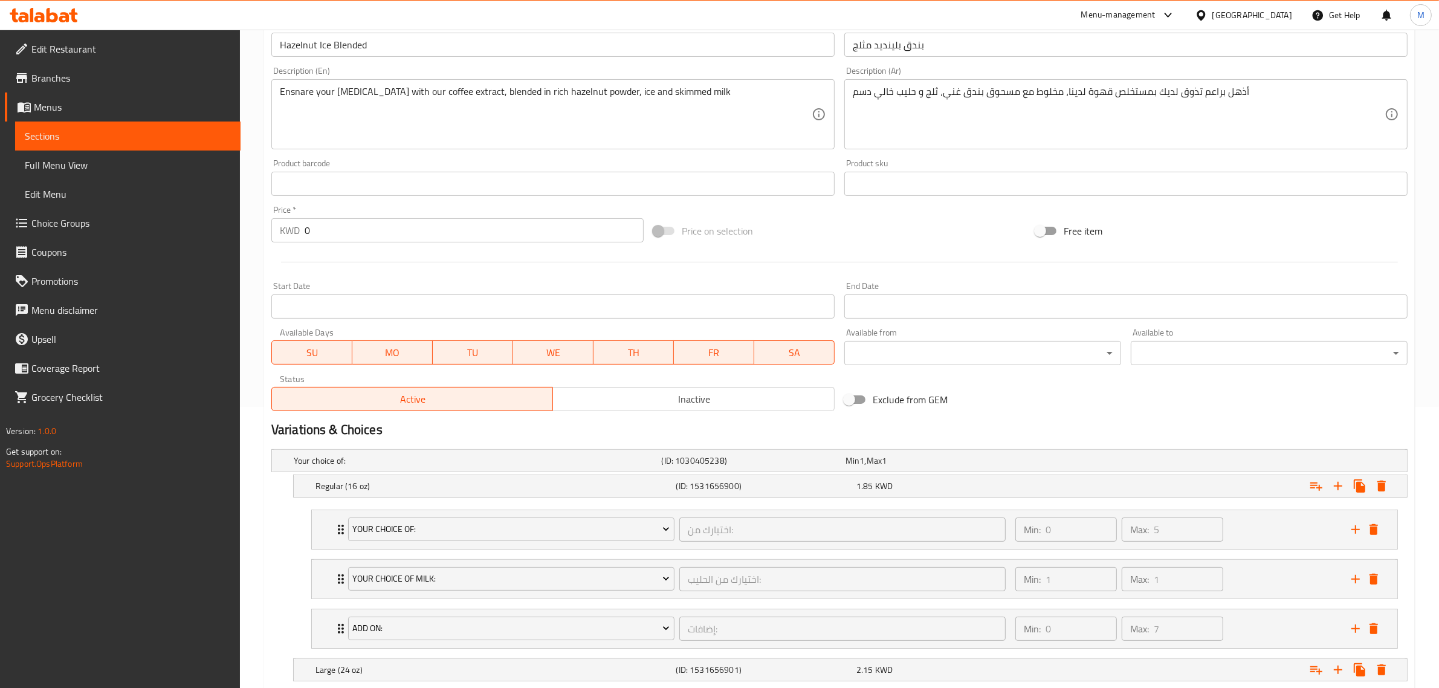
scroll to position [511, 0]
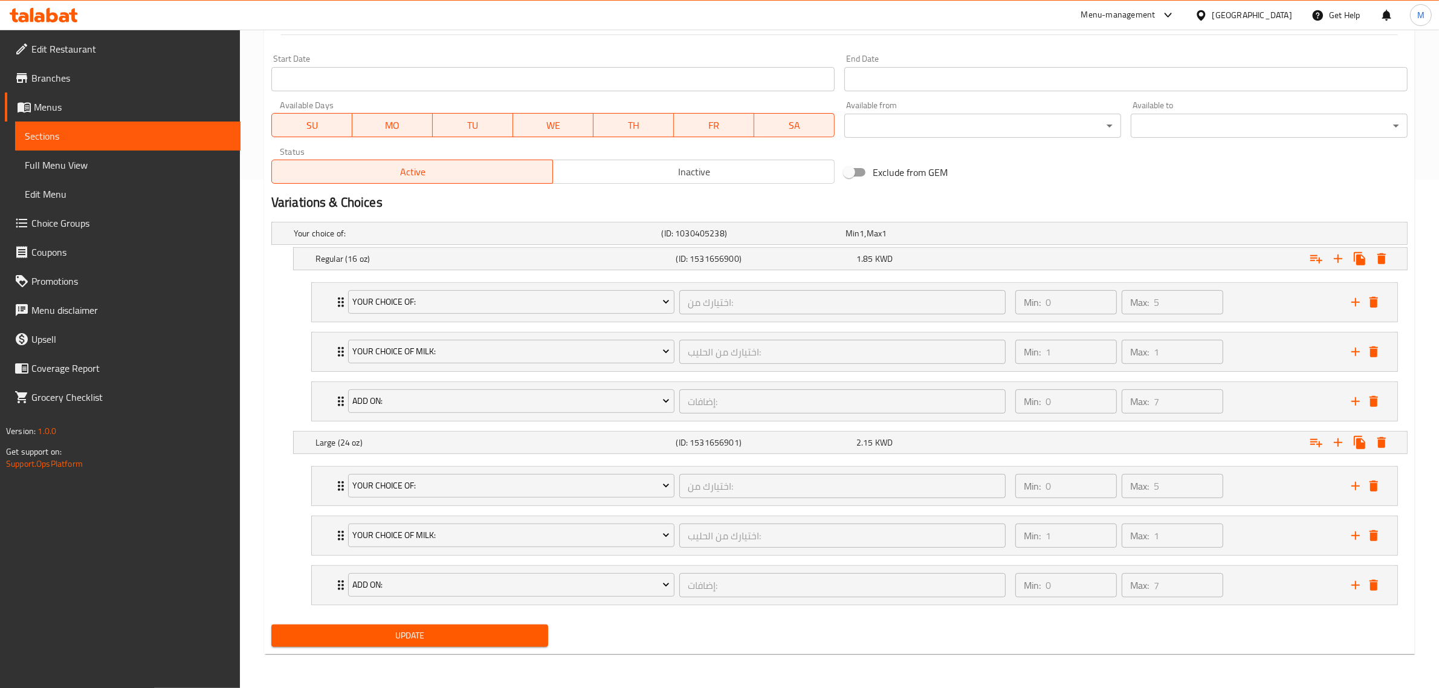
click at [82, 80] on span "Branches" at bounding box center [130, 78] width 199 height 15
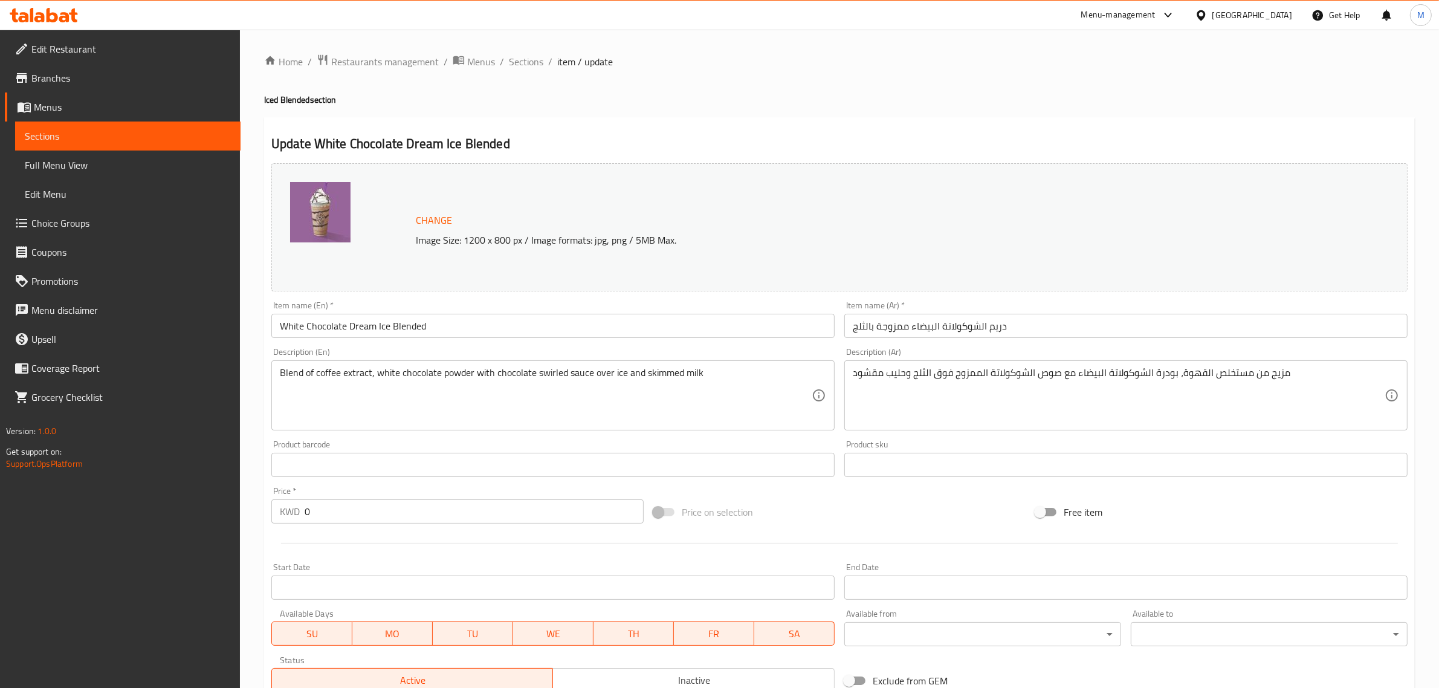
scroll to position [511, 0]
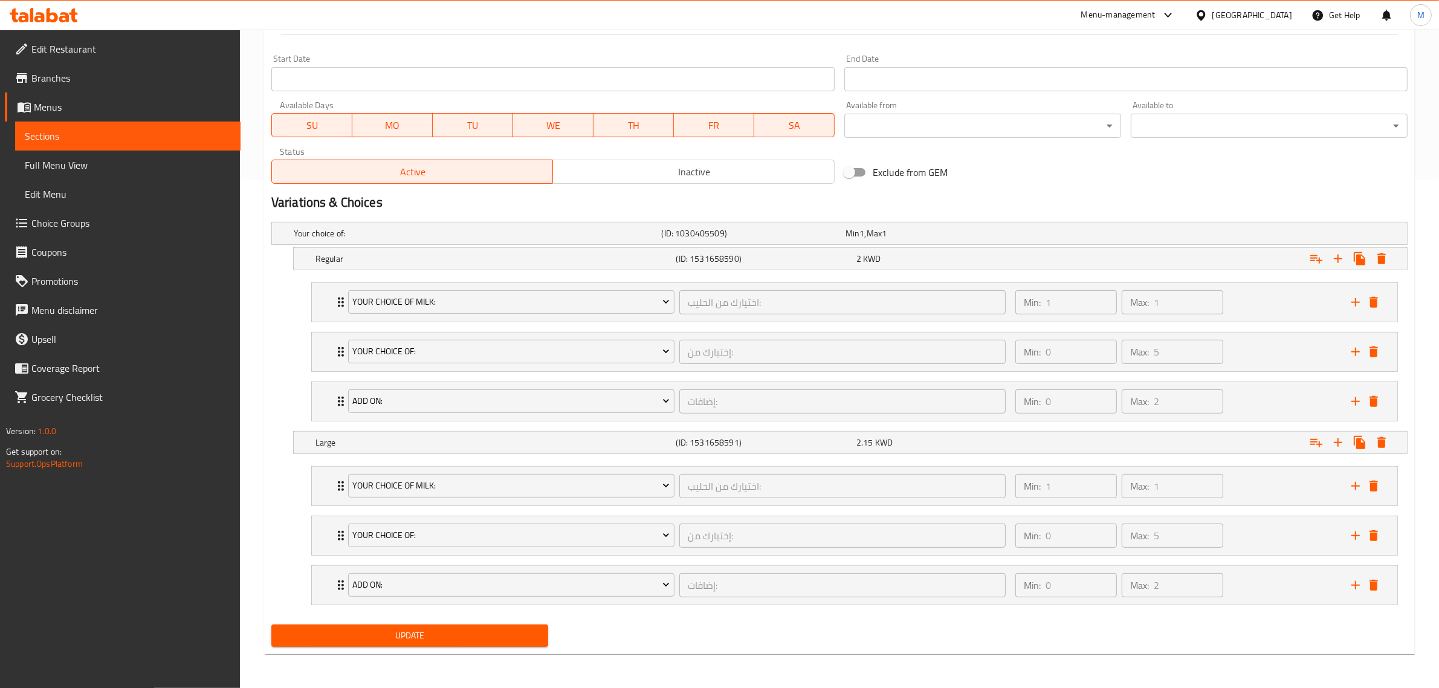
click at [82, 80] on span "Branches" at bounding box center [130, 78] width 199 height 15
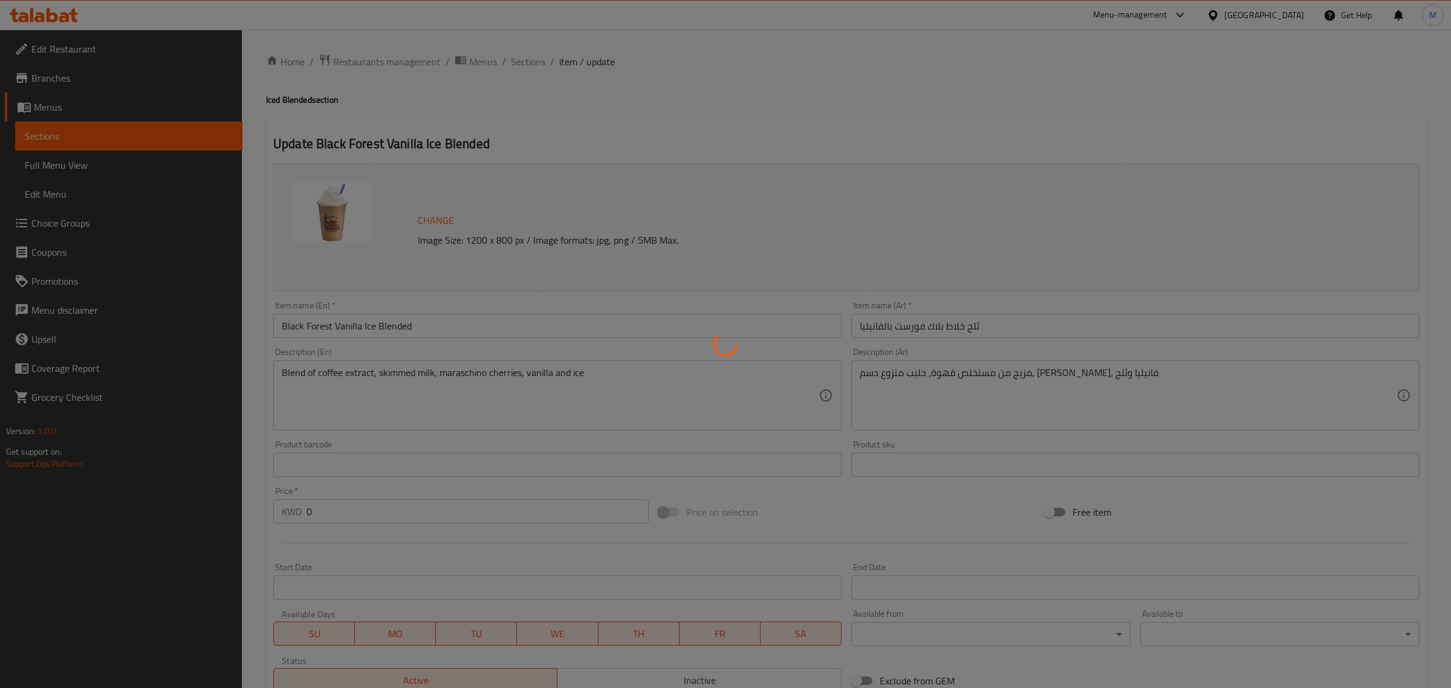
type input "إضافات:"
type input "0"
type input "5"
type input "اختيارك من الحليب:"
type input "1"
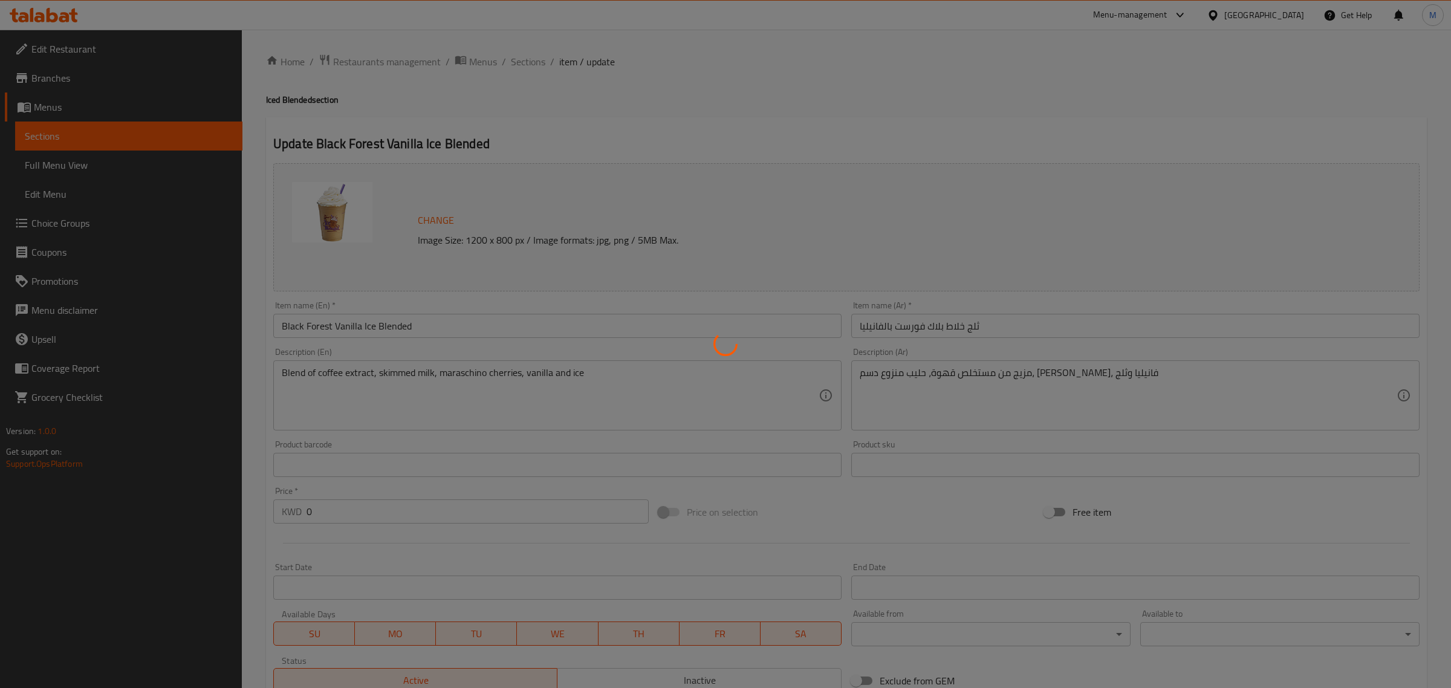
type input "1"
type input "اختيارك لـ"
type input "0"
type input "1"
type input "إضافات:"
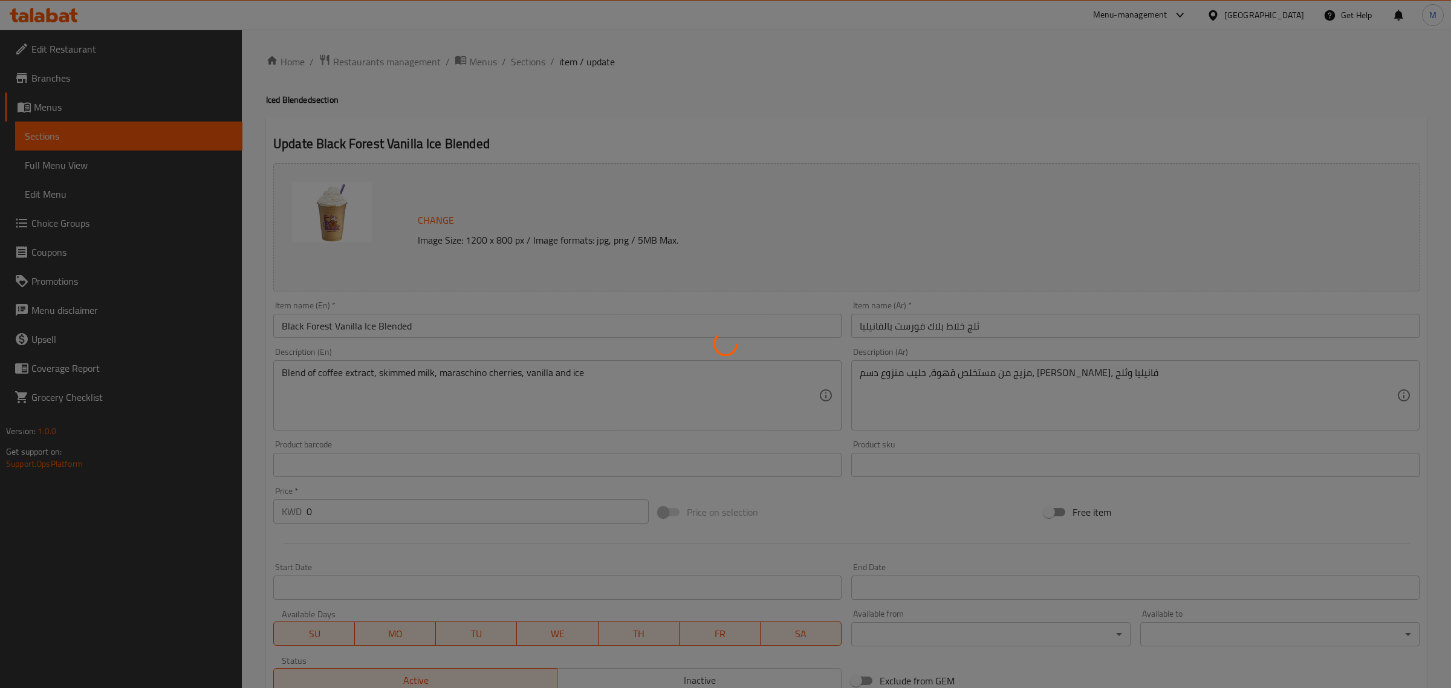
type input "0"
type input "5"
type input "اختيارك من الحليب:"
type input "1"
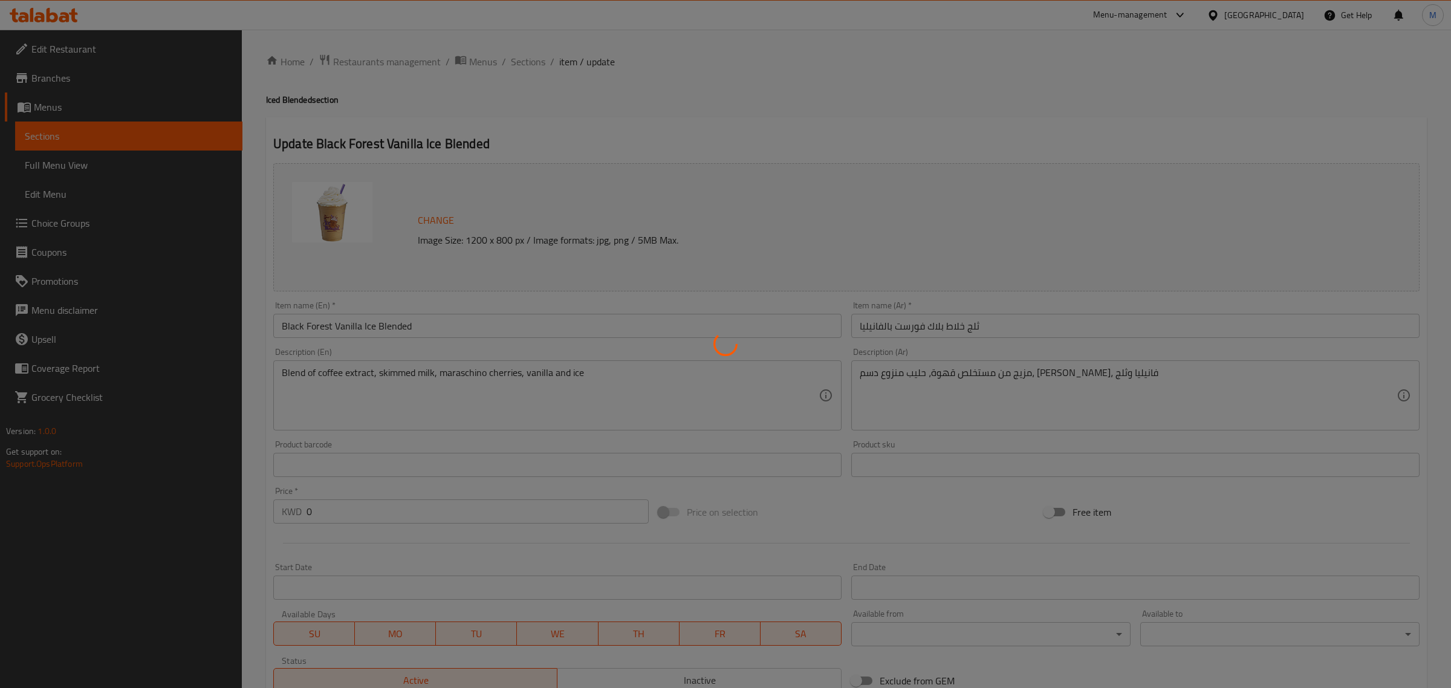
type input "اختيارك لـ"
type input "0"
type input "1"
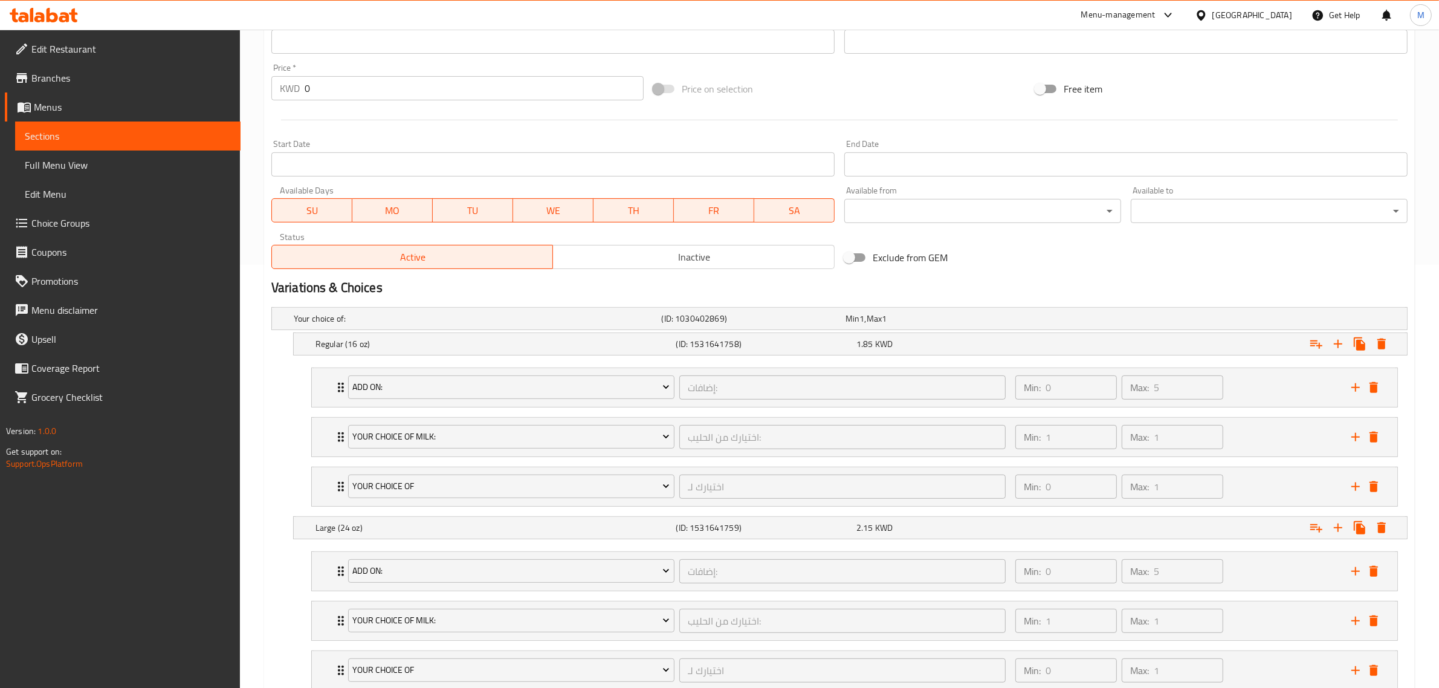
scroll to position [511, 0]
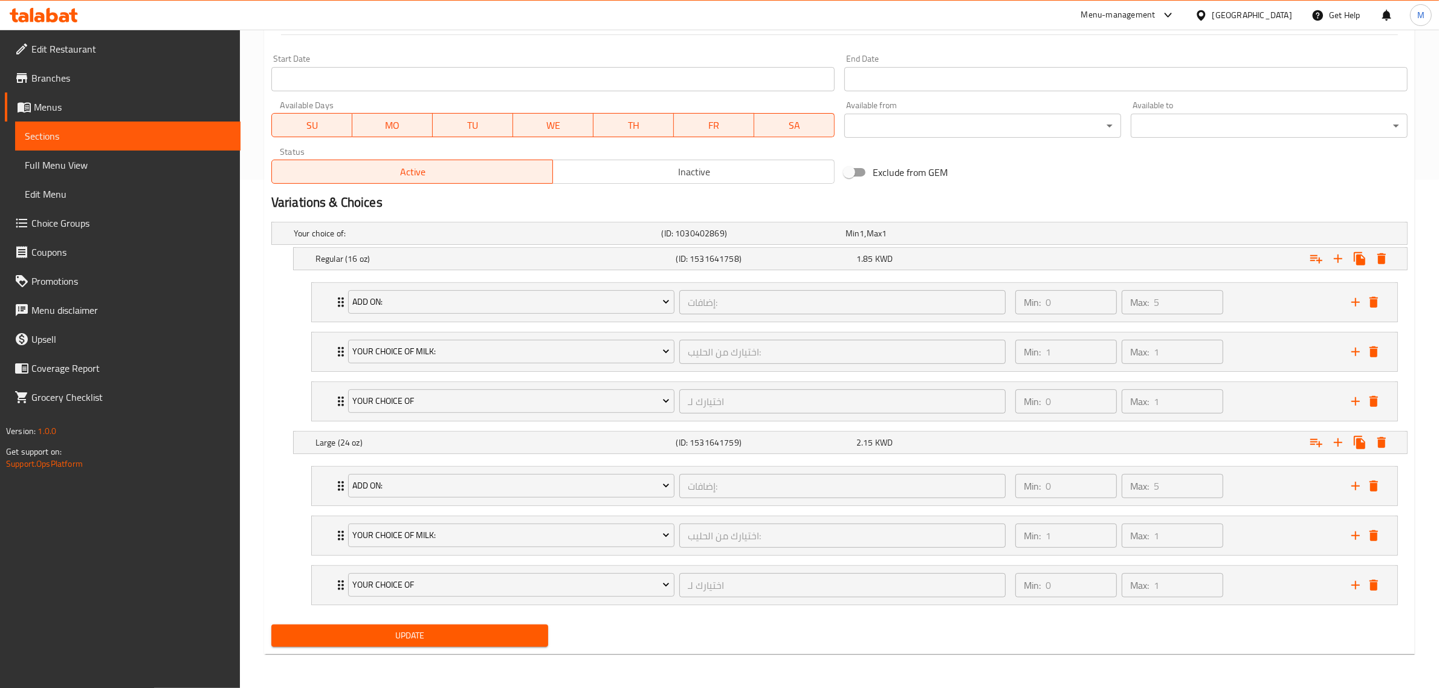
click span "Branches"
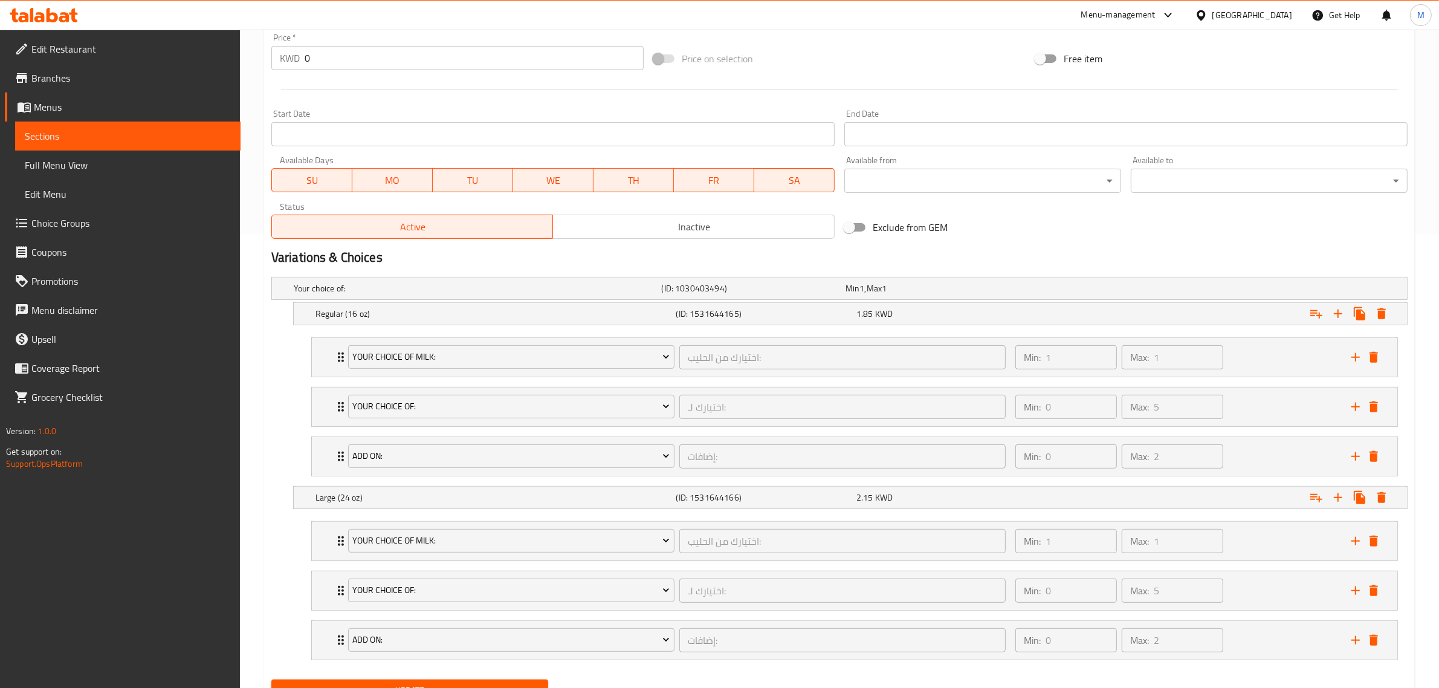
scroll to position [511, 0]
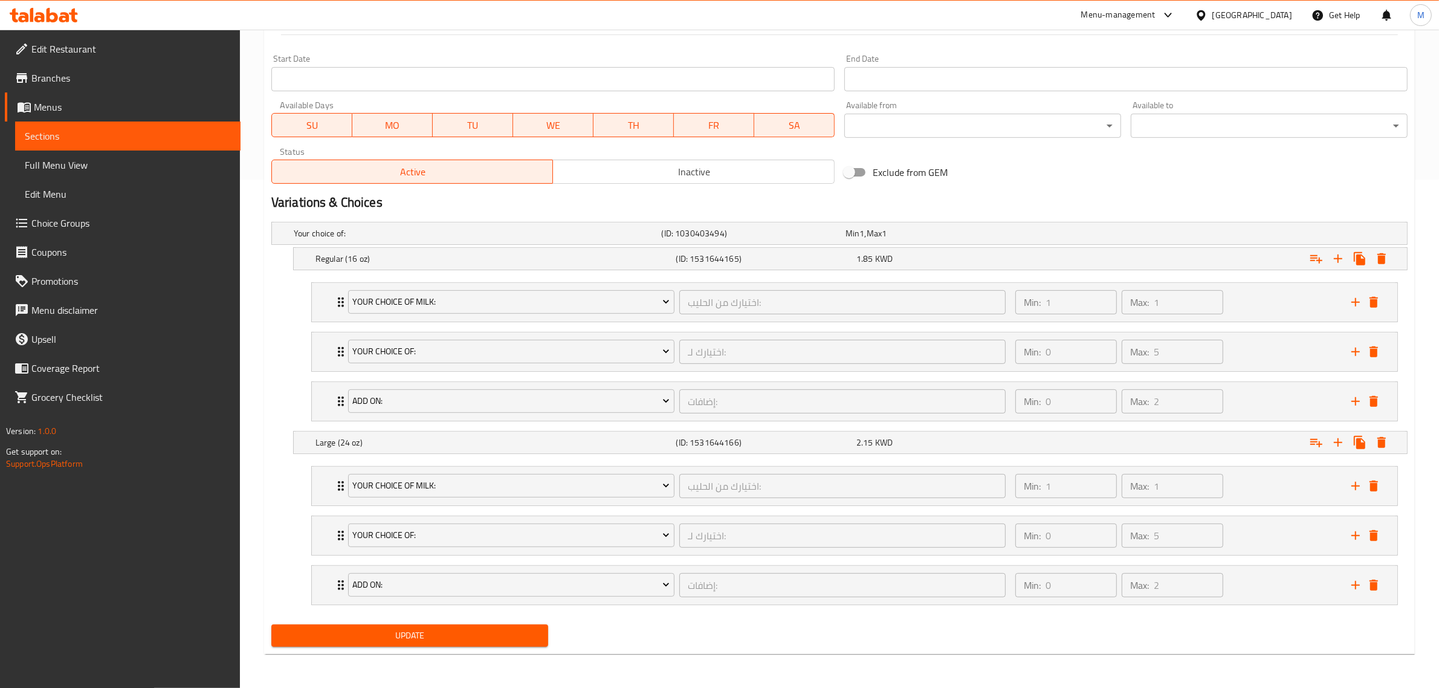
click at [82, 80] on span "Branches" at bounding box center [130, 78] width 199 height 15
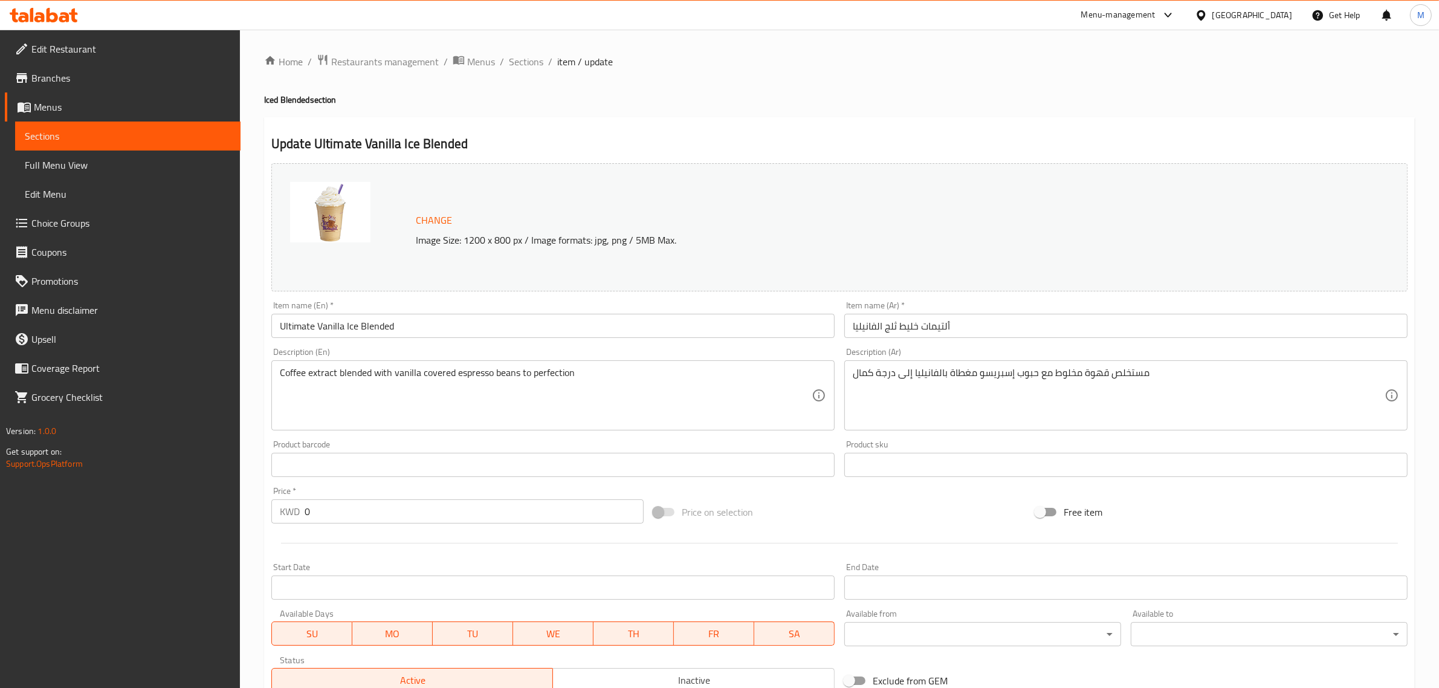
scroll to position [511, 0]
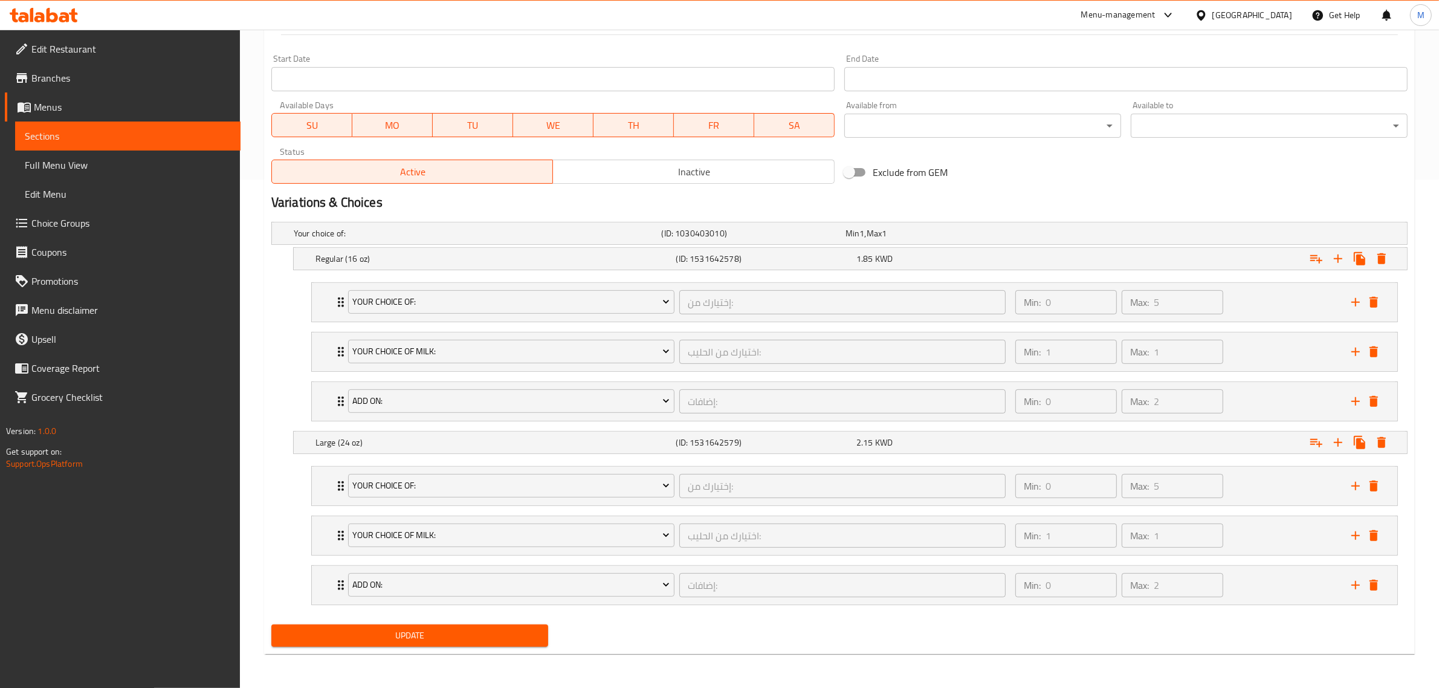
click at [82, 80] on span "Branches" at bounding box center [130, 78] width 199 height 15
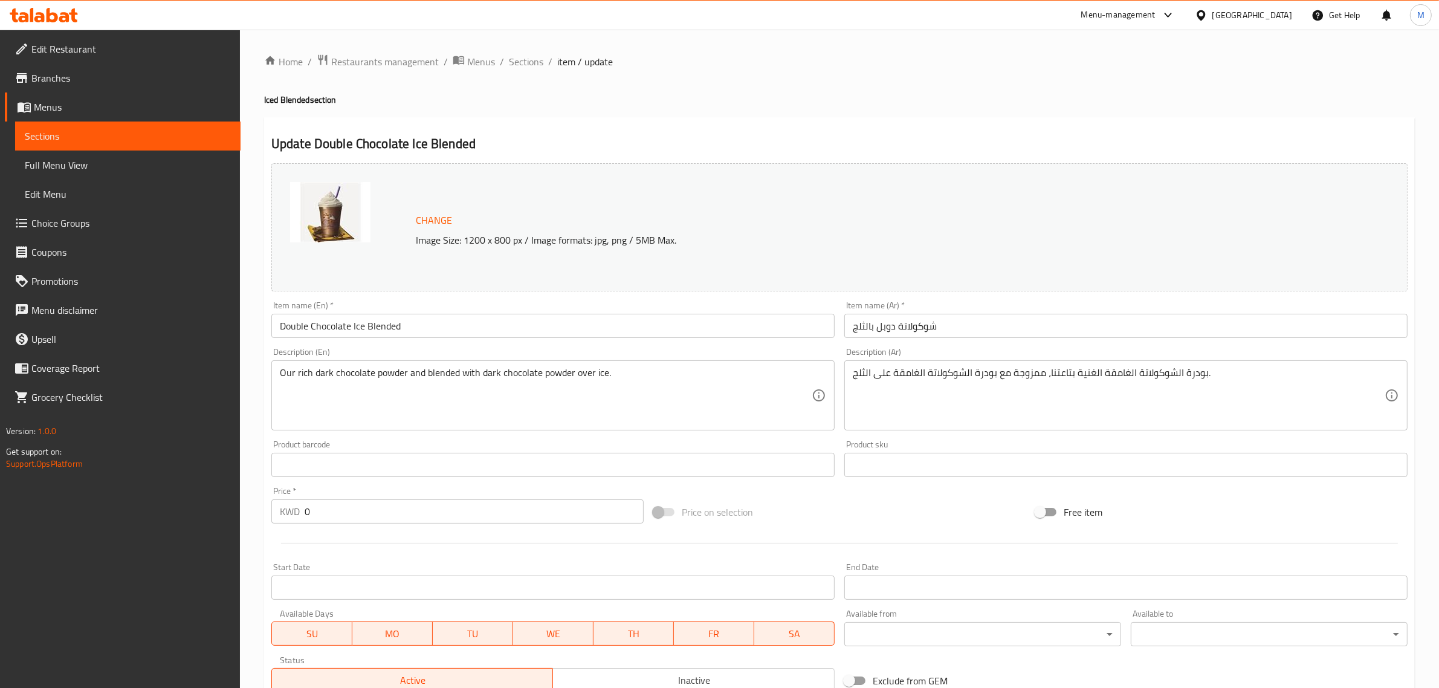
scroll to position [511, 0]
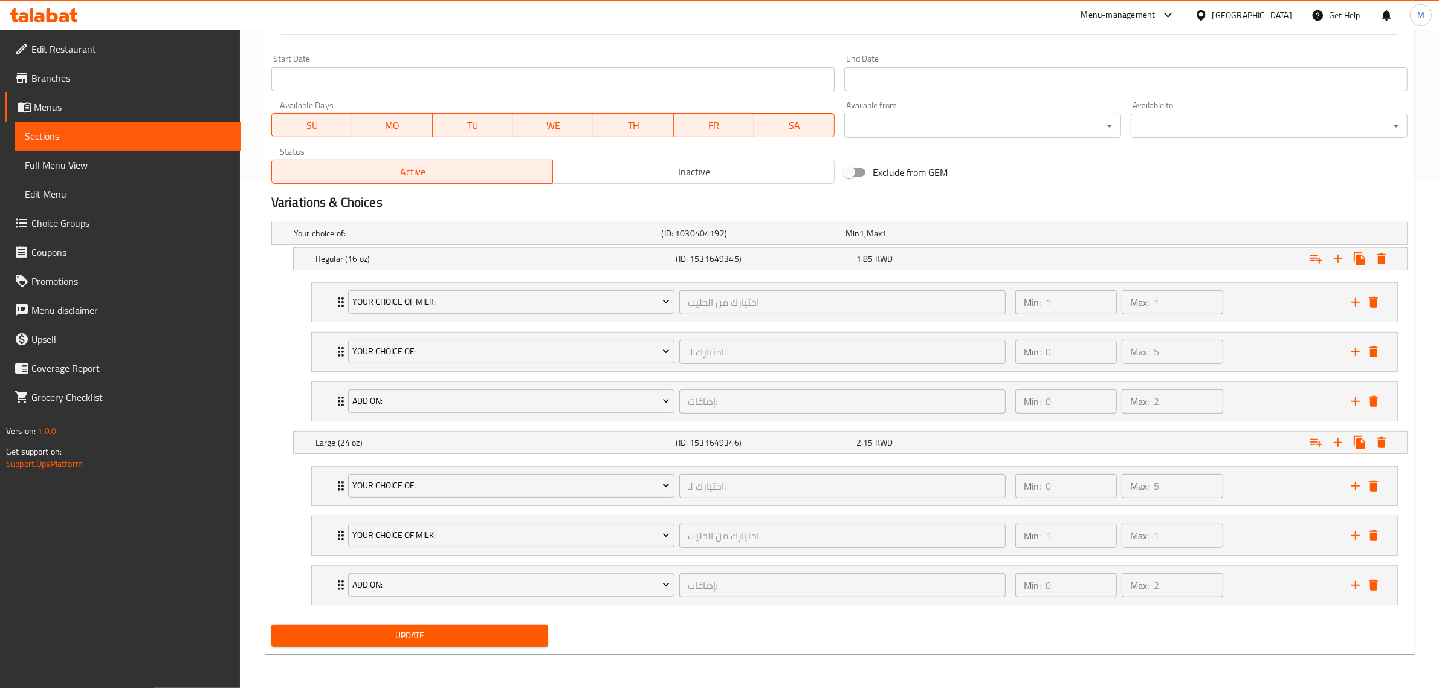
click at [82, 80] on span "Branches" at bounding box center [130, 78] width 199 height 15
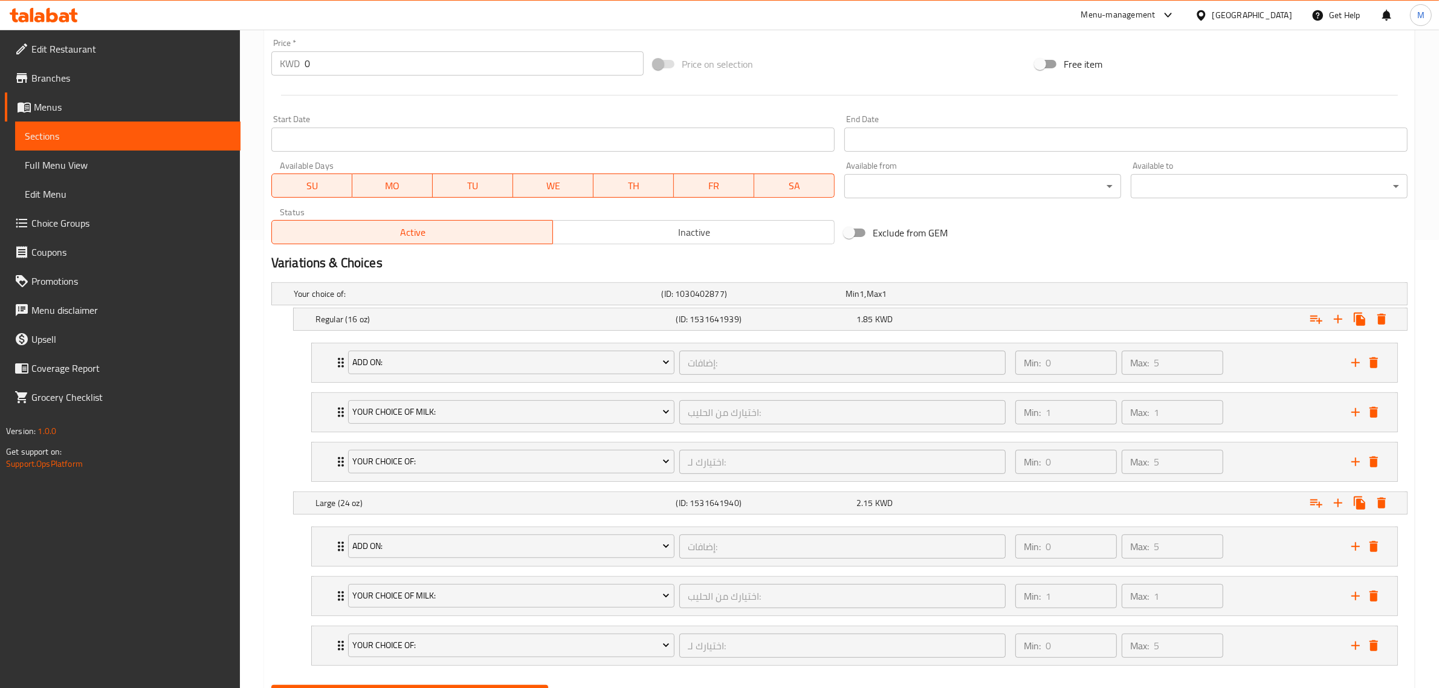
scroll to position [511, 0]
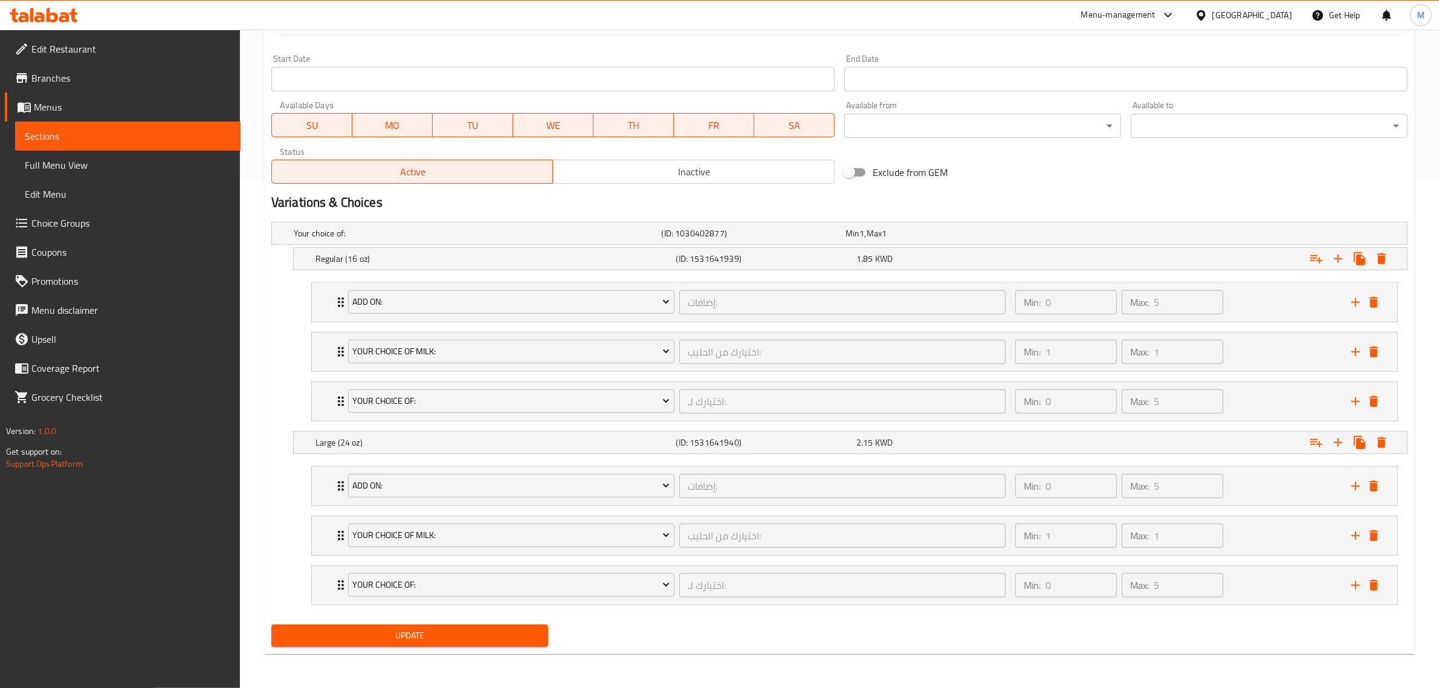
click at [82, 80] on span "Branches" at bounding box center [130, 78] width 199 height 15
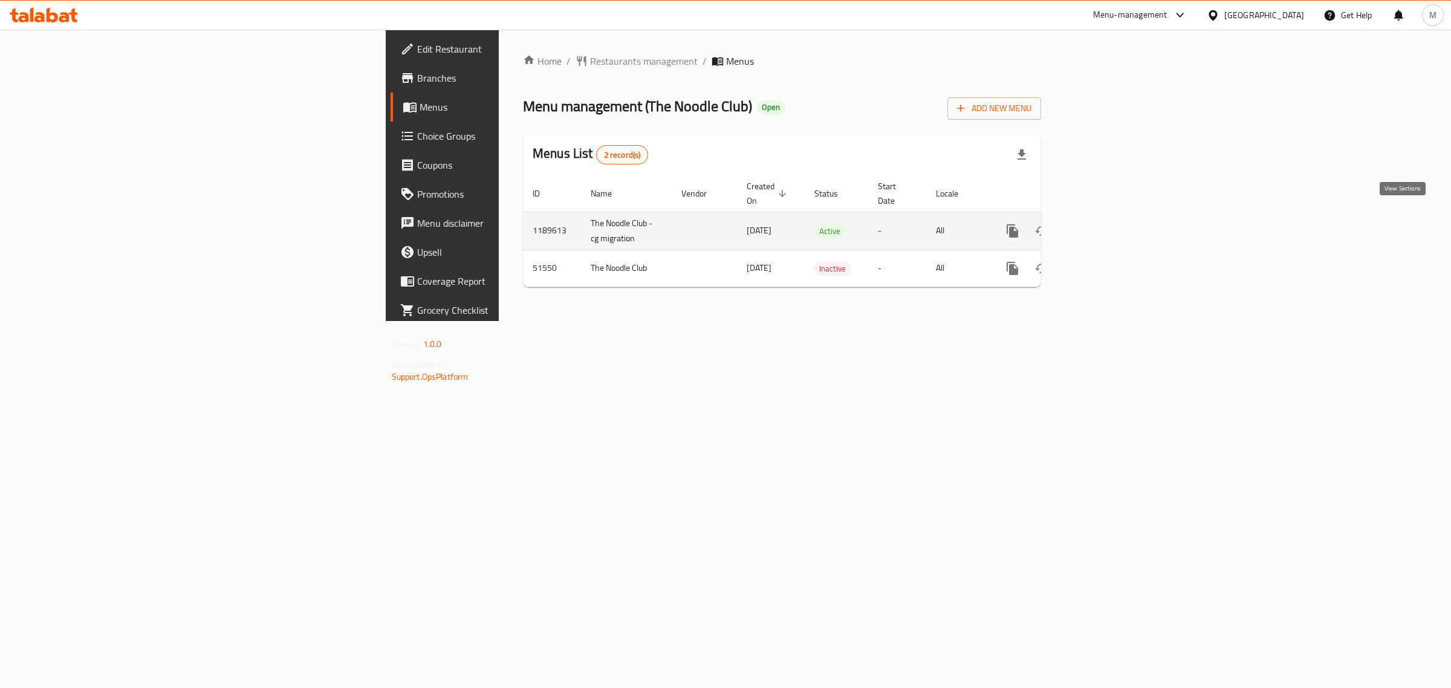
click at [1105, 225] on icon "enhanced table" at bounding box center [1099, 230] width 11 height 11
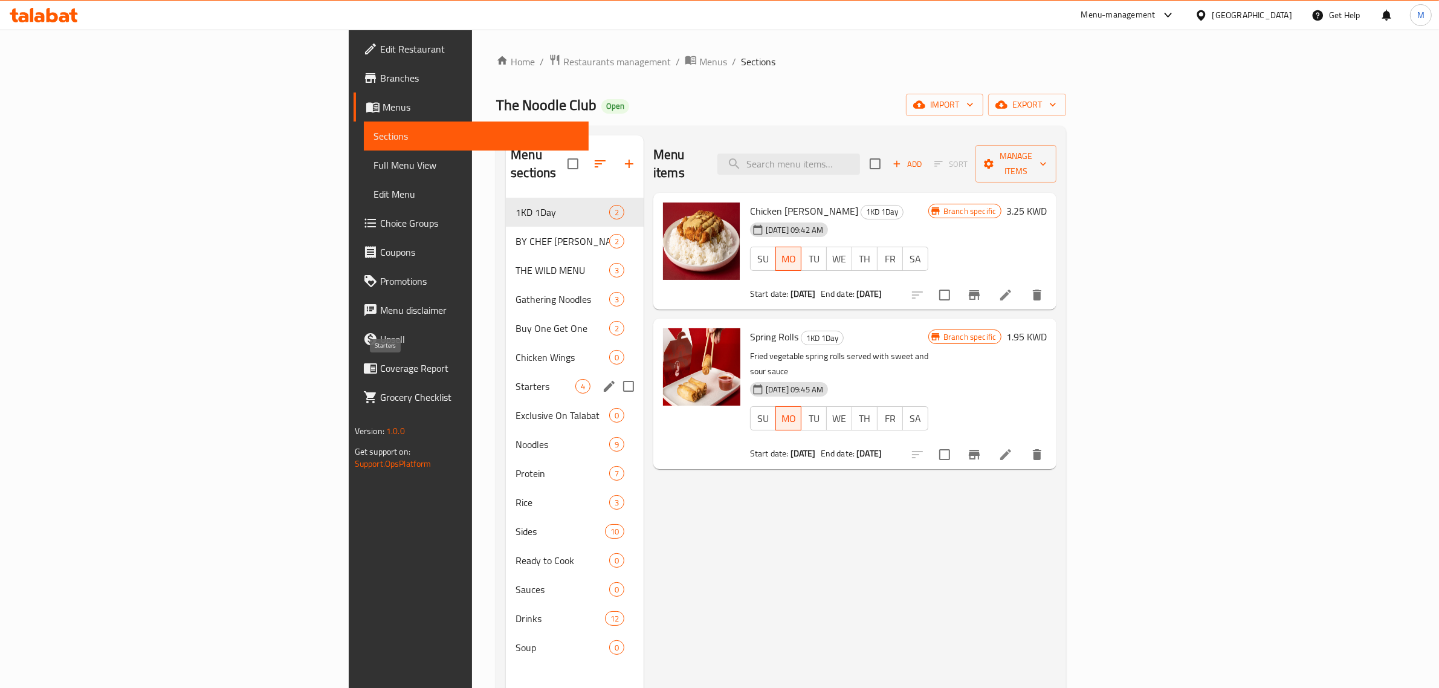
click at [516, 379] on span "Starters" at bounding box center [546, 386] width 60 height 15
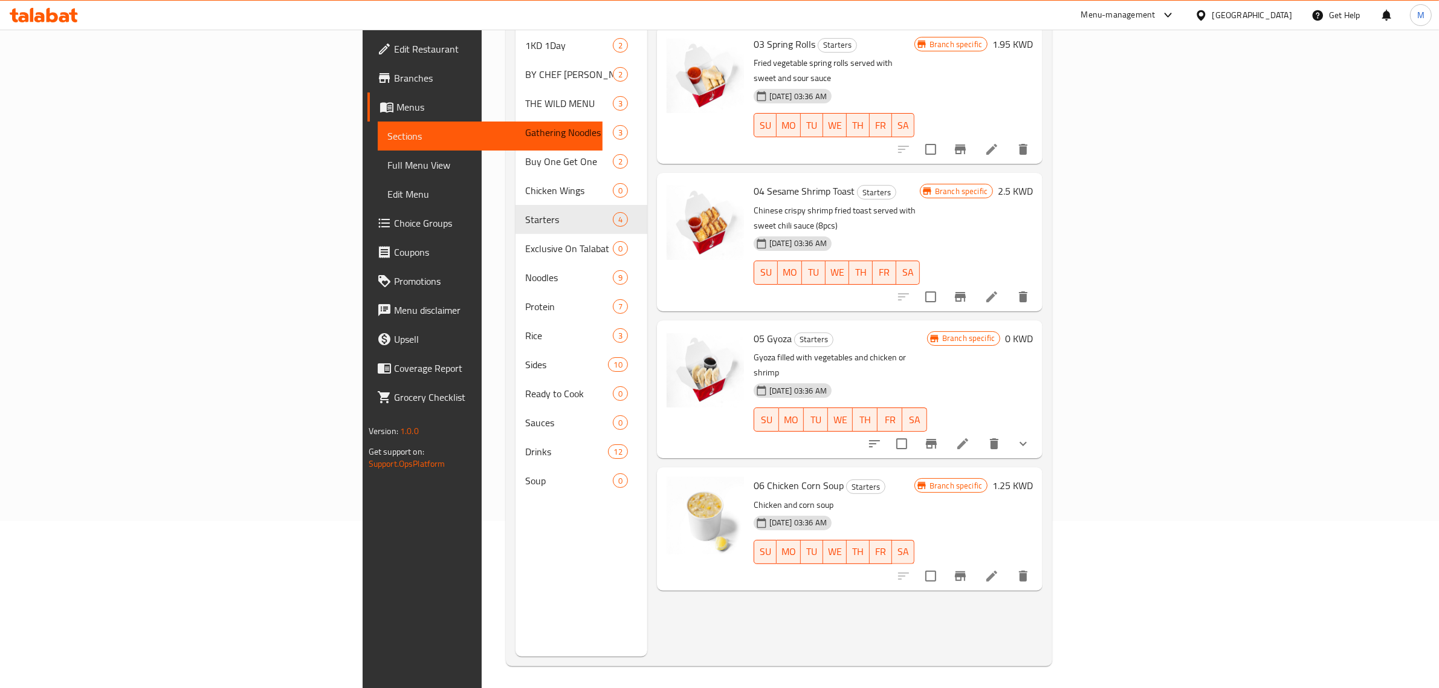
scroll to position [170, 0]
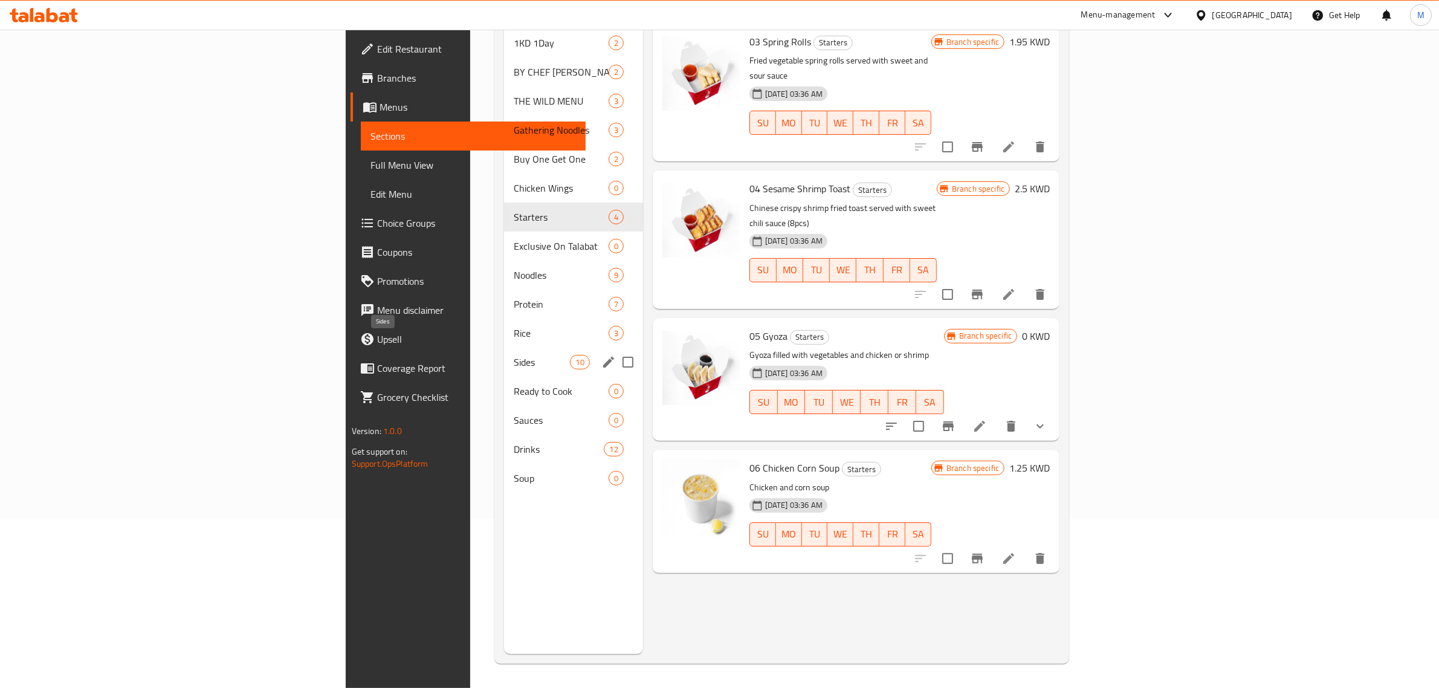
click at [514, 355] on span "Sides" at bounding box center [542, 362] width 57 height 15
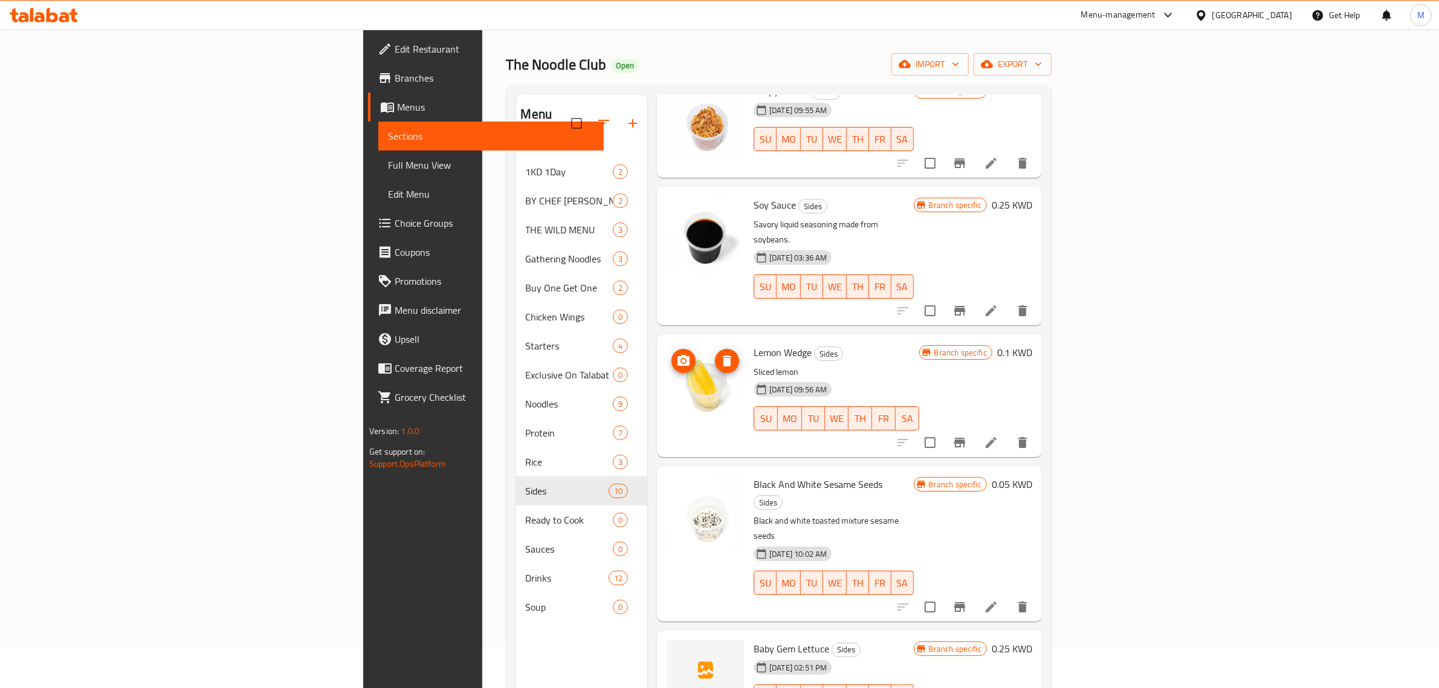
scroll to position [76, 0]
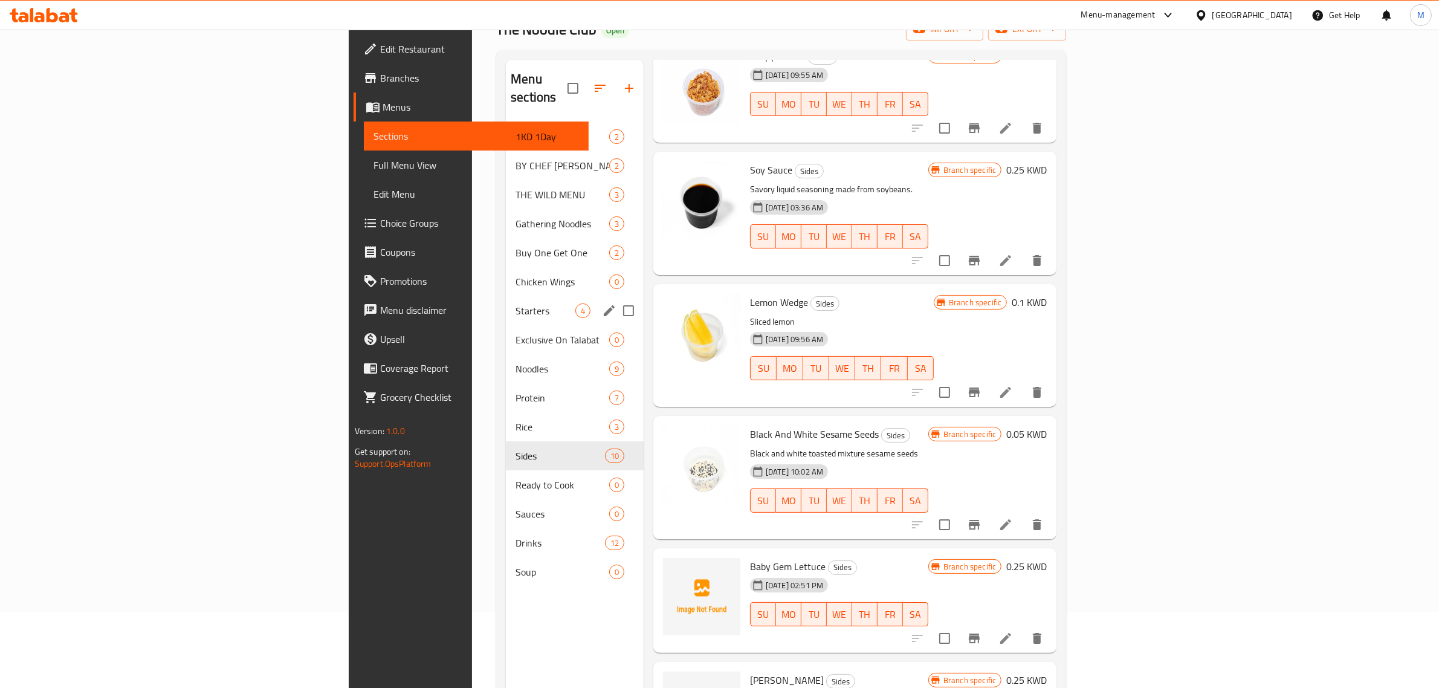
click at [506, 306] on div "Starters 4" at bounding box center [575, 310] width 138 height 29
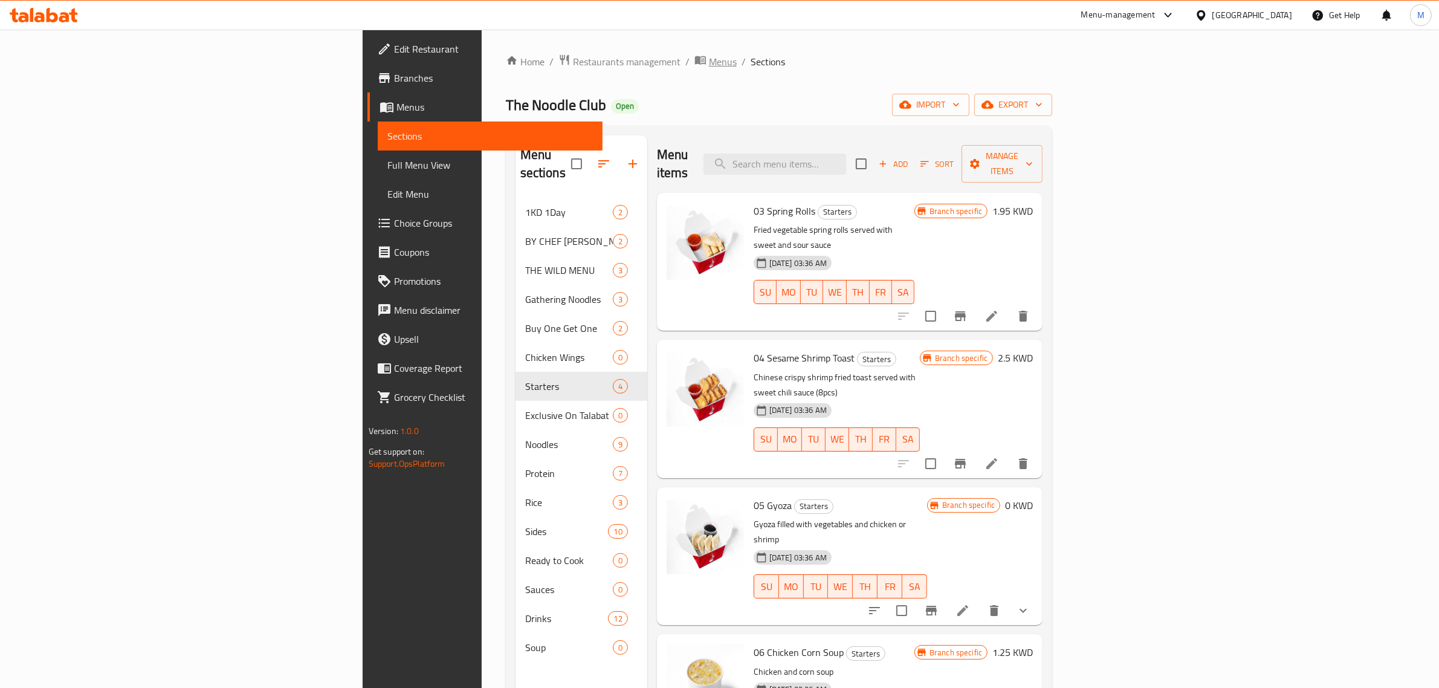
click at [709, 59] on span "Menus" at bounding box center [723, 61] width 28 height 15
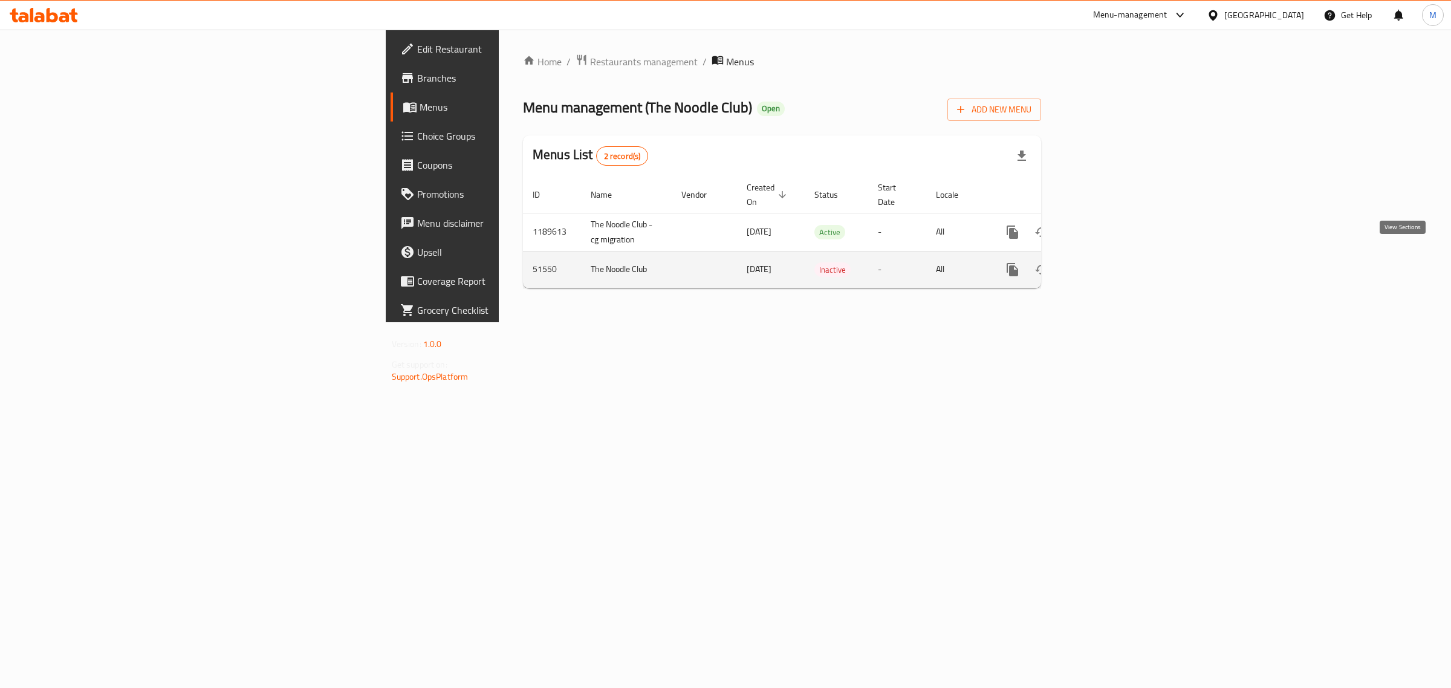
click at [1105, 264] on icon "enhanced table" at bounding box center [1099, 269] width 11 height 11
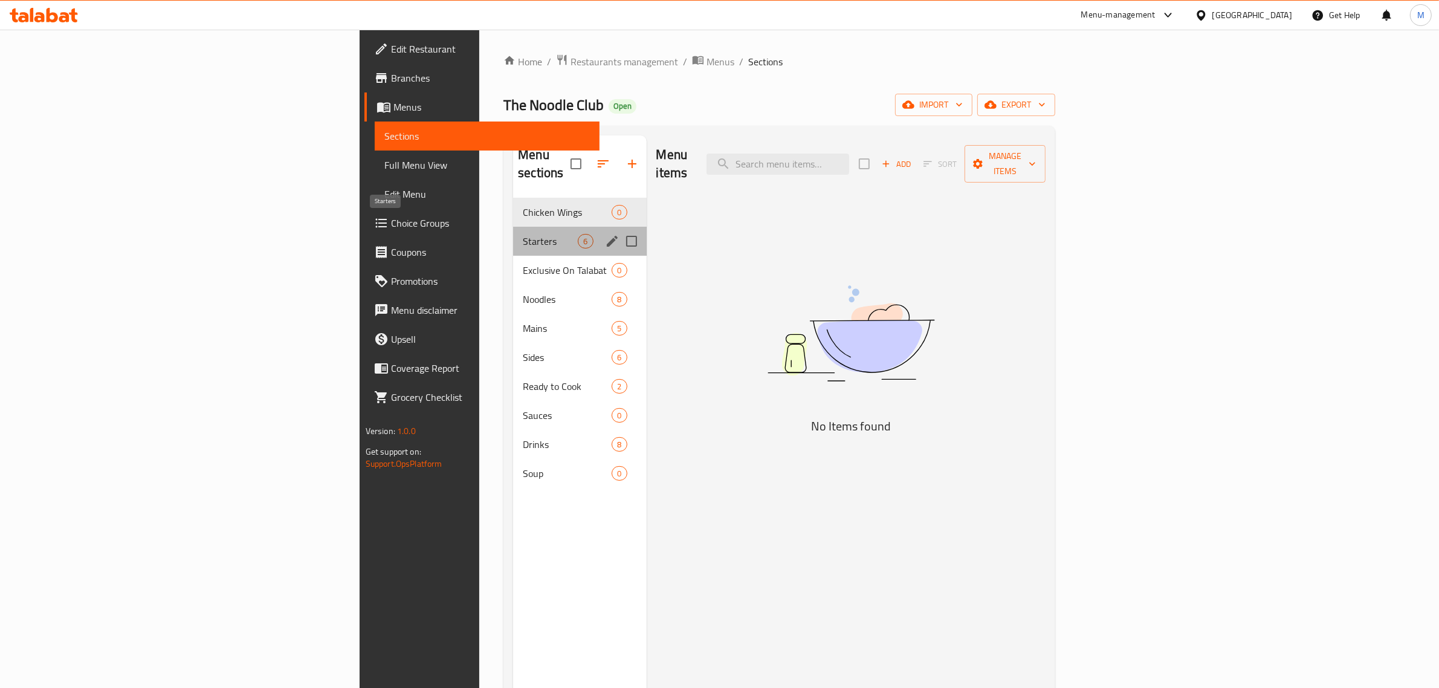
click at [523, 234] on span "Starters" at bounding box center [550, 241] width 55 height 15
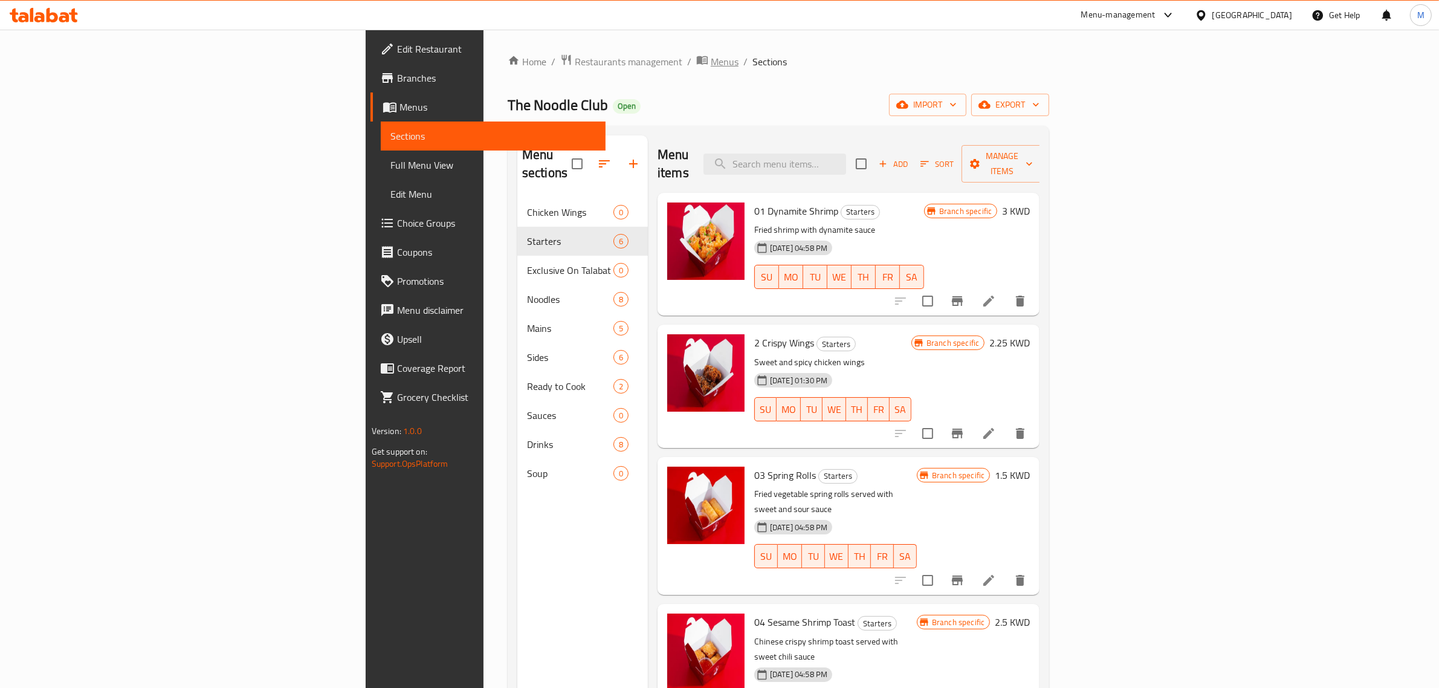
click at [711, 69] on span "Menus" at bounding box center [725, 61] width 28 height 15
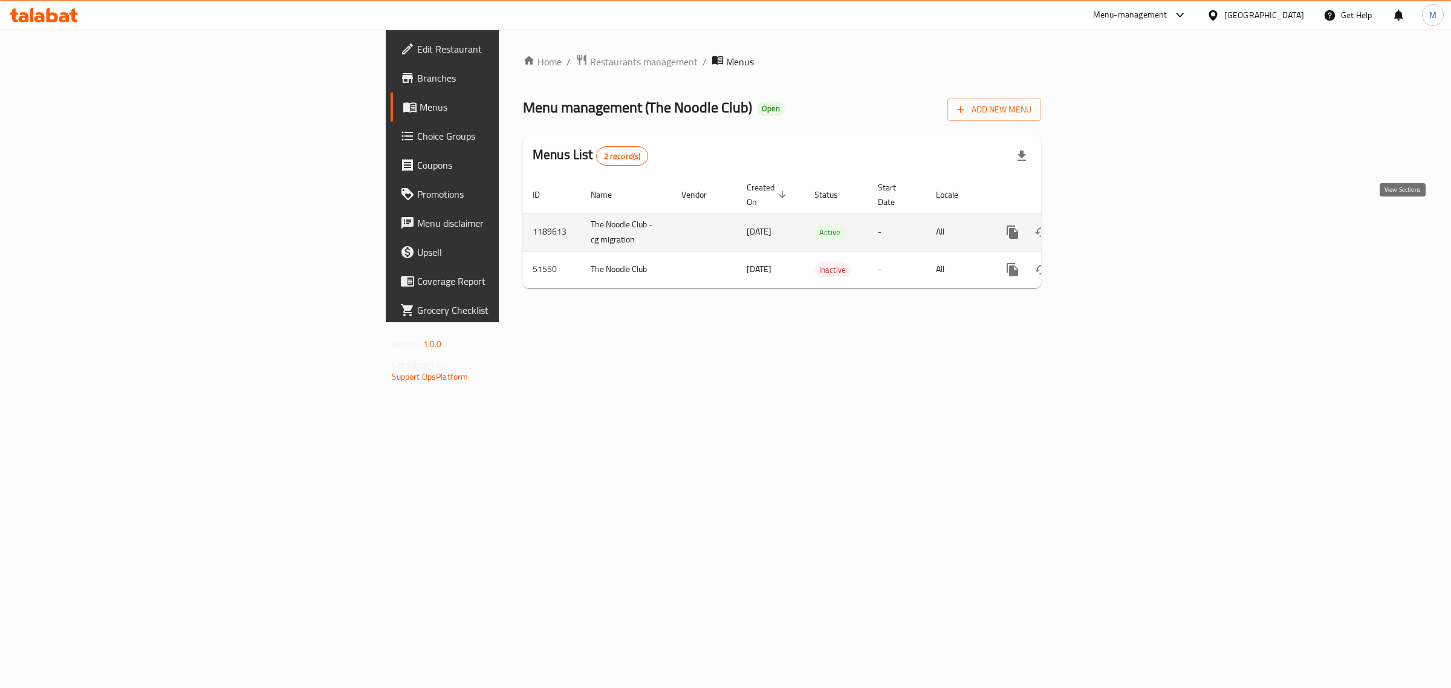
click at [1107, 225] on icon "enhanced table" at bounding box center [1099, 232] width 15 height 15
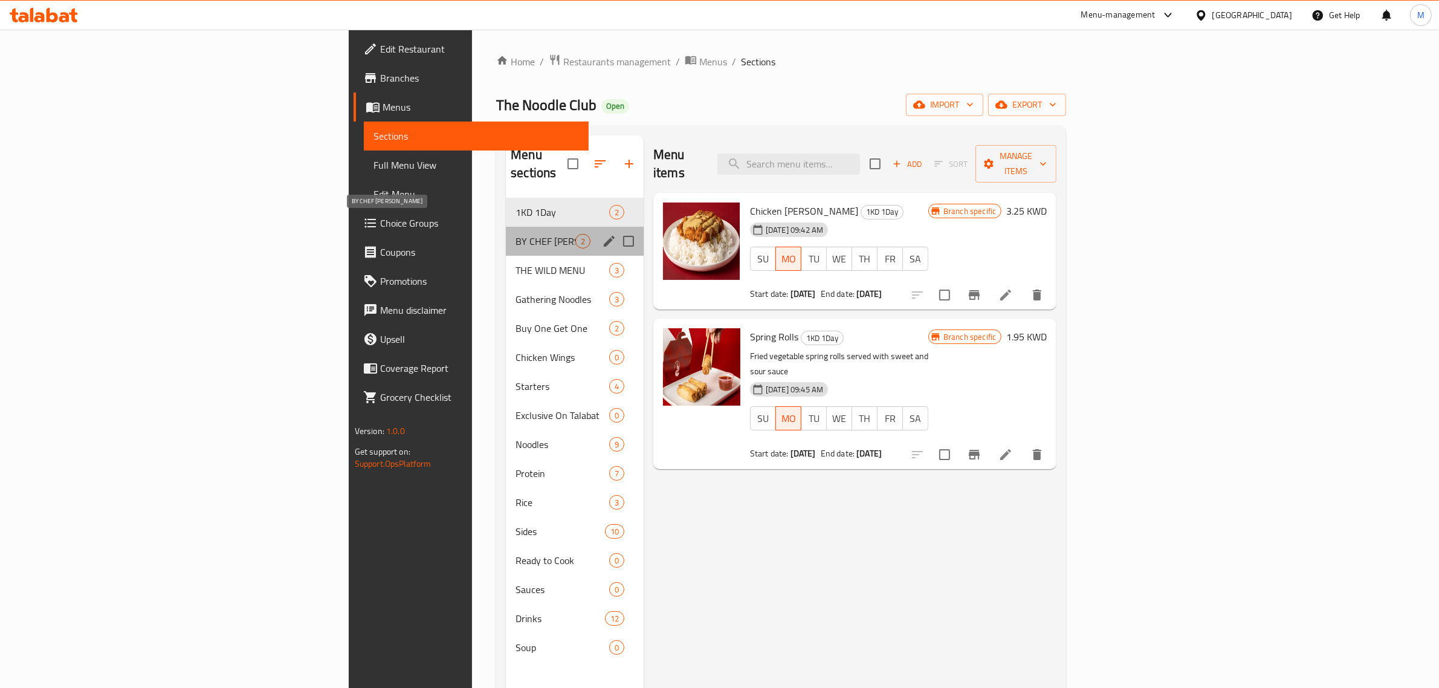
click at [516, 234] on span "BY CHEF [PERSON_NAME]" at bounding box center [546, 241] width 60 height 15
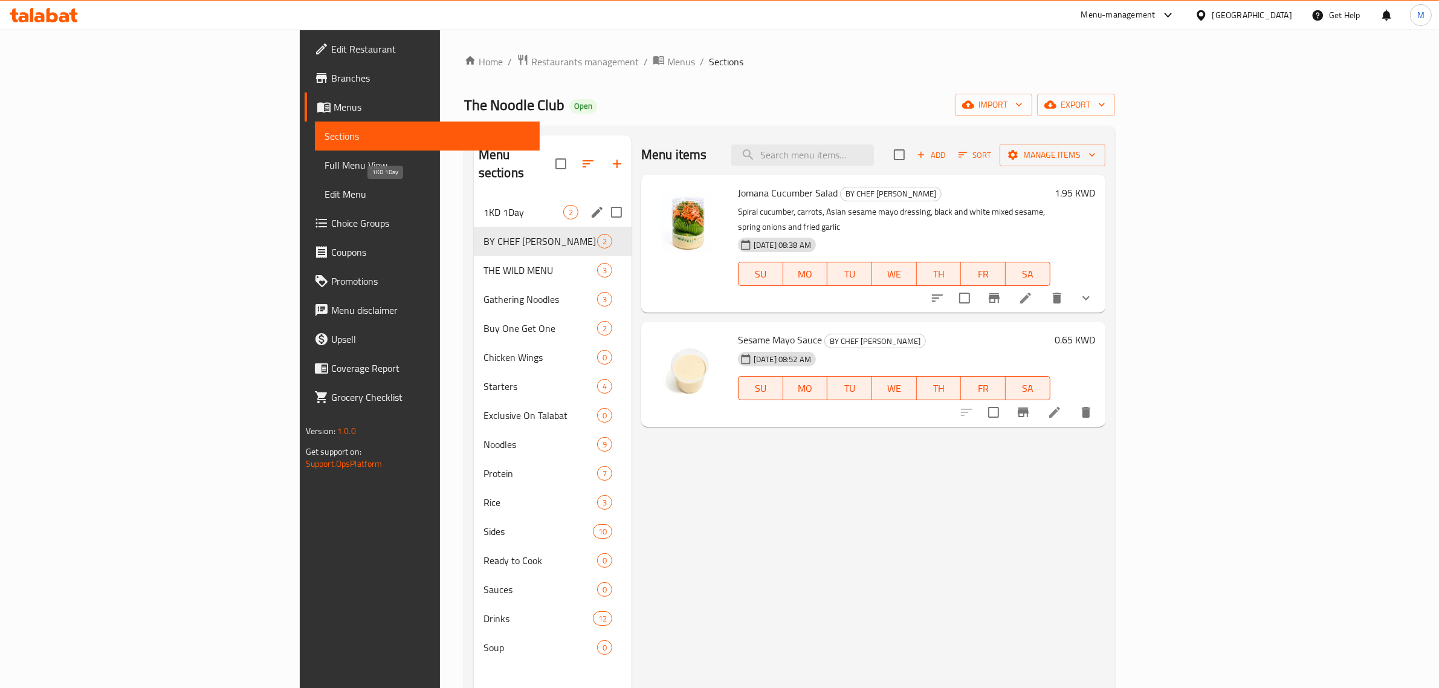
click at [484, 205] on span "1KD 1Day" at bounding box center [524, 212] width 80 height 15
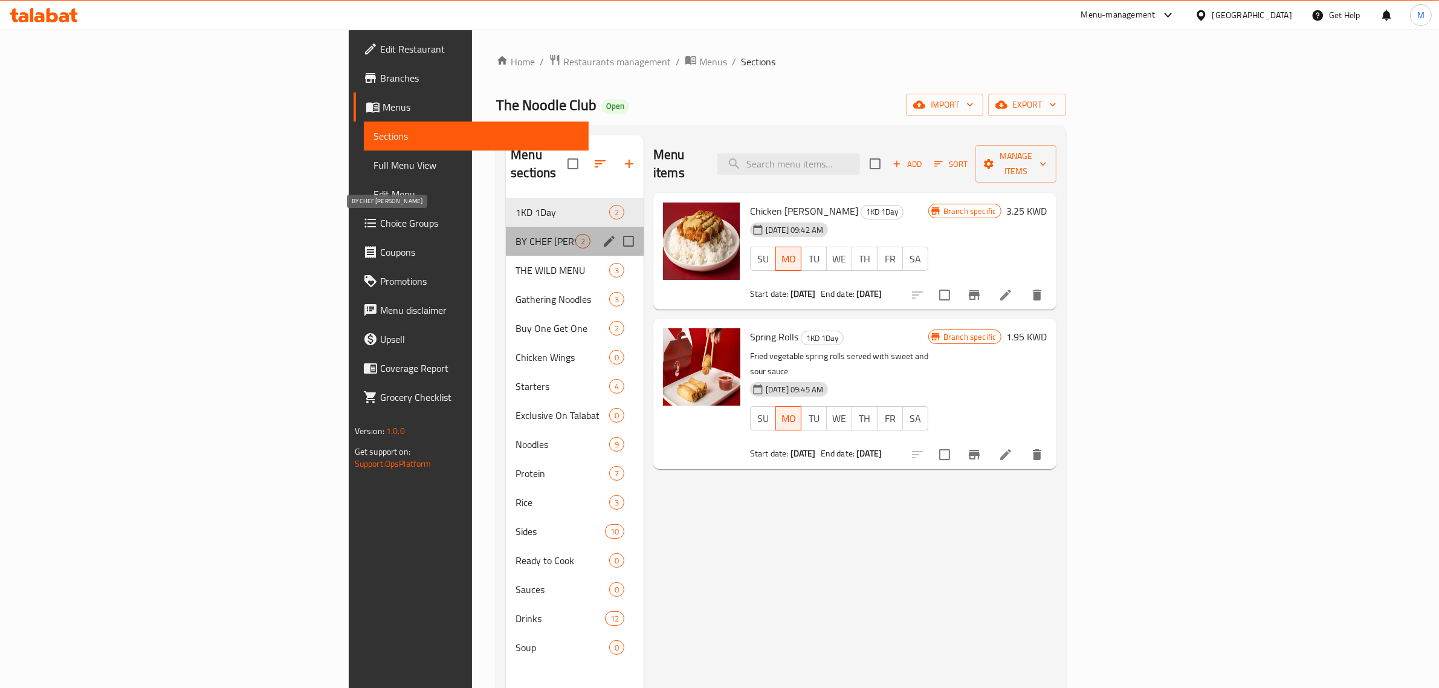
click at [516, 234] on span "BY CHEF [PERSON_NAME]" at bounding box center [546, 241] width 60 height 15
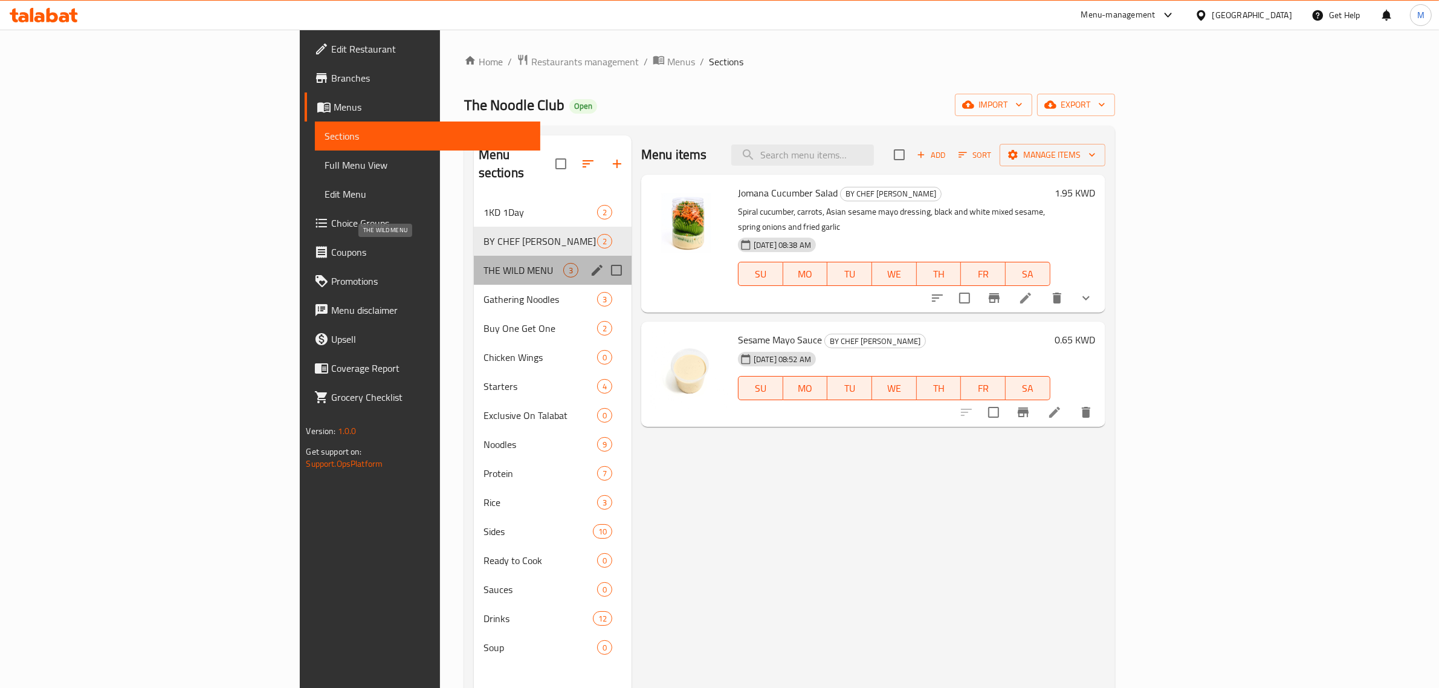
click at [484, 263] on span "THE WILD MENU" at bounding box center [524, 270] width 80 height 15
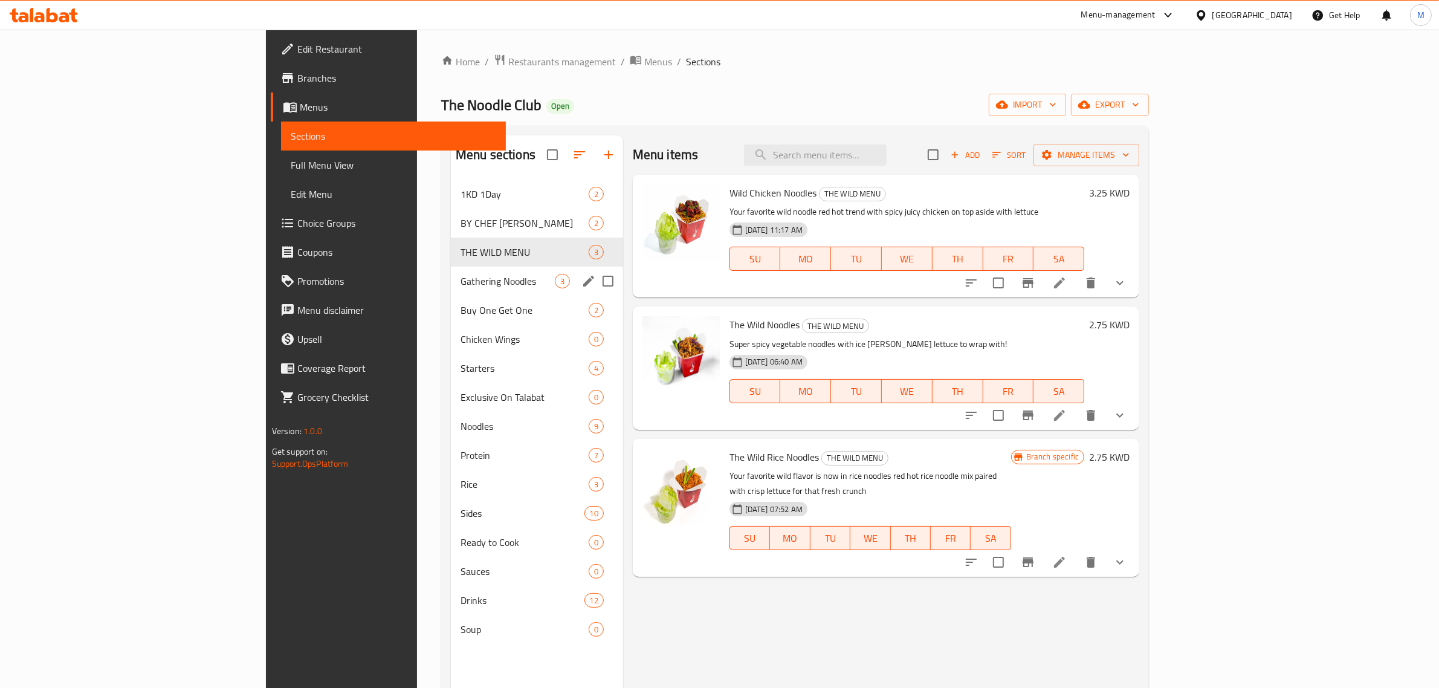
click at [451, 294] on div "Gathering Noodles 3" at bounding box center [537, 281] width 172 height 29
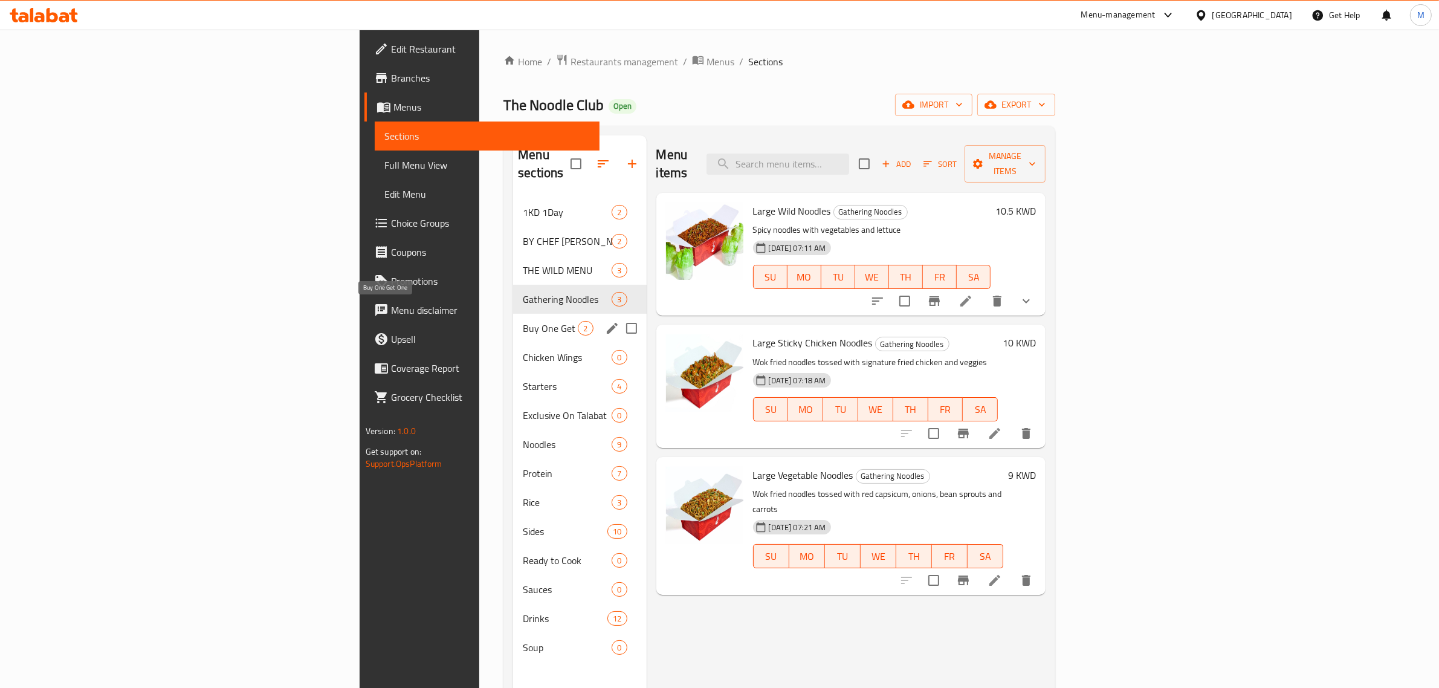
click at [523, 321] on span "Buy One Get One" at bounding box center [550, 328] width 55 height 15
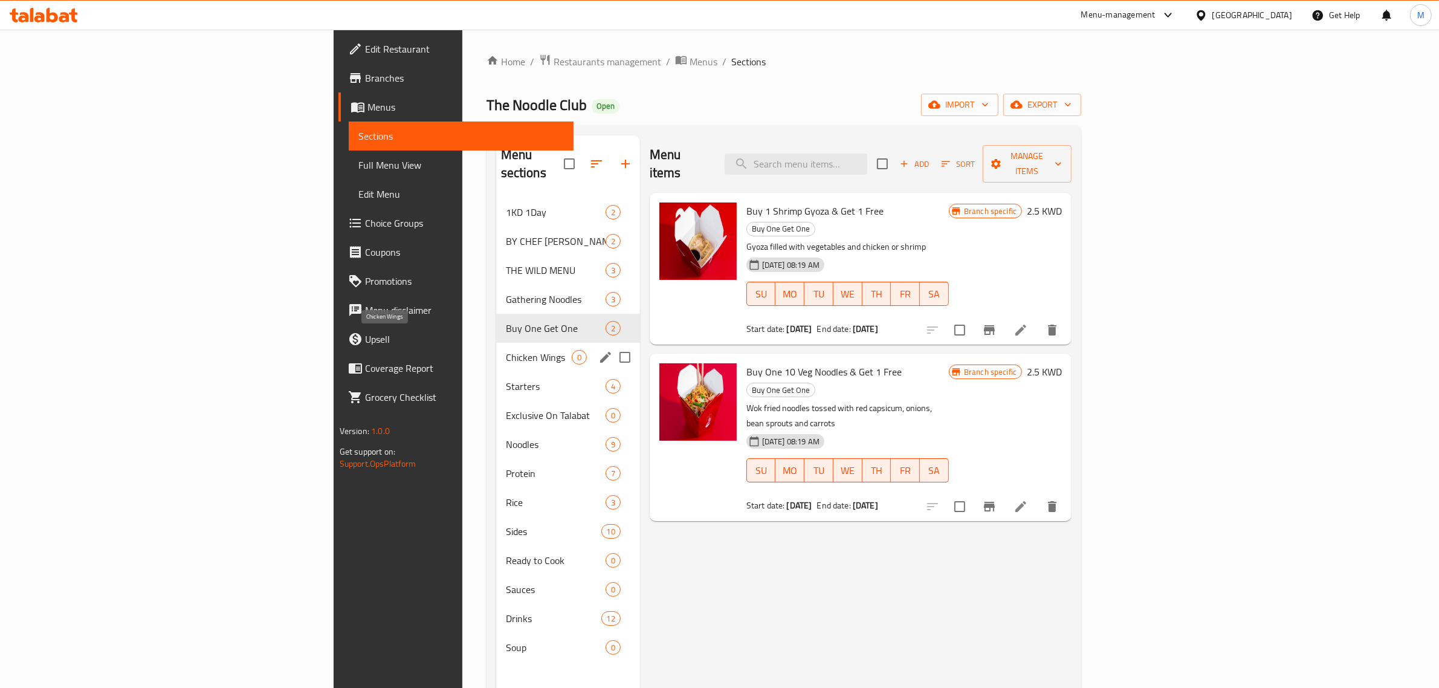
click at [506, 350] on span "Chicken Wings" at bounding box center [539, 357] width 66 height 15
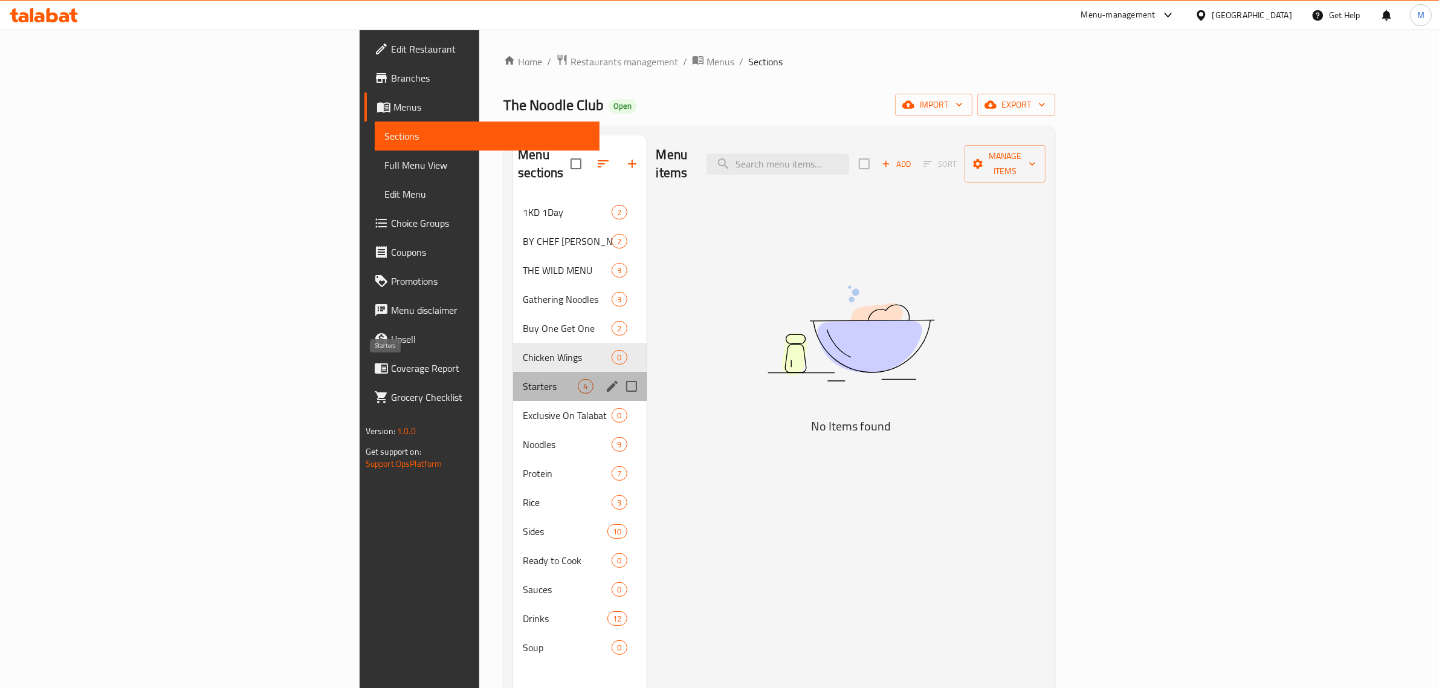
click at [523, 379] on span "Starters" at bounding box center [550, 386] width 55 height 15
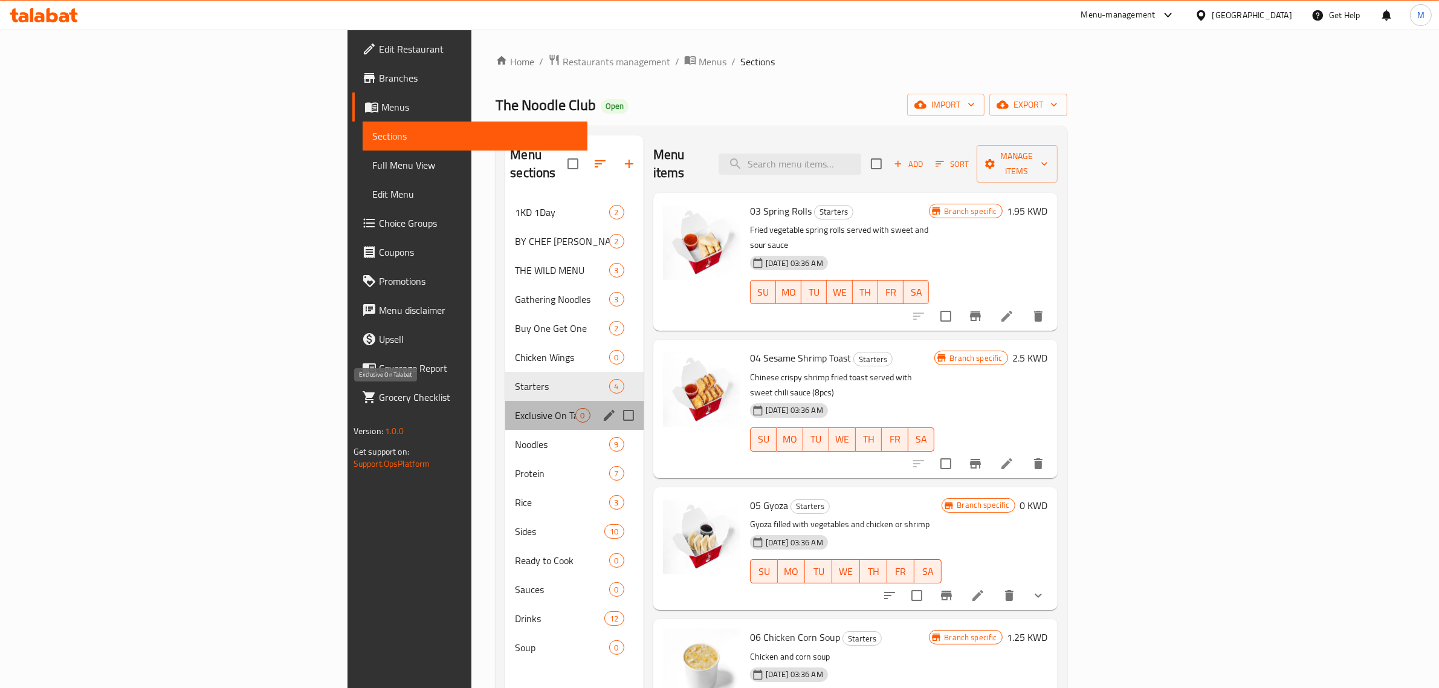
click at [515, 408] on span "Exclusive On Talabat" at bounding box center [545, 415] width 60 height 15
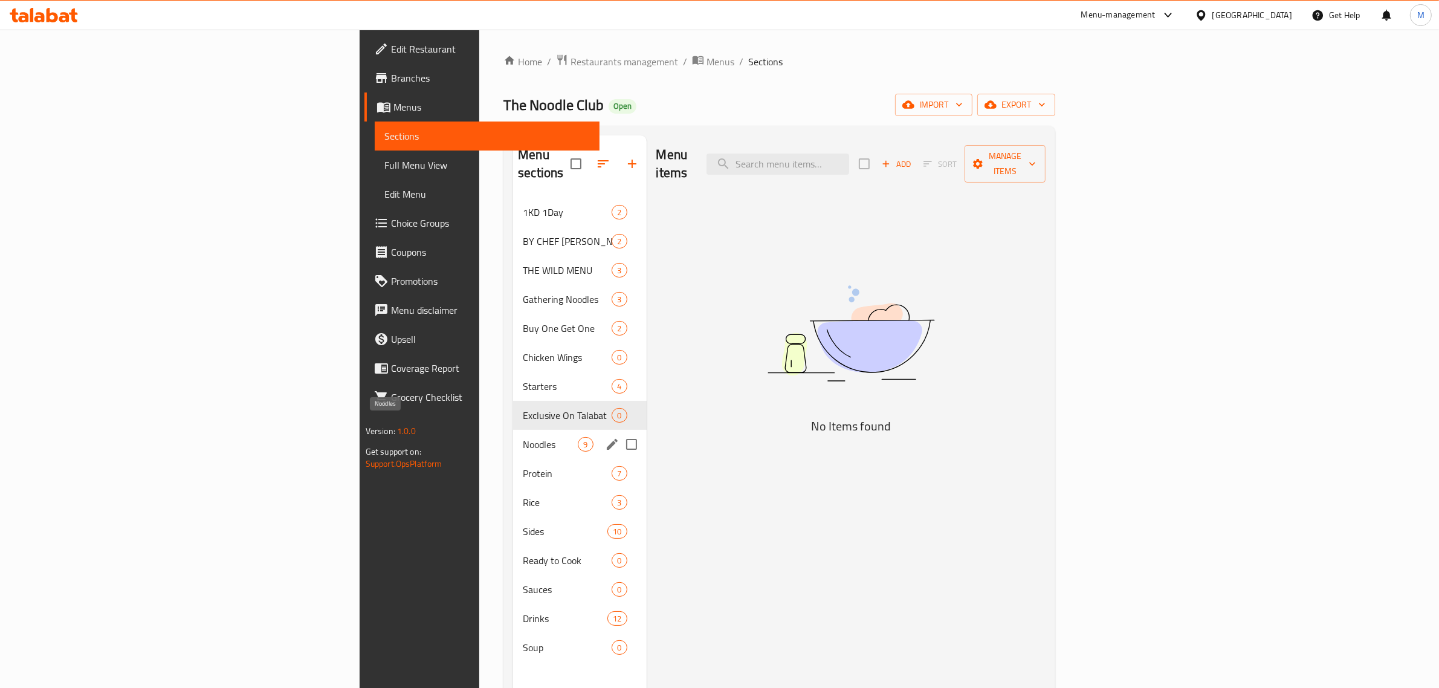
click at [523, 437] on span "Noodles" at bounding box center [550, 444] width 55 height 15
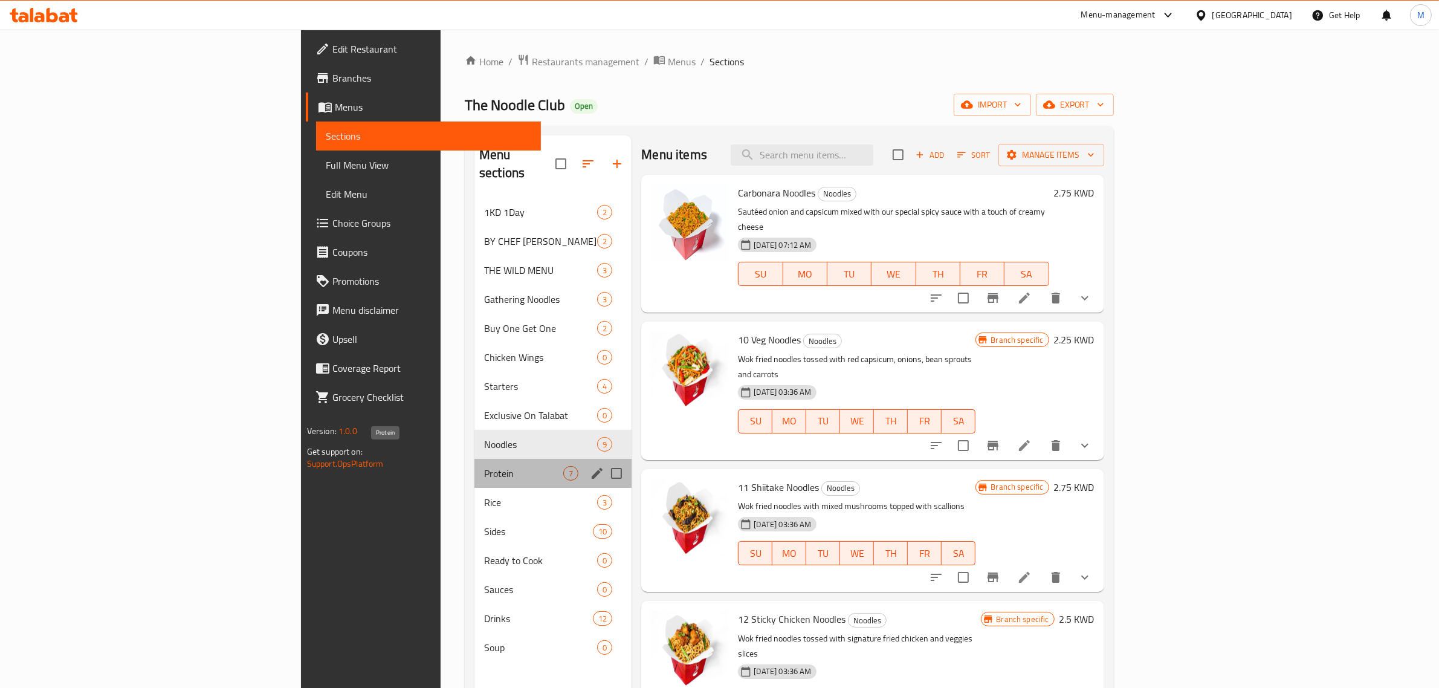
click at [484, 466] on span "Protein" at bounding box center [523, 473] width 79 height 15
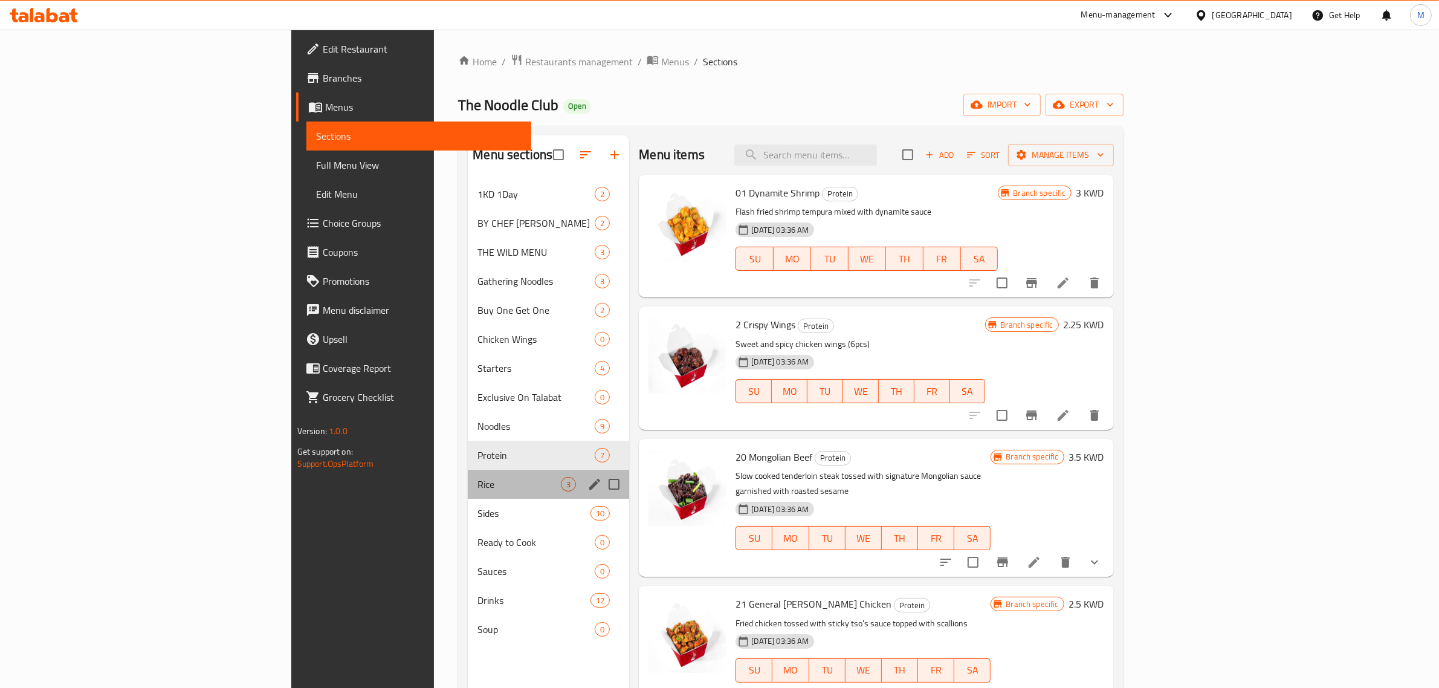
click at [468, 493] on div "Rice 3" at bounding box center [548, 484] width 161 height 29
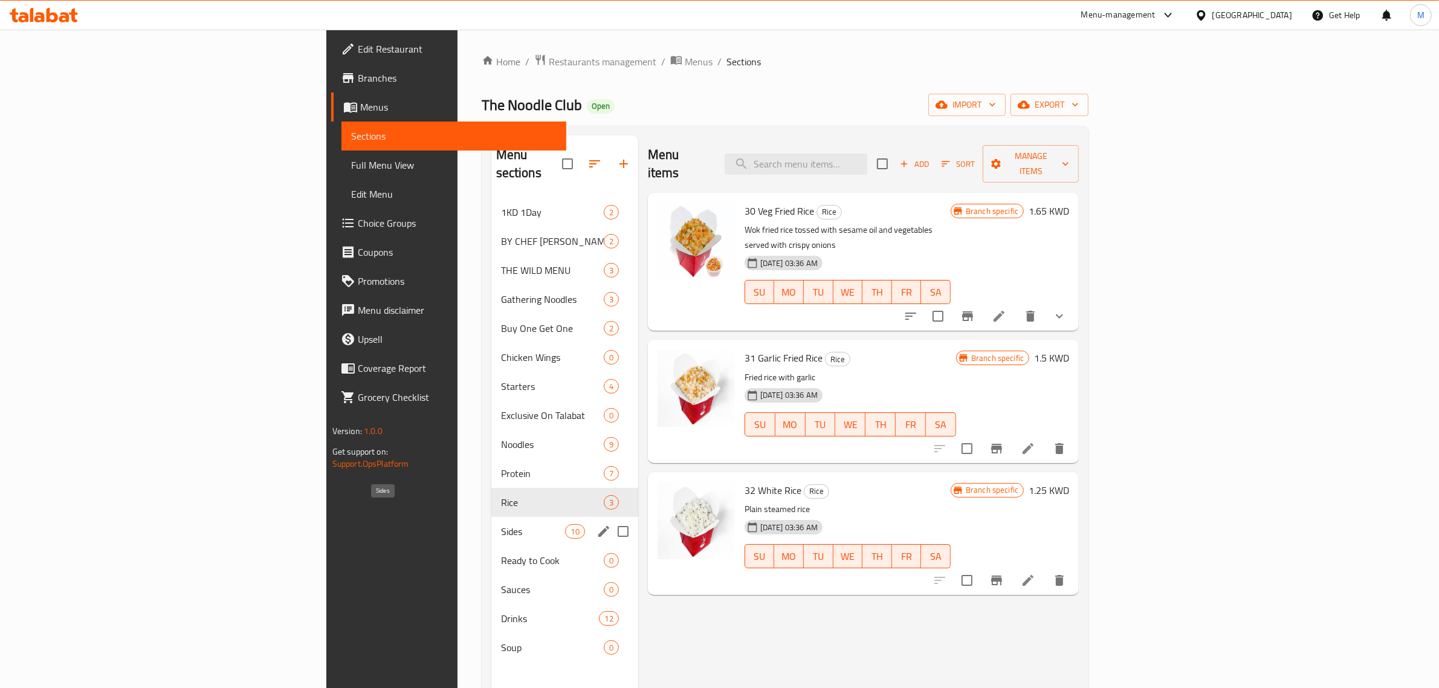
click at [501, 524] on span "Sides" at bounding box center [533, 531] width 65 height 15
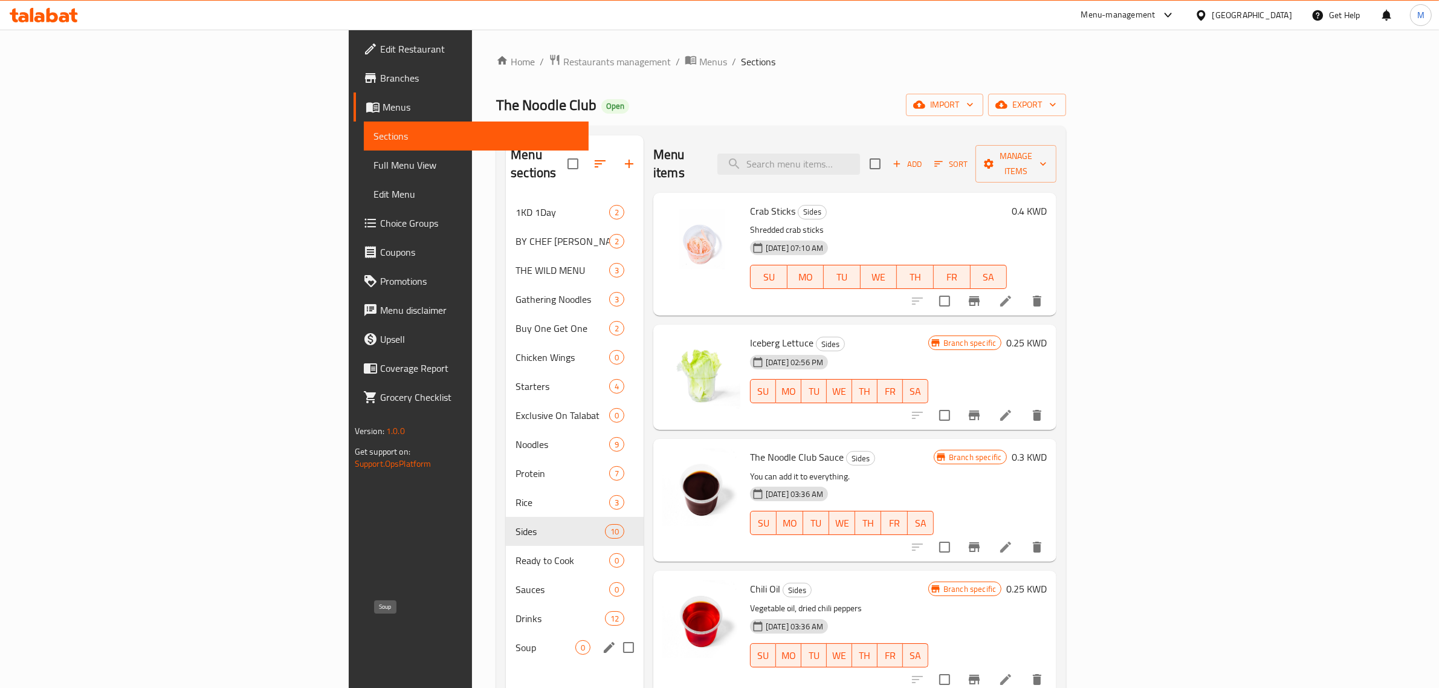
click at [516, 640] on span "Soup" at bounding box center [546, 647] width 60 height 15
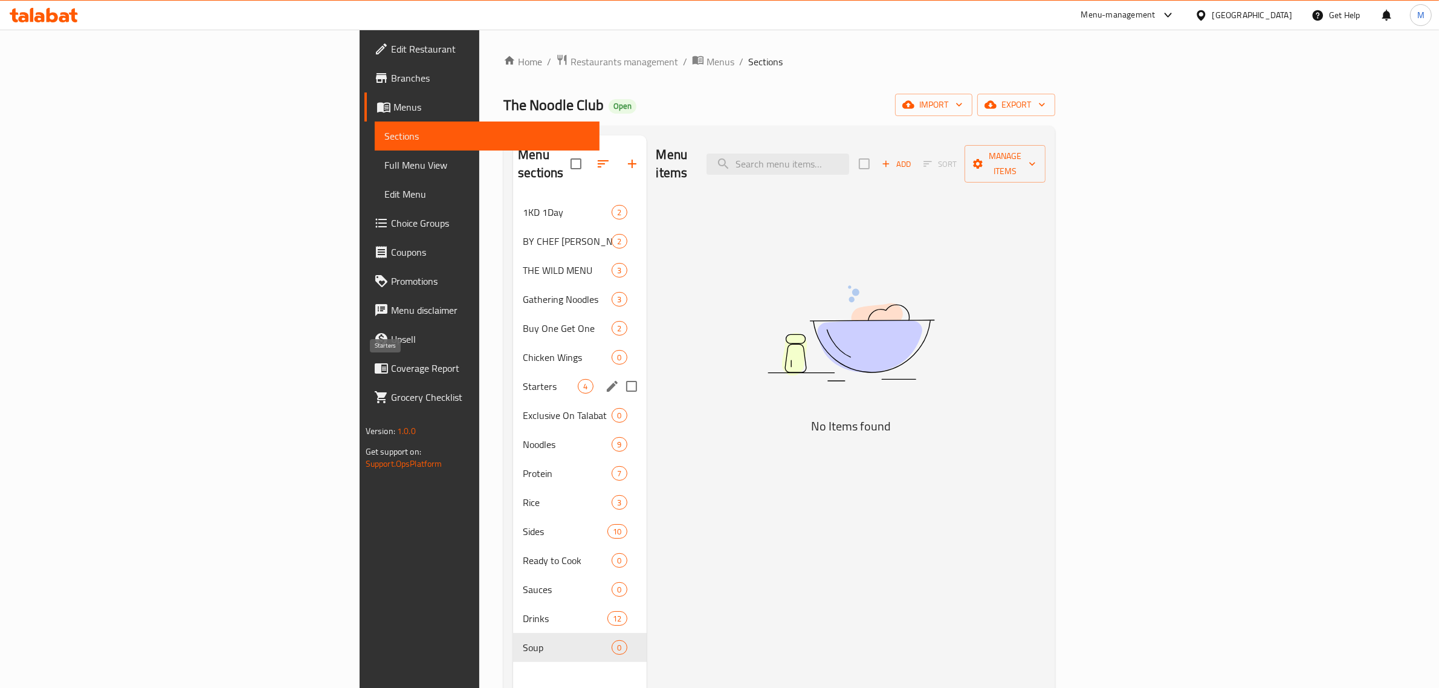
click at [523, 379] on span "Starters" at bounding box center [550, 386] width 55 height 15
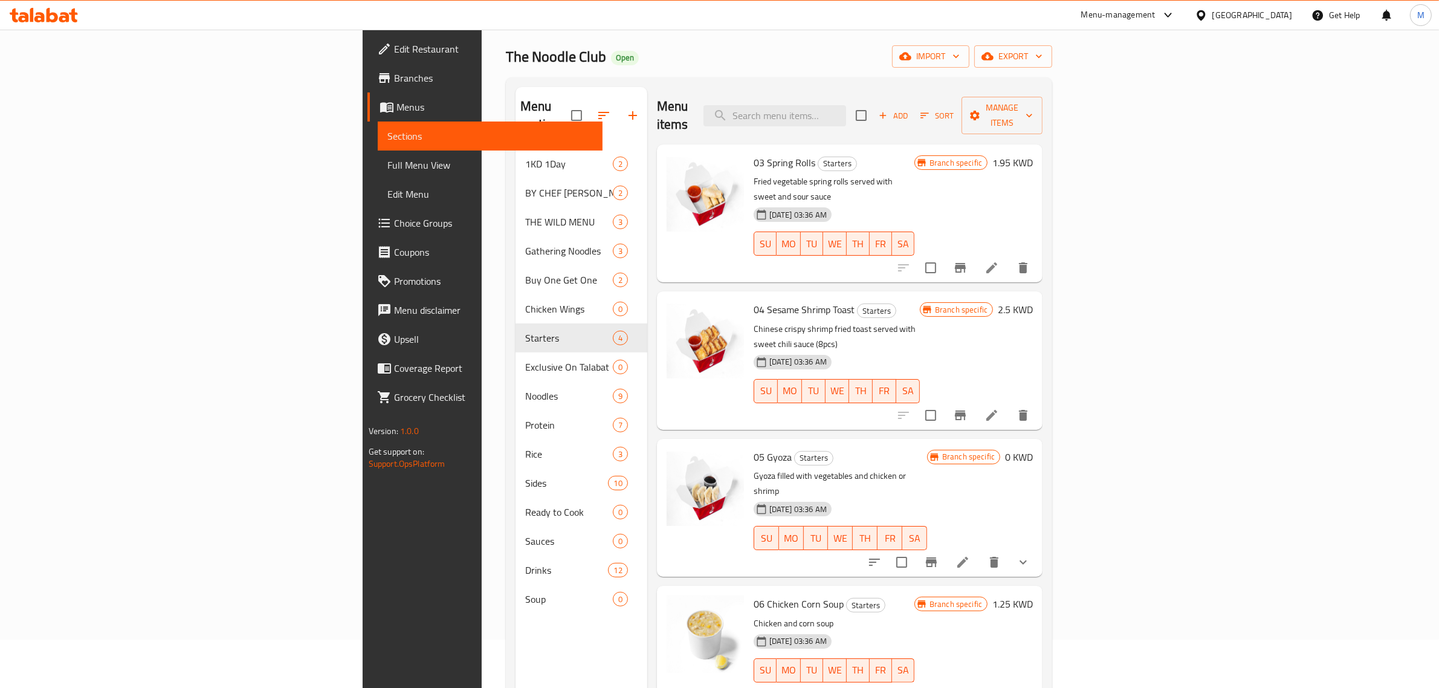
scroll to position [76, 0]
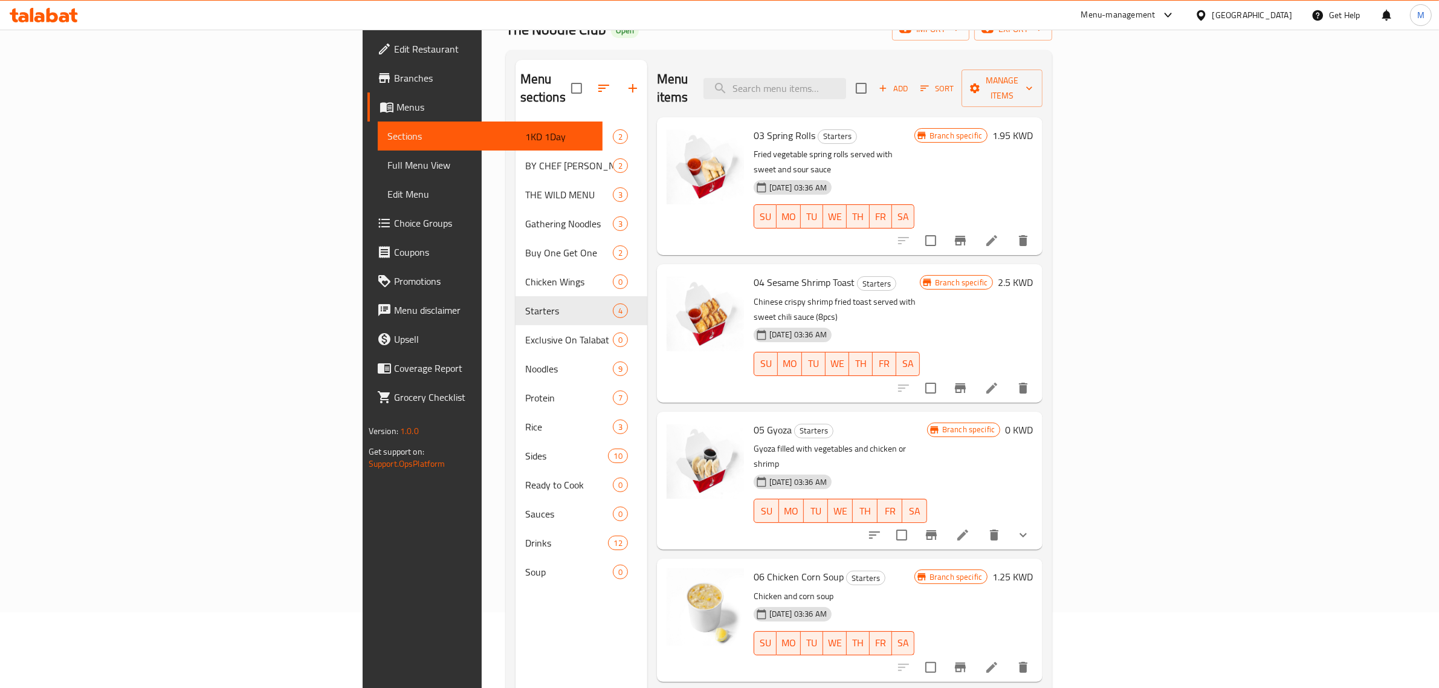
drag, startPoint x: 790, startPoint y: 476, endPoint x: 740, endPoint y: 360, distance: 126.2
click at [740, 360] on div "Menu items Add Sort Manage items 03 Spring Rolls Starters Fried vegetable sprin…" at bounding box center [844, 404] width 395 height 688
click at [846, 80] on input "search" at bounding box center [775, 88] width 143 height 21
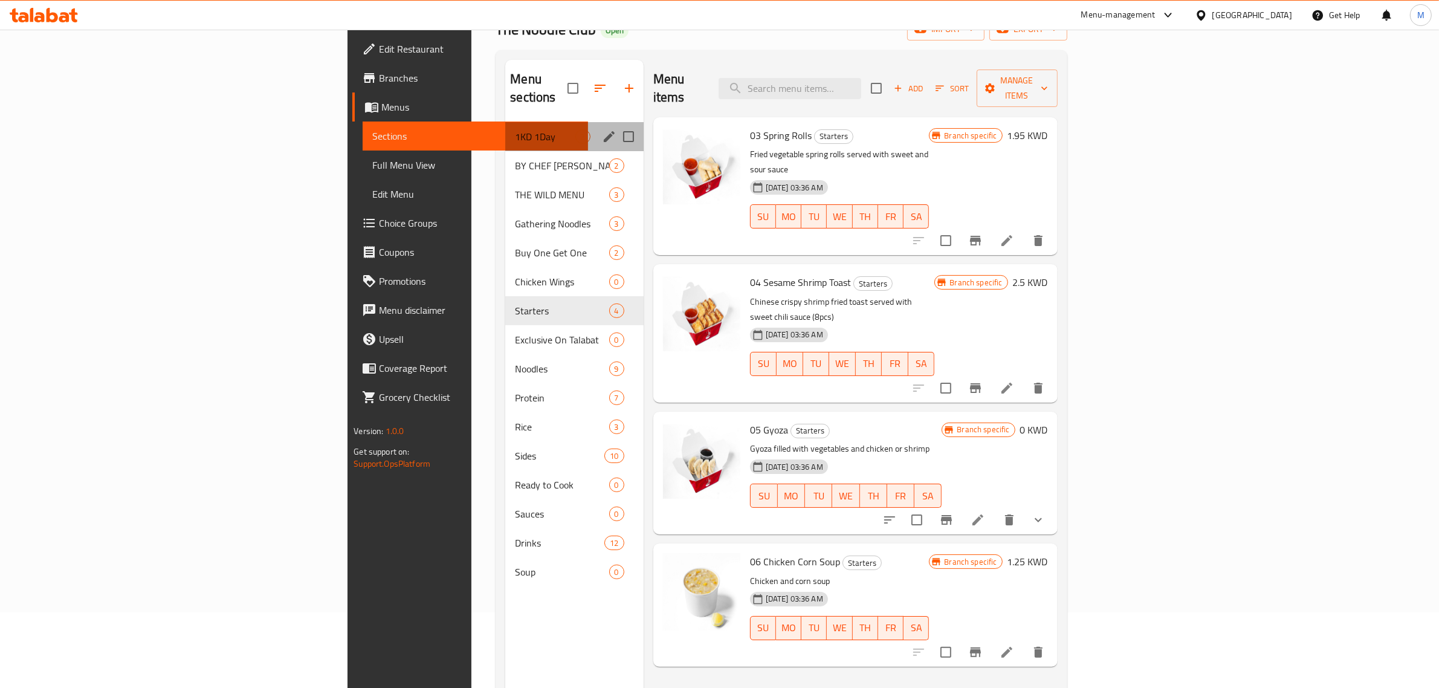
click at [505, 128] on div "1KD 1Day 2" at bounding box center [574, 136] width 138 height 29
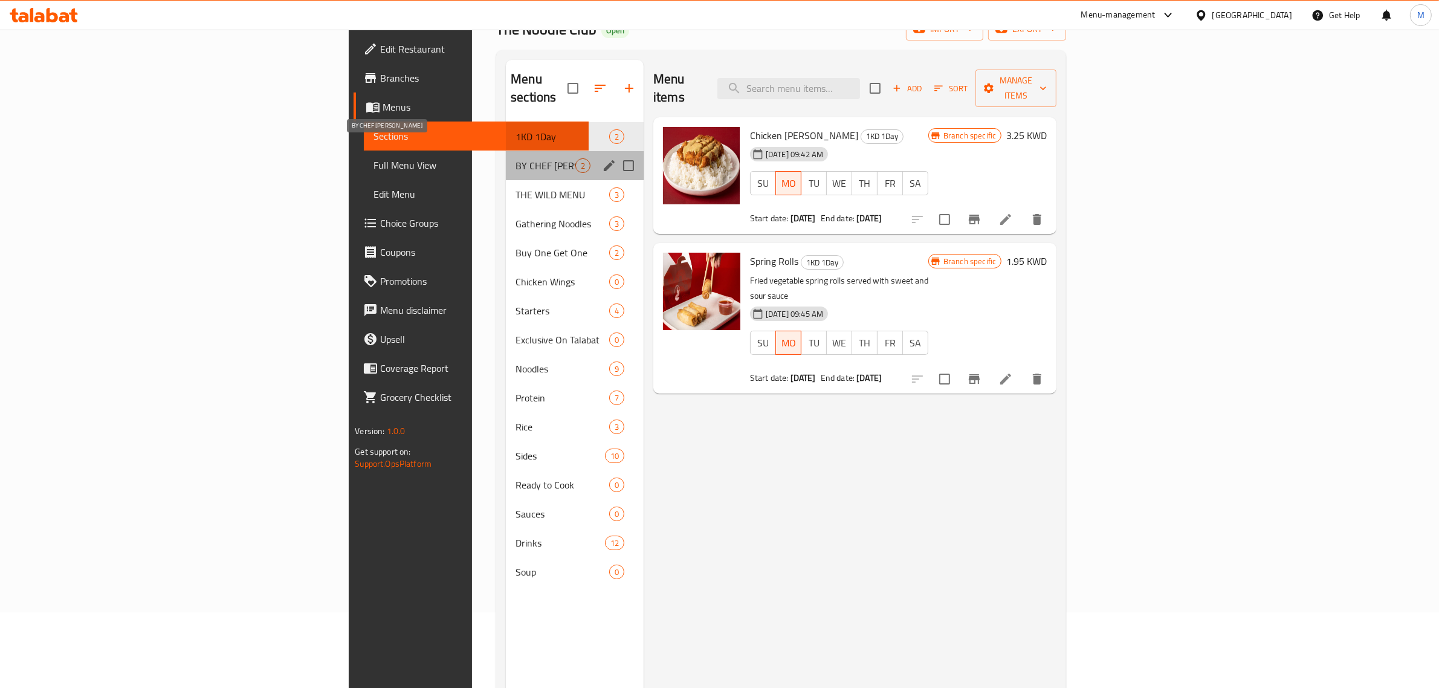
click at [516, 158] on span "BY CHEF [PERSON_NAME]" at bounding box center [546, 165] width 60 height 15
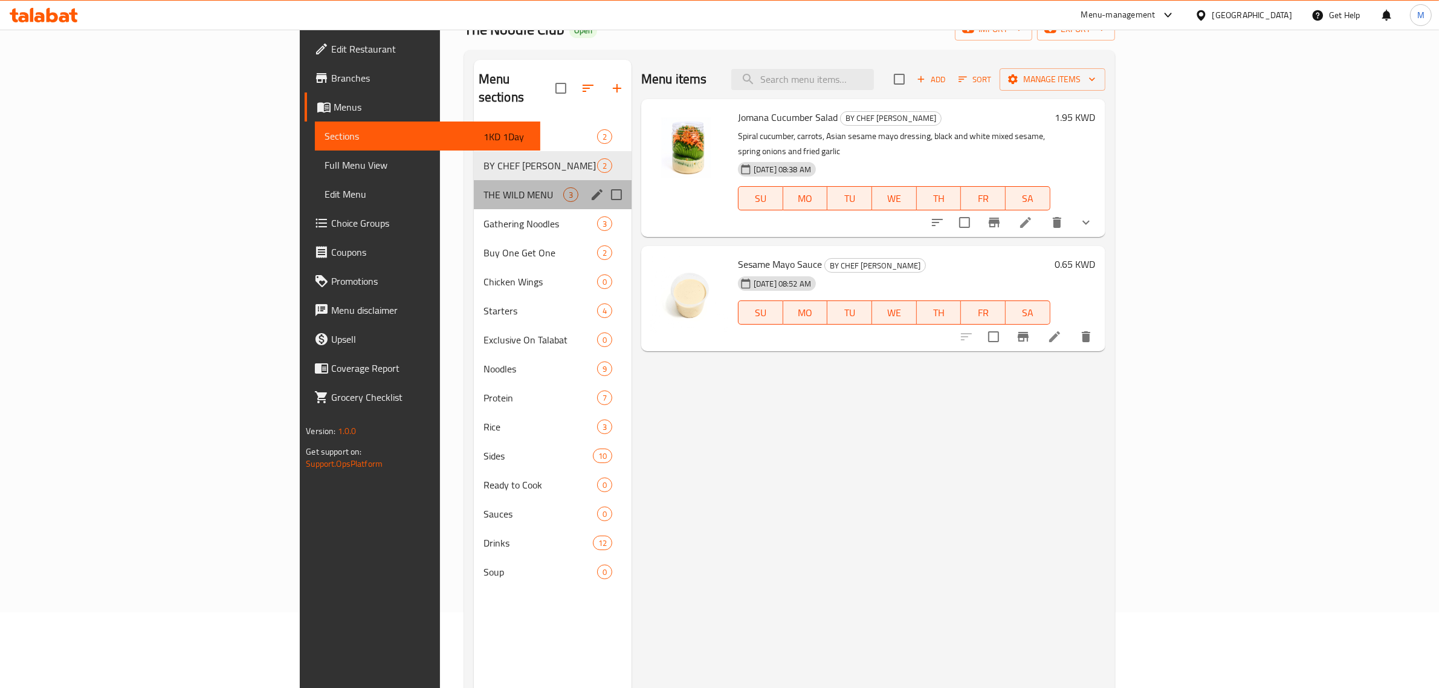
click at [474, 186] on div "THE WILD MENU 3" at bounding box center [553, 194] width 158 height 29
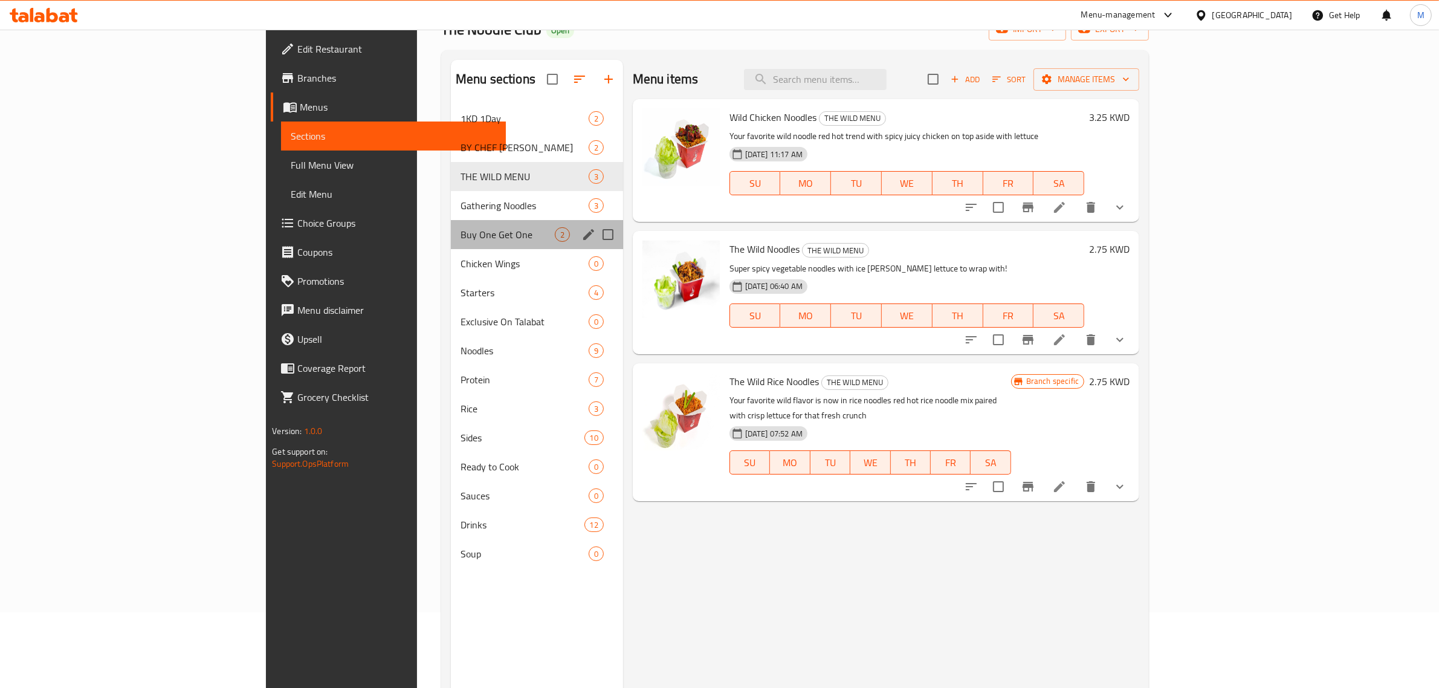
click at [451, 225] on div "Buy One Get One 2" at bounding box center [537, 234] width 172 height 29
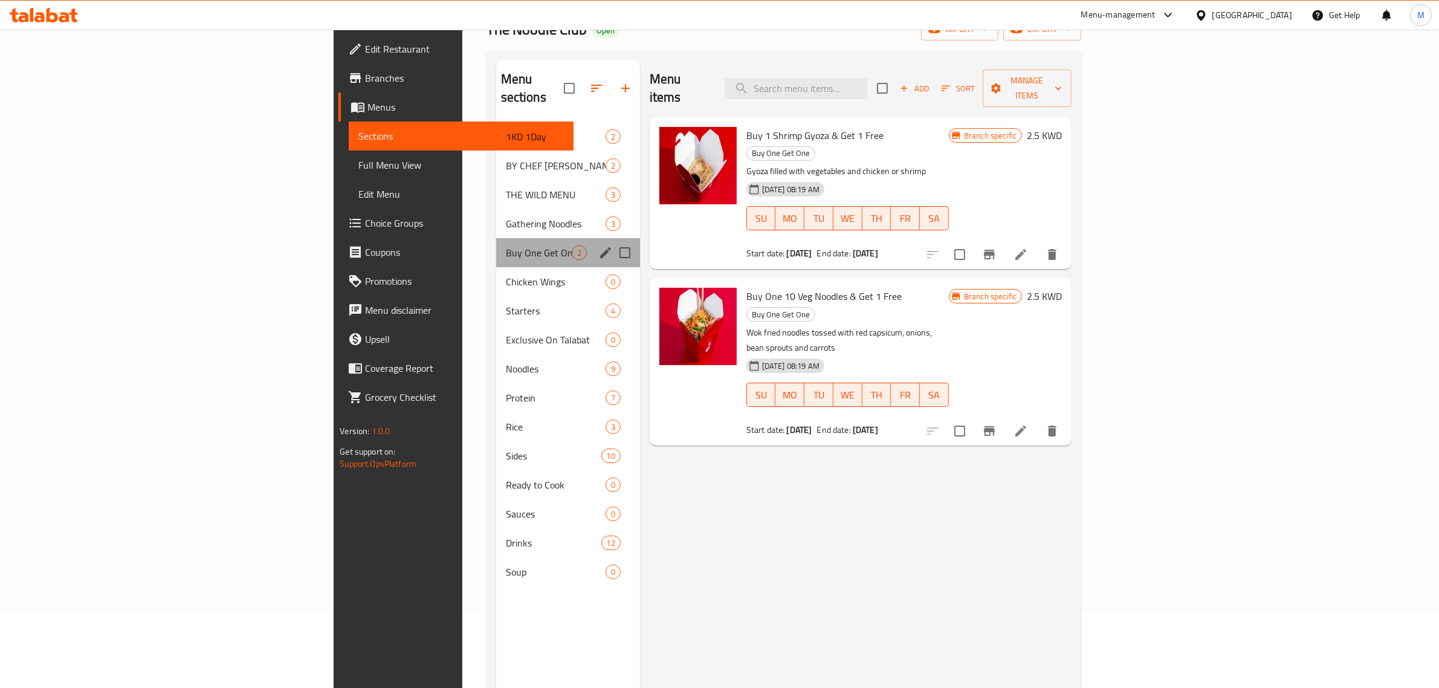
click at [496, 247] on div "Buy One Get One 2" at bounding box center [568, 252] width 144 height 29
click at [496, 296] on div "Starters 4" at bounding box center [568, 310] width 144 height 29
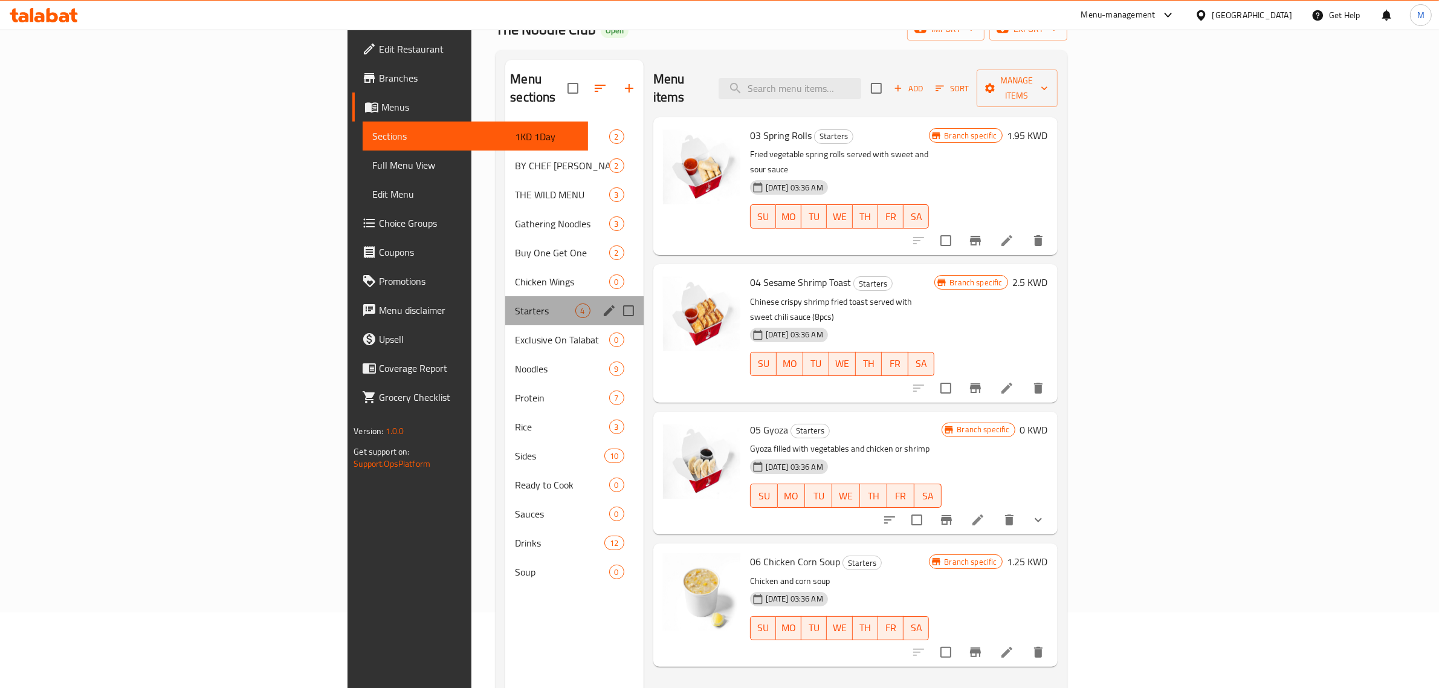
click at [505, 305] on div "Starters 4" at bounding box center [574, 310] width 138 height 29
click at [515, 332] on span "Exclusive On Talabat" at bounding box center [545, 339] width 60 height 15
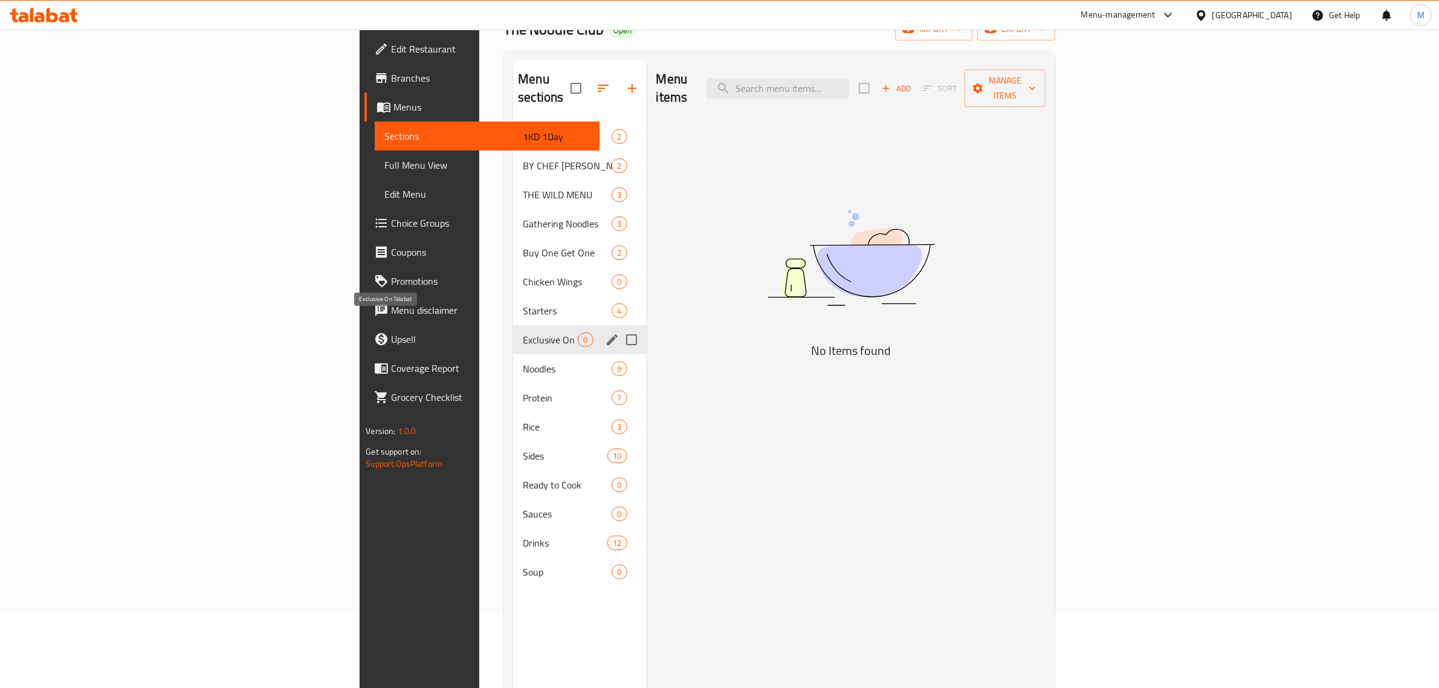
click at [513, 364] on div "Noodles 9" at bounding box center [579, 368] width 133 height 29
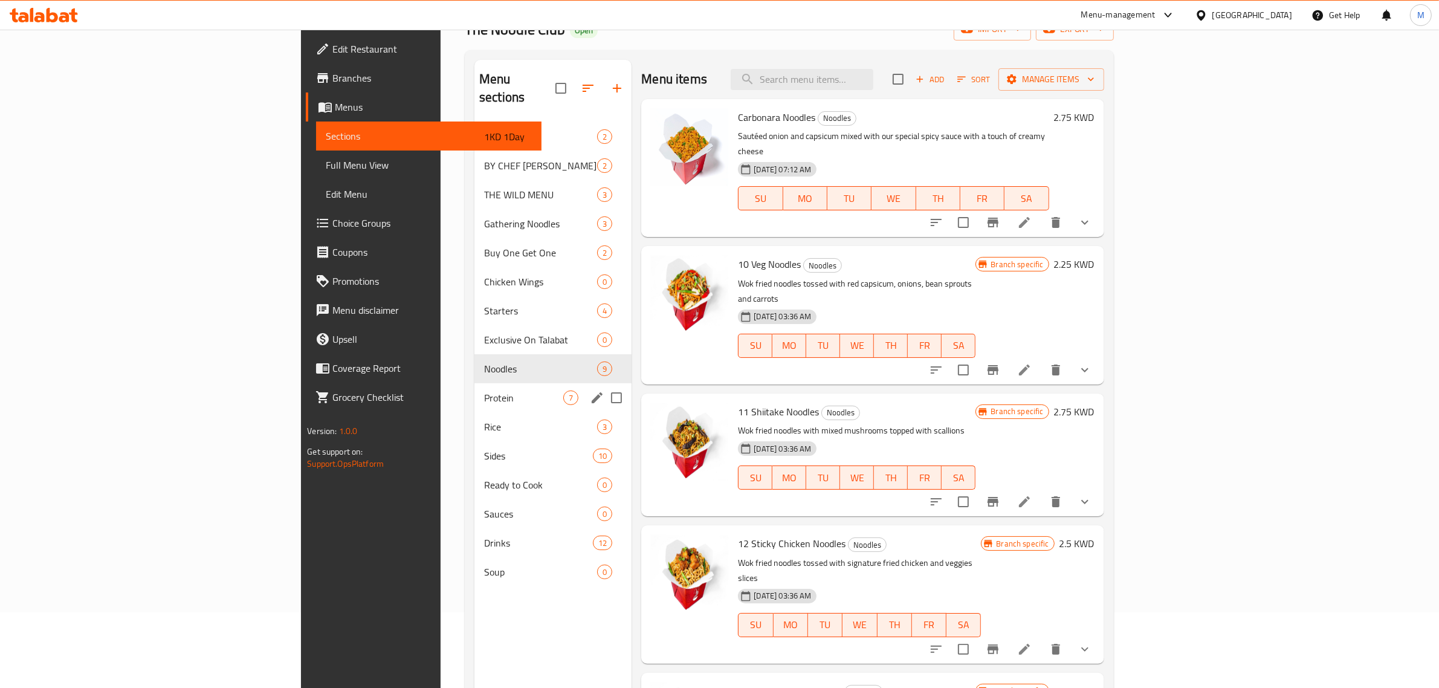
click at [474, 412] on div "Rice 3" at bounding box center [552, 426] width 157 height 29
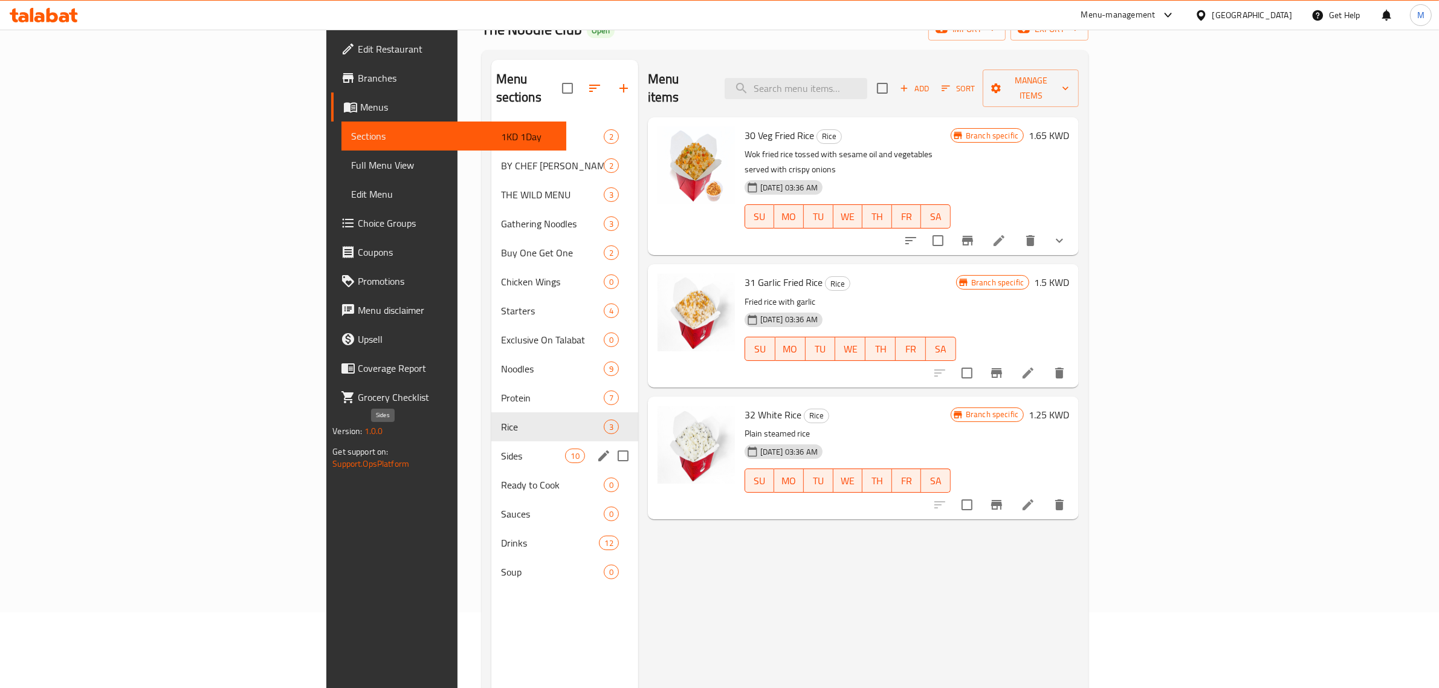
click at [501, 449] on span "Sides" at bounding box center [533, 456] width 65 height 15
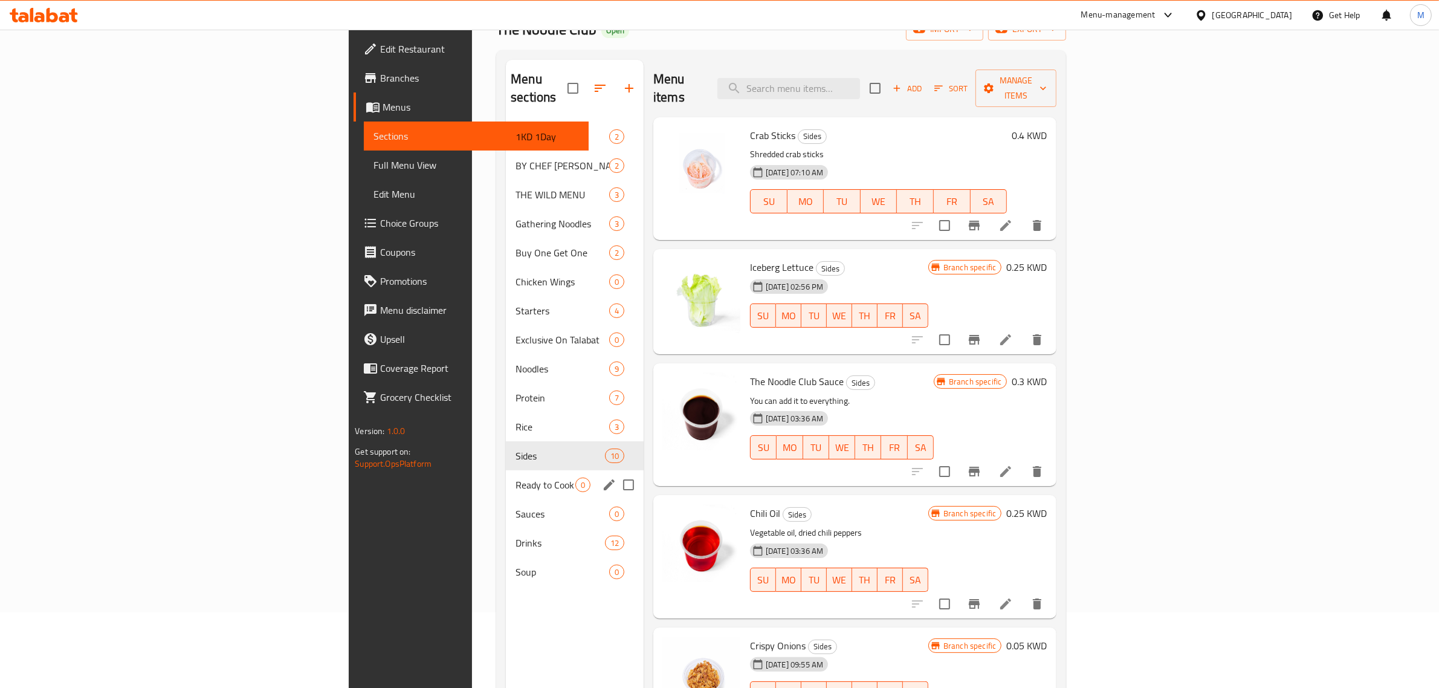
click at [506, 470] on div "Ready to Cook 0" at bounding box center [575, 484] width 138 height 29
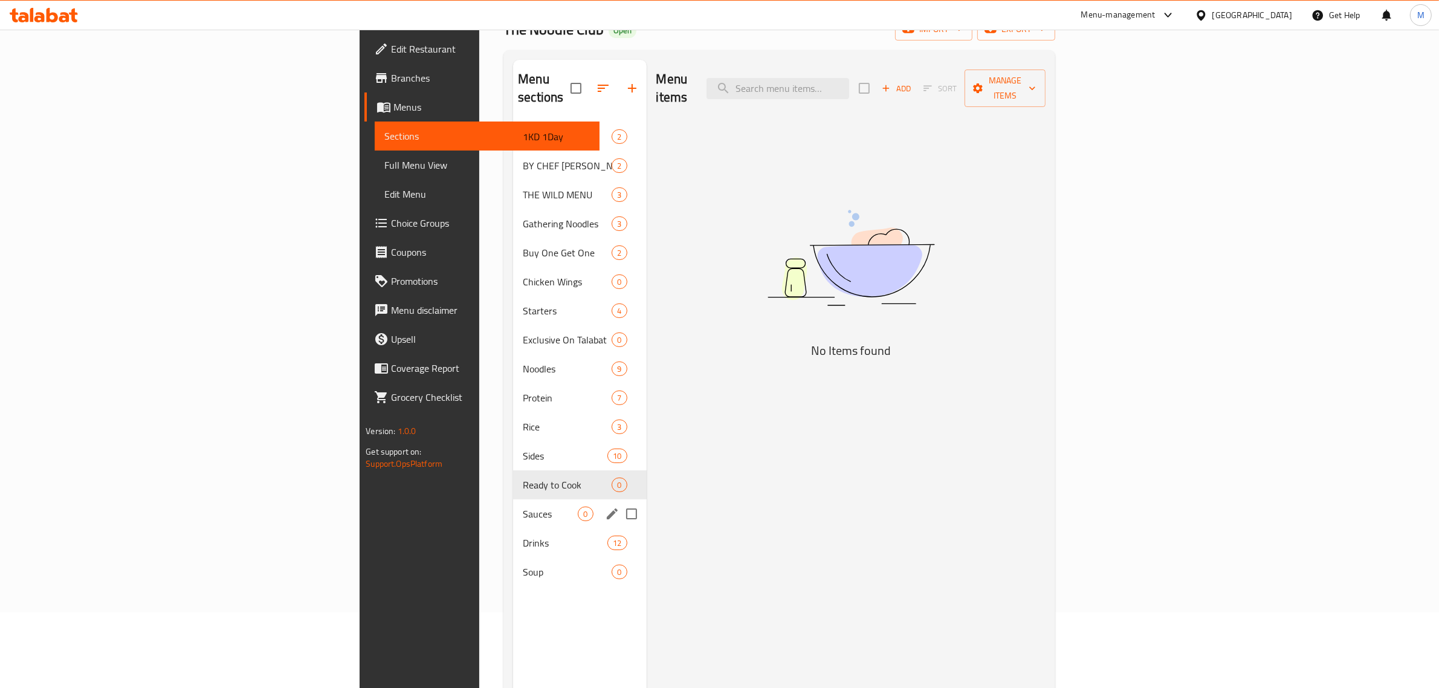
click at [513, 499] on div "Sauces 0" at bounding box center [579, 513] width 133 height 29
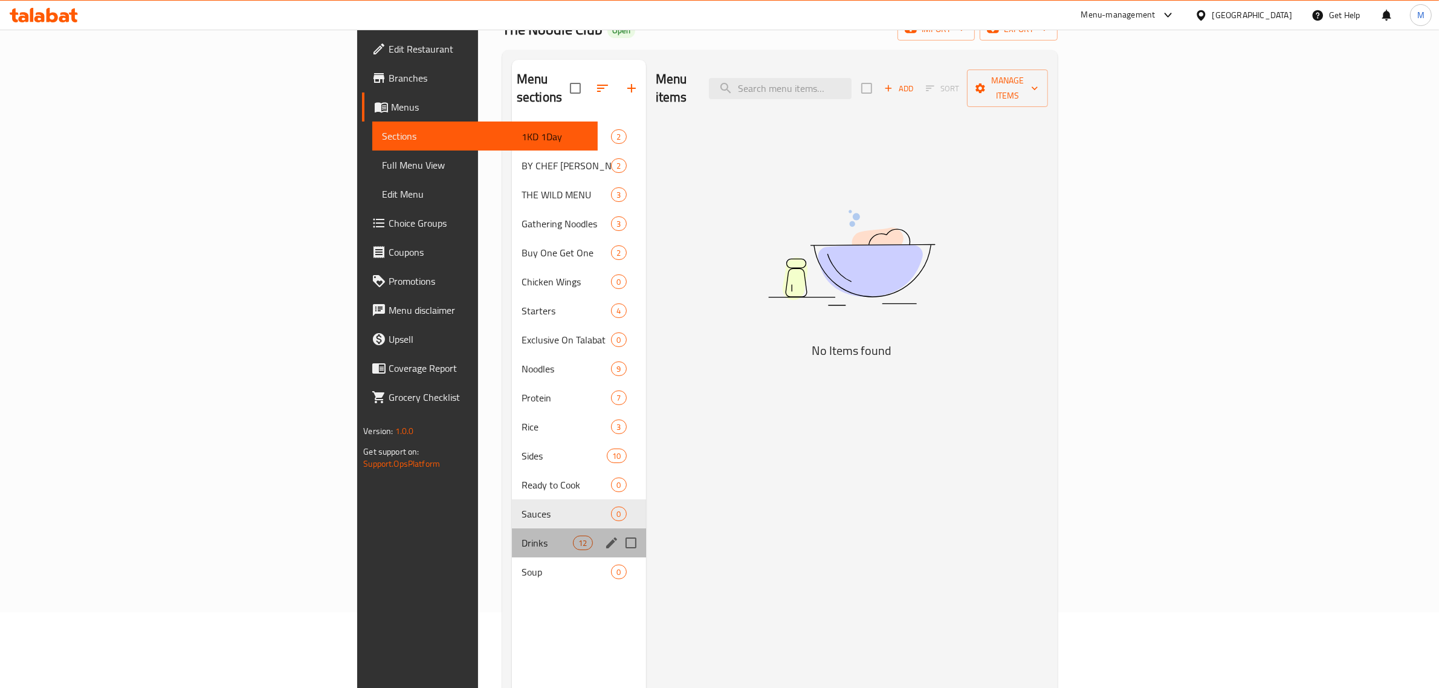
click at [512, 528] on div "Drinks 12" at bounding box center [579, 542] width 134 height 29
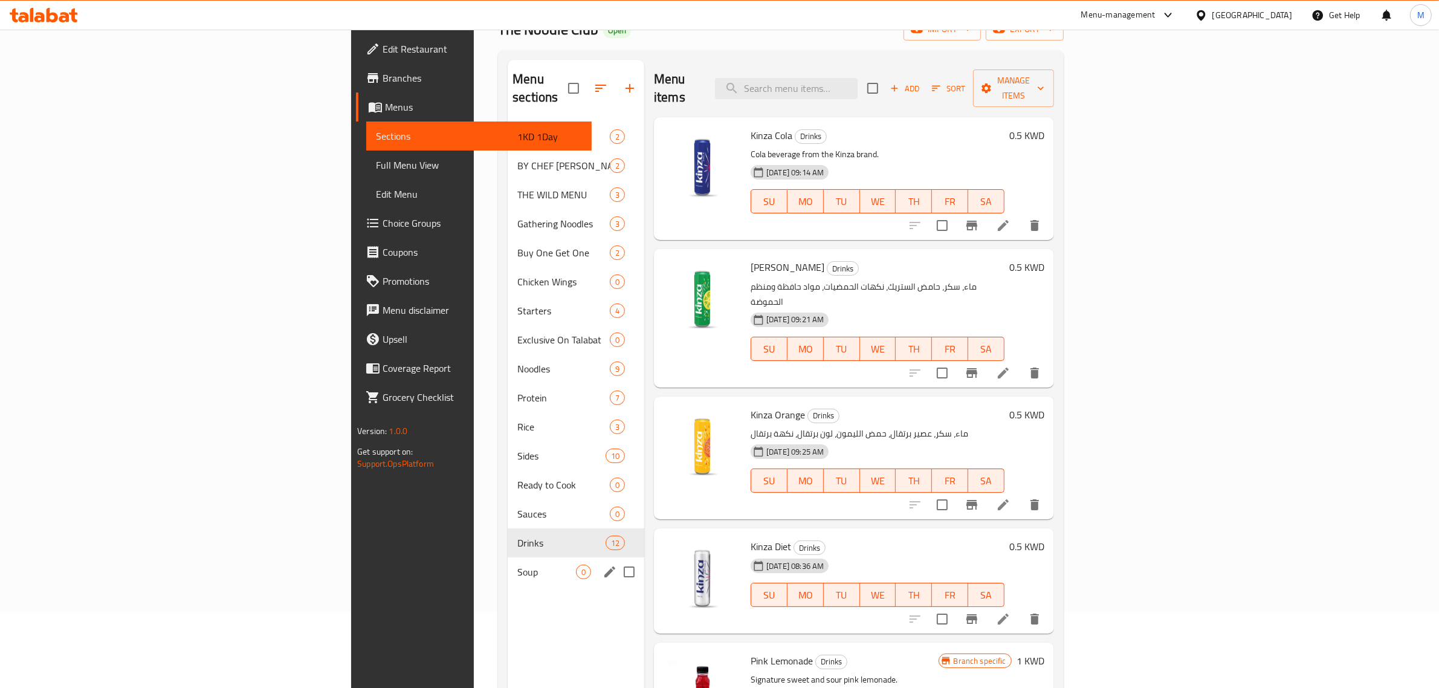
click at [508, 557] on div "Soup 0" at bounding box center [576, 571] width 137 height 29
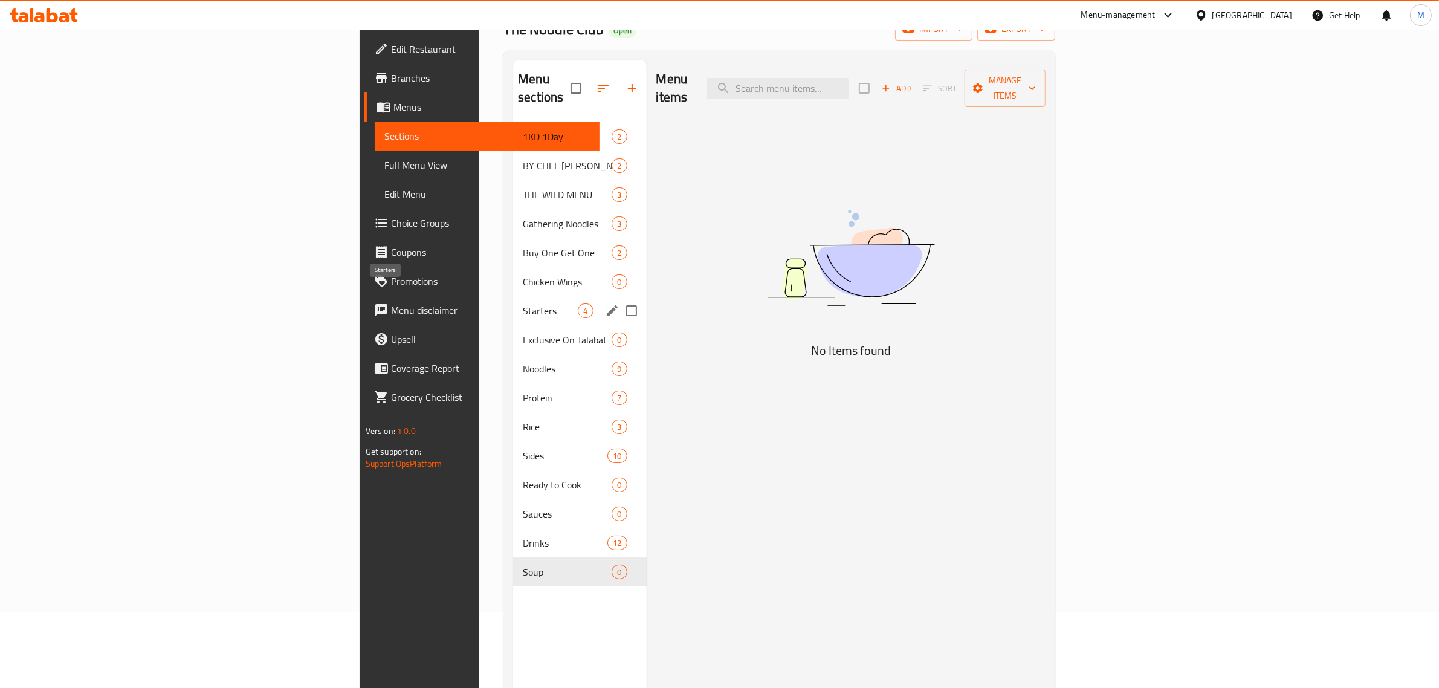
click at [523, 303] on span "Starters" at bounding box center [550, 310] width 55 height 15
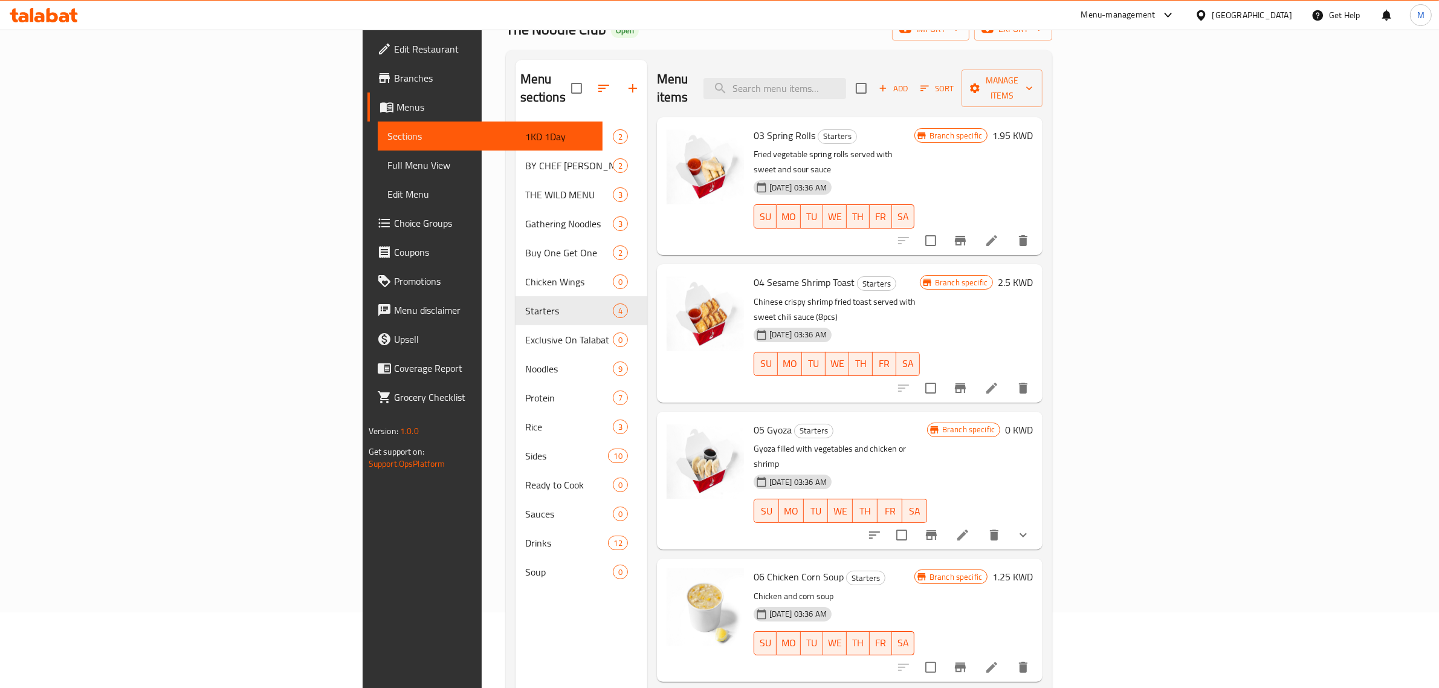
click at [754, 126] on span "03 Spring Rolls" at bounding box center [785, 135] width 62 height 18
click at [712, 224] on div "Menu items Add Sort Manage items 03 Spring Rolls Starters Fried vegetable sprin…" at bounding box center [844, 404] width 395 height 688
click at [944, 228] on input "checkbox" at bounding box center [930, 240] width 25 height 25
checkbox input "false"
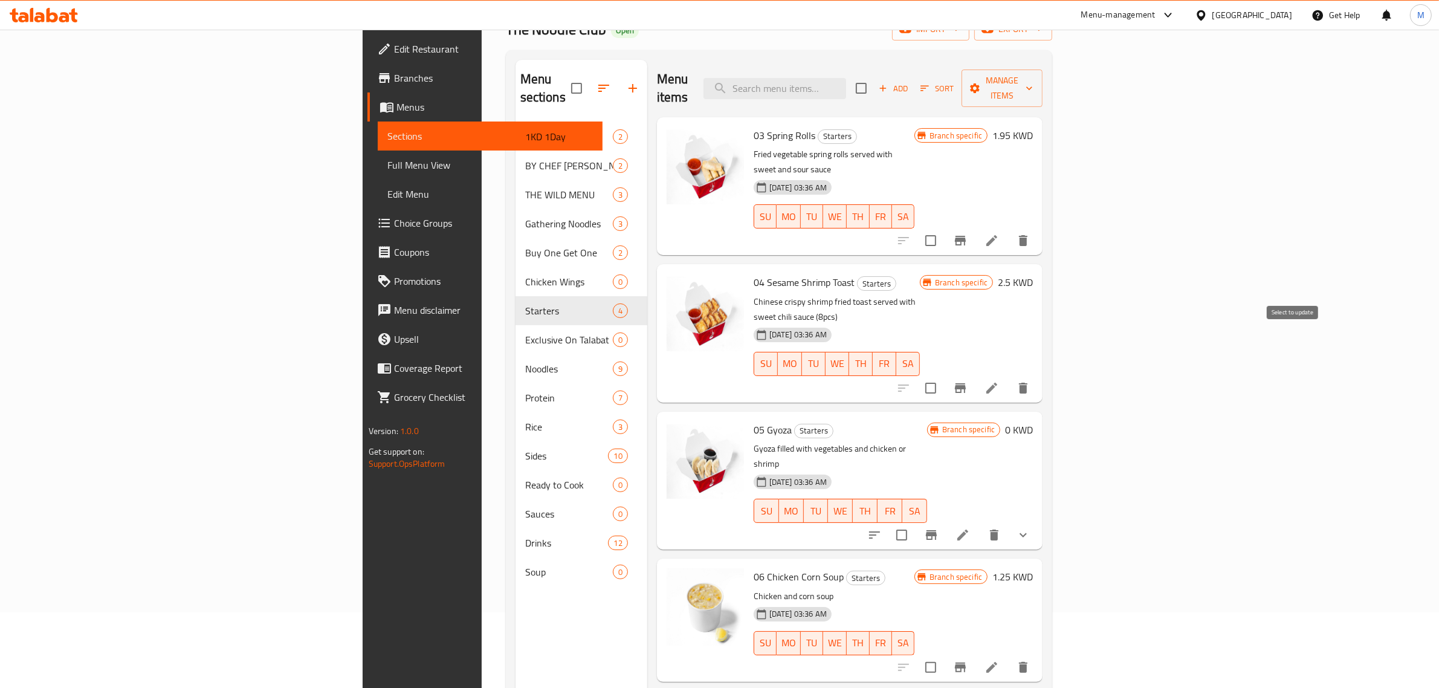
click at [944, 375] on input "checkbox" at bounding box center [930, 387] width 25 height 25
checkbox input "false"
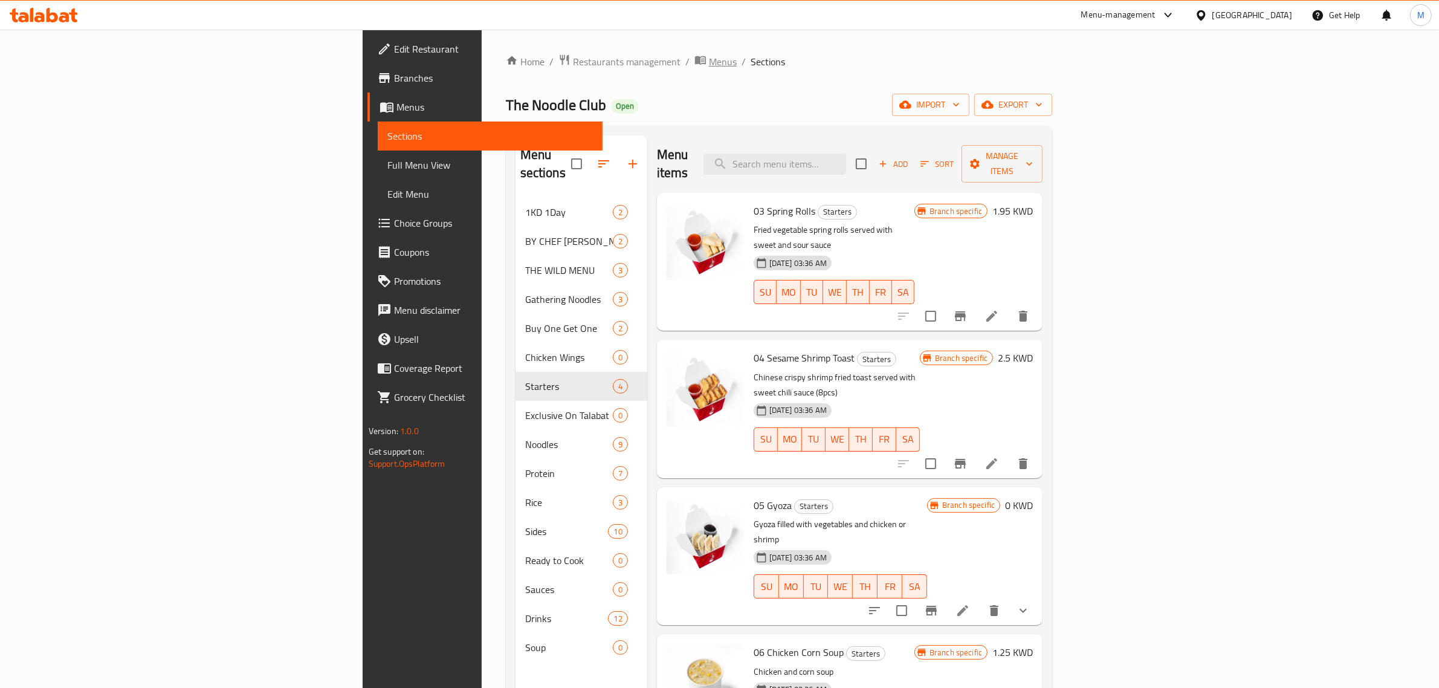
click at [709, 65] on span "Menus" at bounding box center [723, 61] width 28 height 15
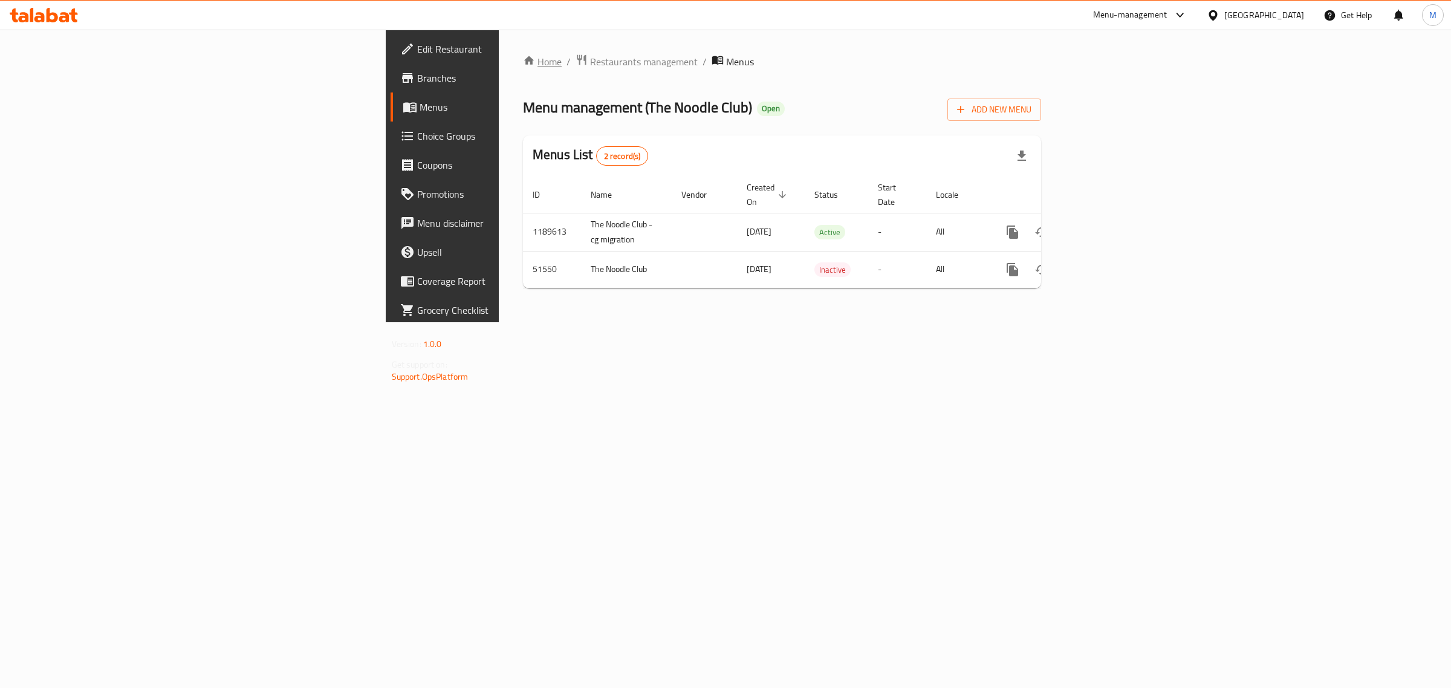
click at [523, 62] on link "Home" at bounding box center [542, 61] width 39 height 15
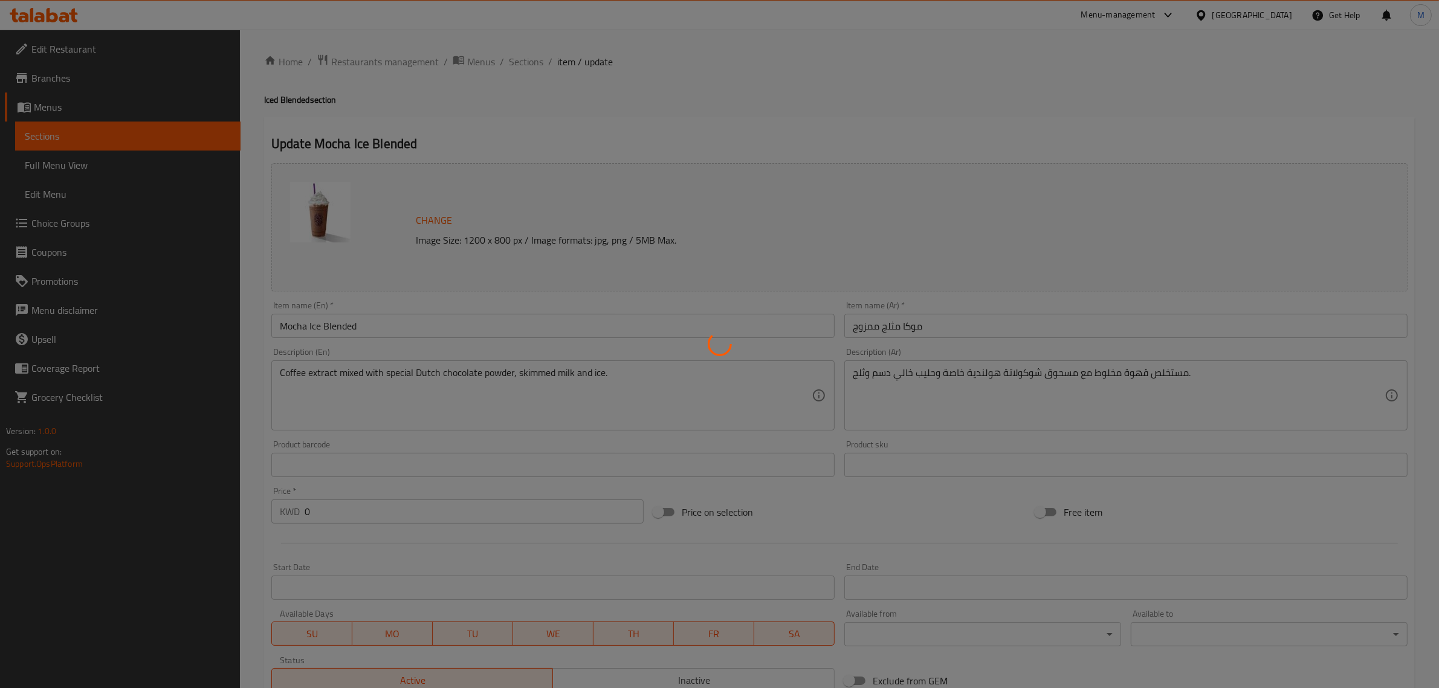
type input "اختيارك من الحليب:"
type input "1"
type input "اختيارك لـ:"
type input "0"
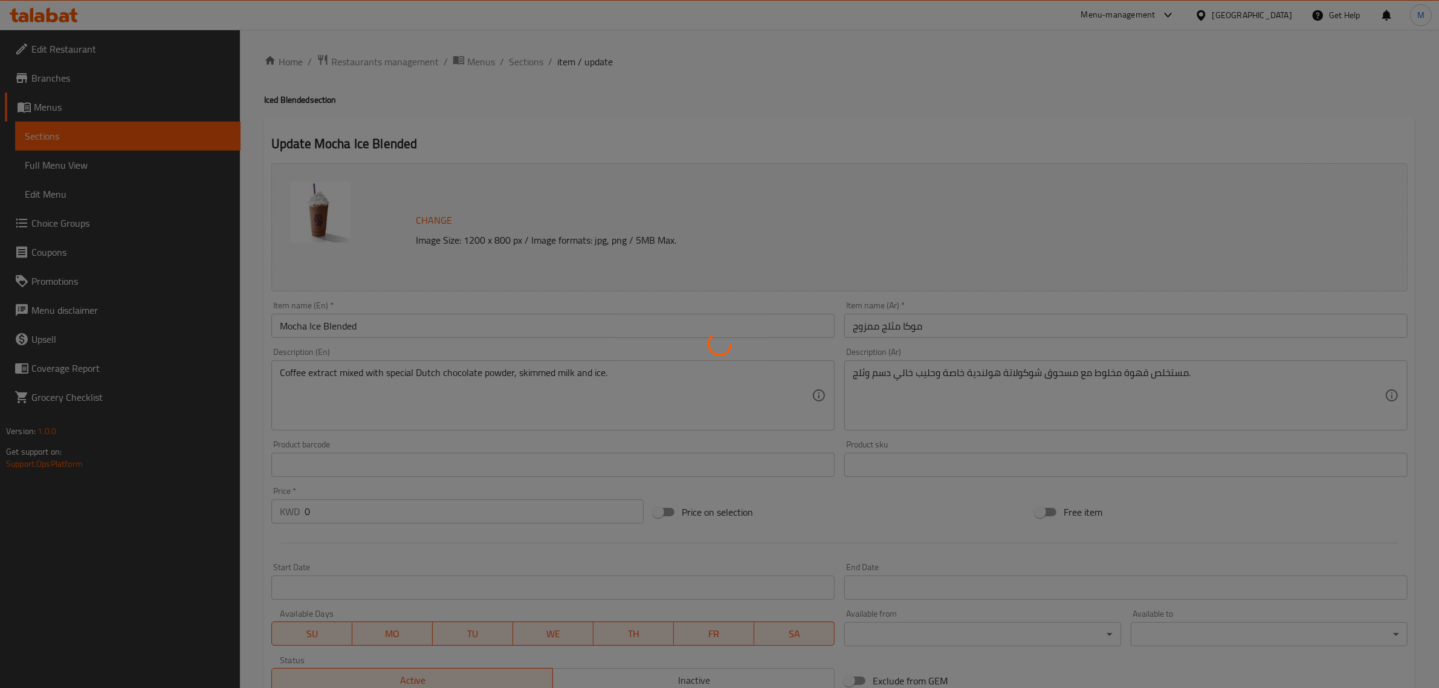
type input "5"
type input "إضافات:"
type input "0"
type input "6"
type input "اختيارك من الحليب:"
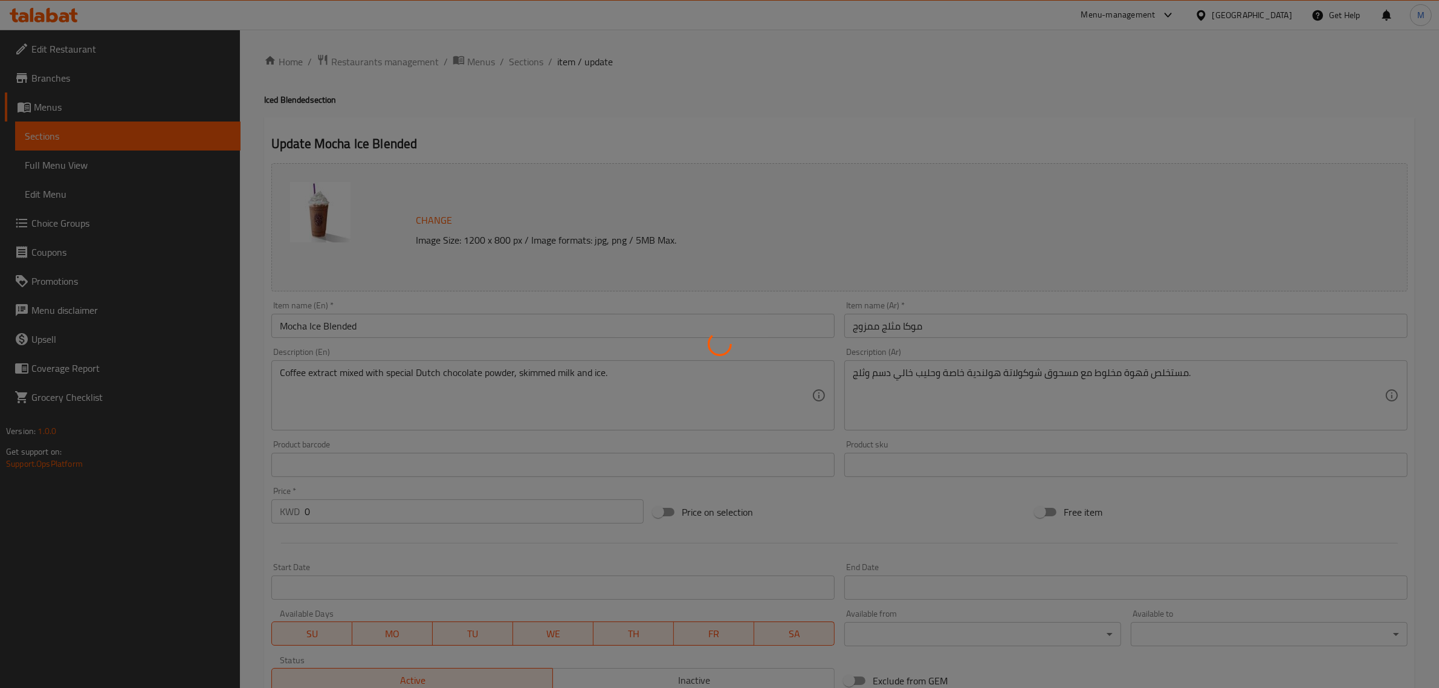
type input "1"
type input "اختيارك لـ:"
type input "0"
type input "5"
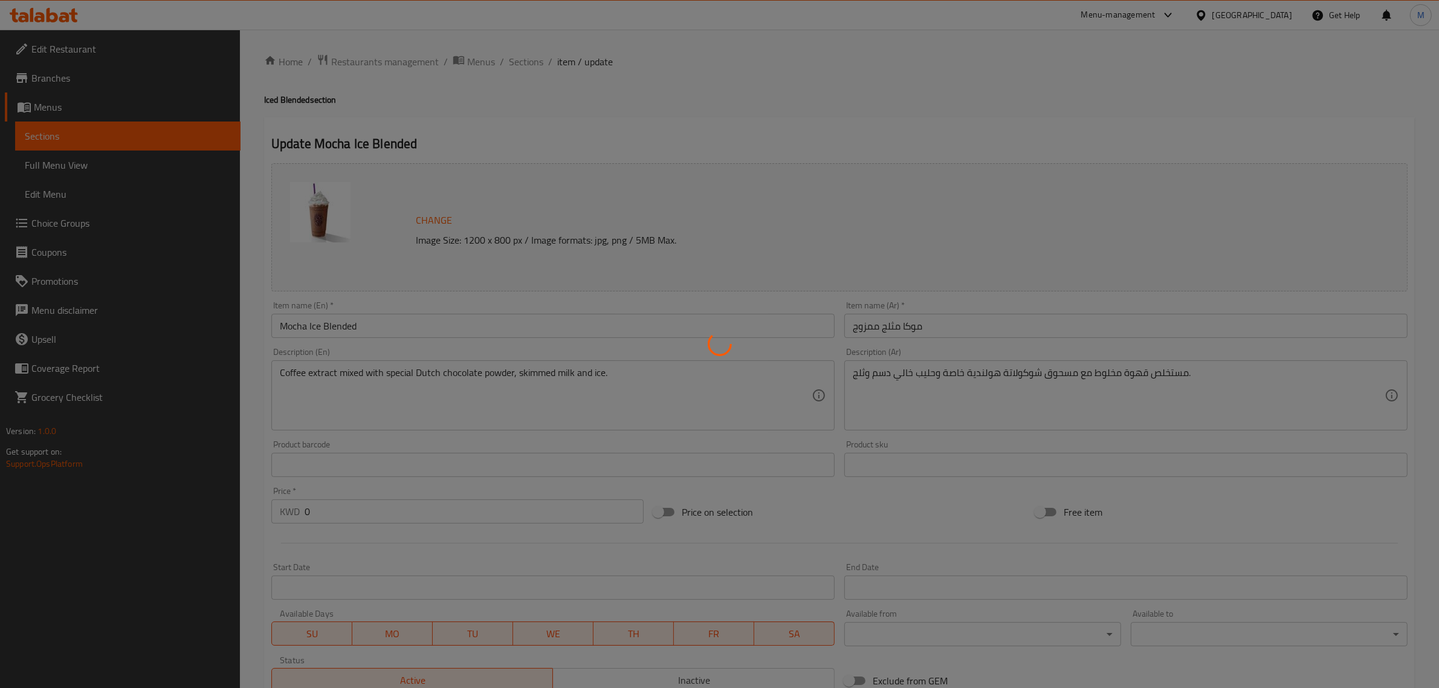
type input "إضافات:"
type input "0"
type input "6"
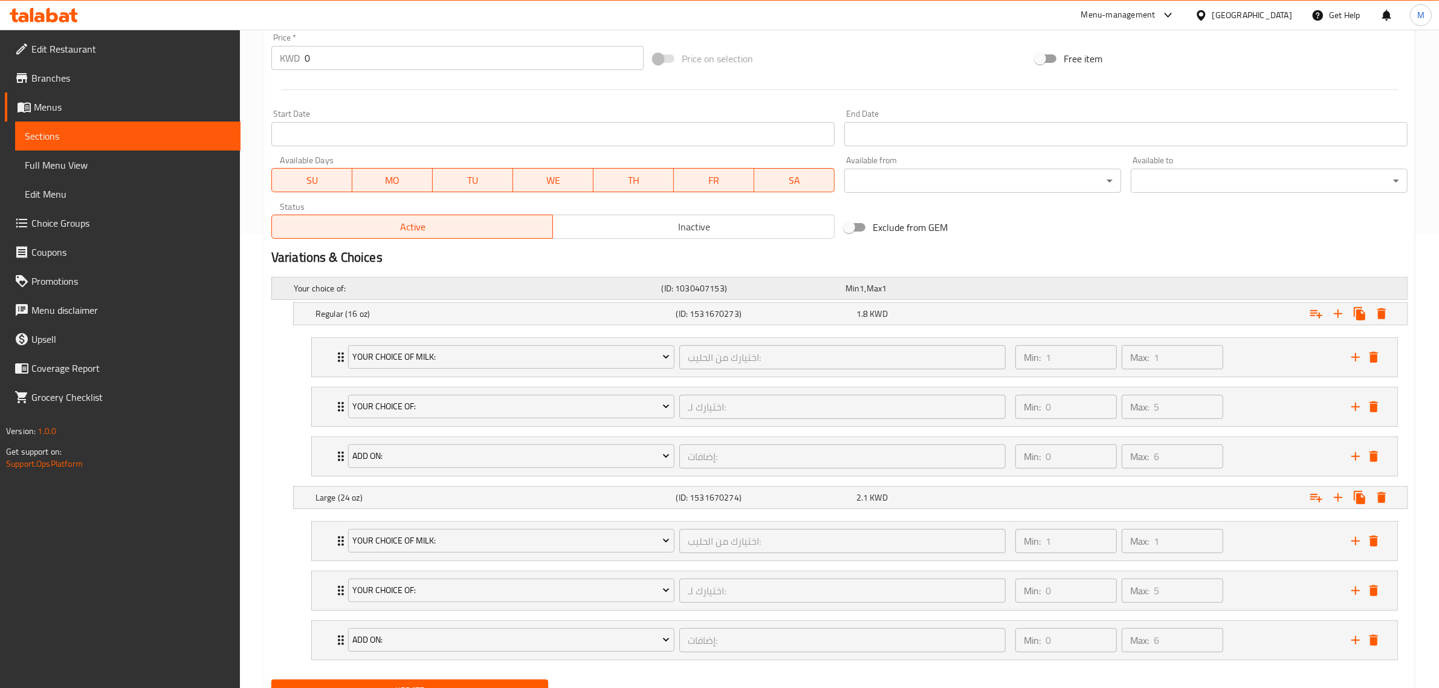
scroll to position [511, 0]
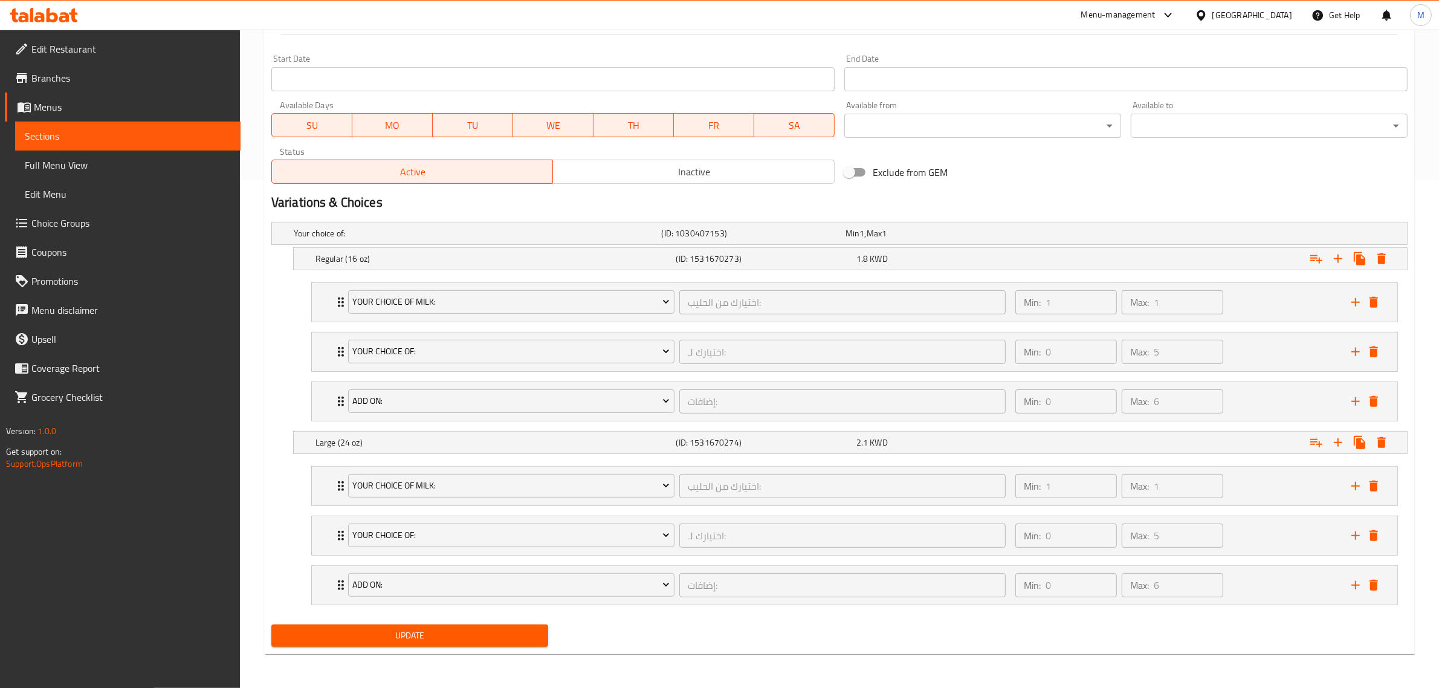
click at [94, 77] on span "Branches" at bounding box center [130, 78] width 199 height 15
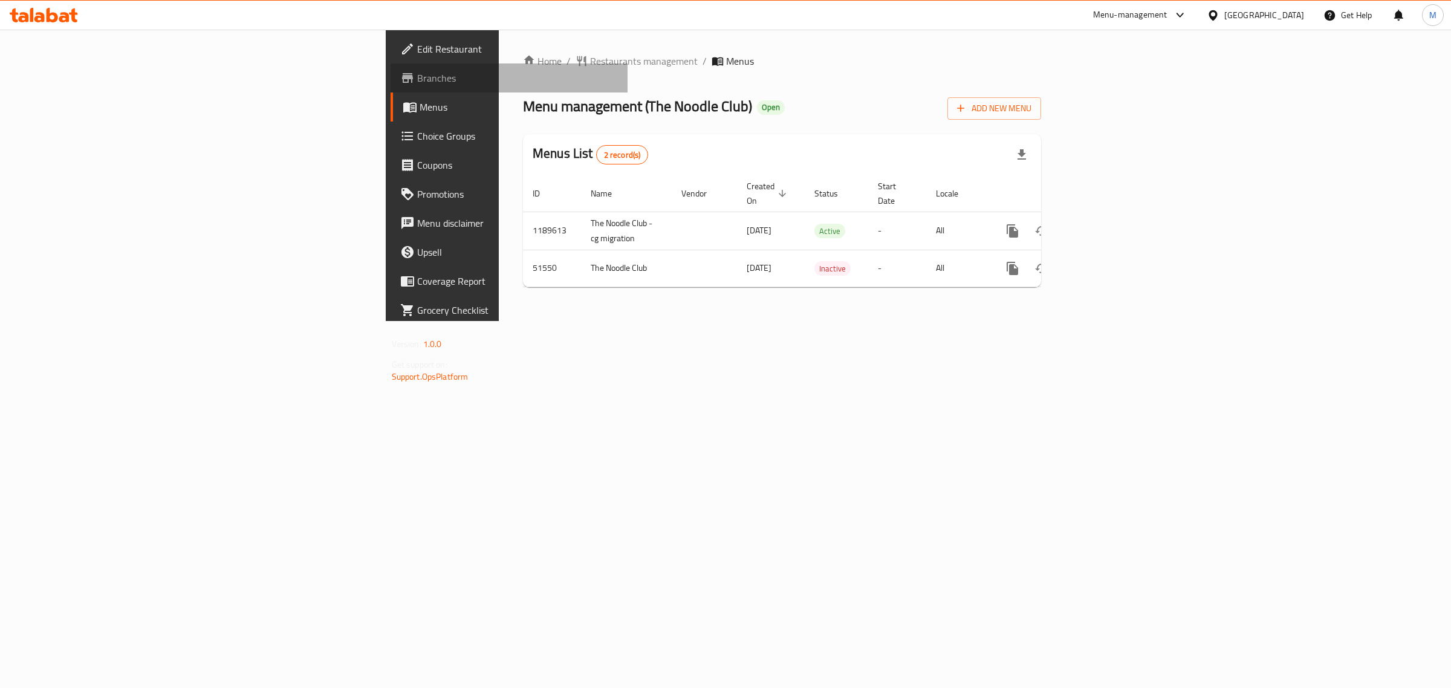
click at [390, 68] on link "Branches" at bounding box center [509, 77] width 238 height 29
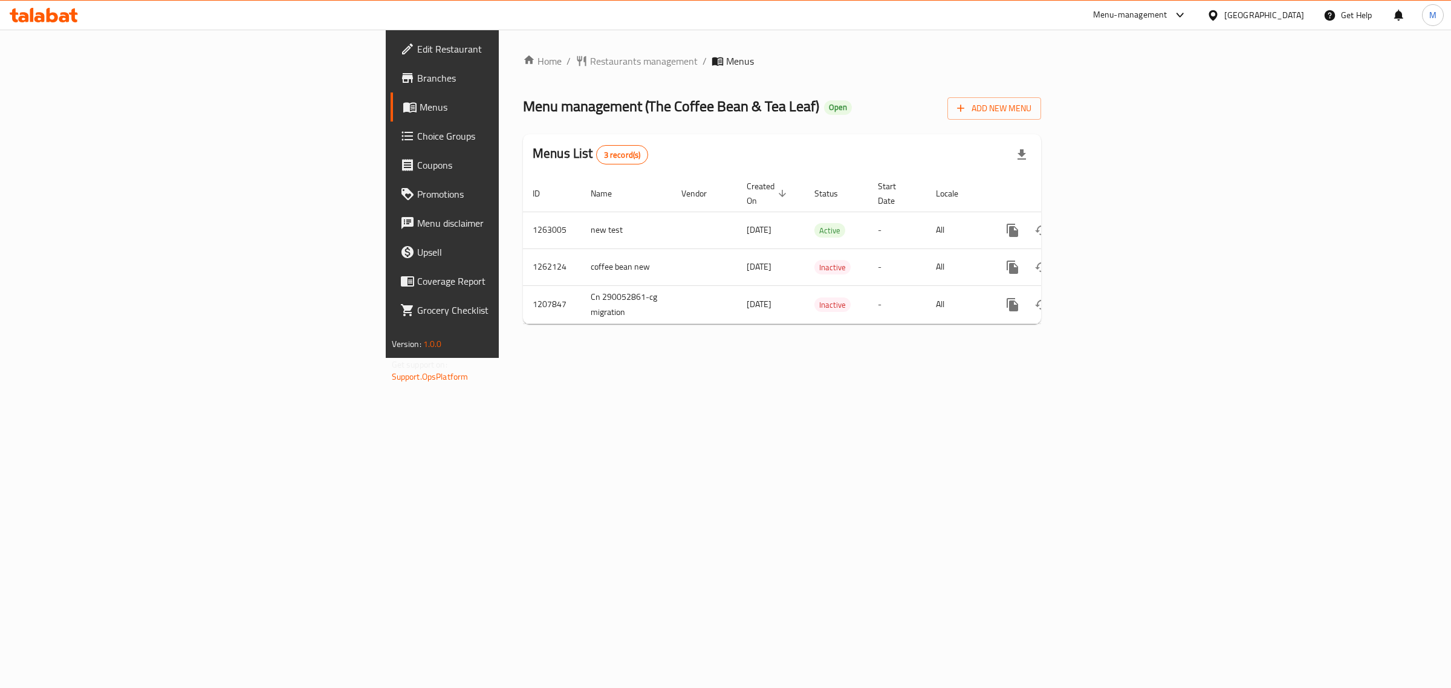
click at [417, 76] on span "Branches" at bounding box center [517, 78] width 201 height 15
click at [390, 85] on link "Branches" at bounding box center [509, 77] width 238 height 29
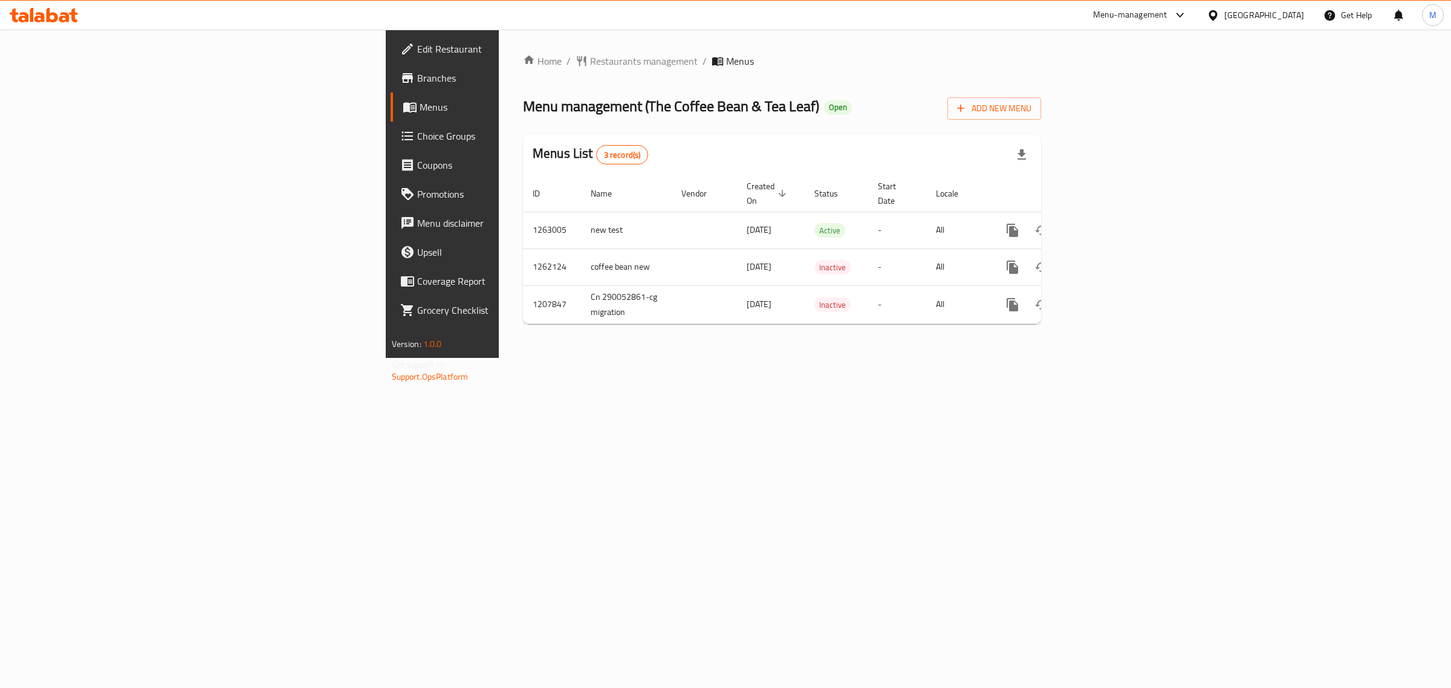
click at [390, 85] on link "Branches" at bounding box center [509, 77] width 238 height 29
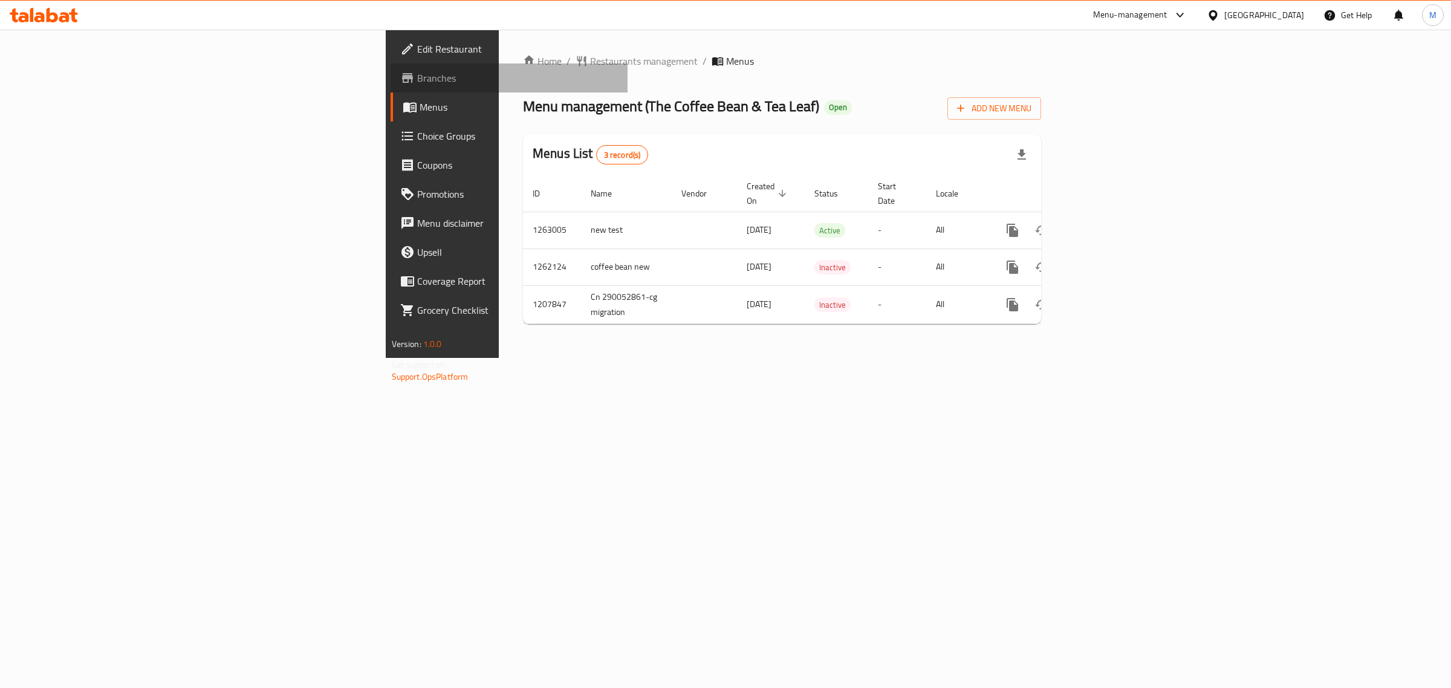
click at [390, 85] on link "Branches" at bounding box center [509, 77] width 238 height 29
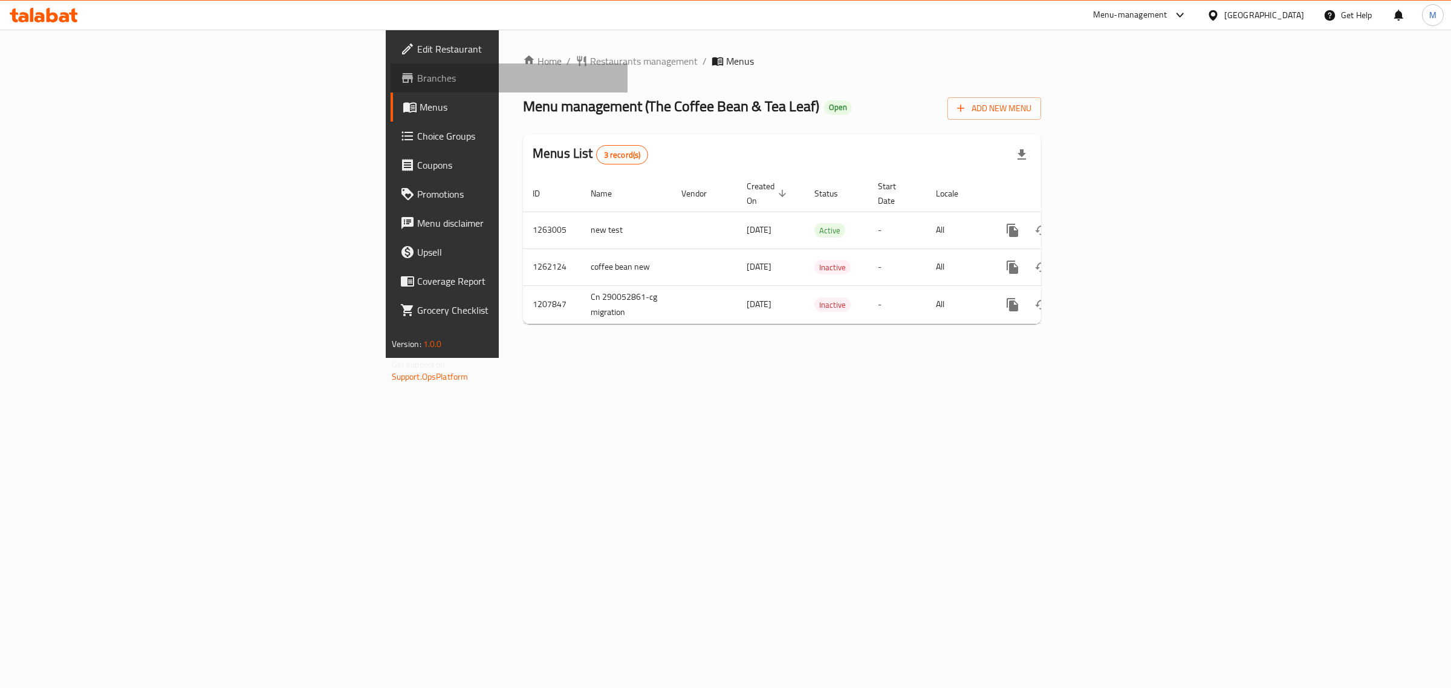
click at [390, 85] on link "Branches" at bounding box center [509, 77] width 238 height 29
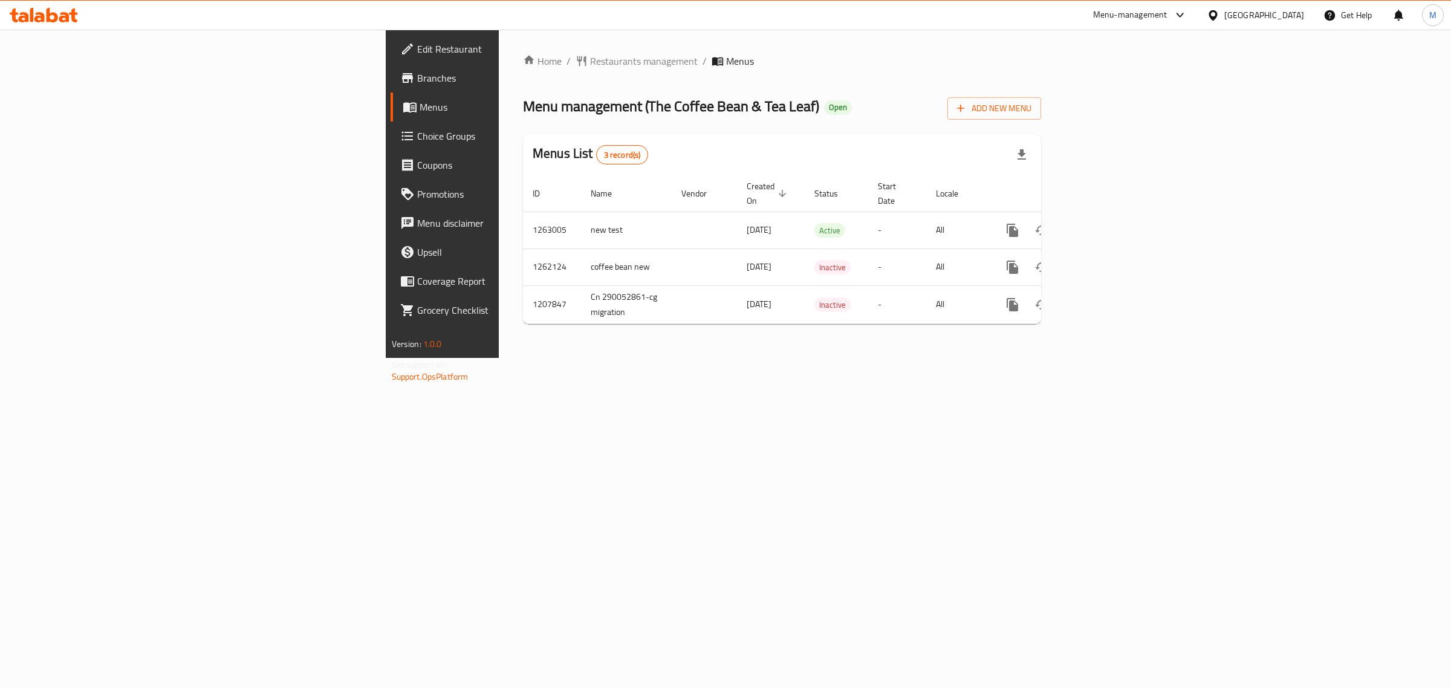
click at [390, 85] on link "Branches" at bounding box center [509, 77] width 238 height 29
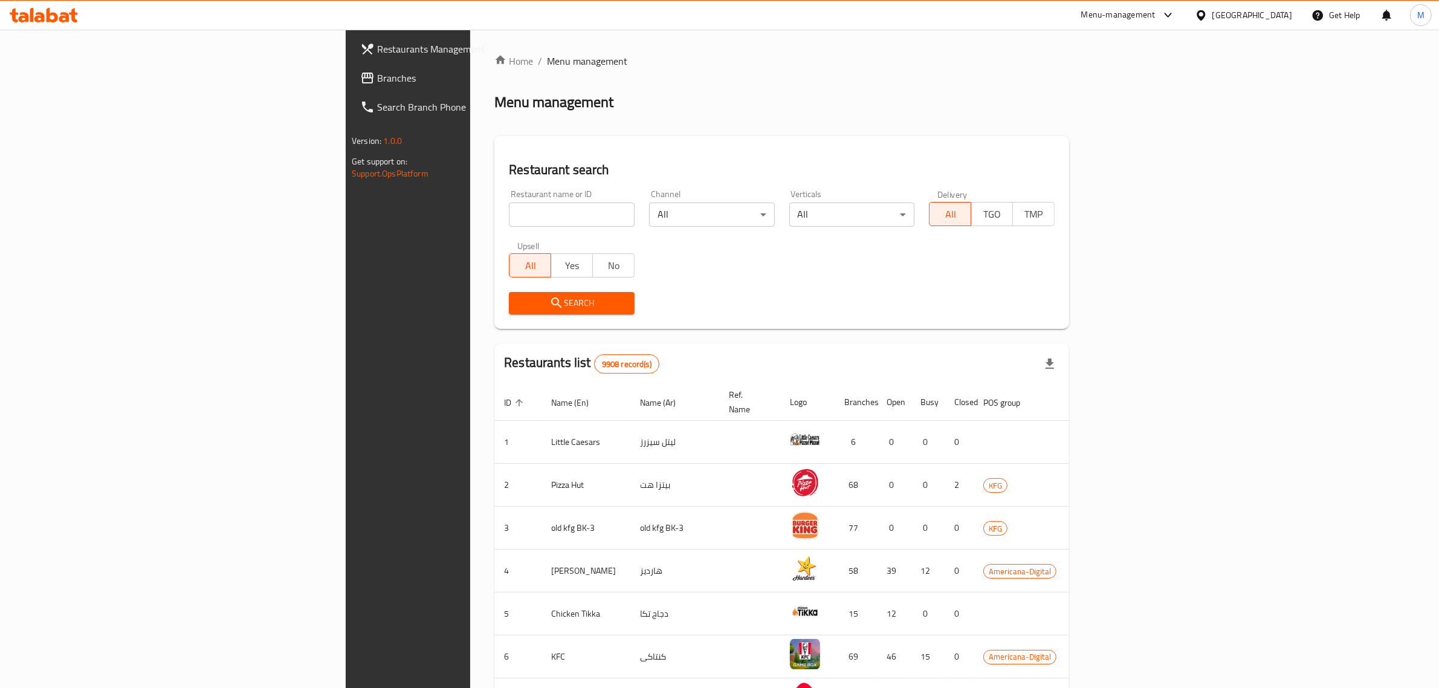
click at [509, 216] on input "search" at bounding box center [572, 214] width 126 height 24
type input "froyo"
drag, startPoint x: 419, startPoint y: 198, endPoint x: 419, endPoint y: 207, distance: 9.1
click at [509, 198] on div "Restaurant name or ID Restaurant name or ID" at bounding box center [572, 208] width 126 height 37
click at [509, 215] on input "search" at bounding box center [572, 214] width 126 height 24
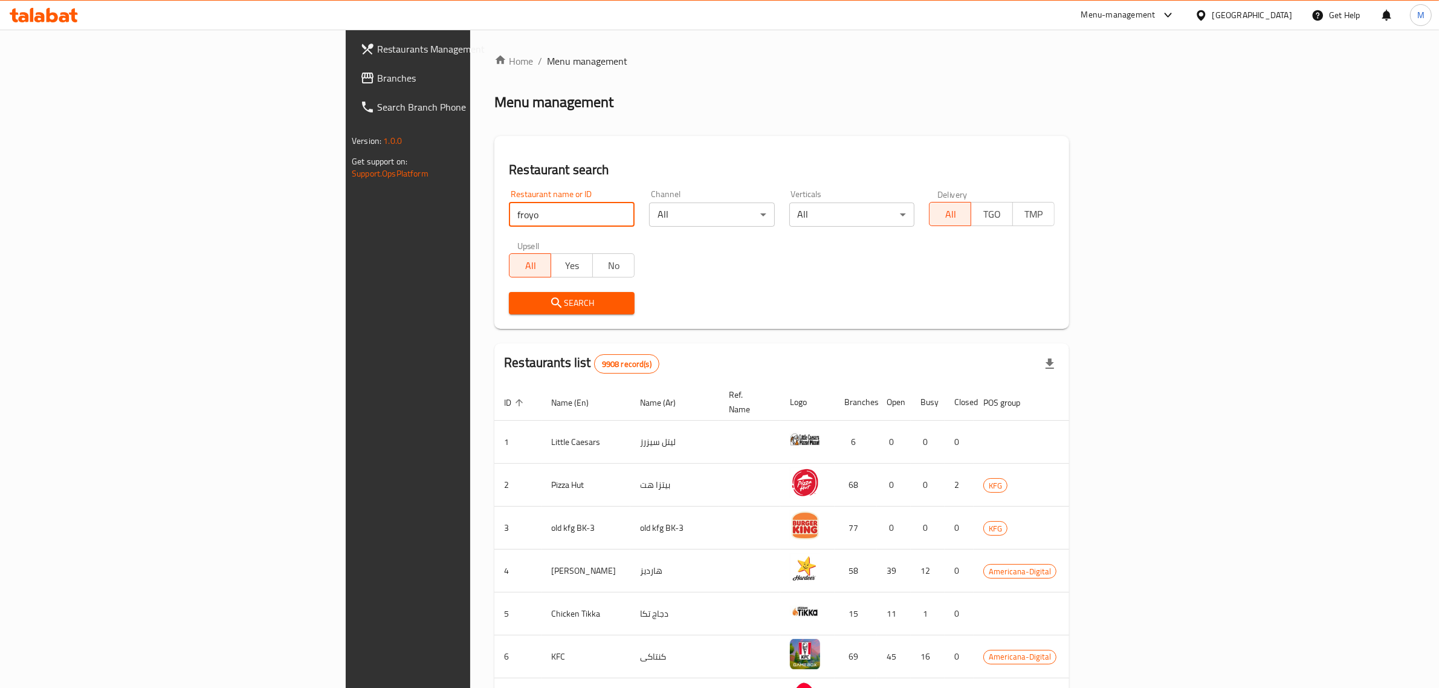
type input "froyo"
click button "Search" at bounding box center [572, 303] width 126 height 22
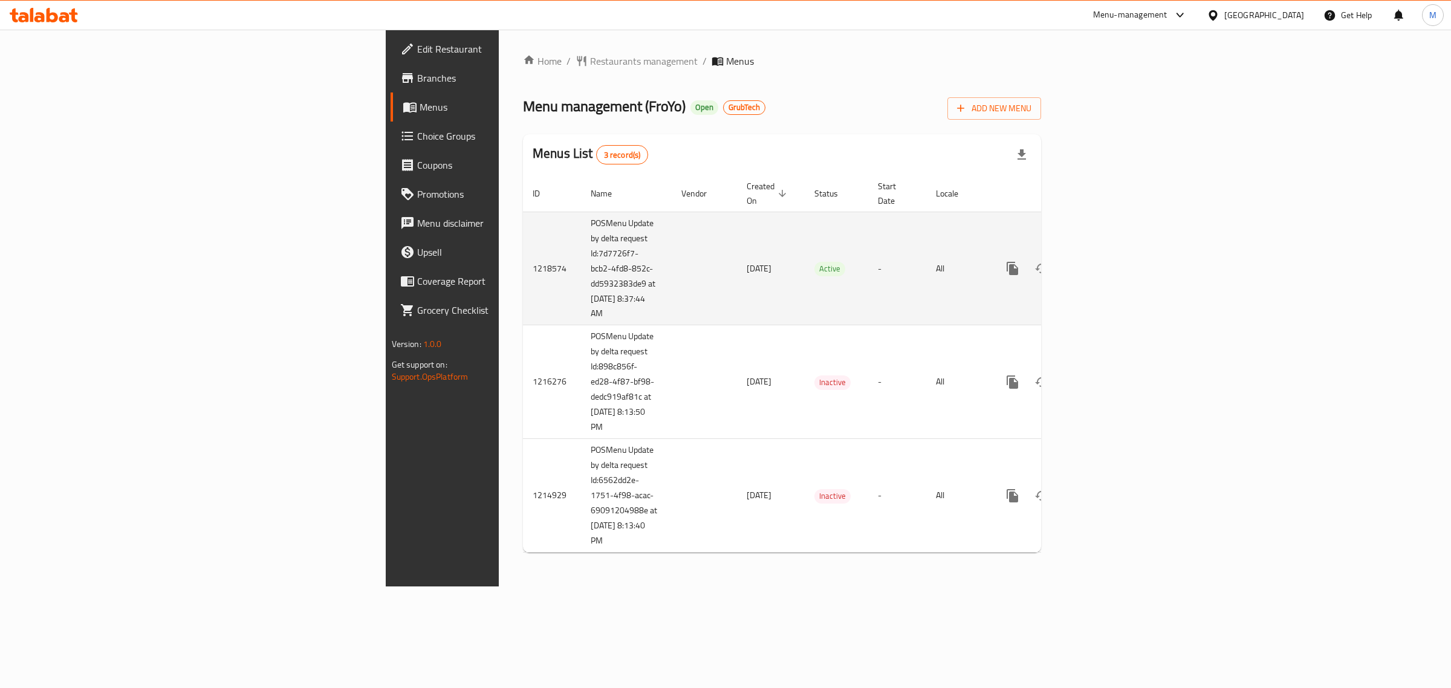
click at [1107, 261] on icon "enhanced table" at bounding box center [1099, 268] width 15 height 15
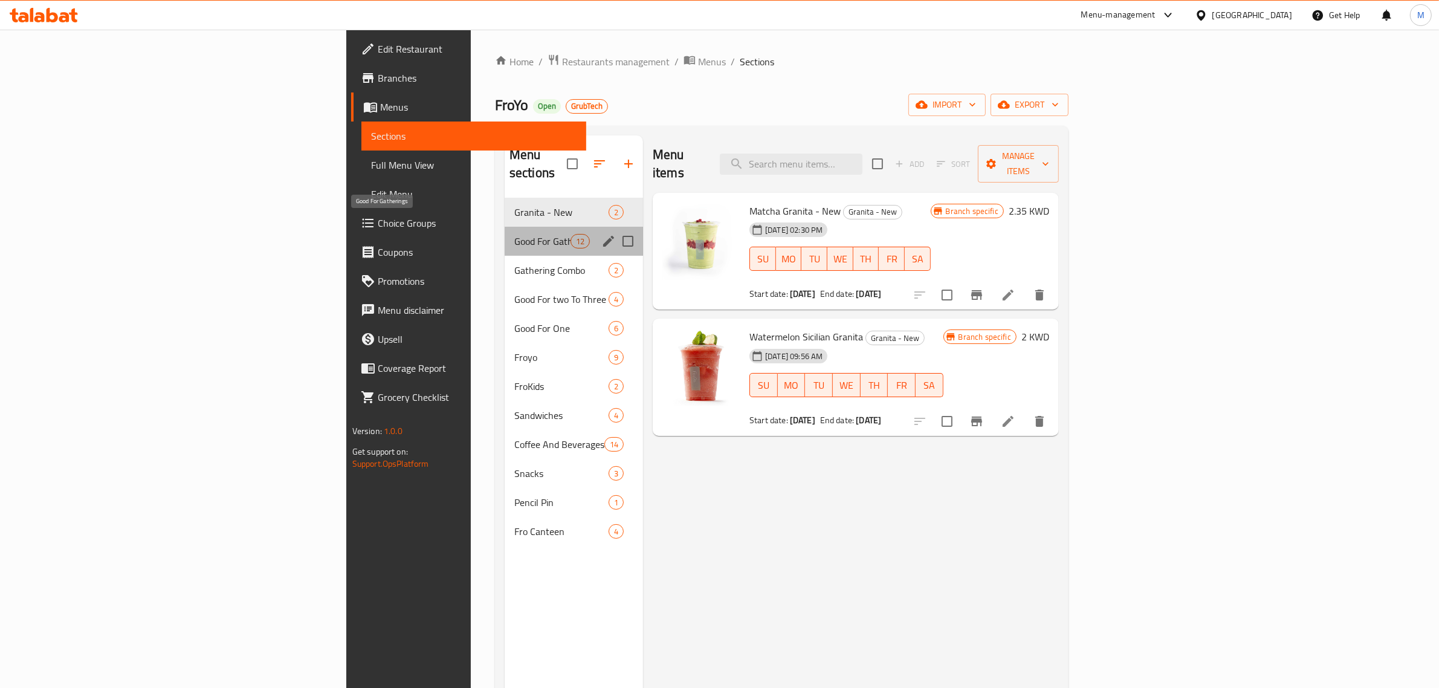
click at [514, 234] on span "Good For Gatherings" at bounding box center [542, 241] width 56 height 15
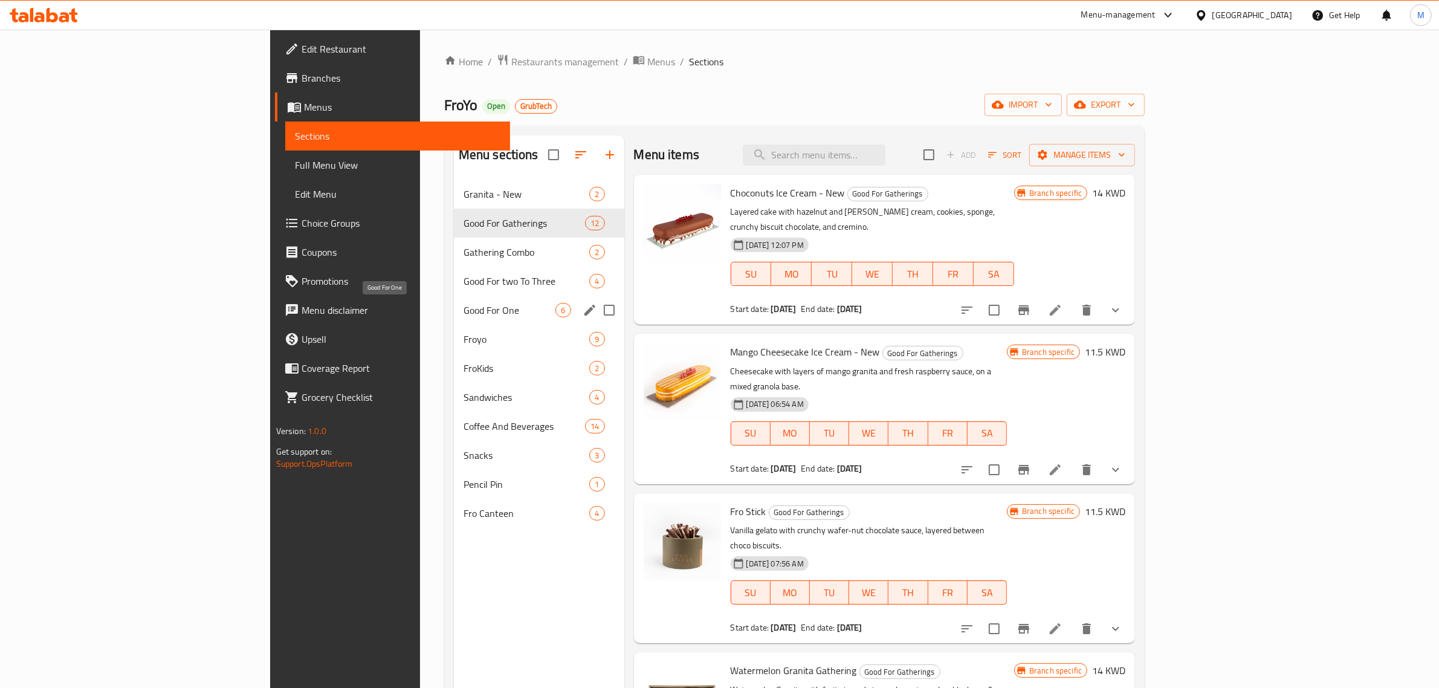
click at [464, 306] on span "Good For One" at bounding box center [510, 310] width 92 height 15
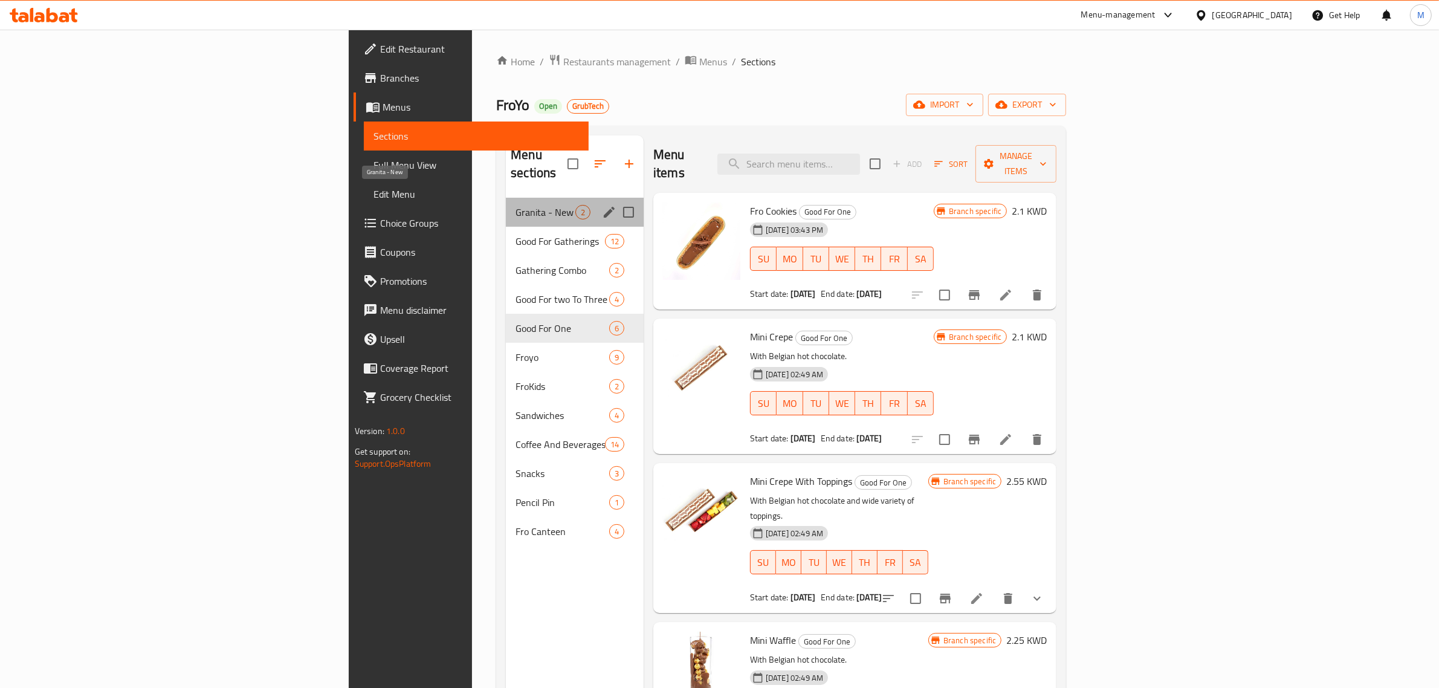
click at [516, 205] on span "Granita - New" at bounding box center [546, 212] width 60 height 15
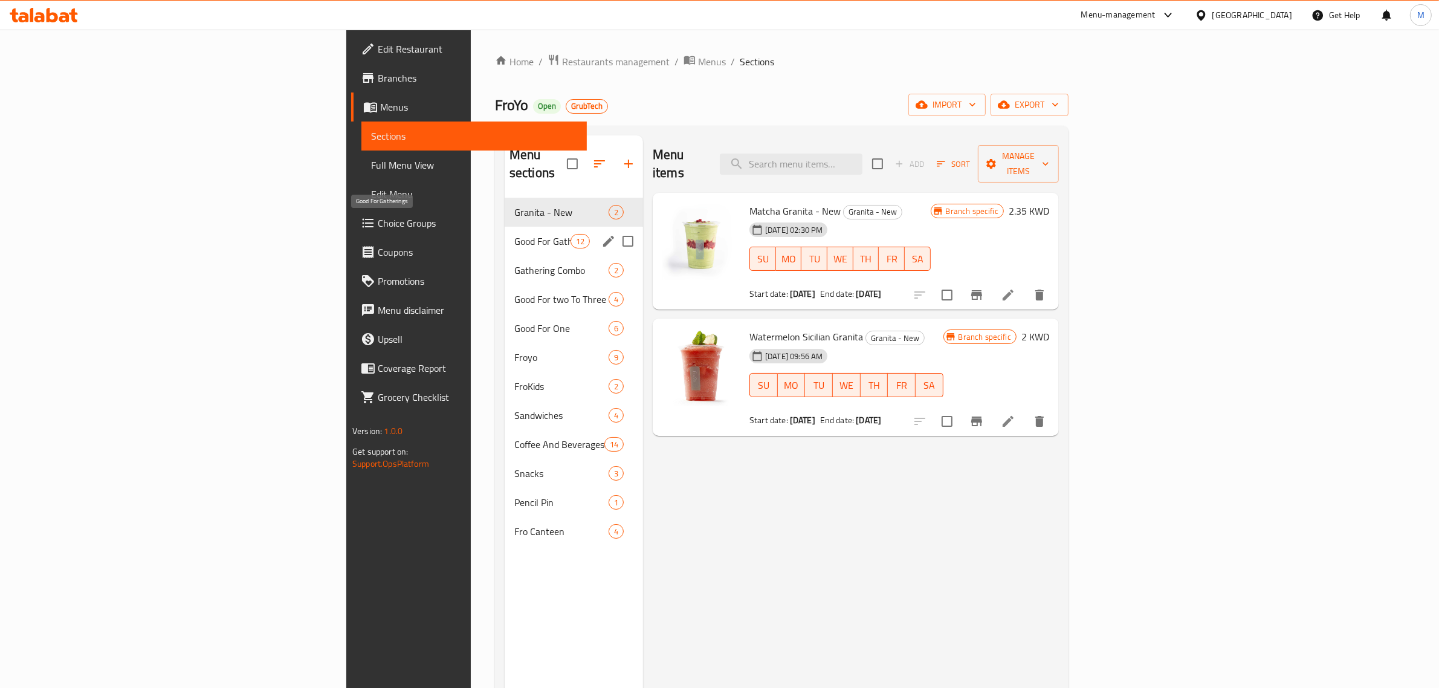
click at [514, 234] on span "Good For Gatherings" at bounding box center [542, 241] width 56 height 15
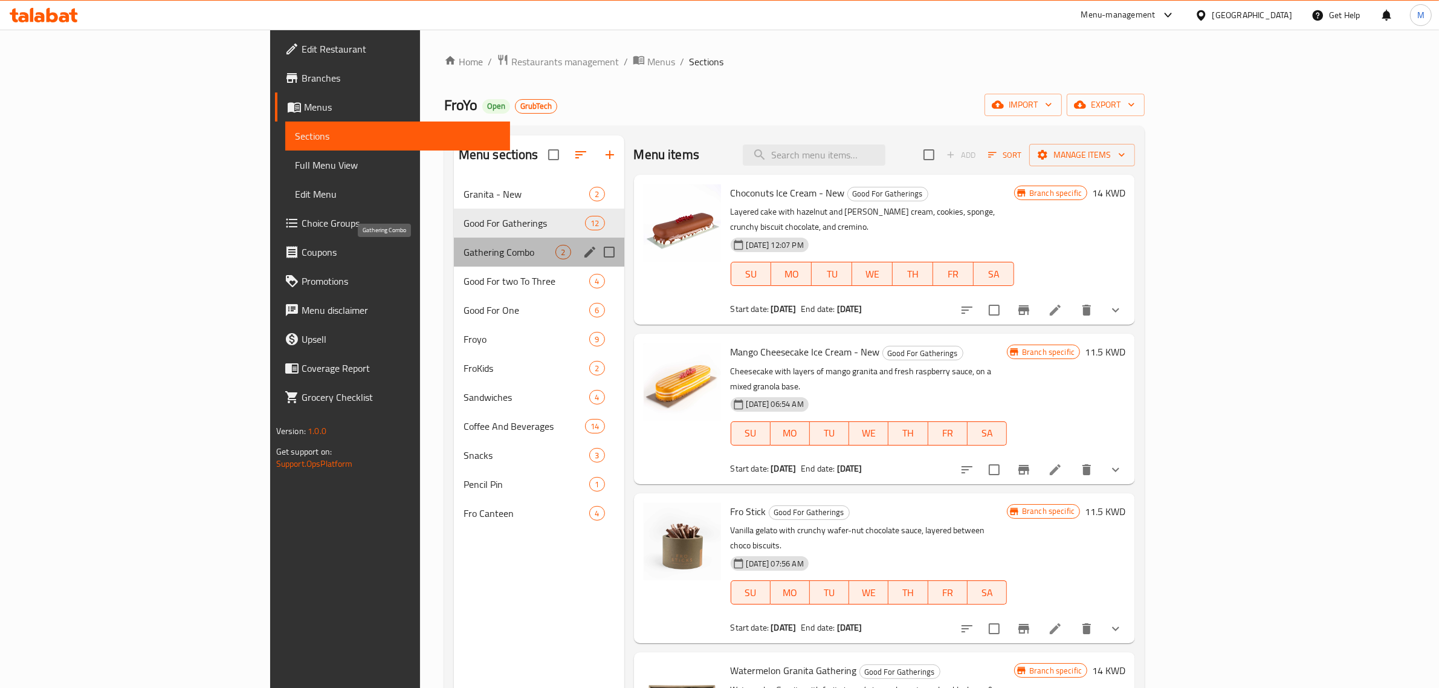
click at [464, 251] on span "Gathering Combo" at bounding box center [510, 252] width 92 height 15
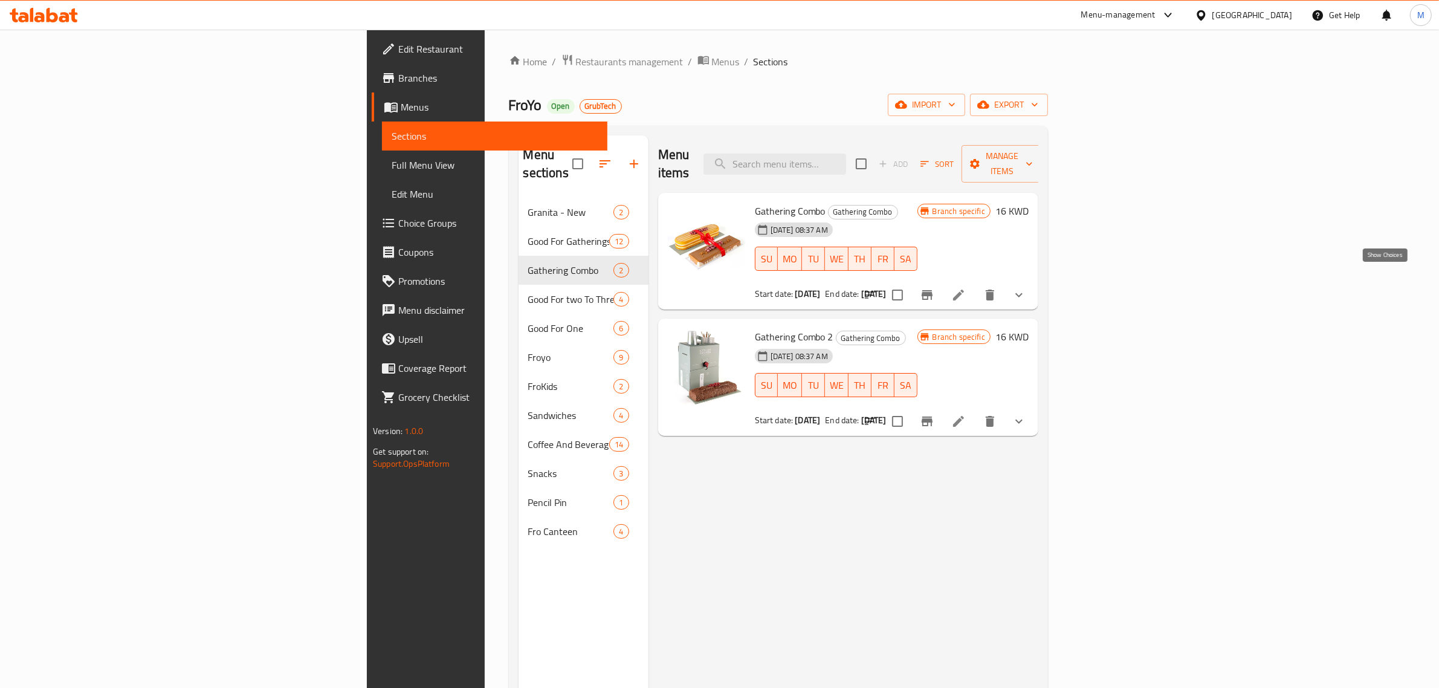
click at [1026, 288] on icon "show more" at bounding box center [1019, 295] width 15 height 15
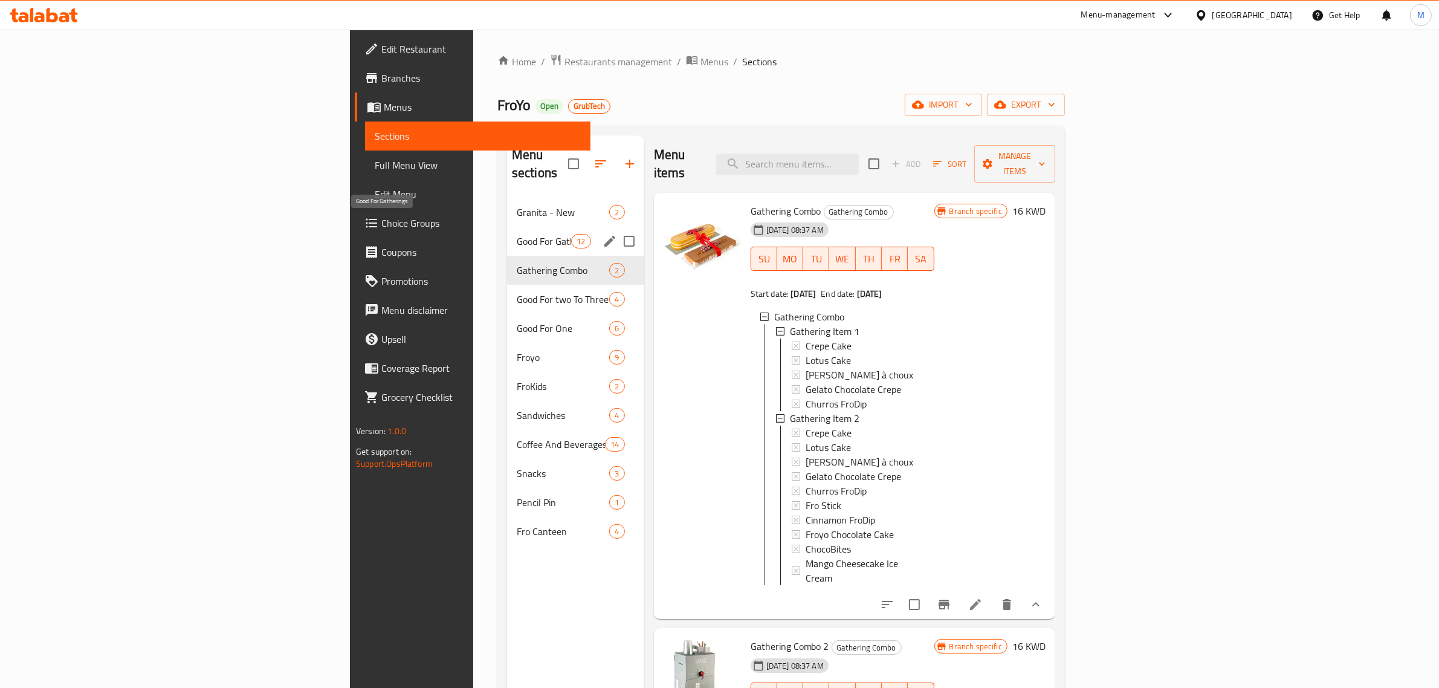
click at [517, 234] on span "Good For Gatherings" at bounding box center [544, 241] width 54 height 15
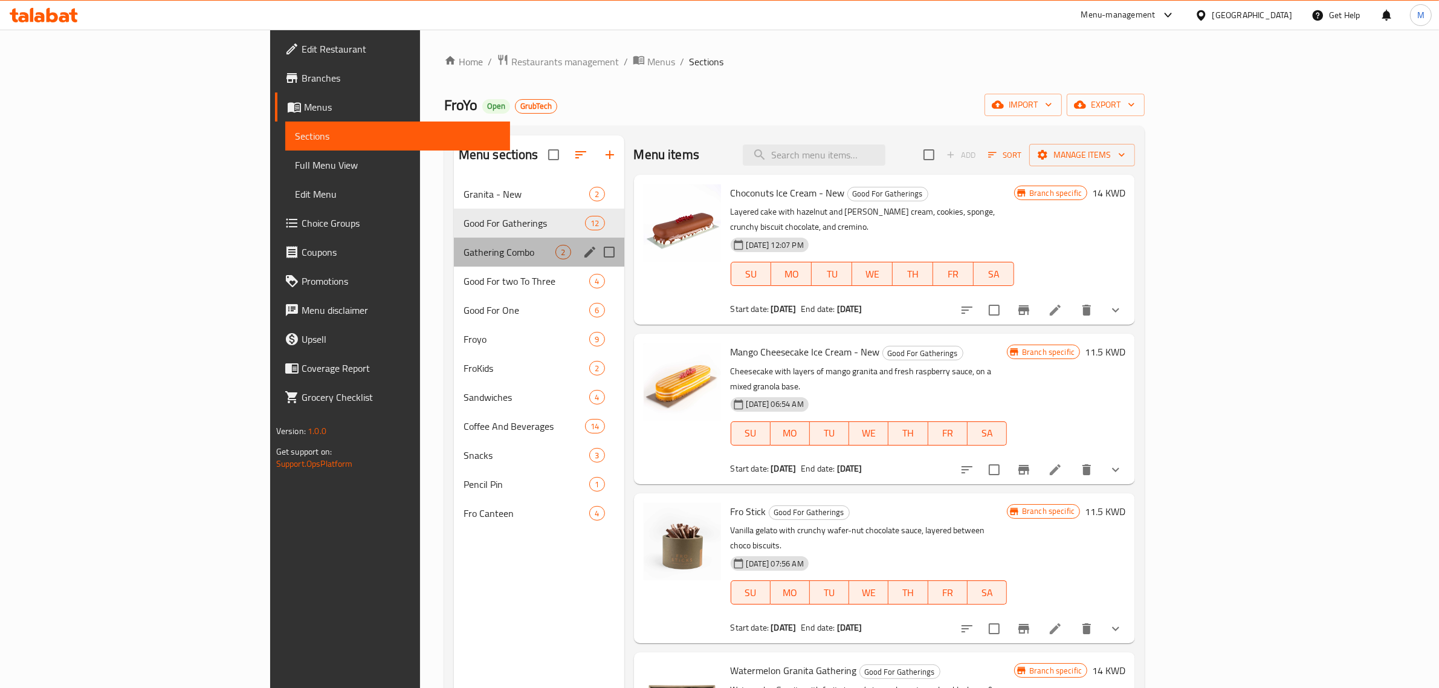
click at [454, 242] on div "Gathering Combo 2" at bounding box center [539, 252] width 170 height 29
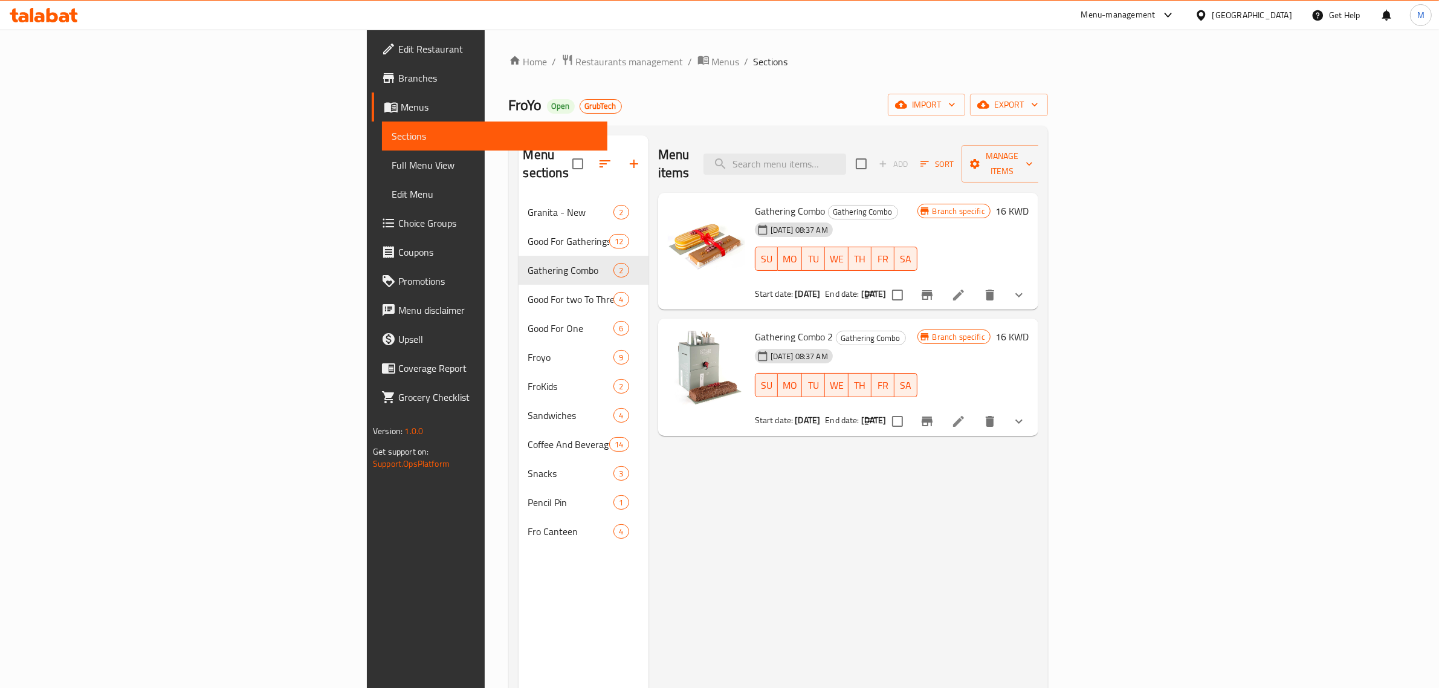
click at [1026, 288] on icon "show more" at bounding box center [1019, 295] width 15 height 15
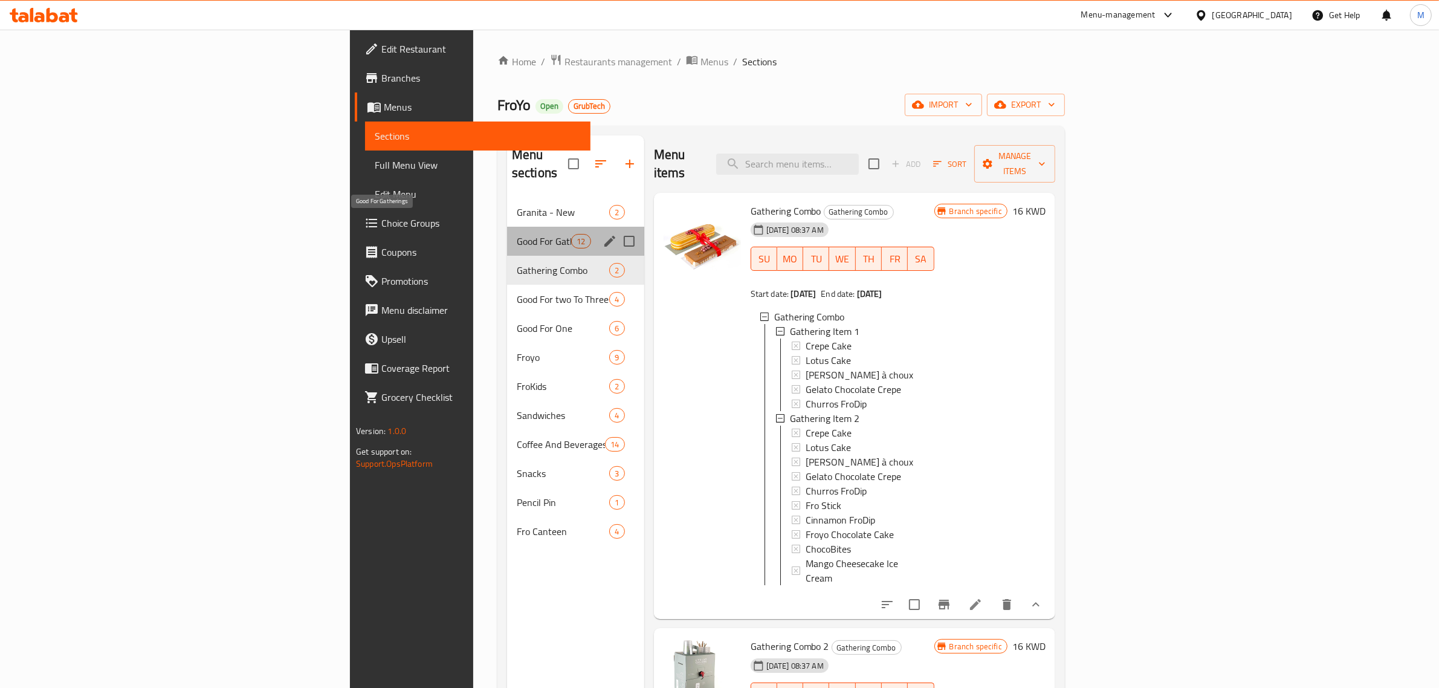
click at [517, 234] on span "Good For Gatherings" at bounding box center [544, 241] width 54 height 15
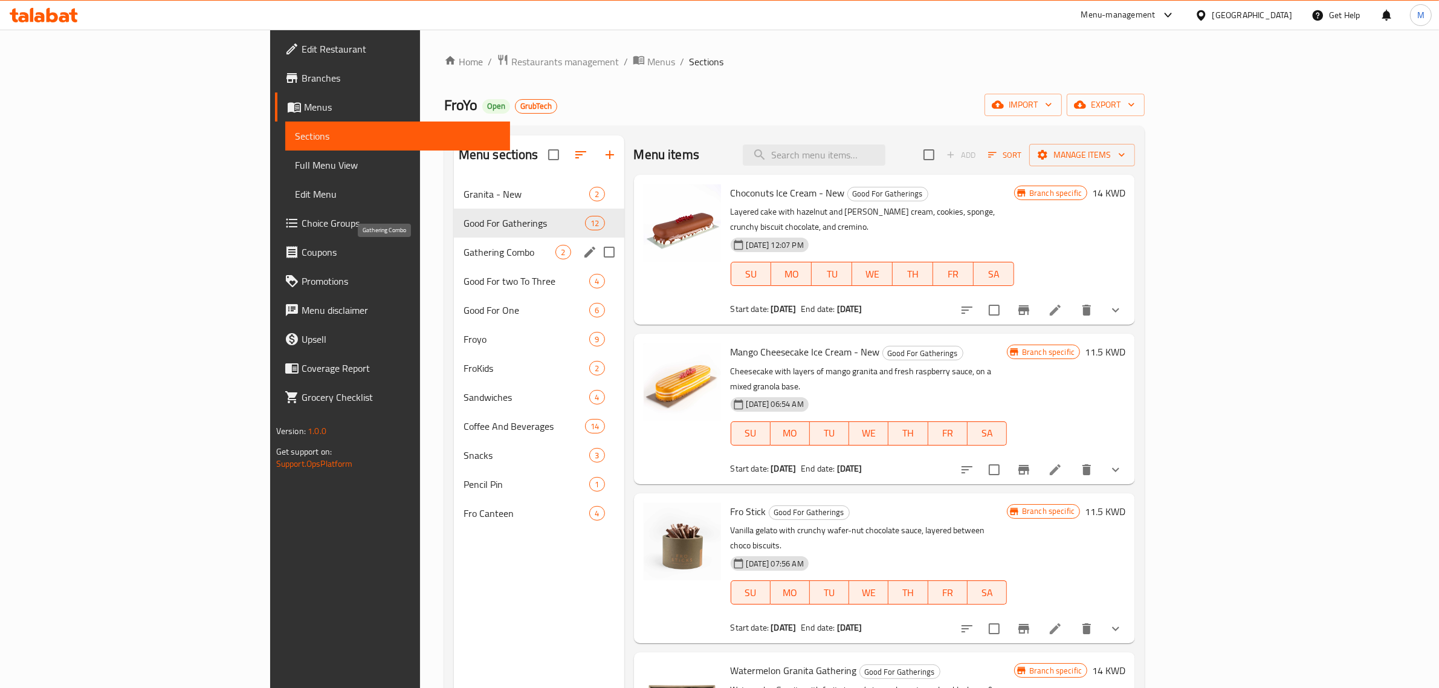
click at [464, 252] on span "Gathering Combo" at bounding box center [510, 252] width 92 height 15
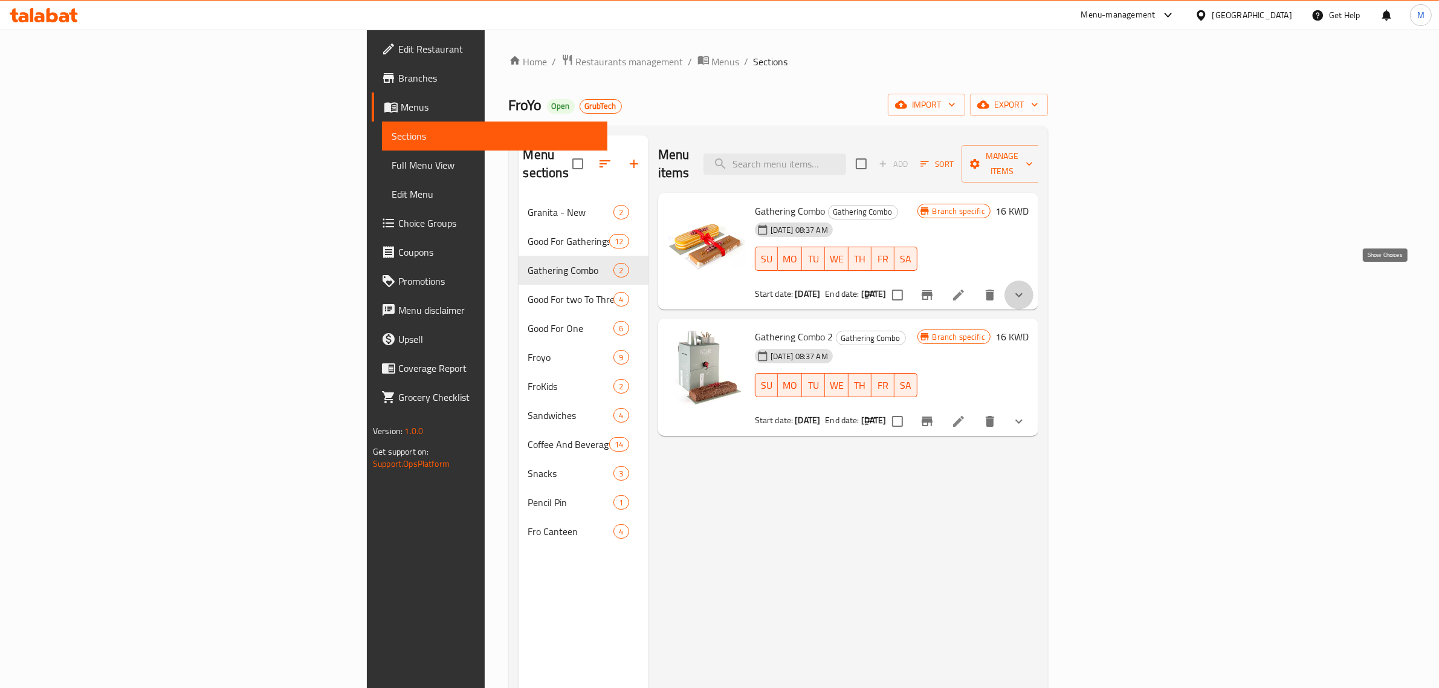
click at [1026, 288] on icon "show more" at bounding box center [1019, 295] width 15 height 15
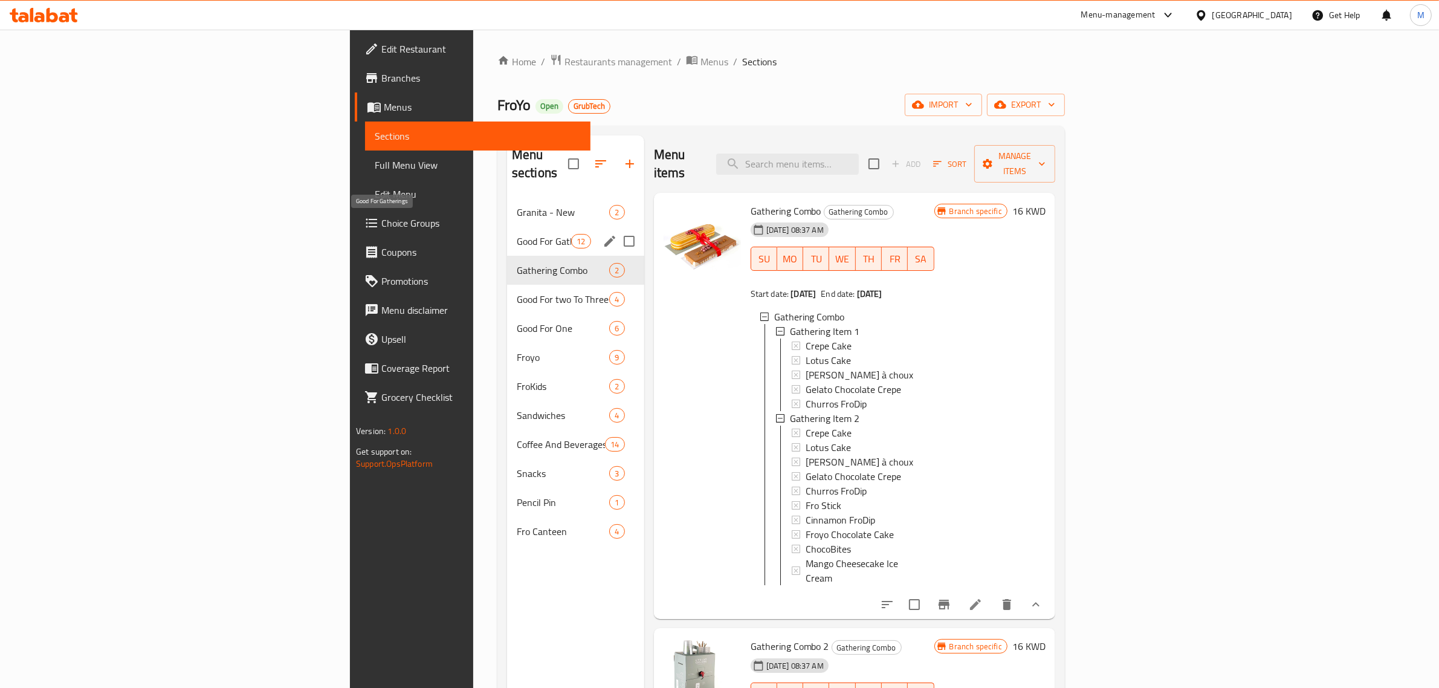
click at [517, 234] on span "Good For Gatherings" at bounding box center [544, 241] width 54 height 15
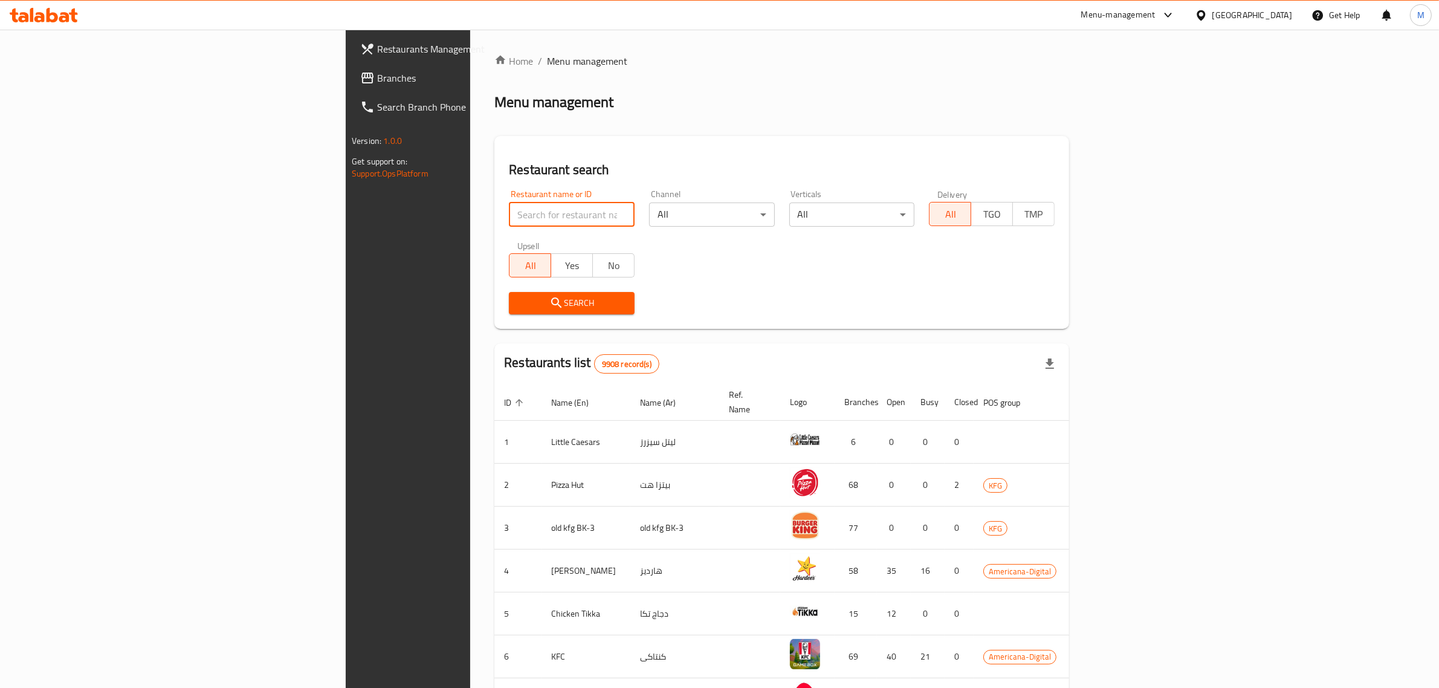
click at [509, 212] on input "search" at bounding box center [572, 214] width 126 height 24
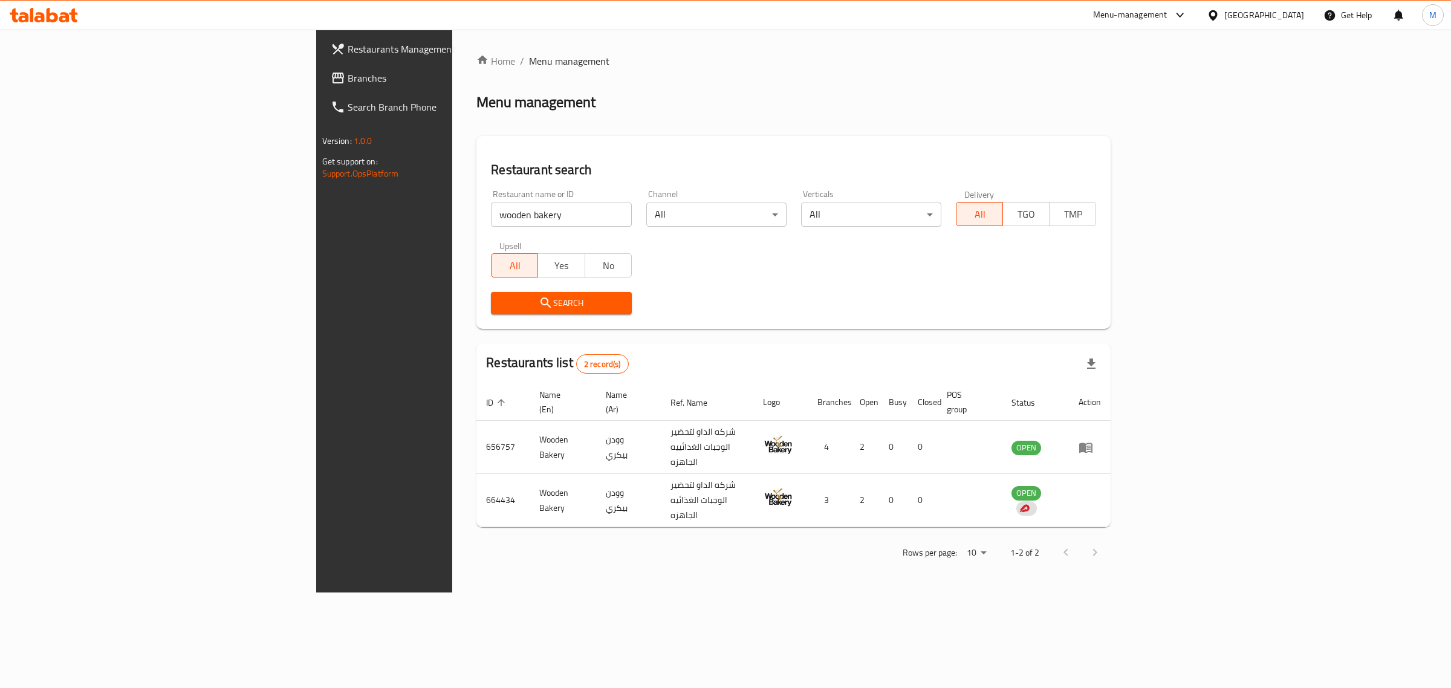
drag, startPoint x: 348, startPoint y: 238, endPoint x: 348, endPoint y: 230, distance: 7.9
click at [484, 238] on div "Upsell All Yes No" at bounding box center [561, 259] width 155 height 51
click at [491, 225] on input "wooden bakery" at bounding box center [561, 214] width 140 height 24
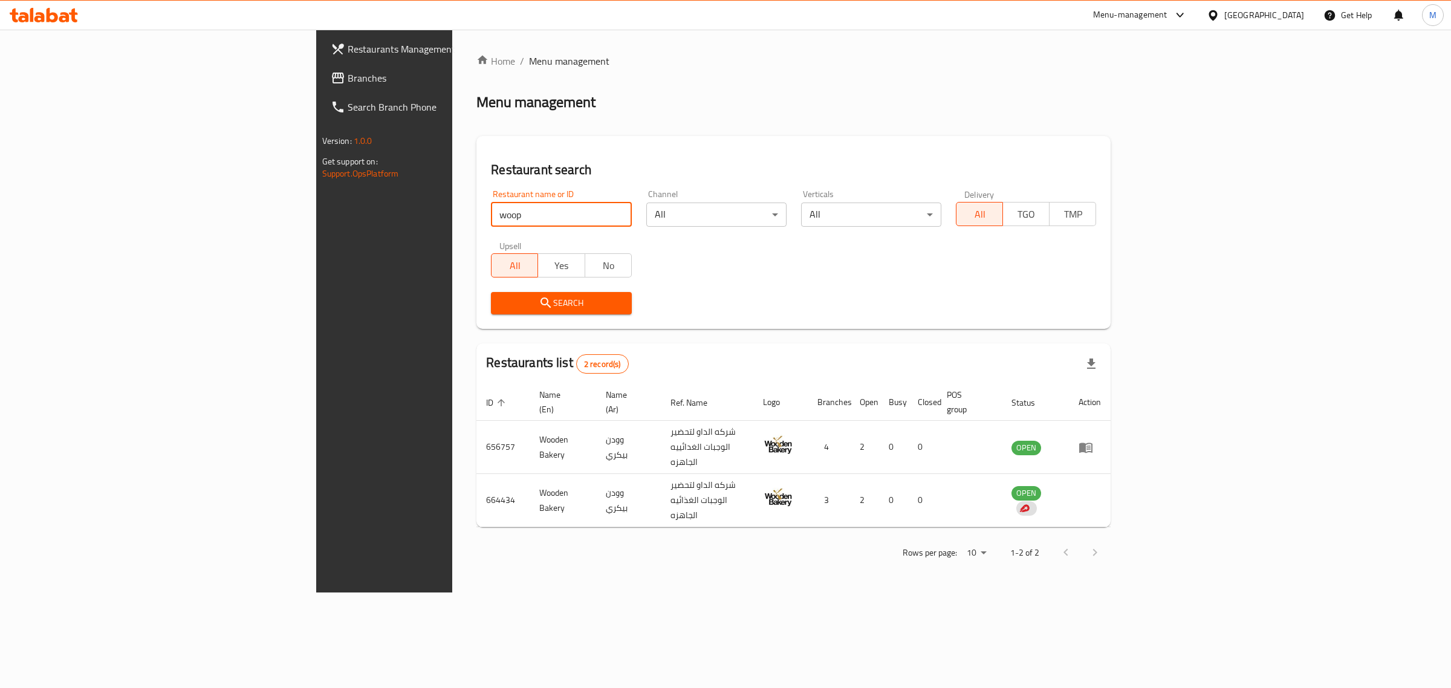
type input "woop"
click button "Search" at bounding box center [561, 303] width 140 height 22
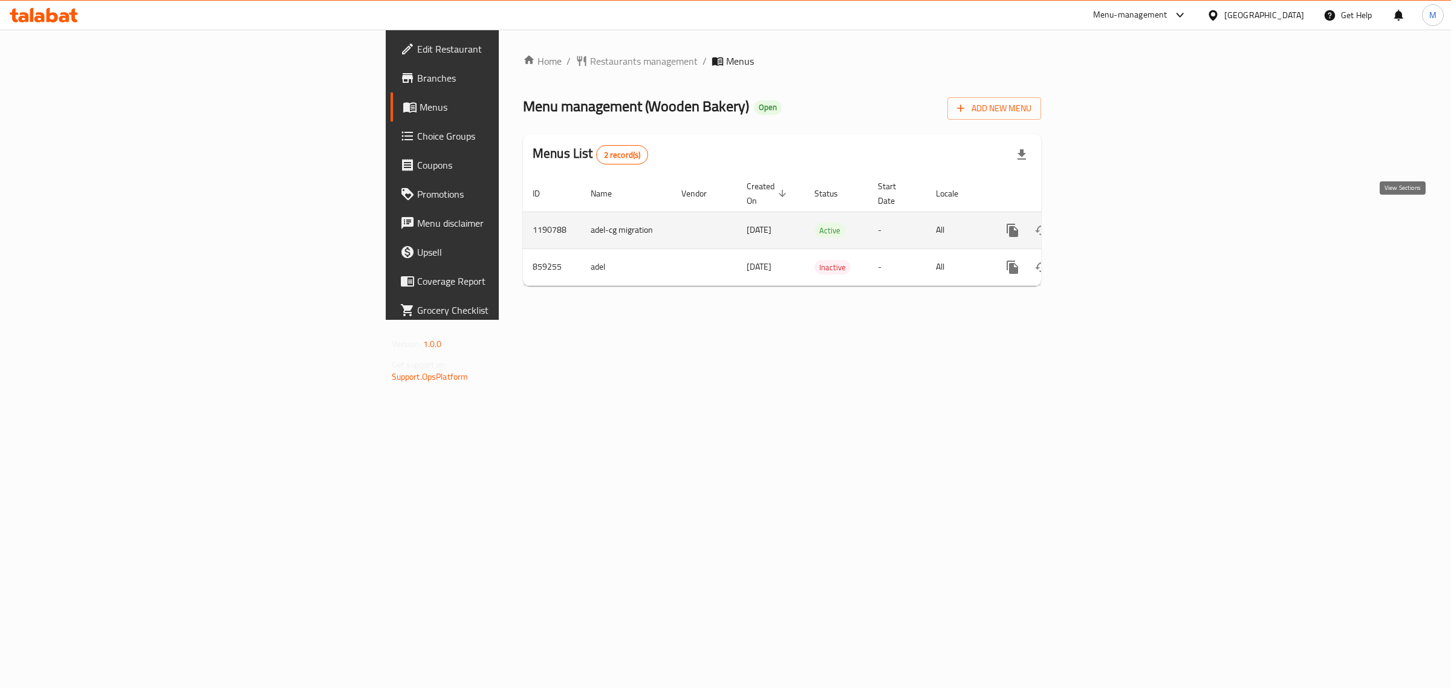
click at [1107, 223] on icon "enhanced table" at bounding box center [1099, 230] width 15 height 15
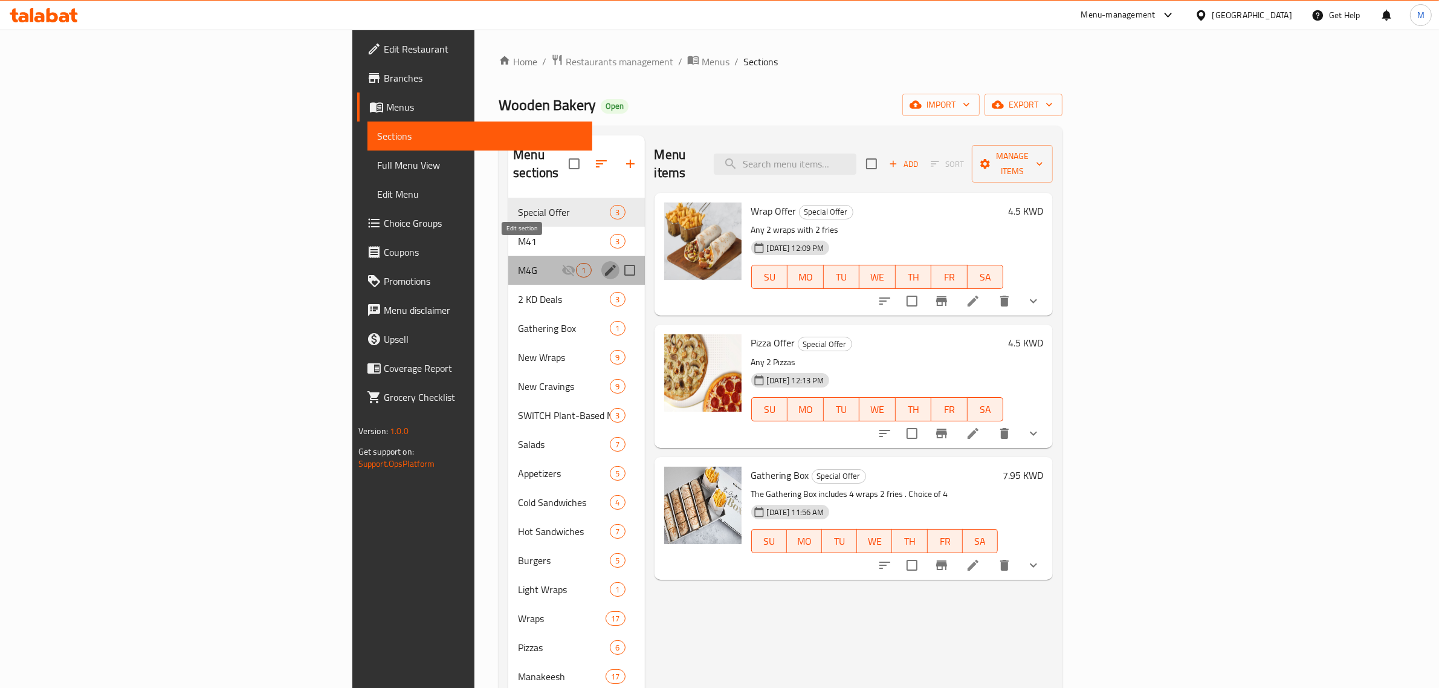
click at [603, 263] on icon "edit" at bounding box center [610, 270] width 15 height 15
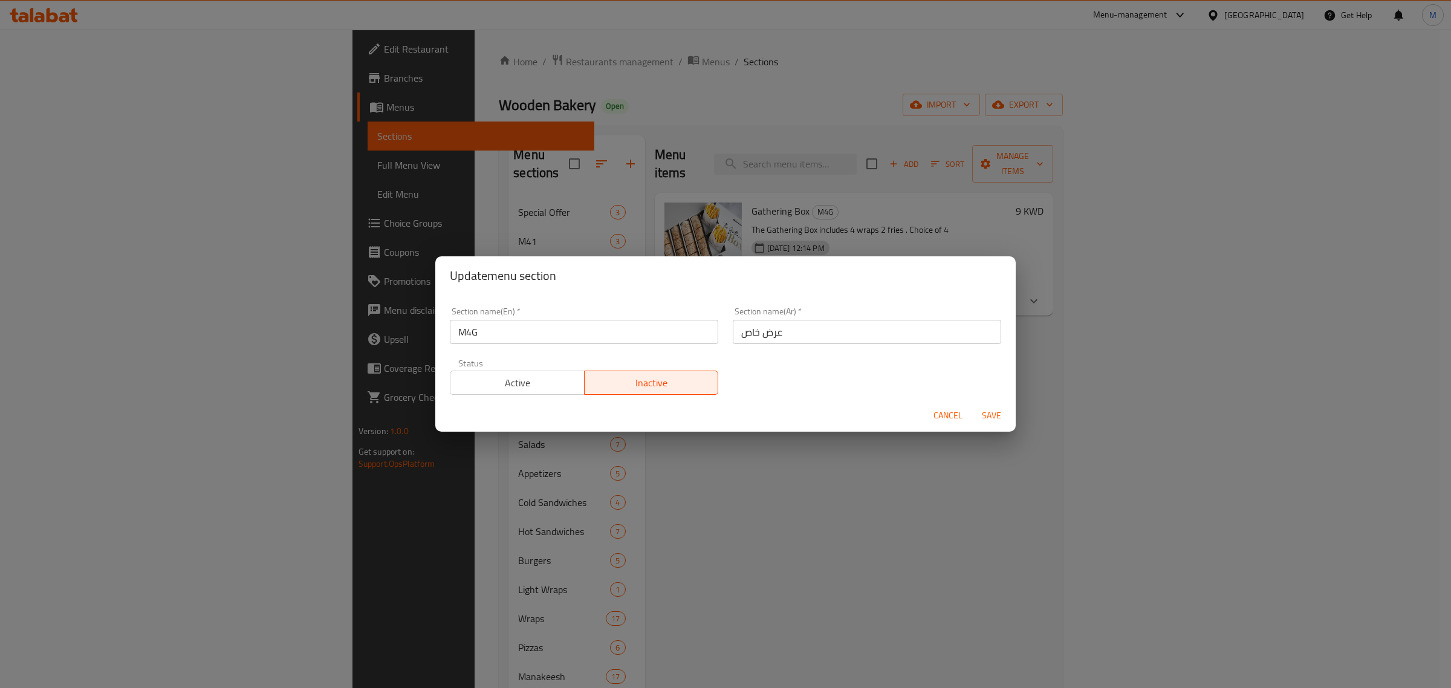
click at [549, 375] on span "Active" at bounding box center [517, 383] width 125 height 18
click at [997, 411] on span "Save" at bounding box center [991, 415] width 29 height 15
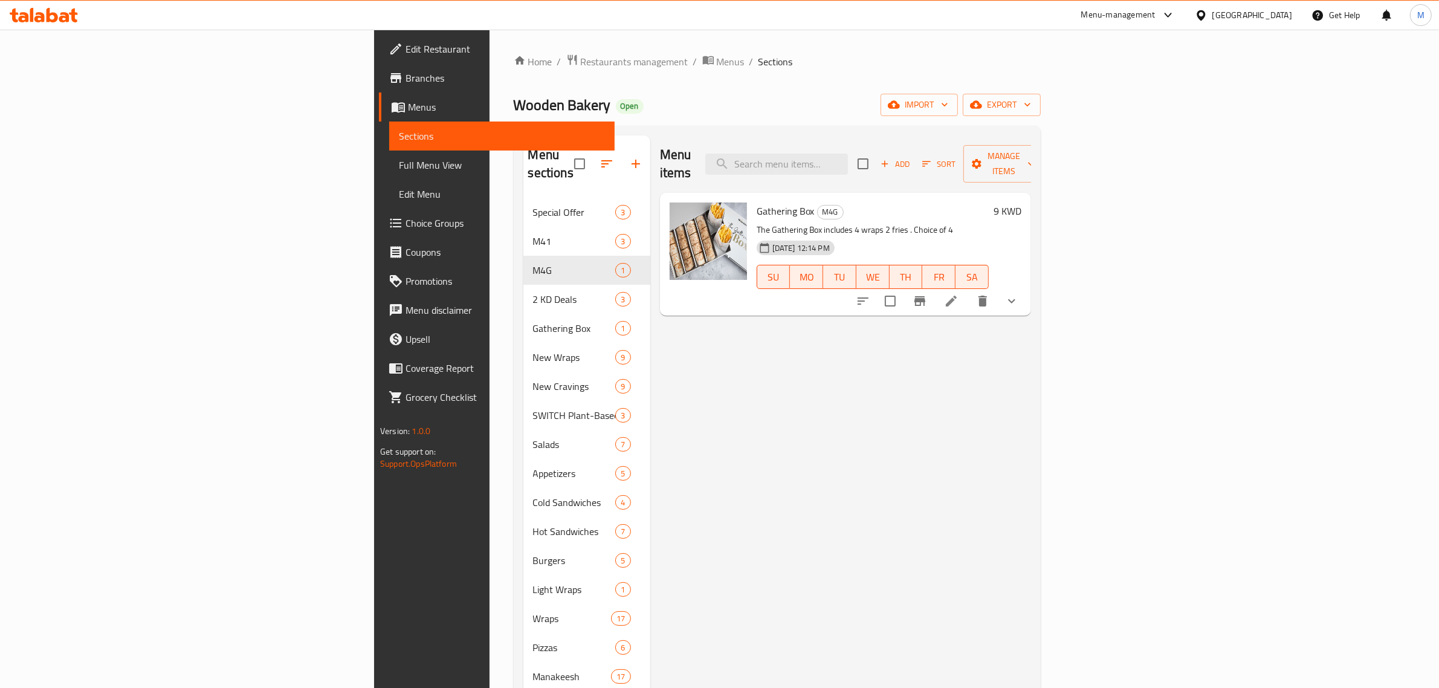
click at [514, 101] on span "Wooden Bakery" at bounding box center [562, 104] width 97 height 27
copy span "Wooden Bakery"
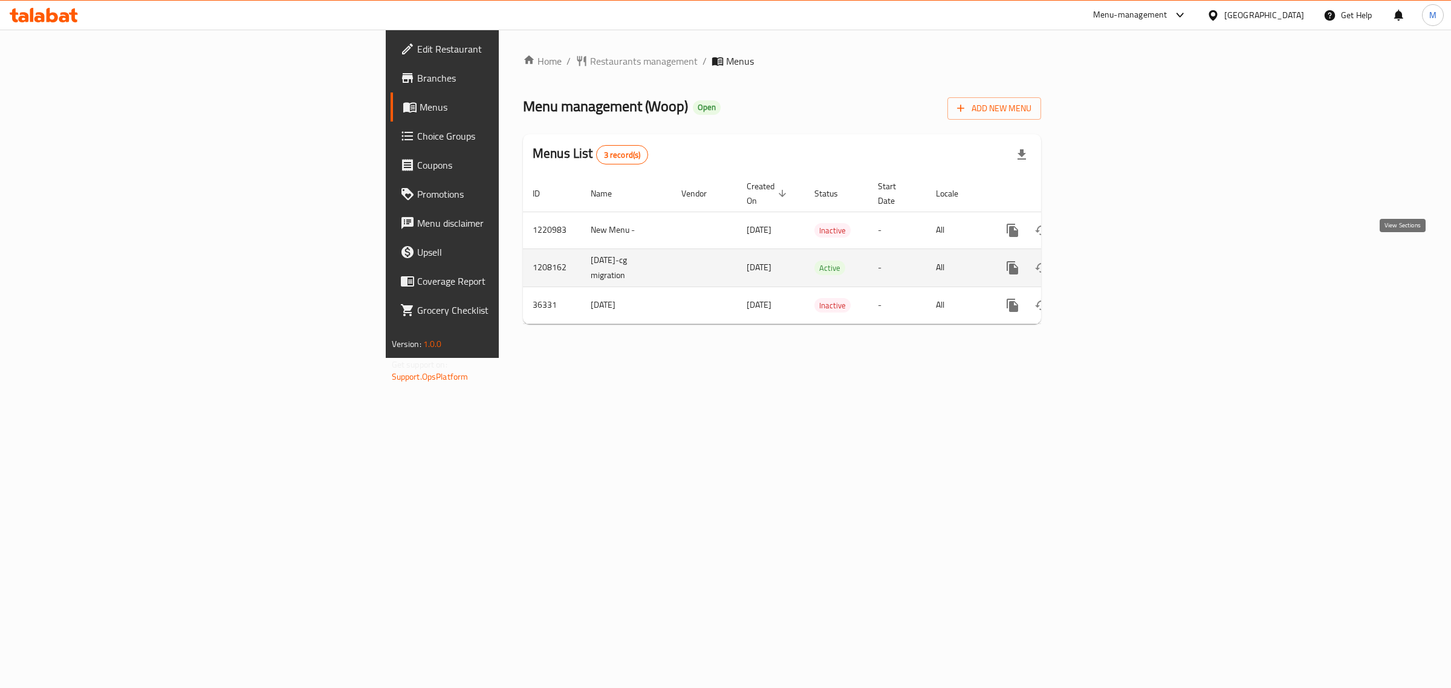
click at [1107, 261] on icon "enhanced table" at bounding box center [1099, 268] width 15 height 15
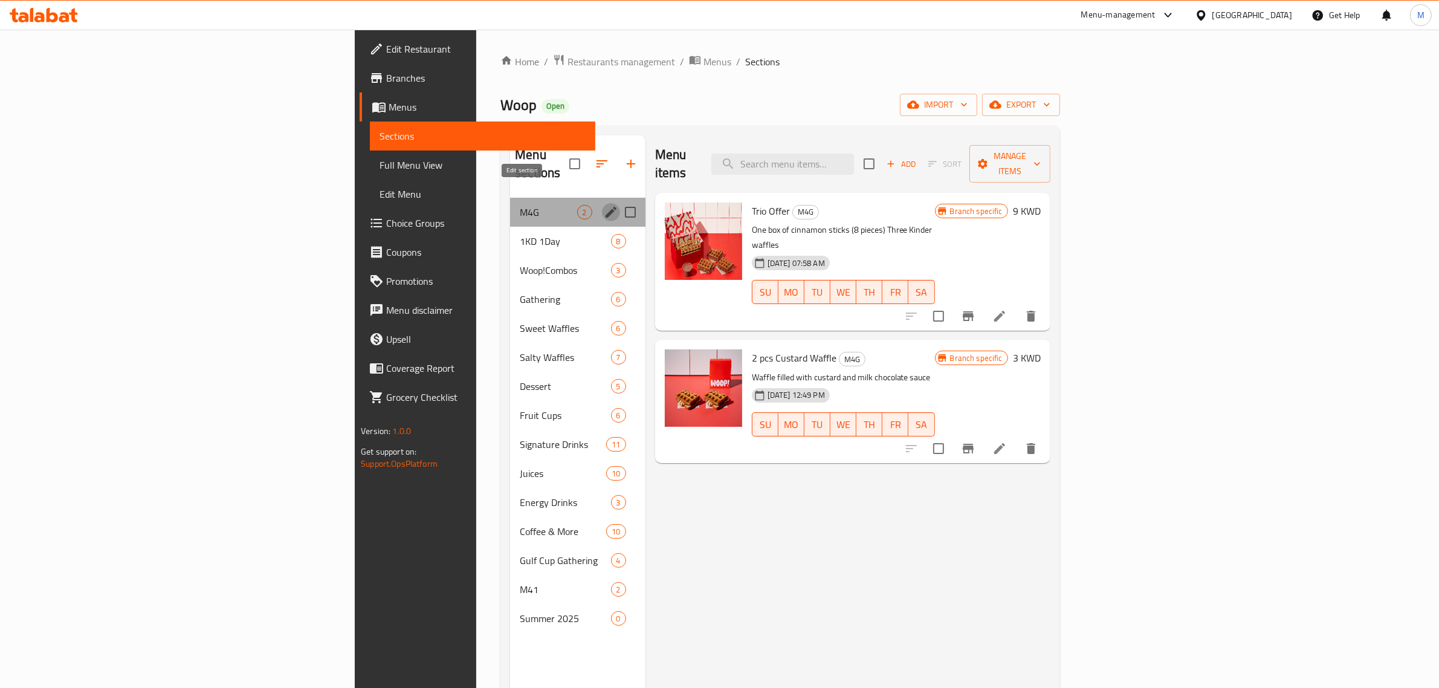
click at [606, 207] on icon "edit" at bounding box center [611, 212] width 11 height 11
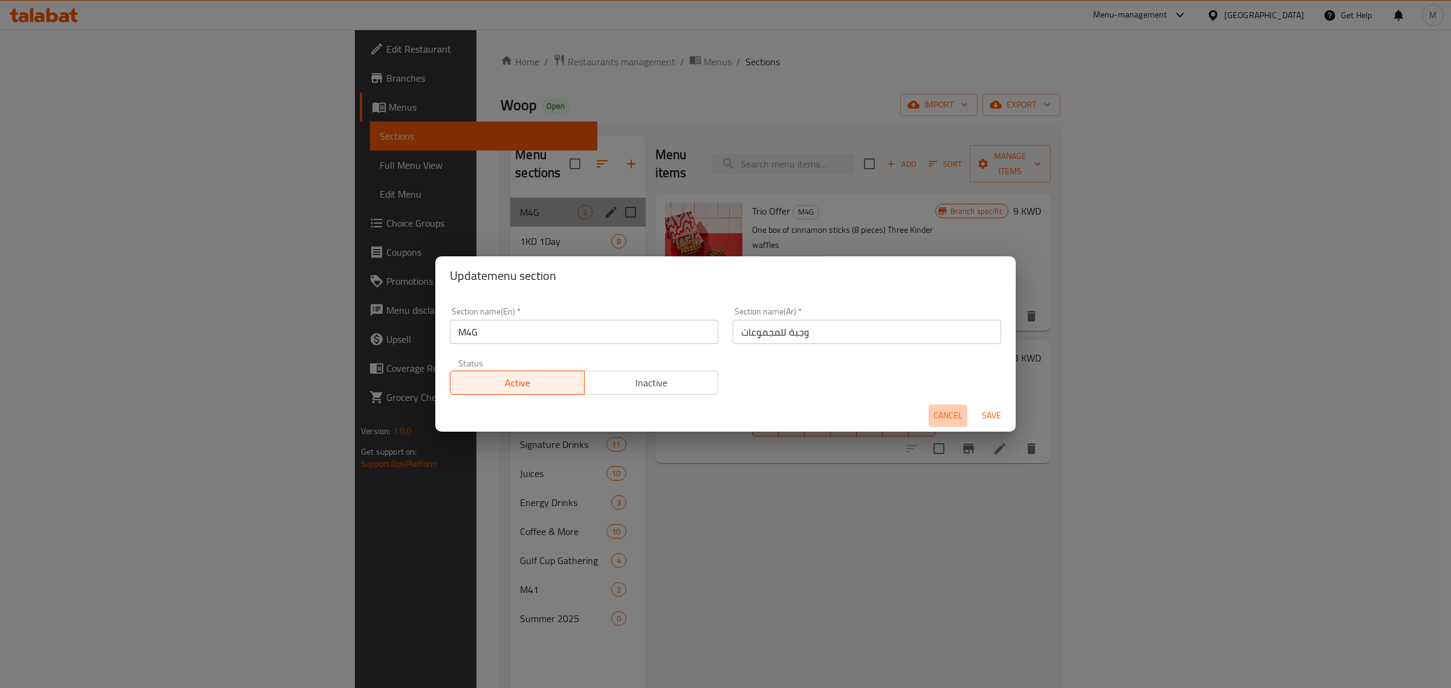
click at [949, 419] on span "Cancel" at bounding box center [947, 415] width 29 height 15
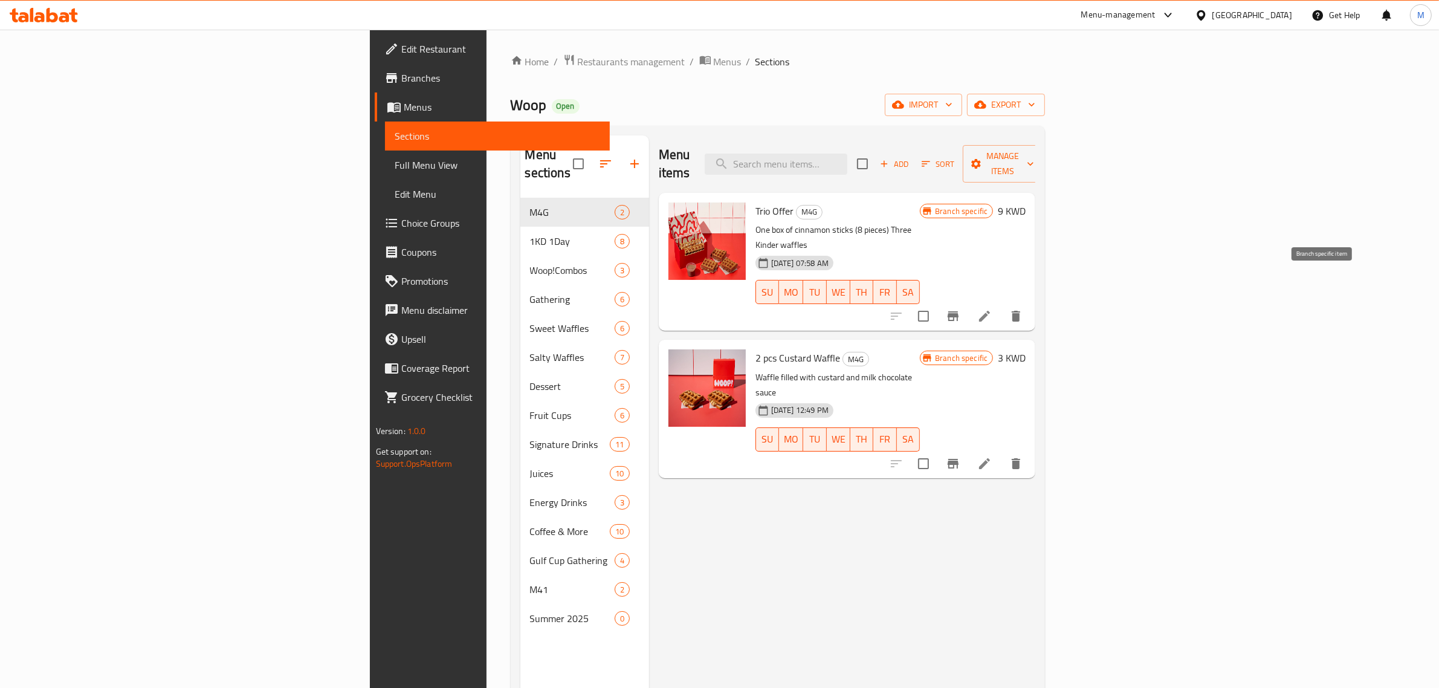
click at [959, 311] on icon "Branch-specific-item" at bounding box center [953, 316] width 11 height 10
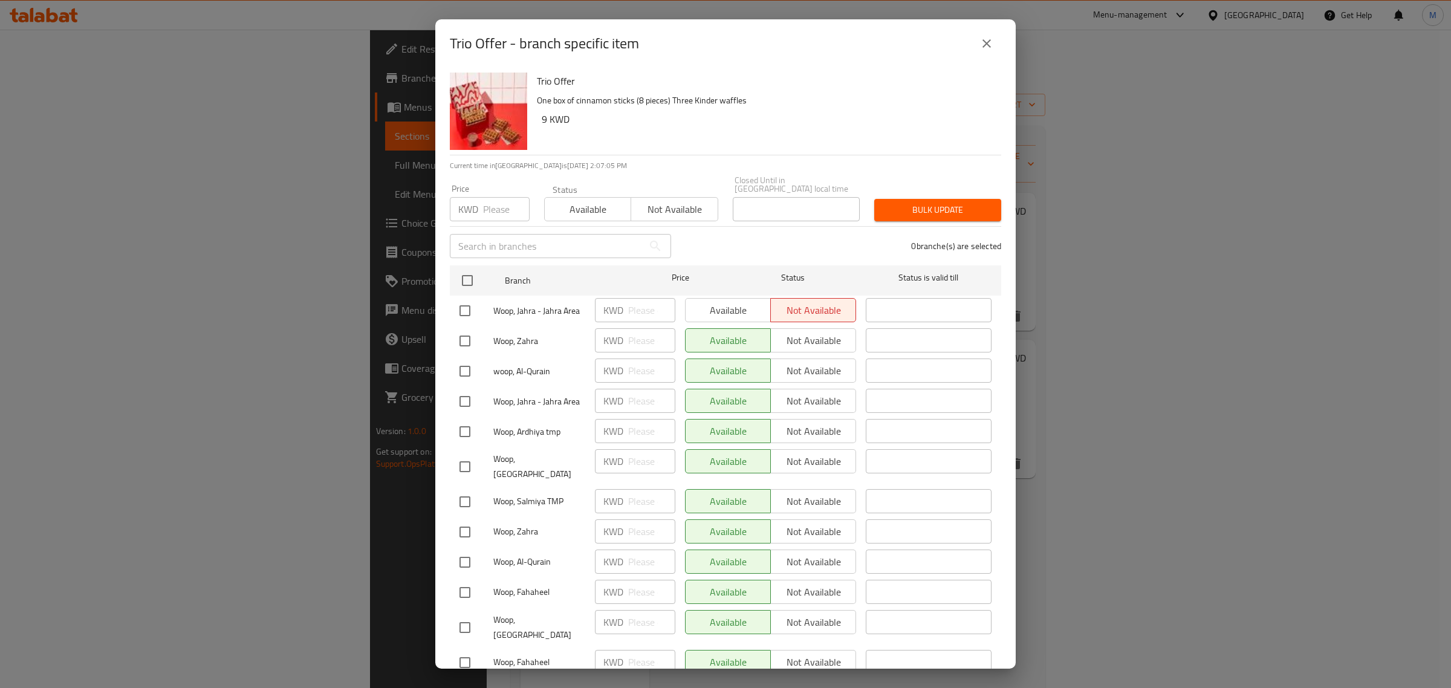
scroll to position [42, 0]
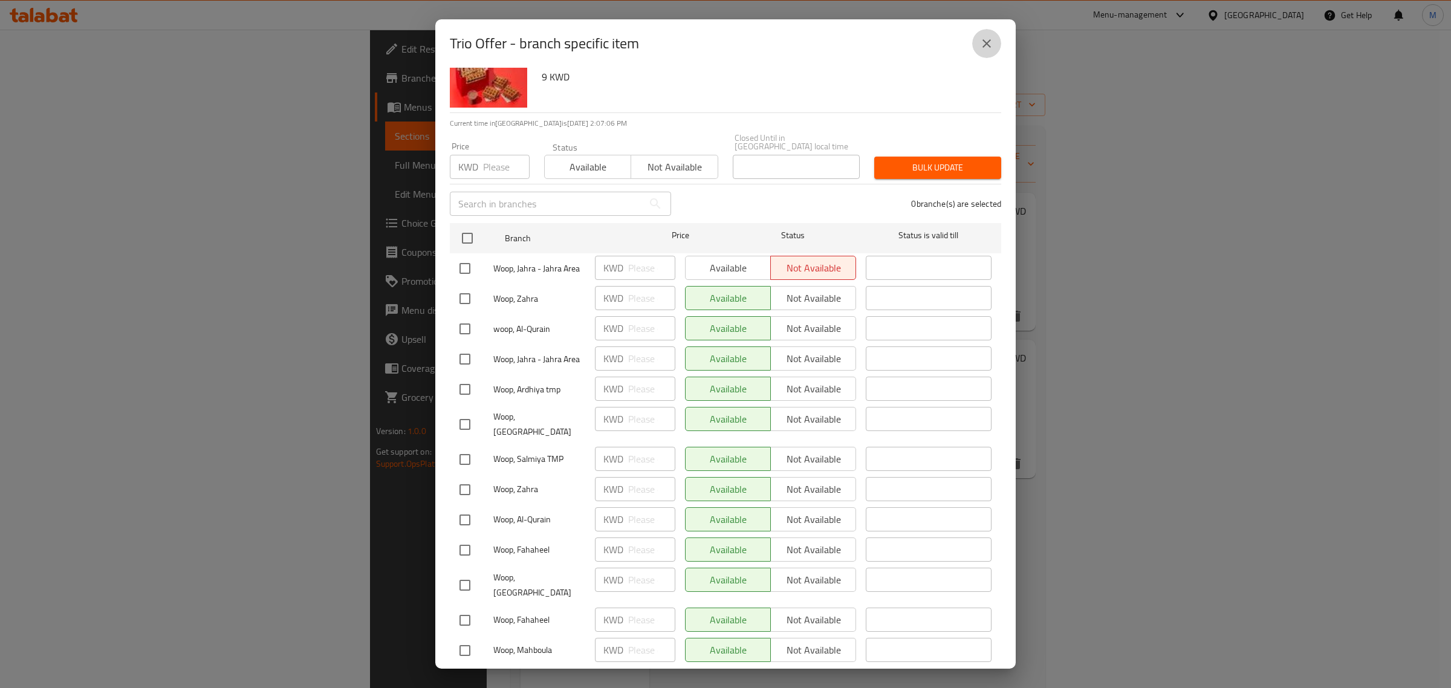
click at [984, 40] on icon "close" at bounding box center [986, 43] width 8 height 8
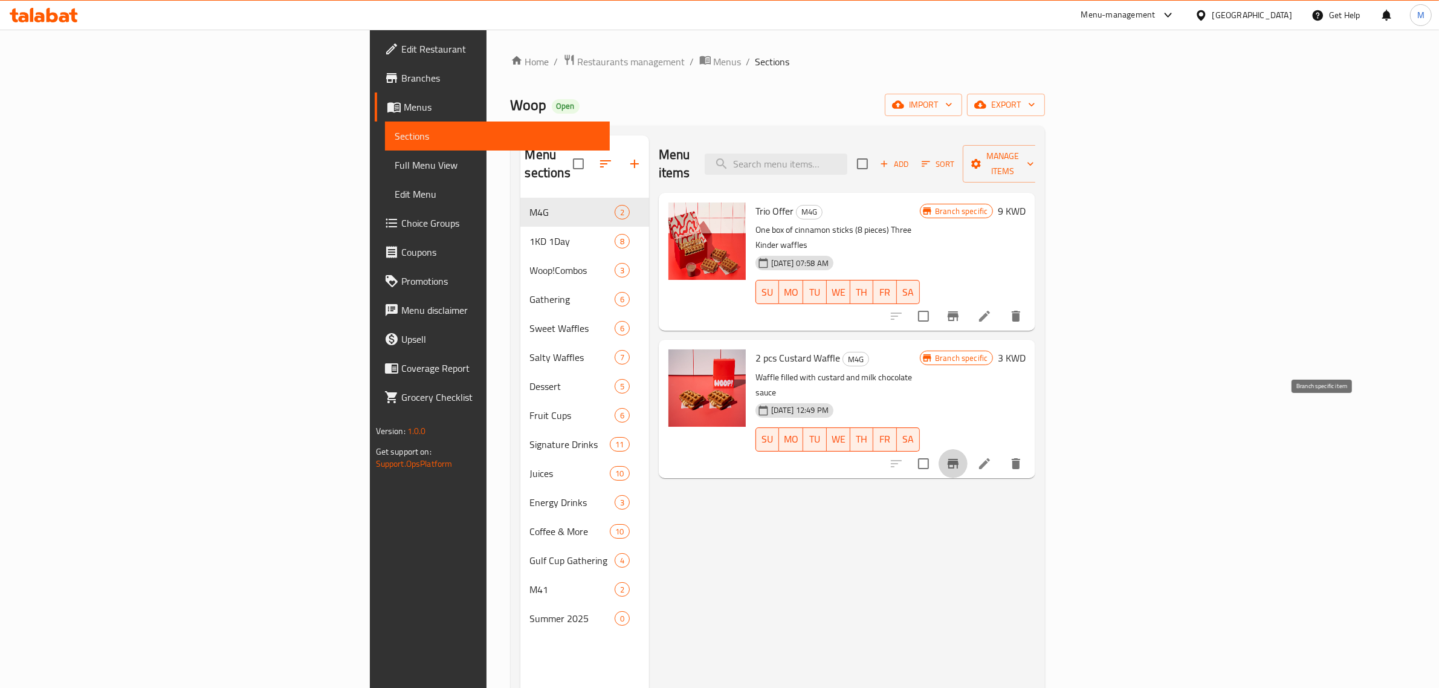
click at [960, 456] on icon "Branch-specific-item" at bounding box center [953, 463] width 15 height 15
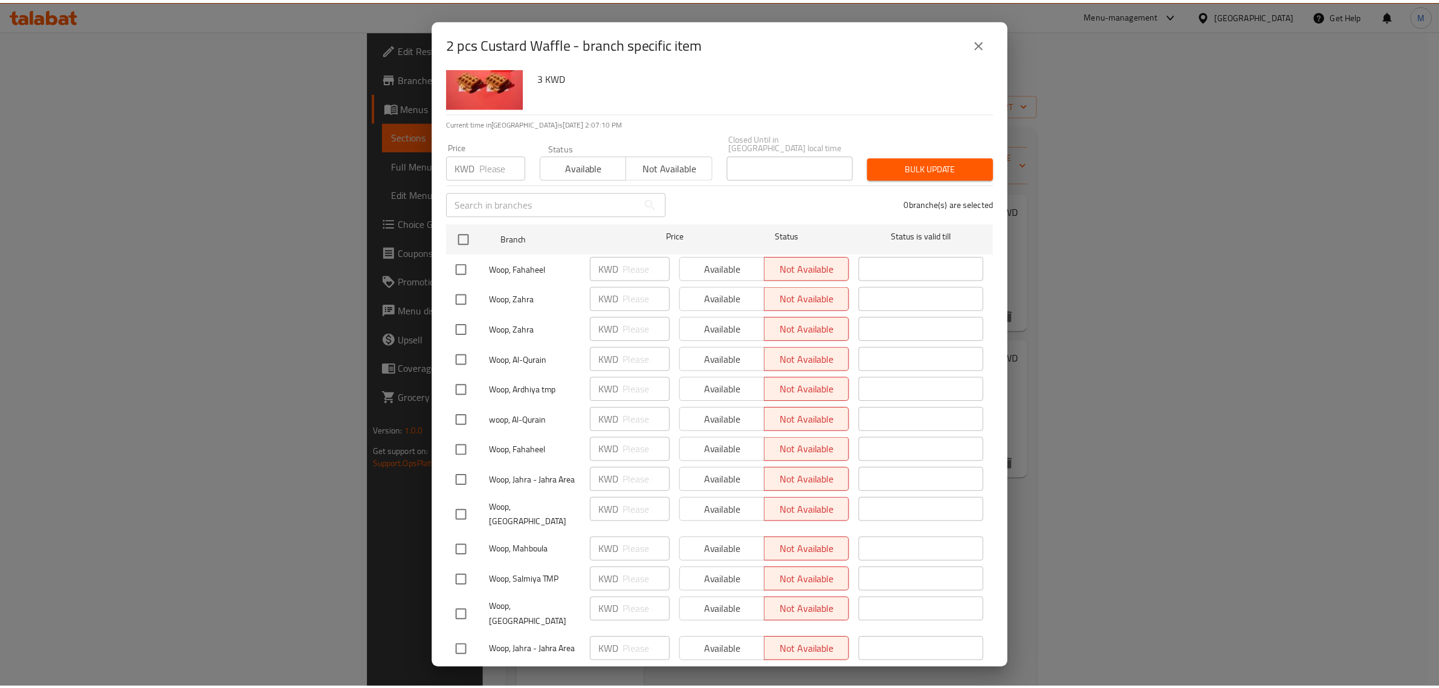
scroll to position [0, 0]
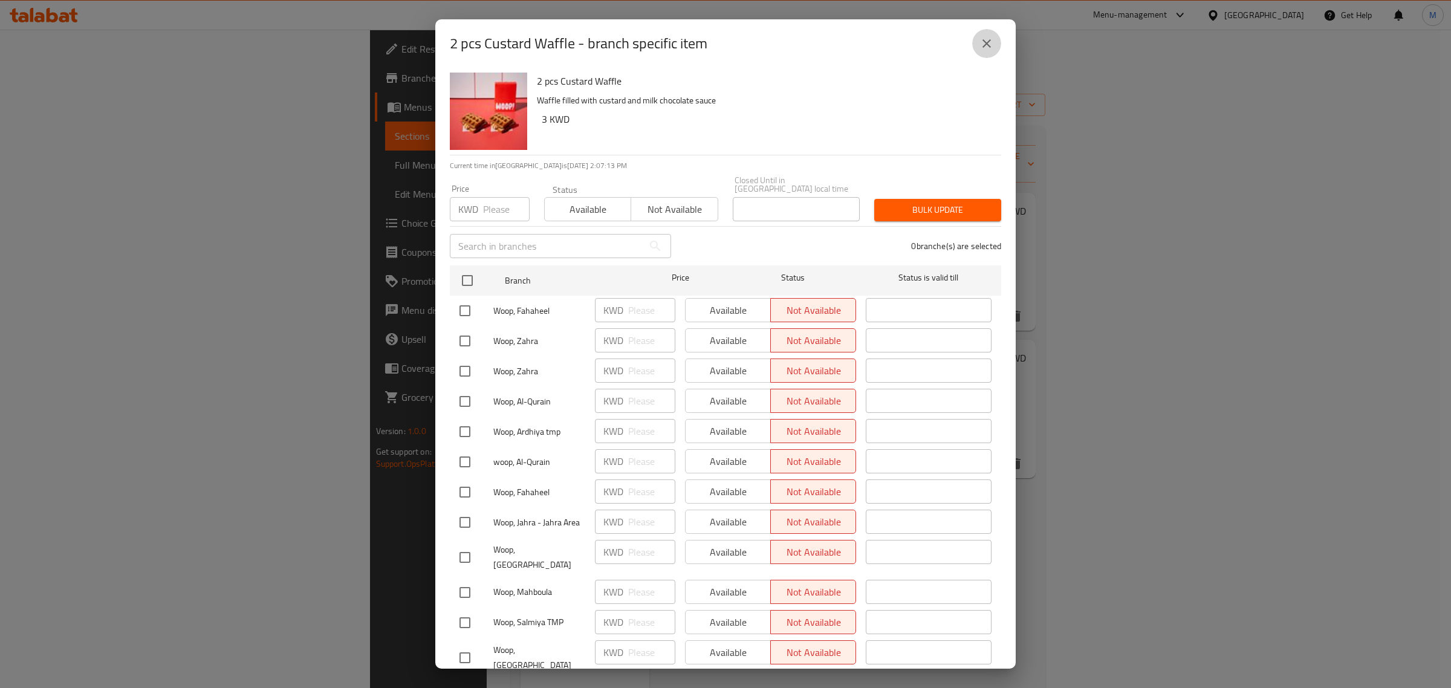
click at [989, 41] on icon "close" at bounding box center [986, 43] width 15 height 15
